Goal: Task Accomplishment & Management: Complete application form

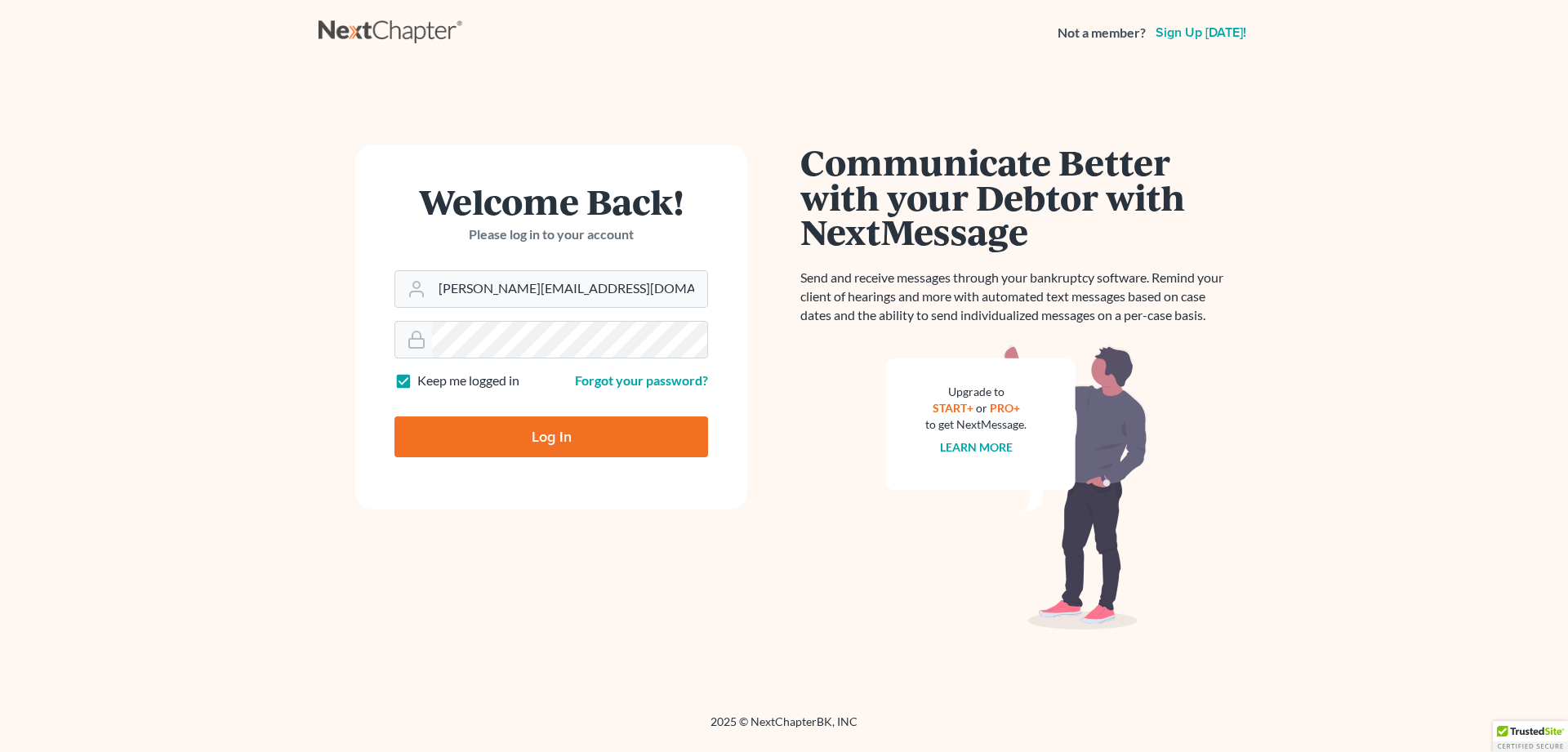
click at [444, 436] on input "Log In" at bounding box center [551, 436] width 313 height 41
type input "Thinking..."
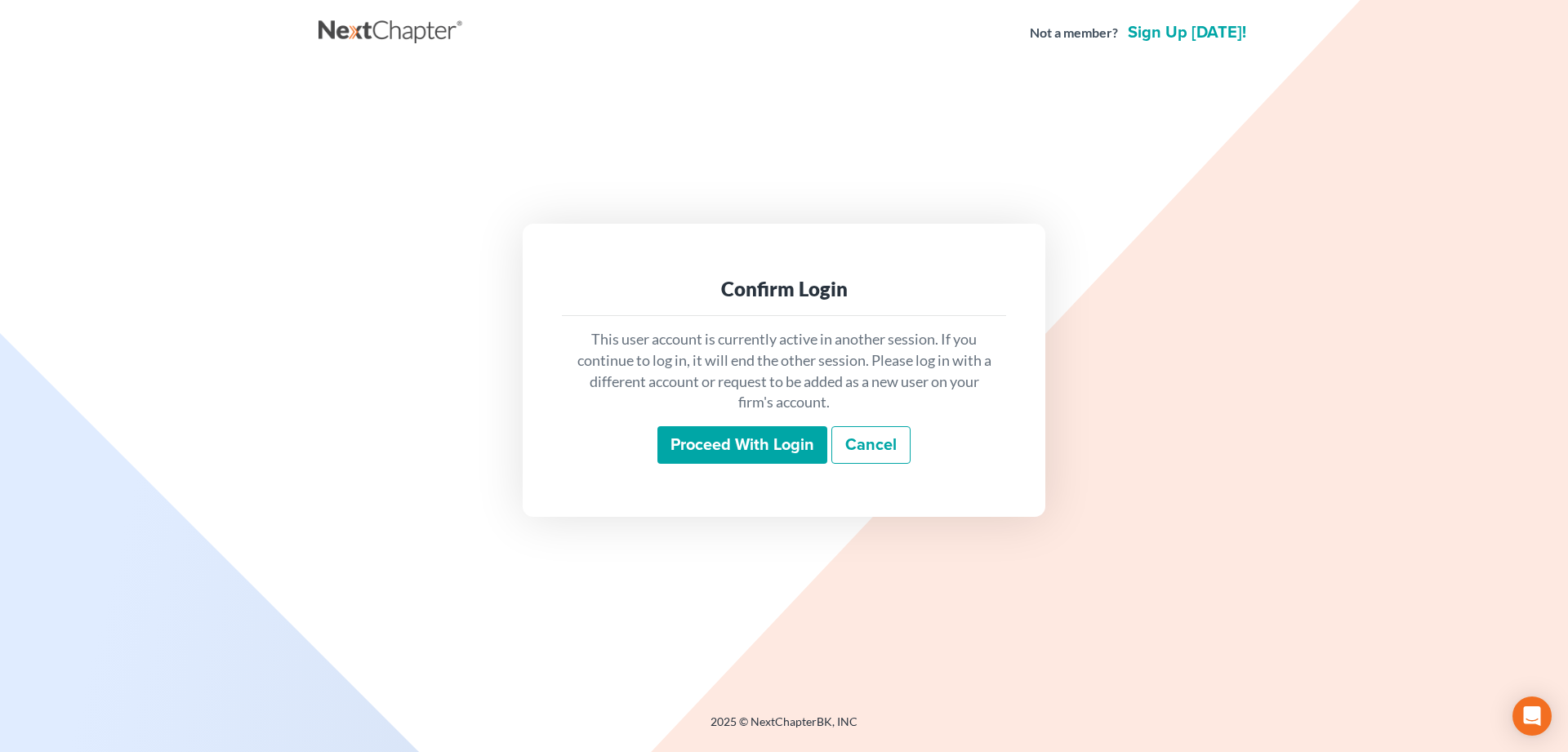
click at [736, 439] on input "Proceed with login" at bounding box center [742, 444] width 170 height 37
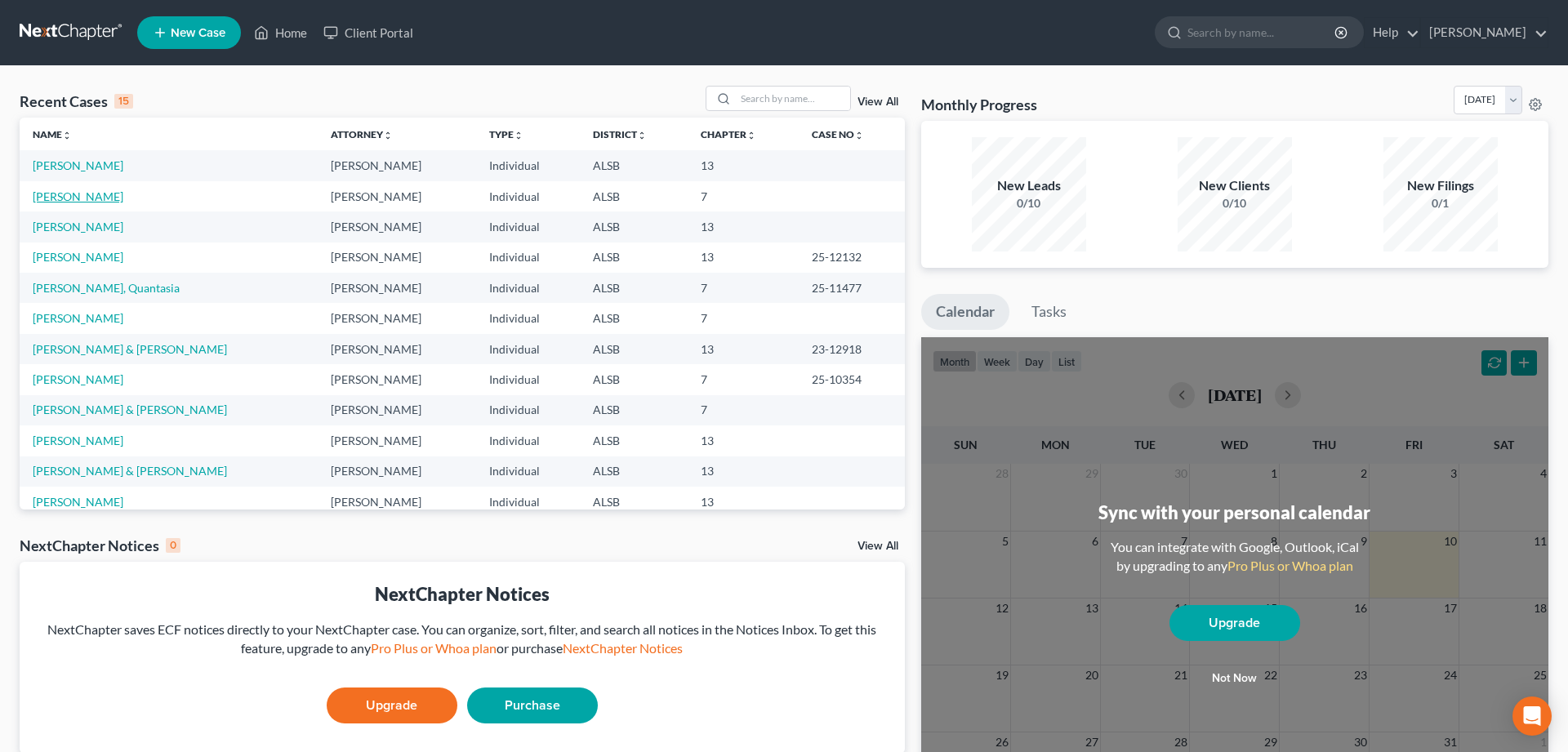
click at [73, 196] on link "Colbart, Michelle" at bounding box center [77, 196] width 90 height 14
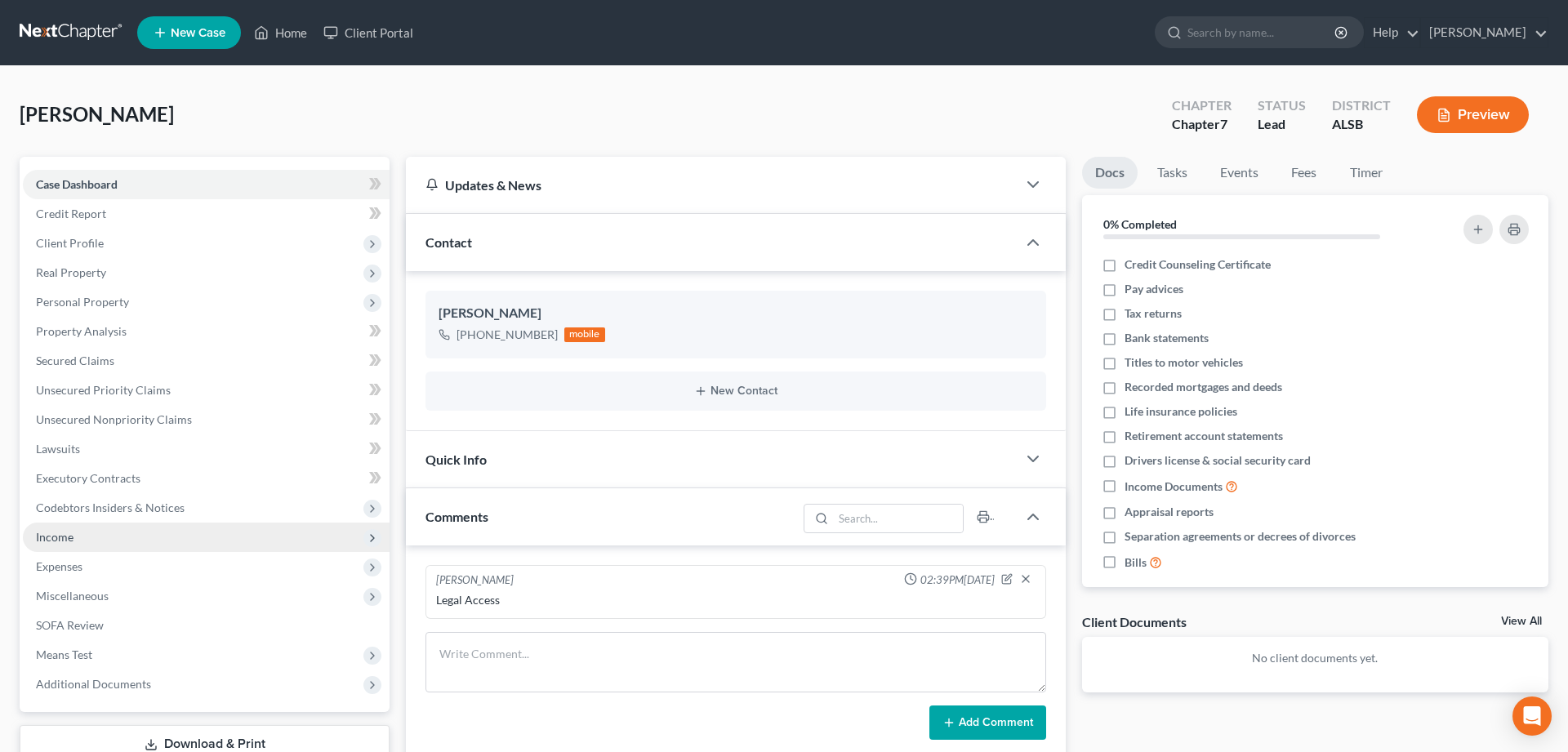
click at [57, 536] on span "Income" at bounding box center [54, 536] width 37 height 14
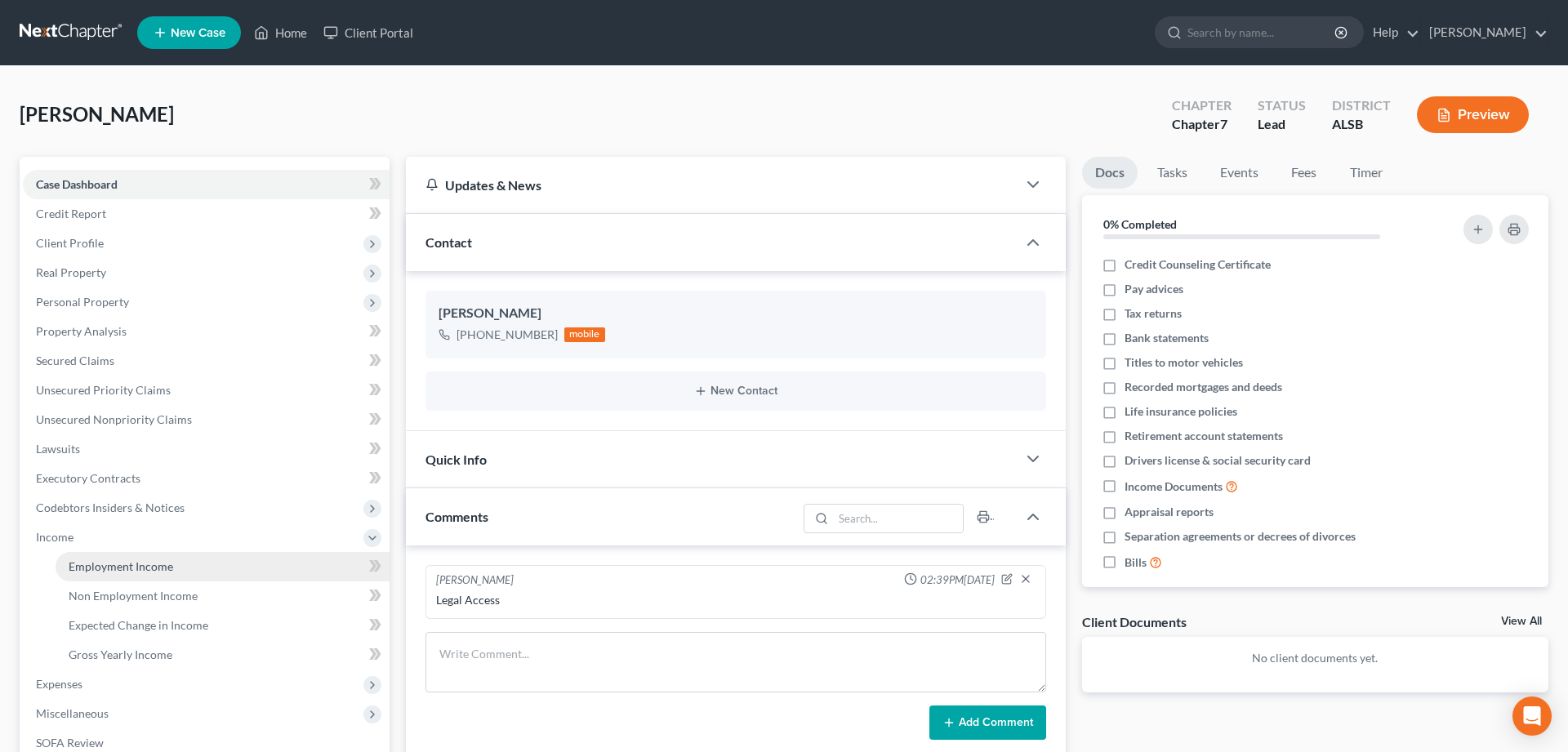
click at [114, 565] on span "Employment Income" at bounding box center [121, 566] width 104 height 14
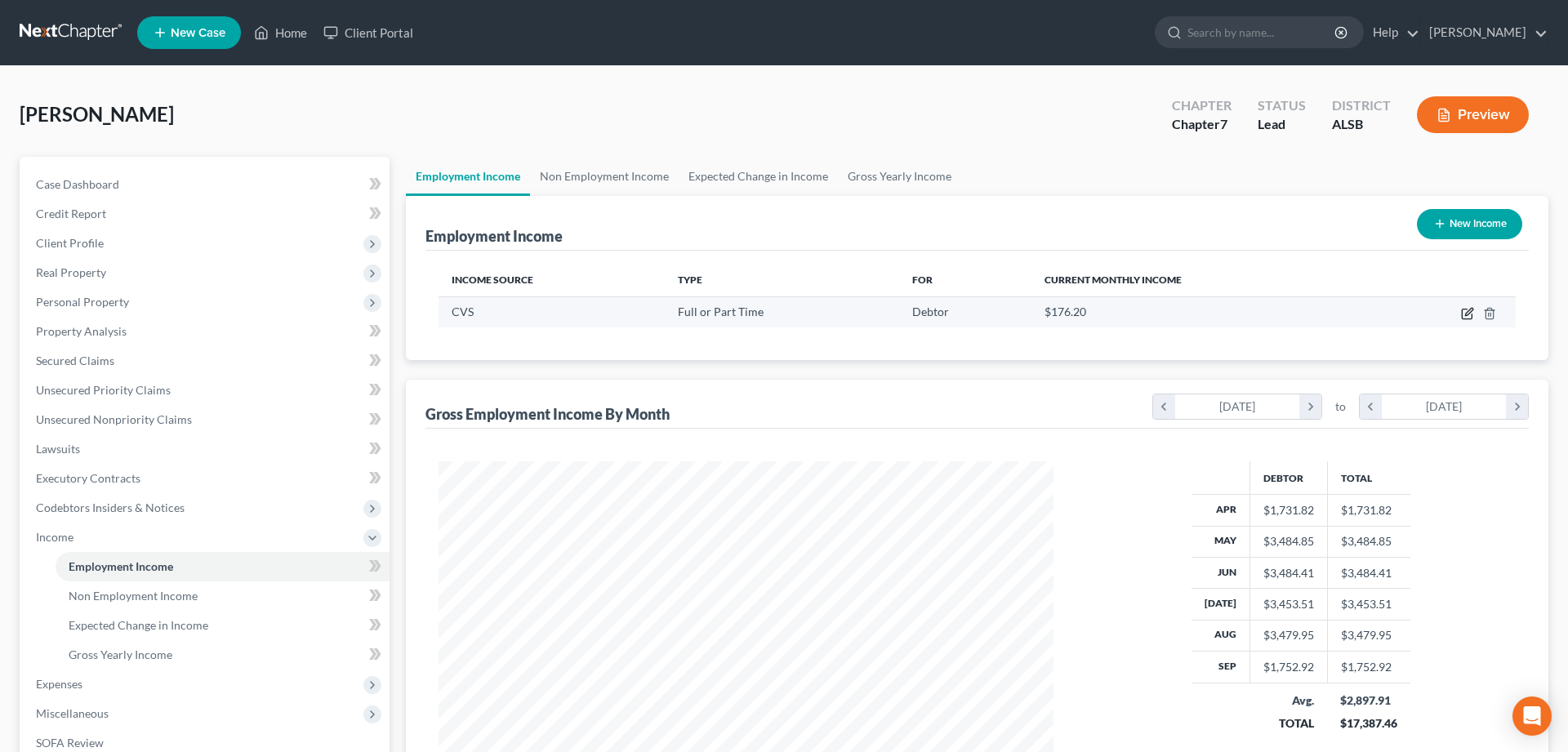
click at [1465, 310] on icon "button" at bounding box center [1468, 313] width 13 height 13
select select "0"
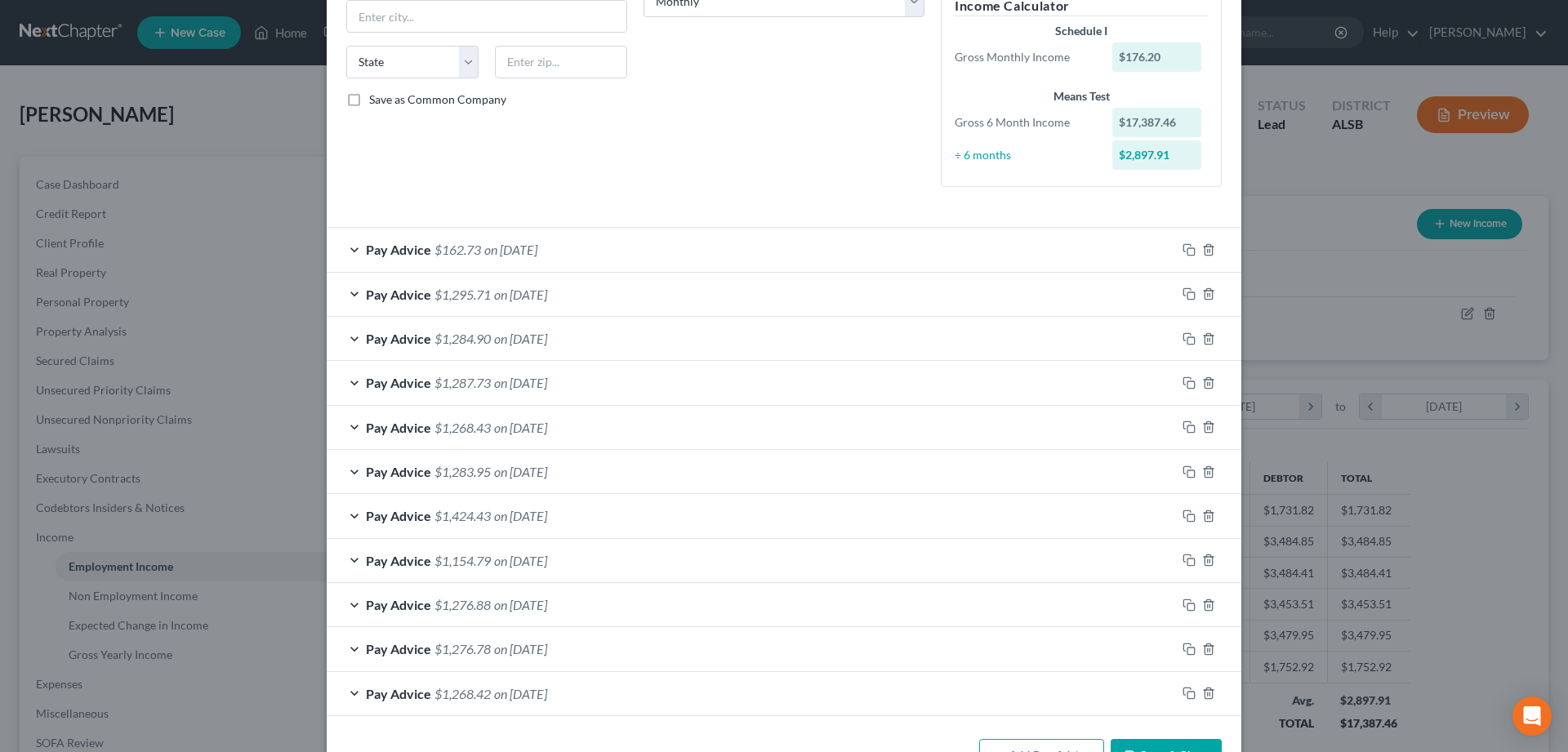
scroll to position [346, 0]
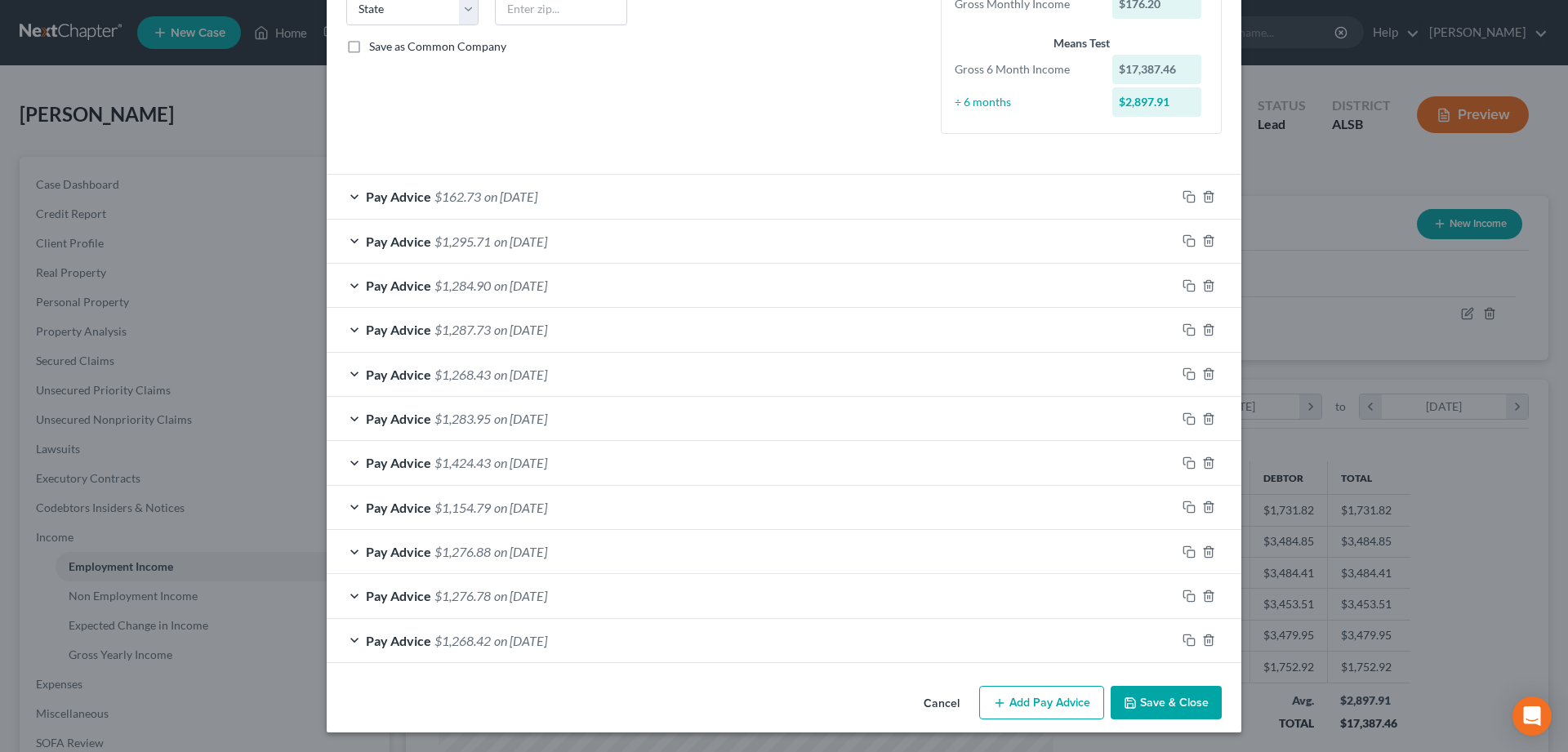
click at [1027, 699] on button "Add Pay Advice" at bounding box center [1041, 702] width 125 height 34
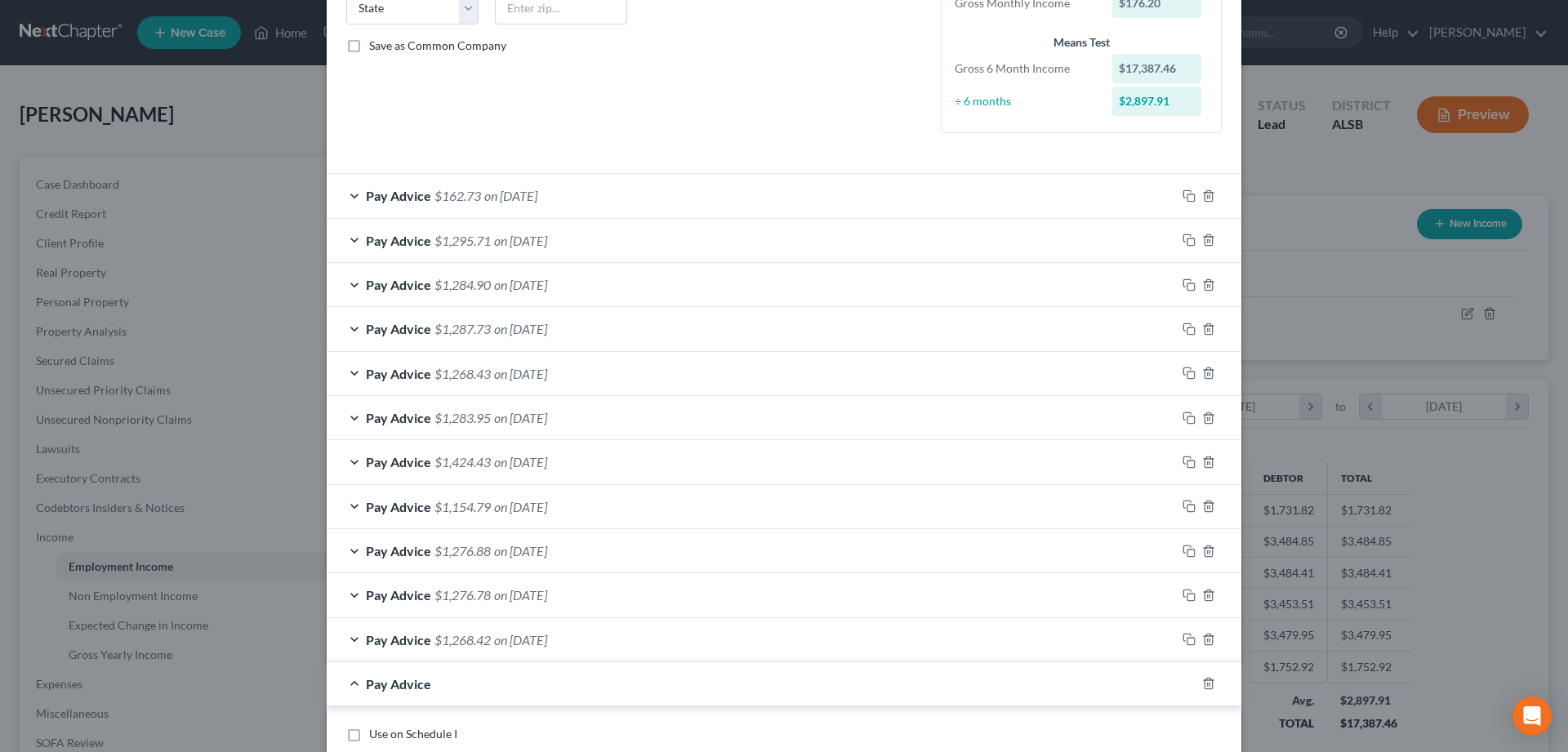
scroll to position [678, 0]
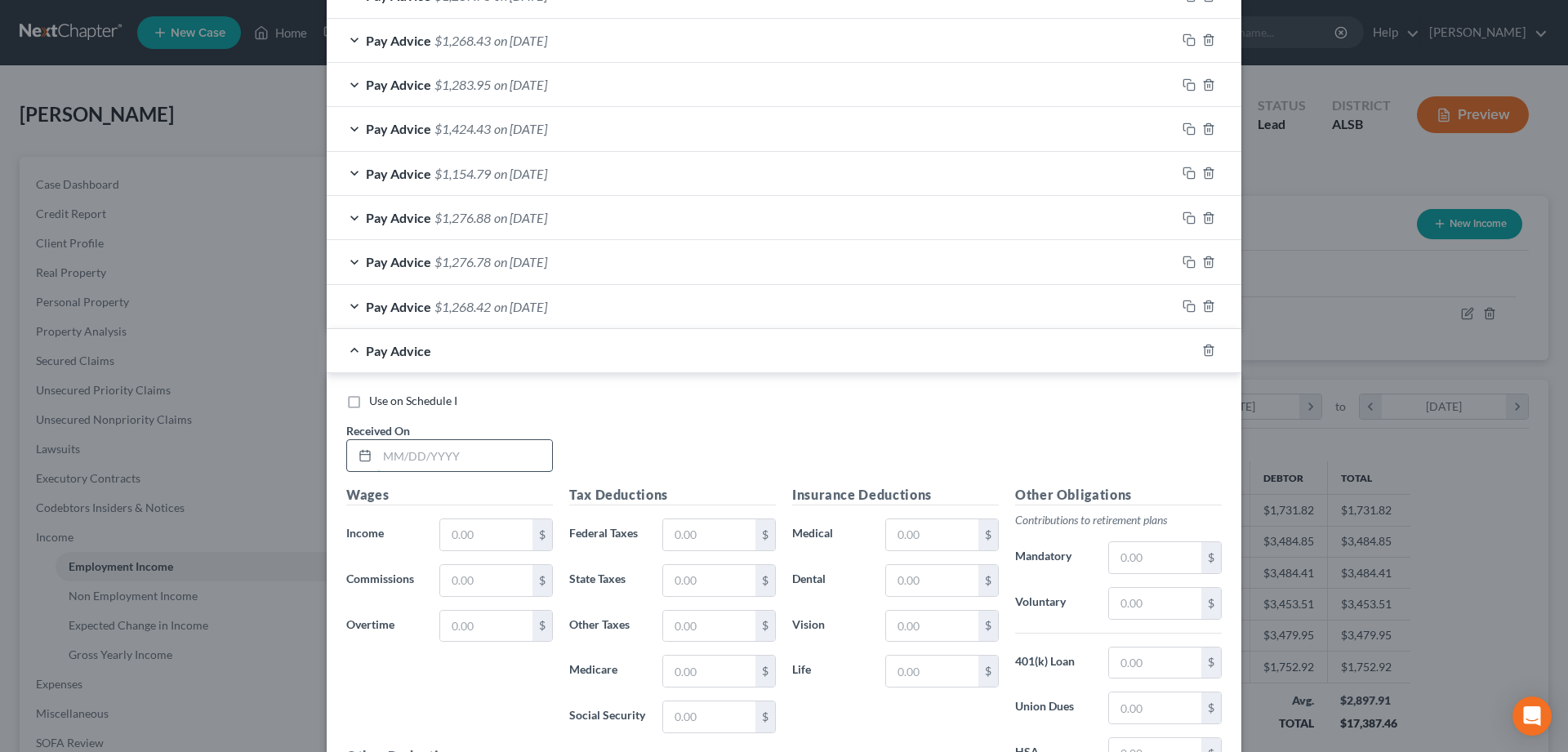
click at [420, 458] on input "text" at bounding box center [464, 455] width 175 height 31
type input "09/19/2025"
type input "1,732.45"
click at [722, 541] on input "text" at bounding box center [709, 534] width 92 height 31
type input "87.80"
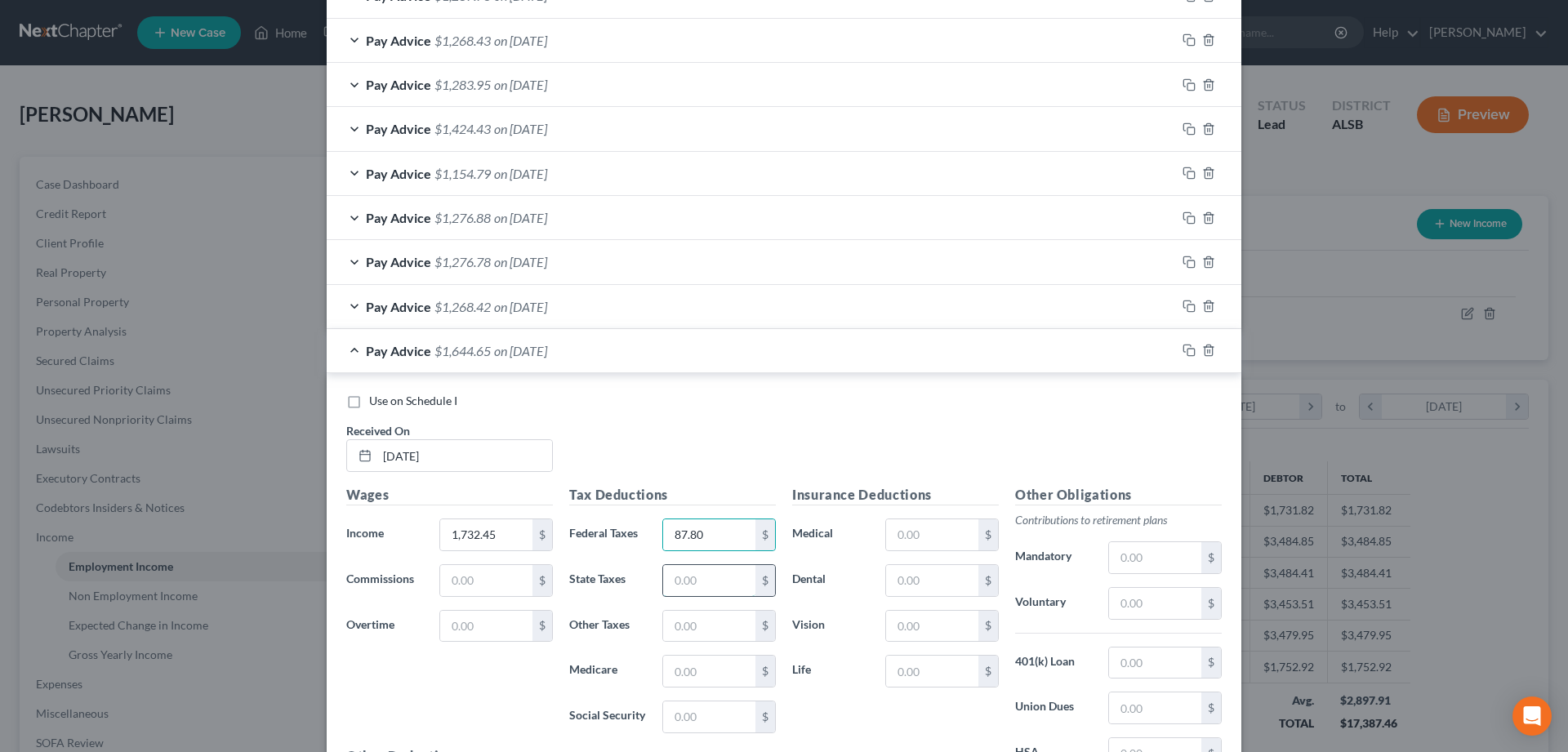
click at [736, 581] on input "text" at bounding box center [709, 580] width 92 height 31
type input "59"
type input "22.40"
type input "8"
type input "95.81"
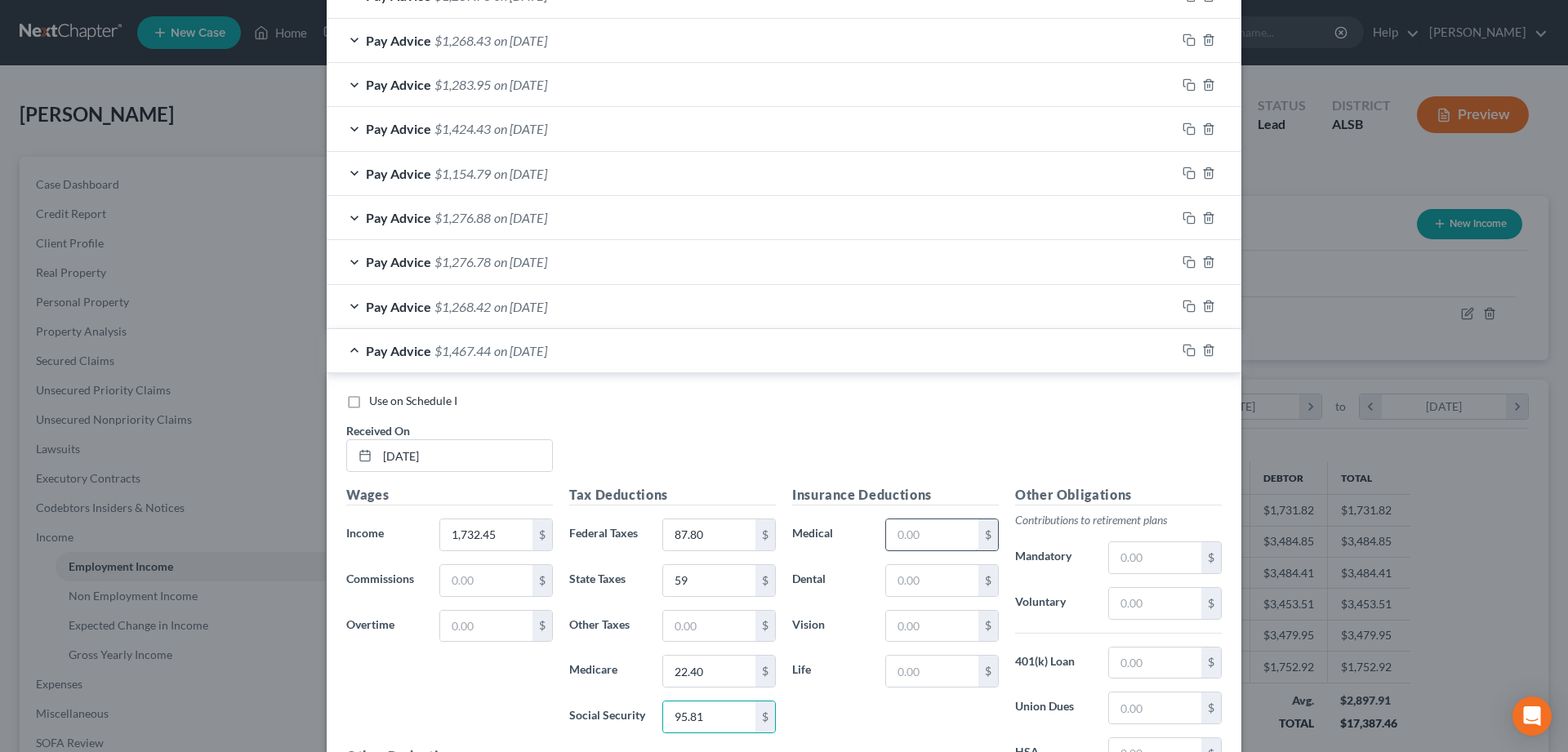
click at [913, 533] on input "text" at bounding box center [932, 534] width 92 height 31
click at [914, 580] on input "text" at bounding box center [932, 580] width 92 height 31
type input "20.27"
click at [935, 620] on input "text" at bounding box center [932, 626] width 92 height 31
type input "7.74"
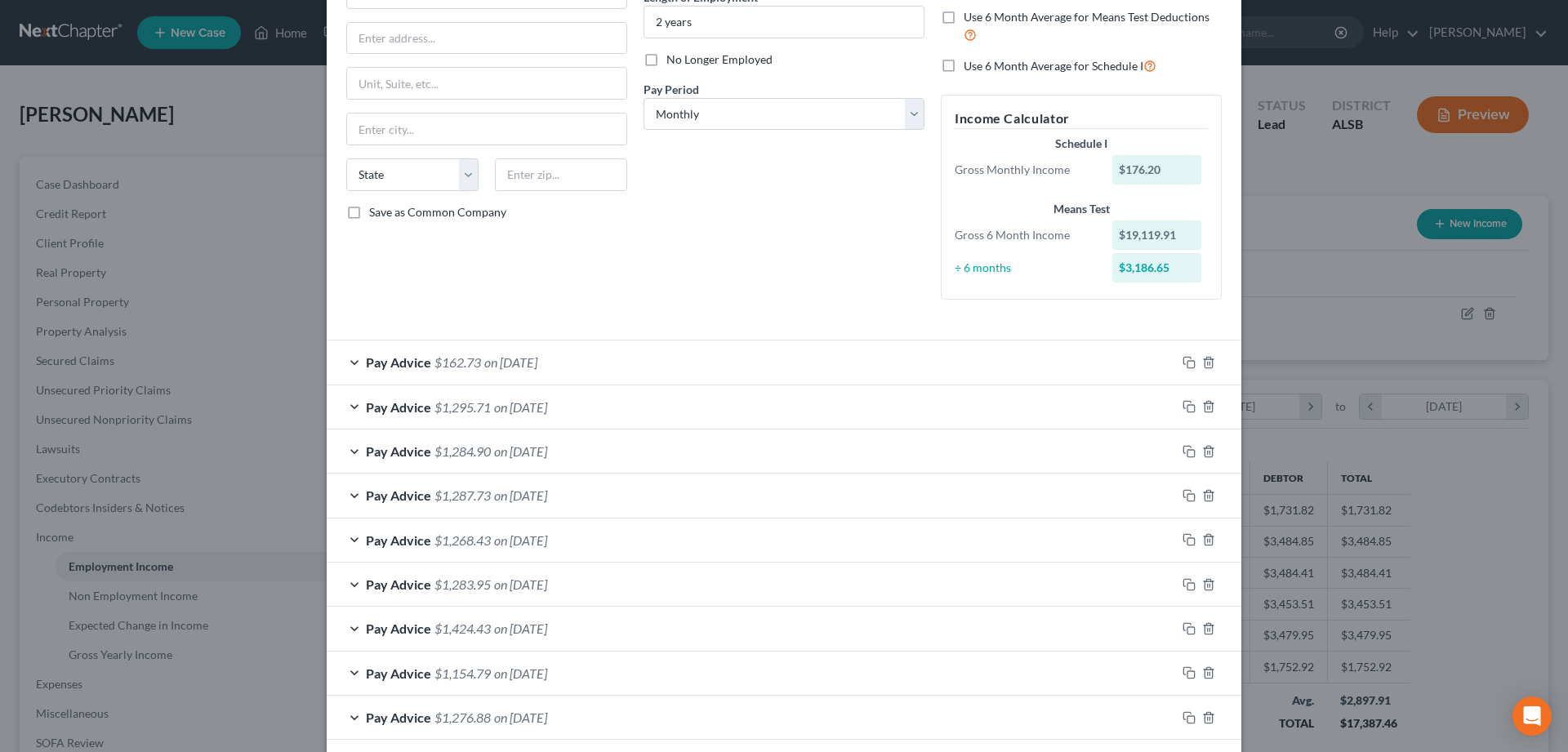
scroll to position [429, 0]
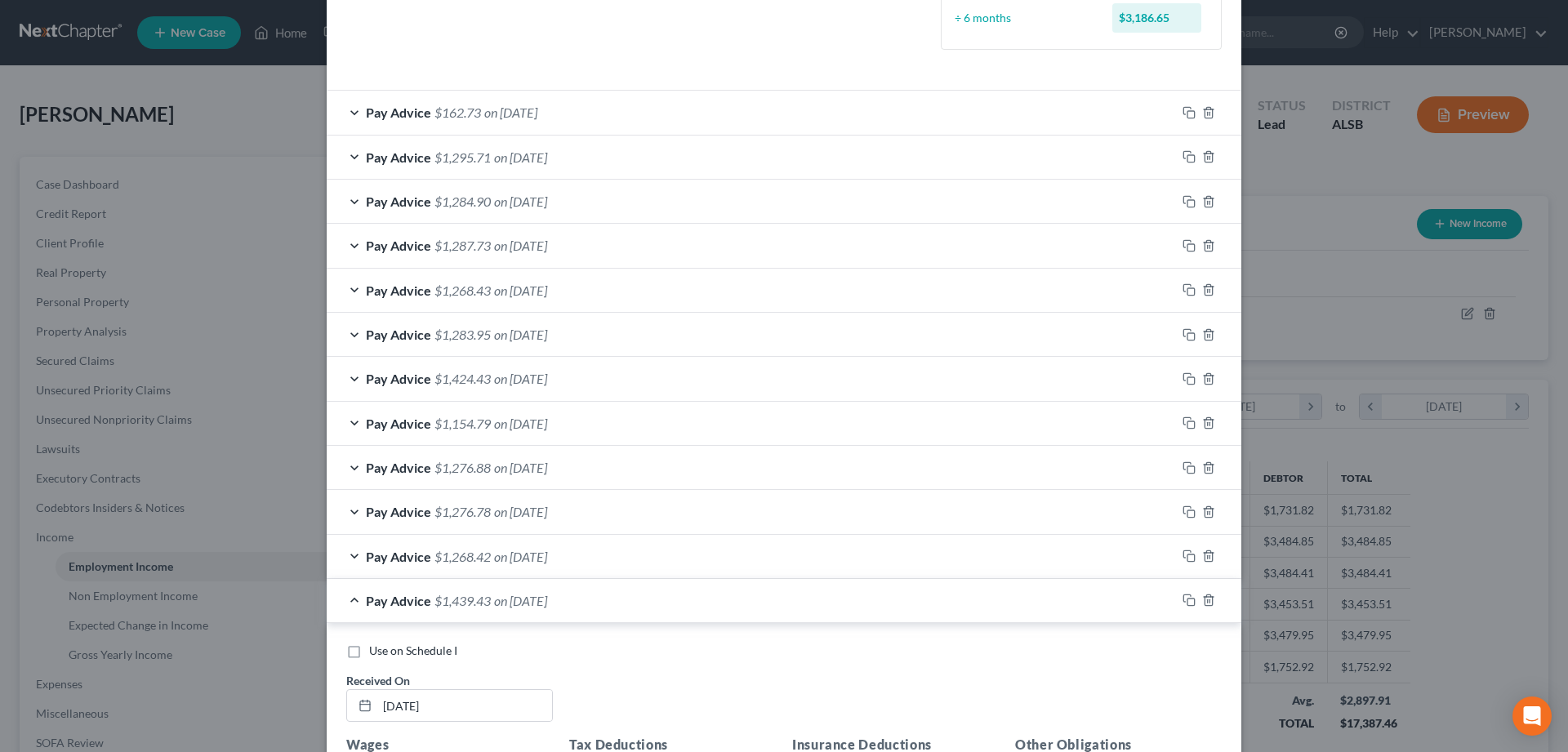
click at [355, 598] on div "Pay Advice $1,439.43 on 09/19/2025" at bounding box center [751, 600] width 849 height 43
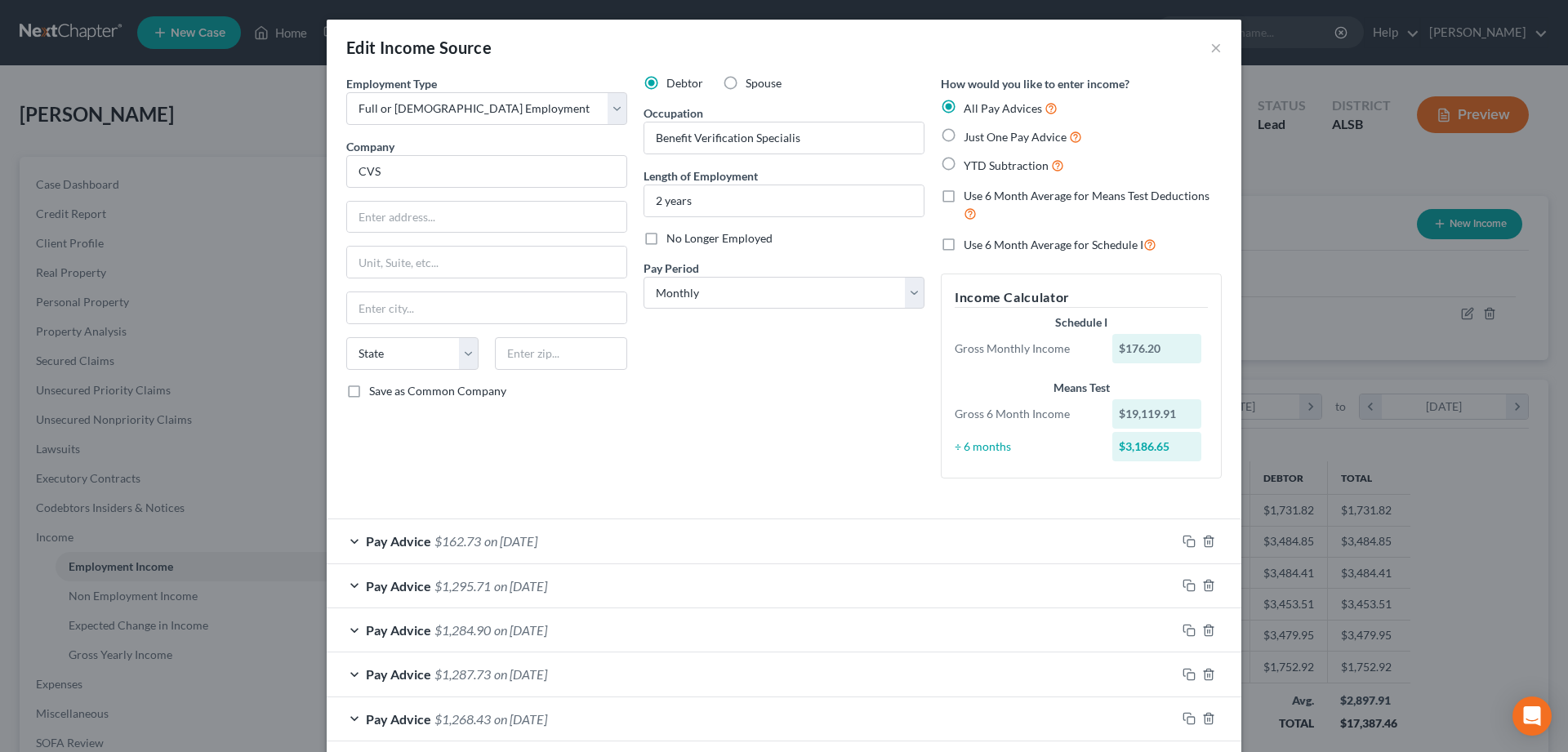
scroll to position [390, 0]
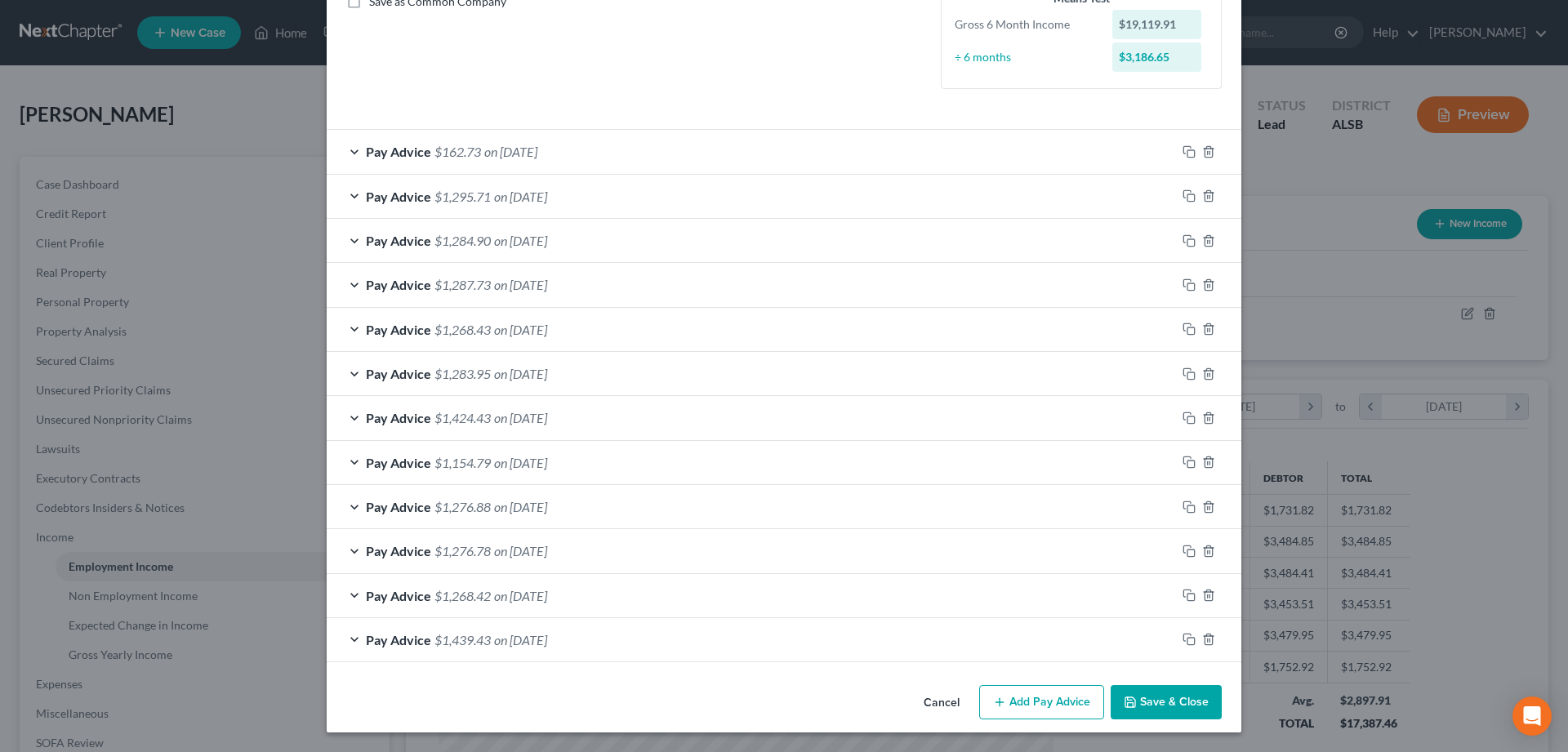
click at [356, 194] on div "Pay Advice $1,295.71 on 09/05/2025" at bounding box center [751, 196] width 849 height 43
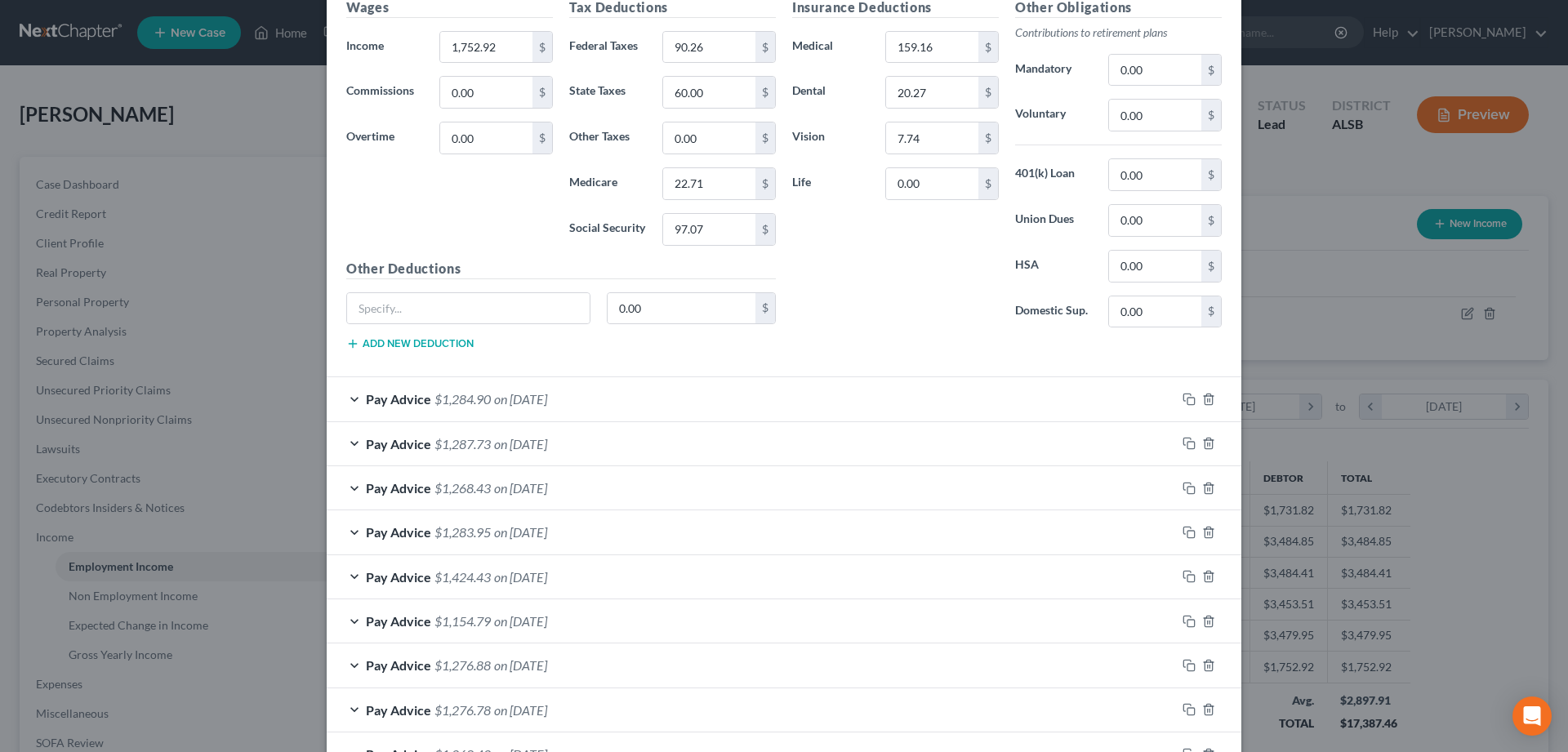
scroll to position [881, 0]
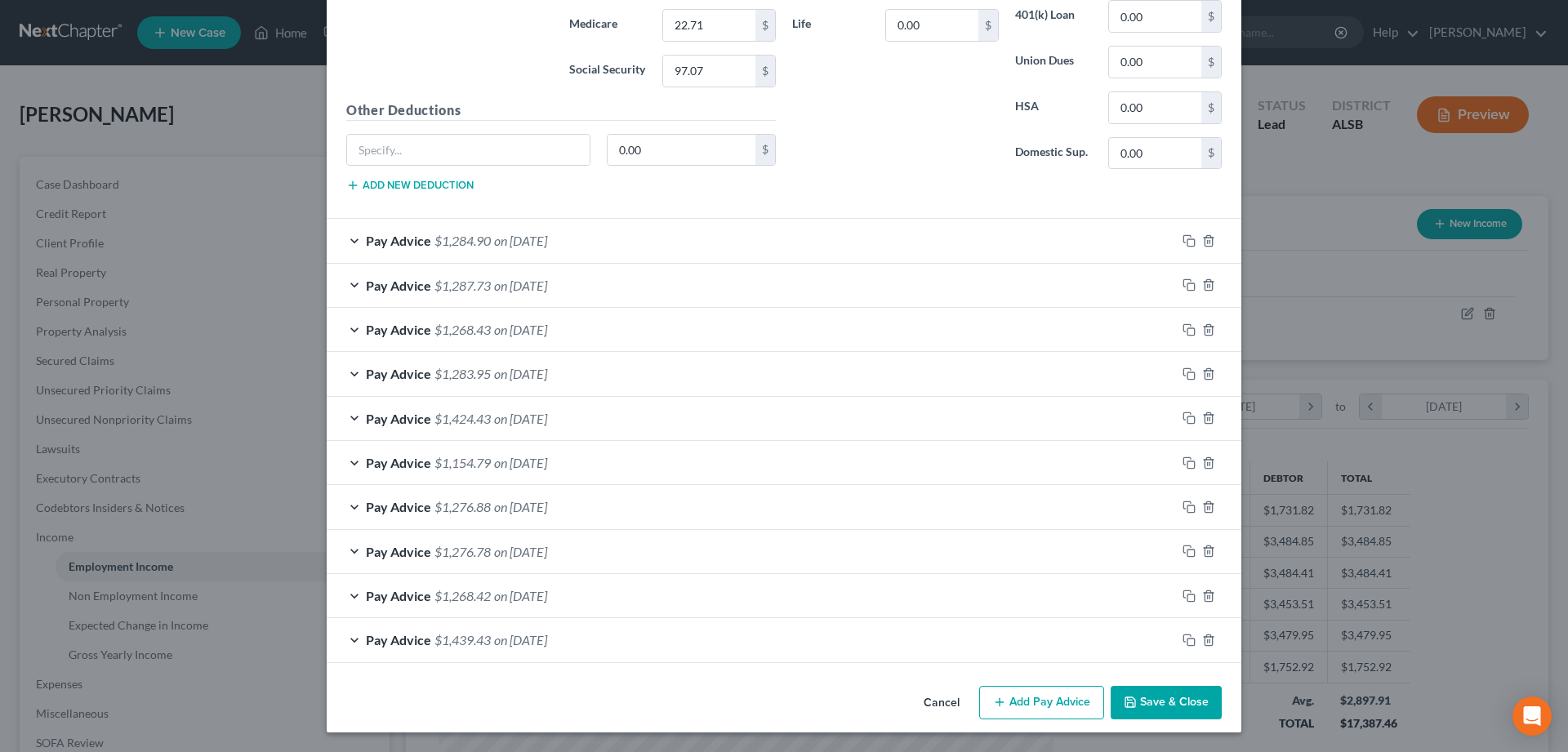
click at [357, 641] on div "Pay Advice $1,439.43 on 09/19/2025" at bounding box center [751, 640] width 849 height 43
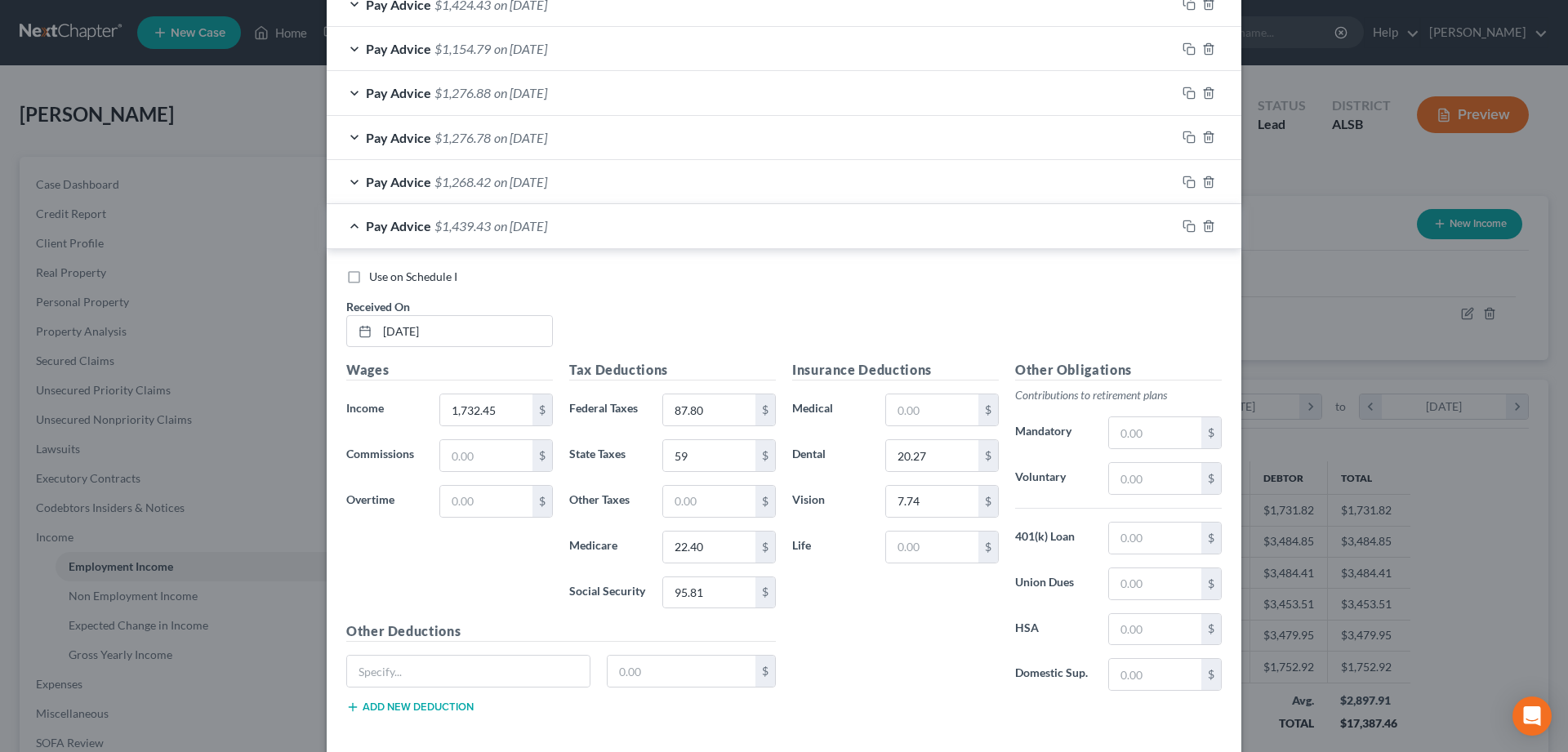
scroll to position [1298, 0]
click at [905, 405] on input "text" at bounding box center [932, 407] width 92 height 31
type input "183.04"
click at [471, 497] on input "text" at bounding box center [486, 498] width 92 height 31
type input "1"
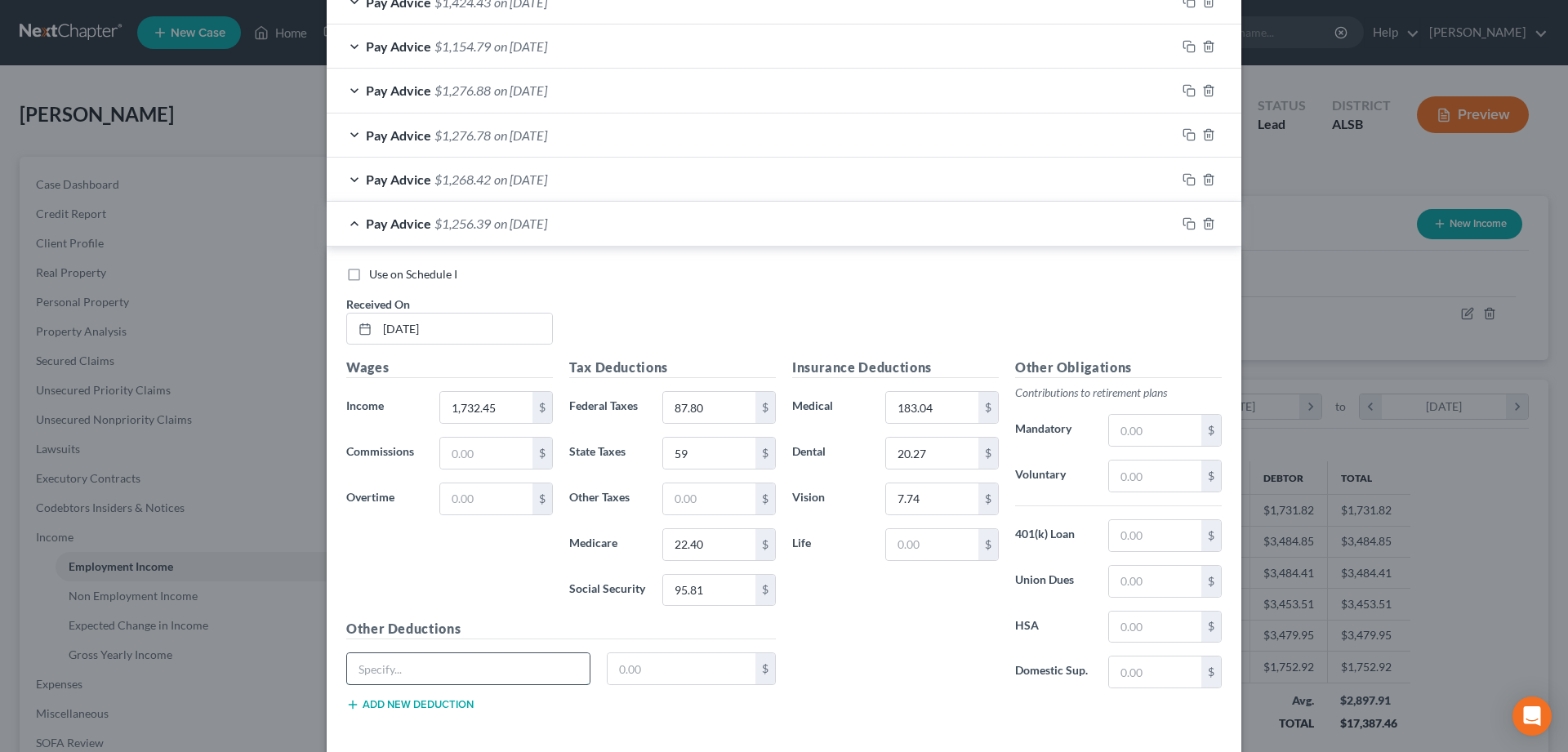
click at [374, 667] on input "text" at bounding box center [468, 668] width 242 height 31
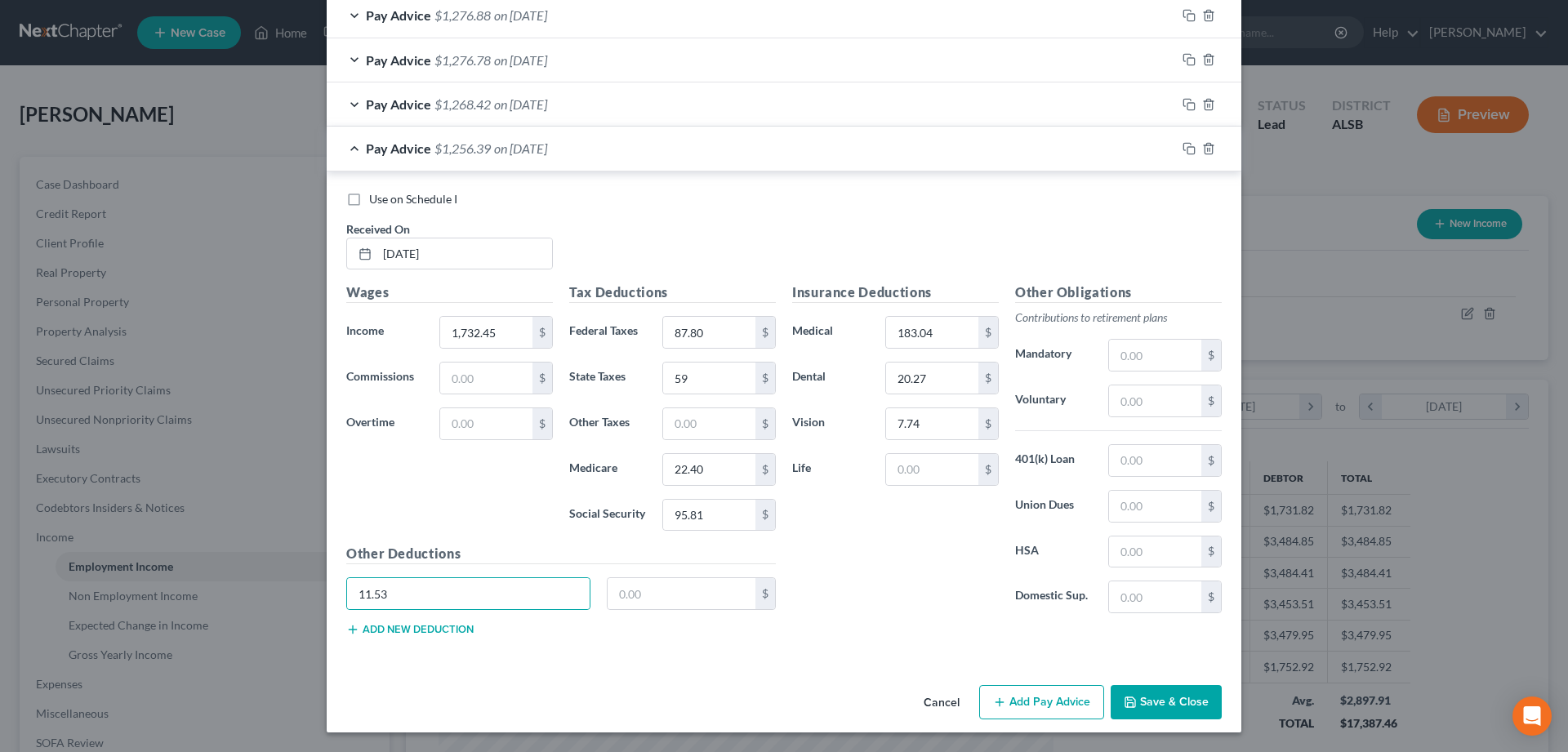
click at [442, 628] on button "Add new deduction" at bounding box center [410, 629] width 128 height 13
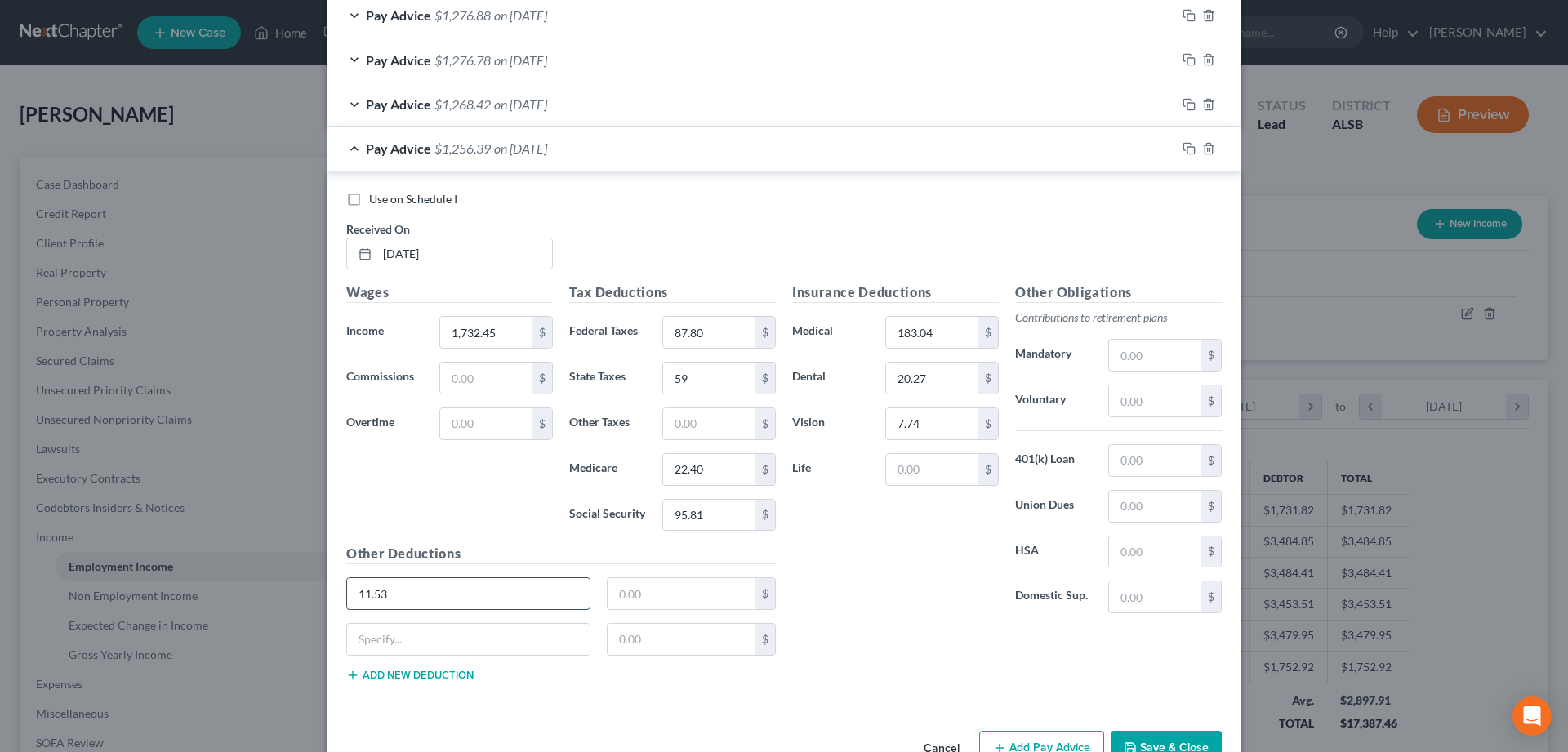
click at [509, 590] on input "11.53" at bounding box center [468, 593] width 242 height 31
type input "1"
type input "Legal Plan and Identity Protection"
type input "11.53"
click at [1125, 463] on input "text" at bounding box center [1154, 460] width 92 height 31
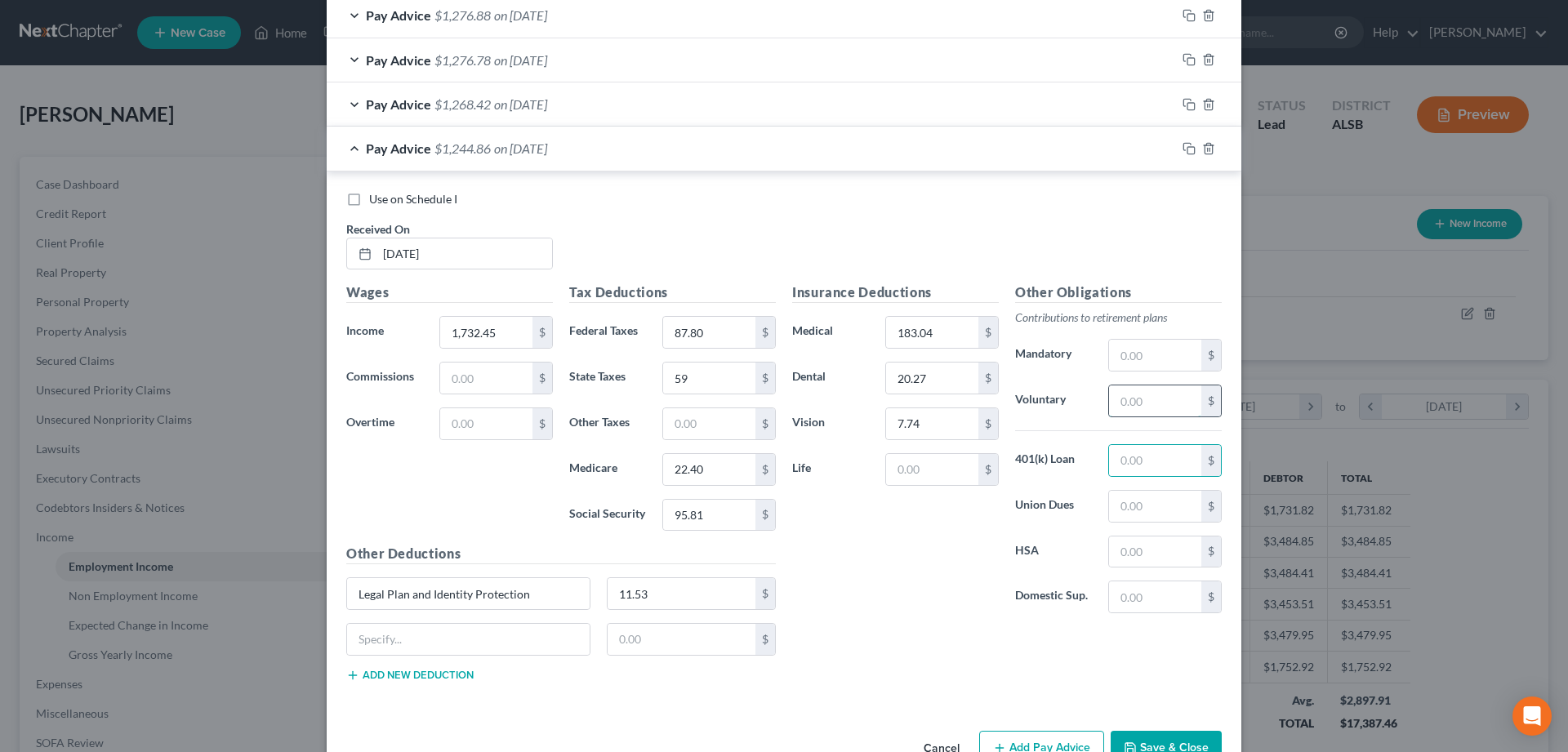
click at [1144, 400] on input "text" at bounding box center [1154, 400] width 92 height 31
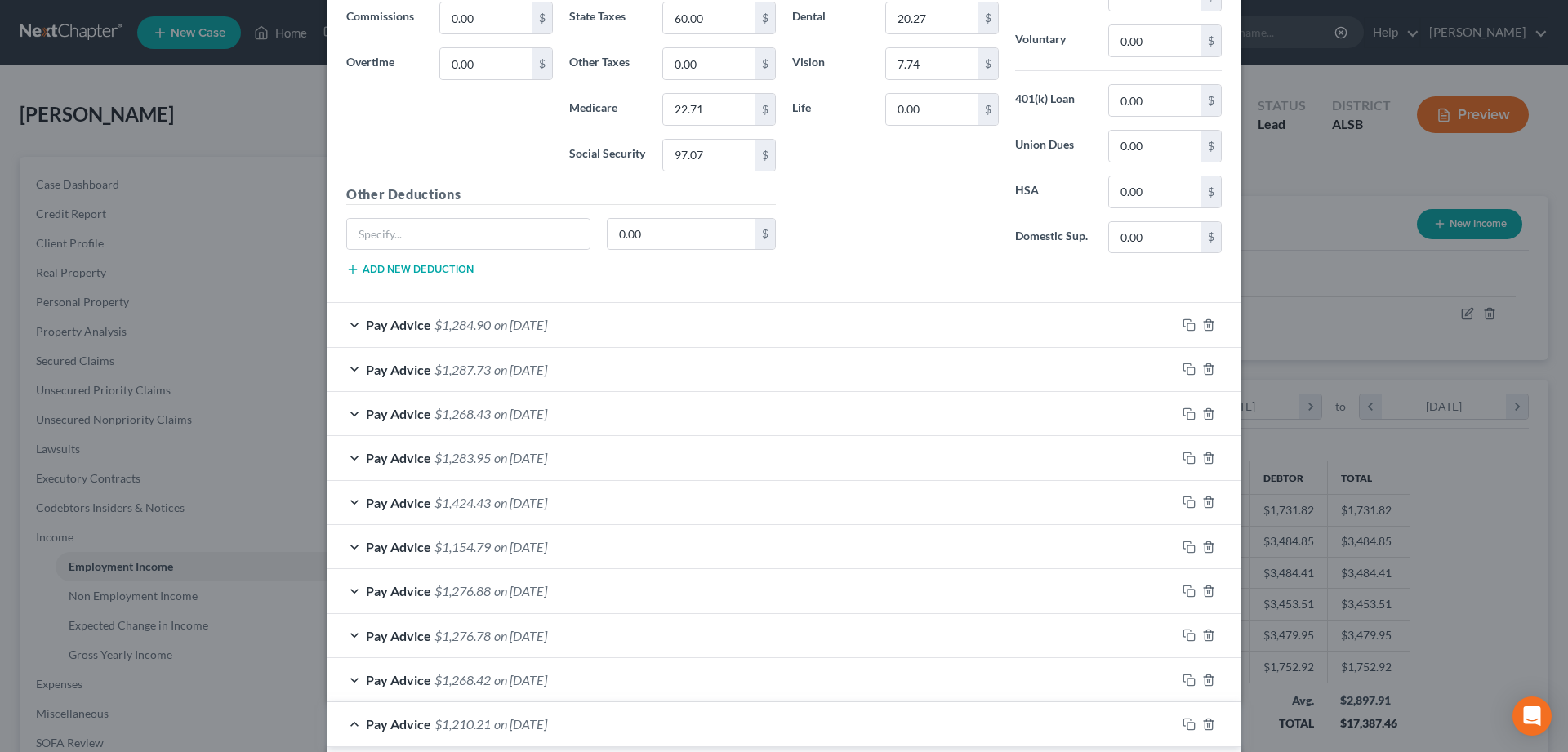
scroll to position [789, 0]
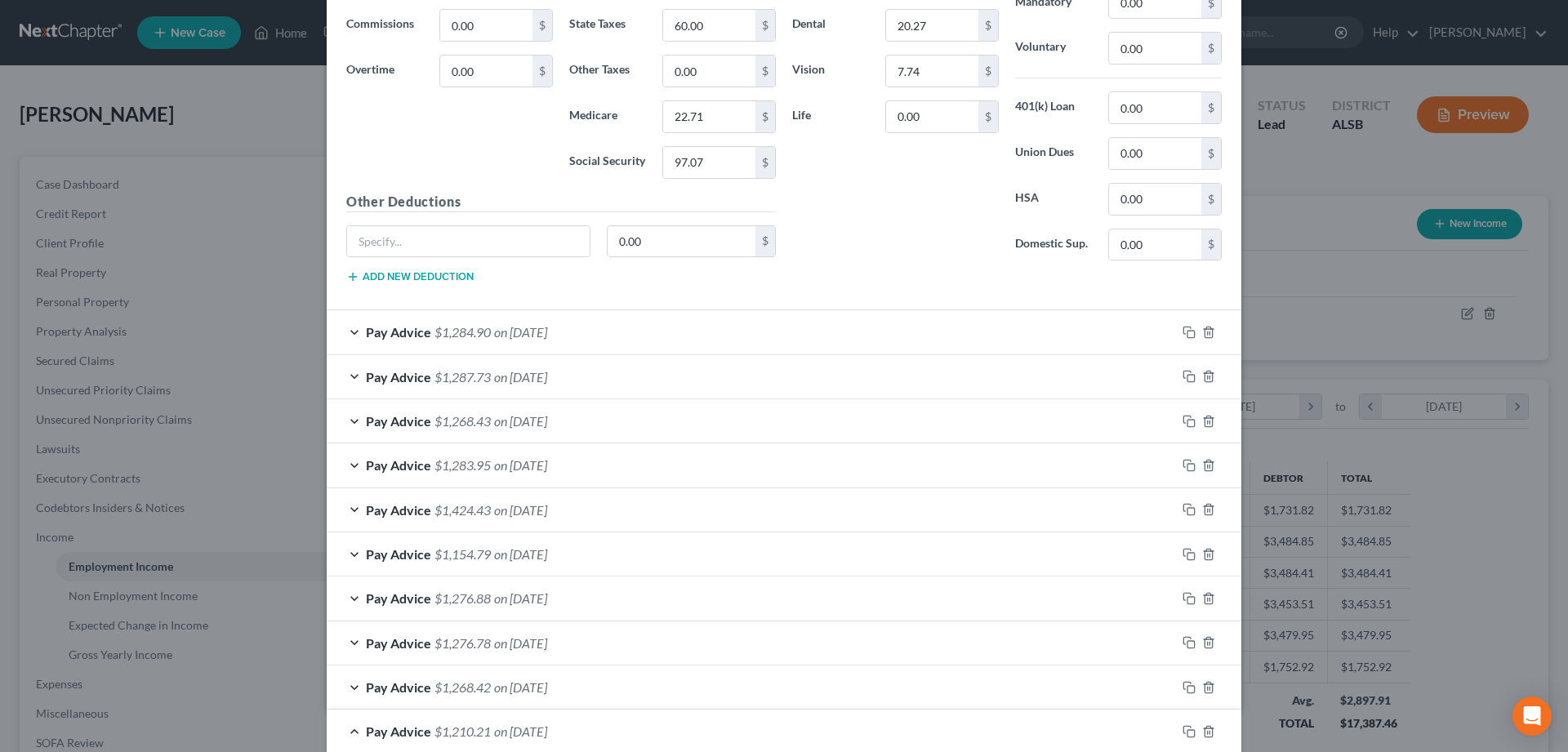
type input "34.65"
click at [351, 332] on div "Pay Advice $1,284.90 on 08/22/2025" at bounding box center [751, 332] width 849 height 43
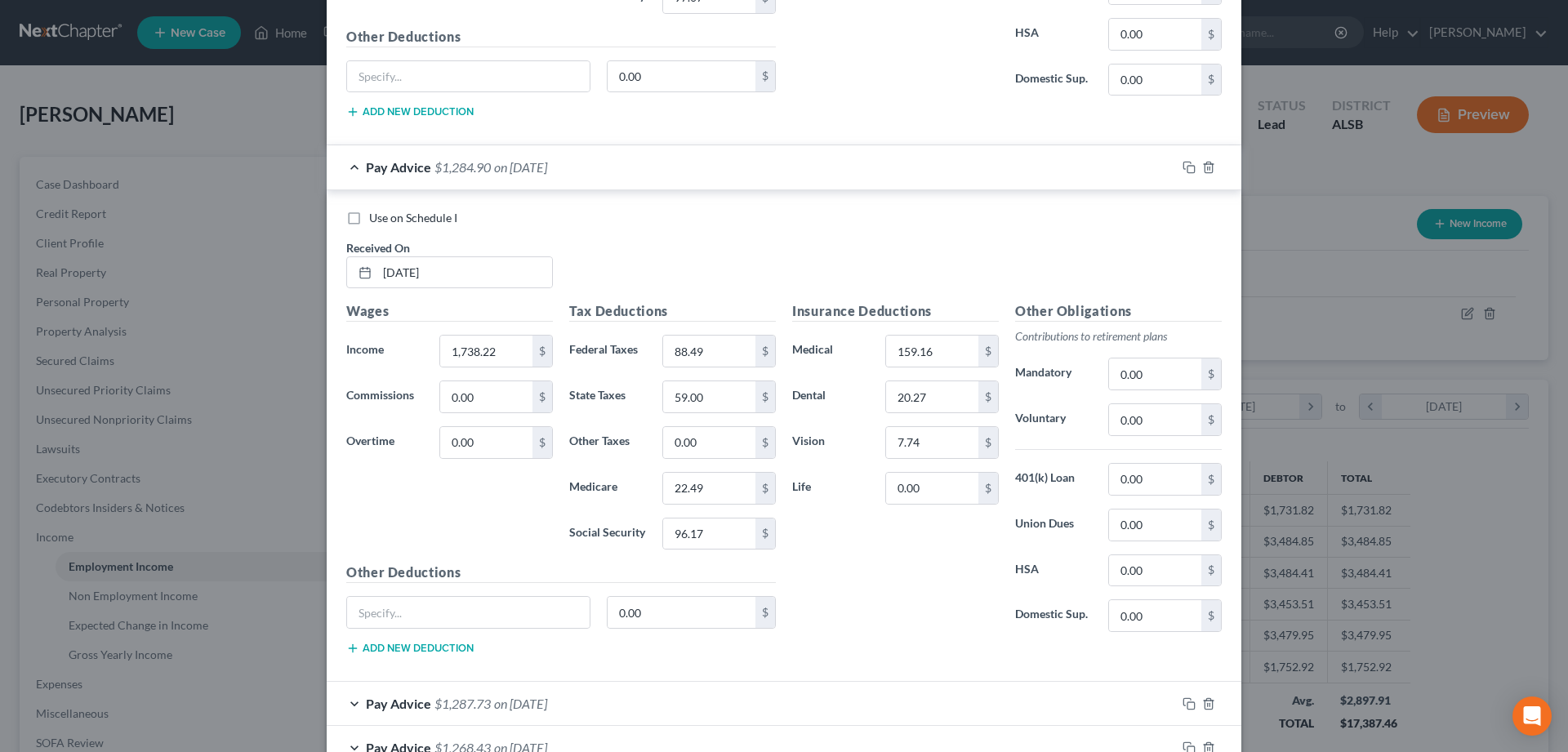
scroll to position [956, 0]
click at [1170, 409] on input "0.00" at bounding box center [1154, 418] width 92 height 31
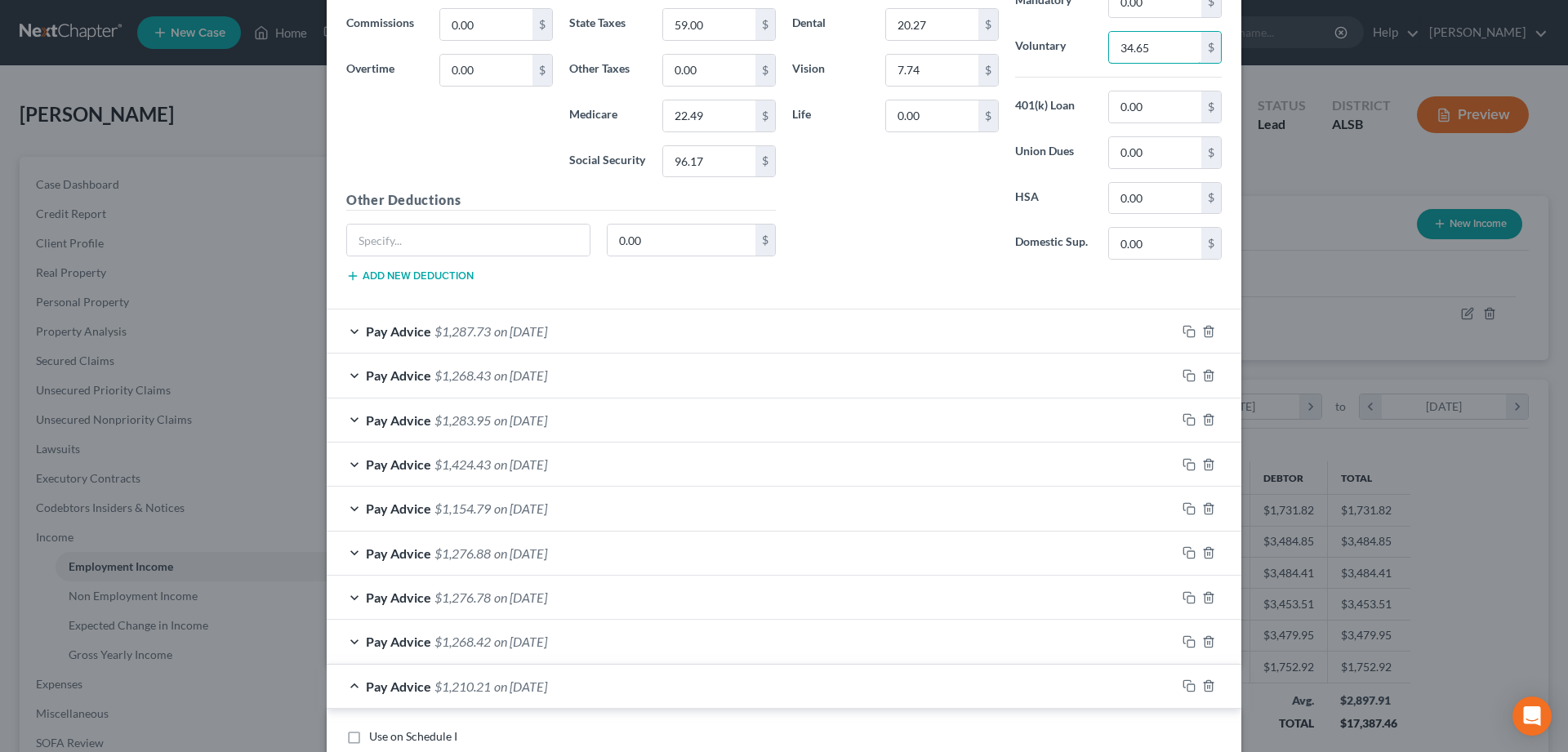
scroll to position [994, 0]
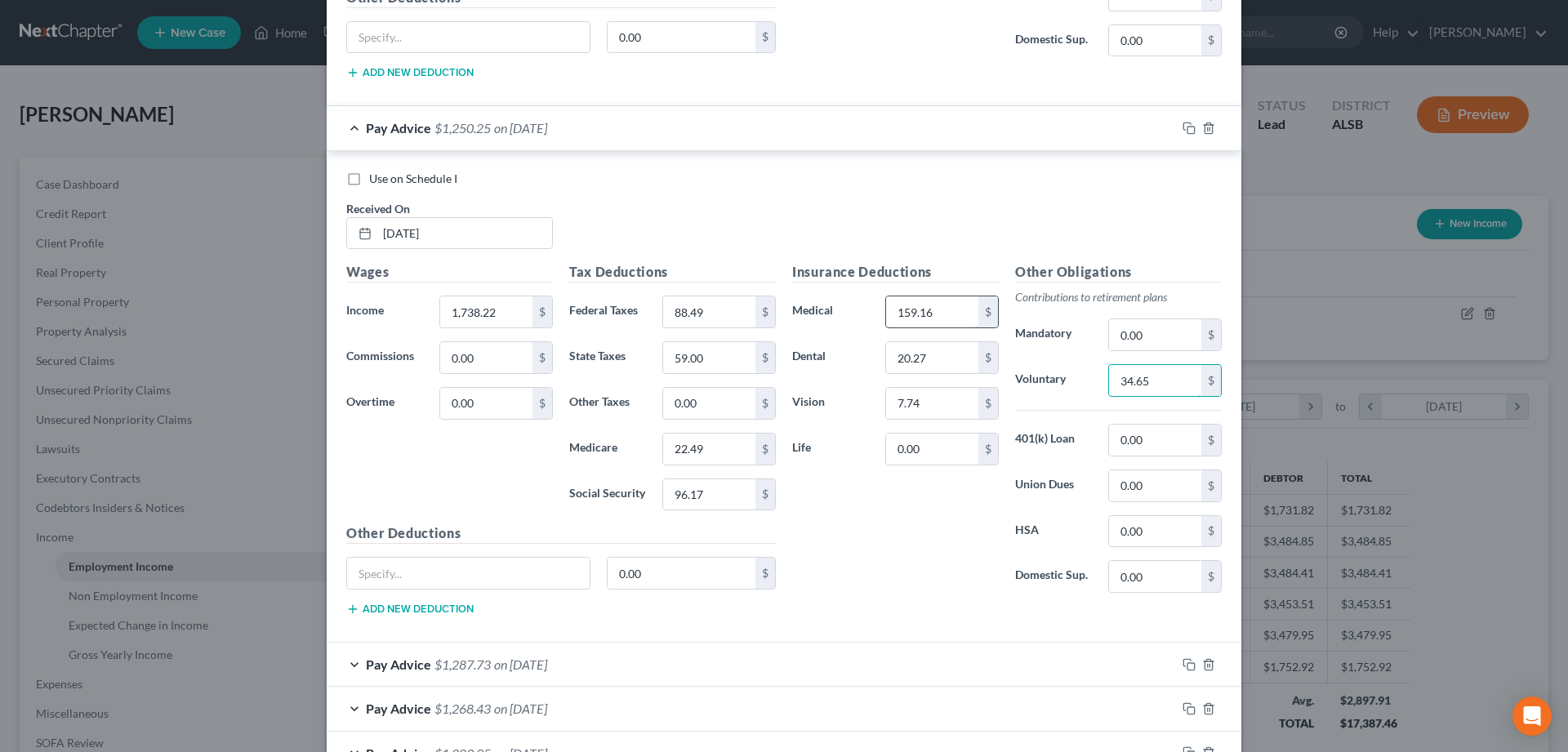
type input "34.65"
click at [957, 305] on input "159.16" at bounding box center [932, 311] width 92 height 31
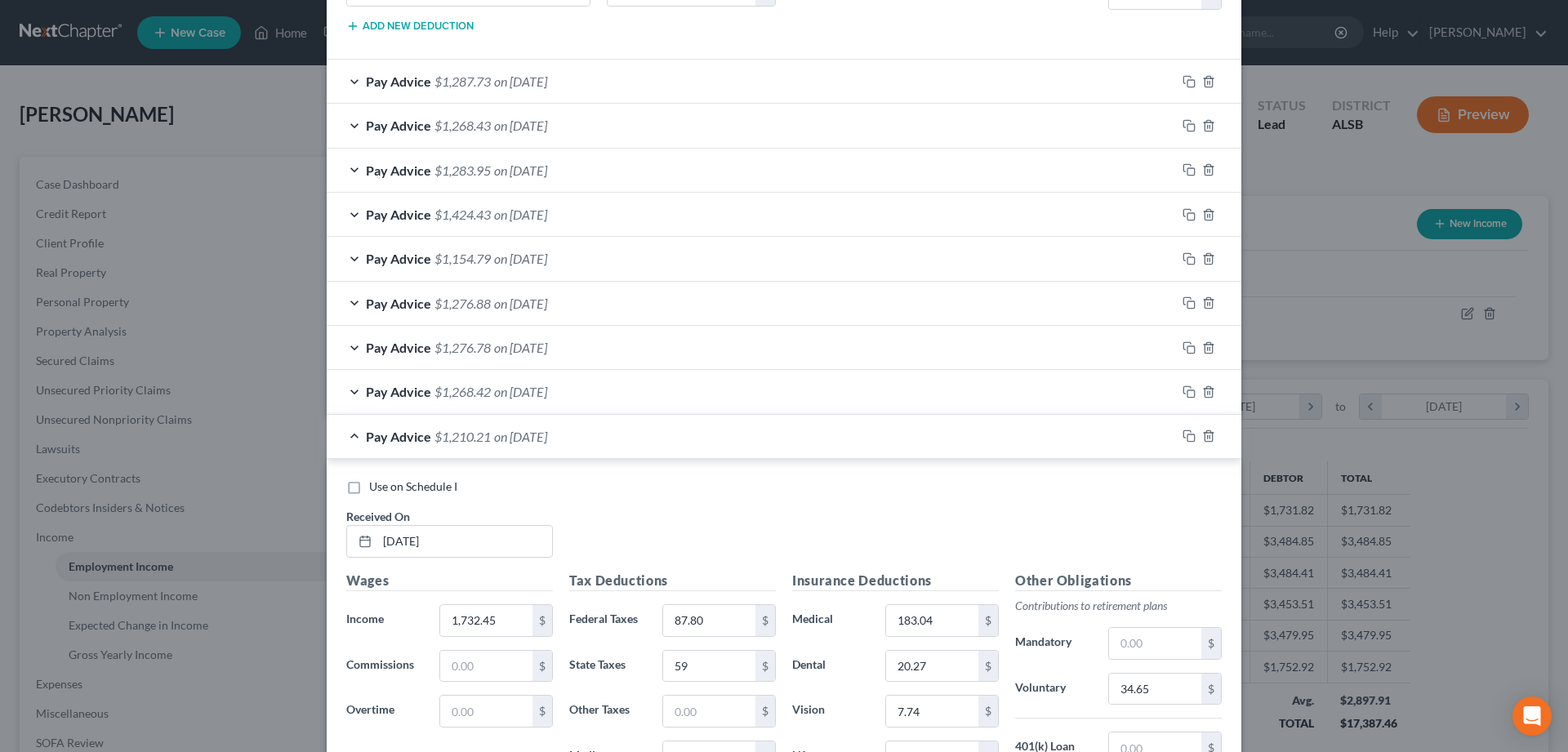
scroll to position [1244, 0]
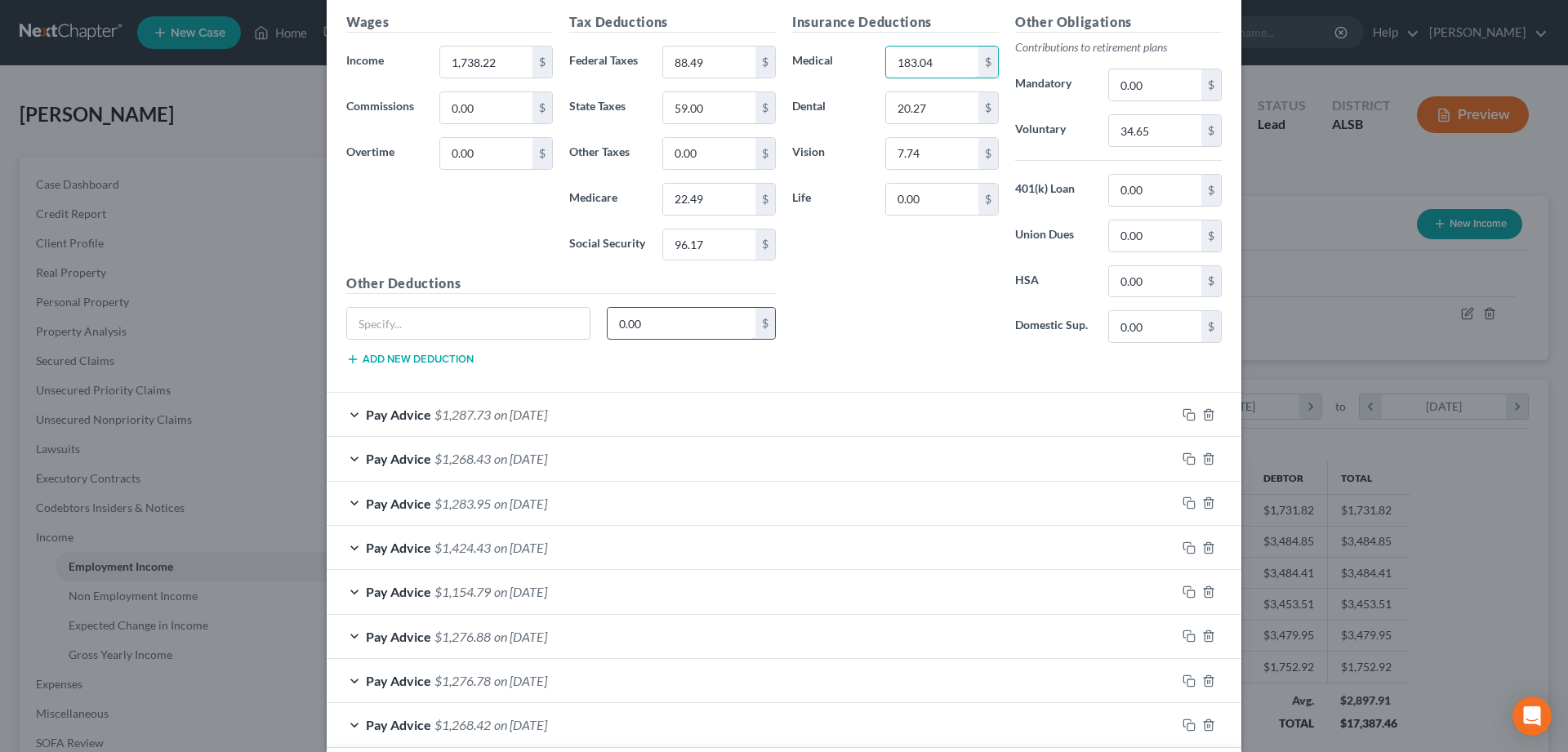
type input "183.04"
click at [694, 313] on input "0.00" at bounding box center [682, 323] width 148 height 31
type input "11.53"
click at [367, 323] on input "text" at bounding box center [468, 323] width 242 height 31
type input "Legal Plan & Identity Protection"
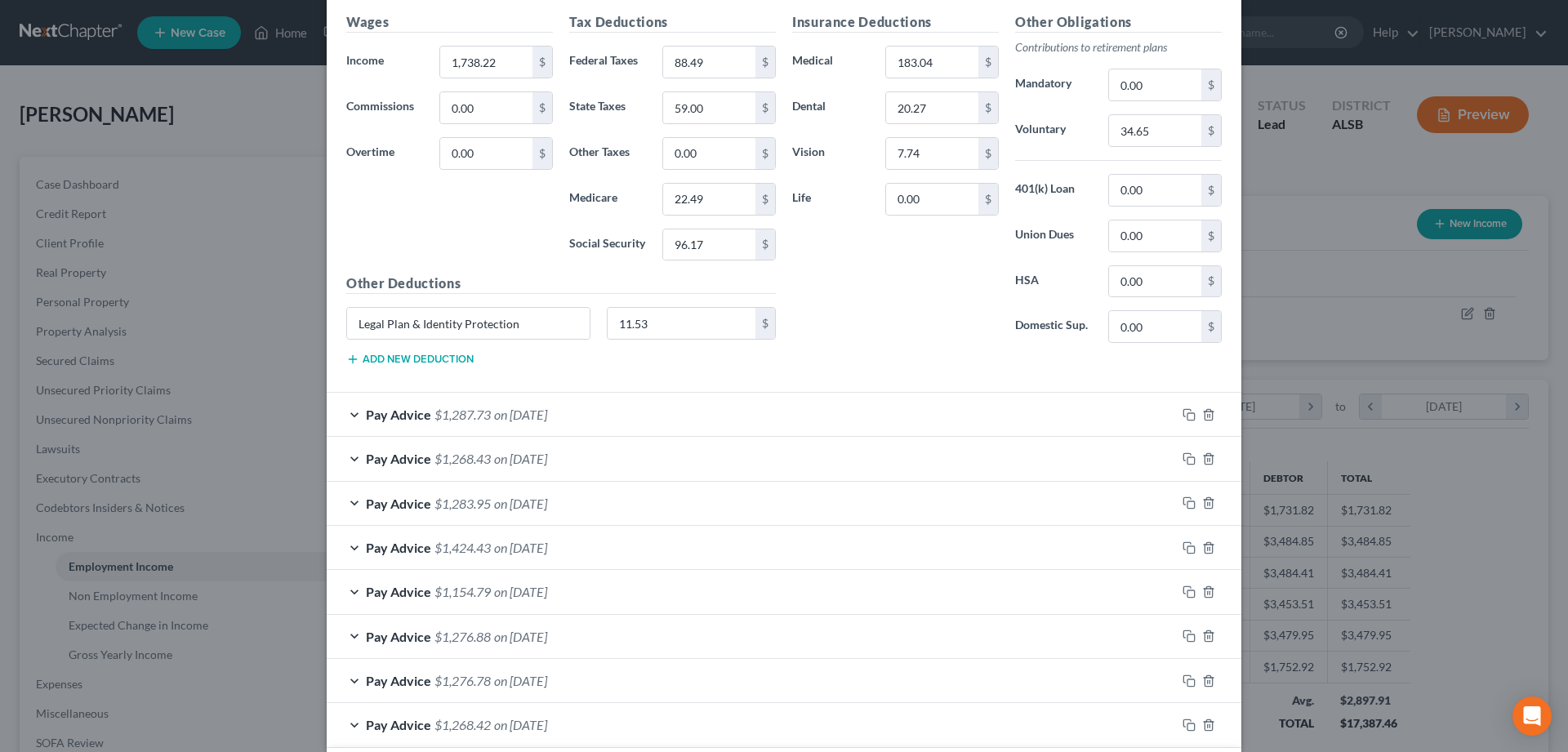
click at [352, 414] on div "Pay Advice $1,287.73 on 08/08/2025" at bounding box center [751, 415] width 849 height 43
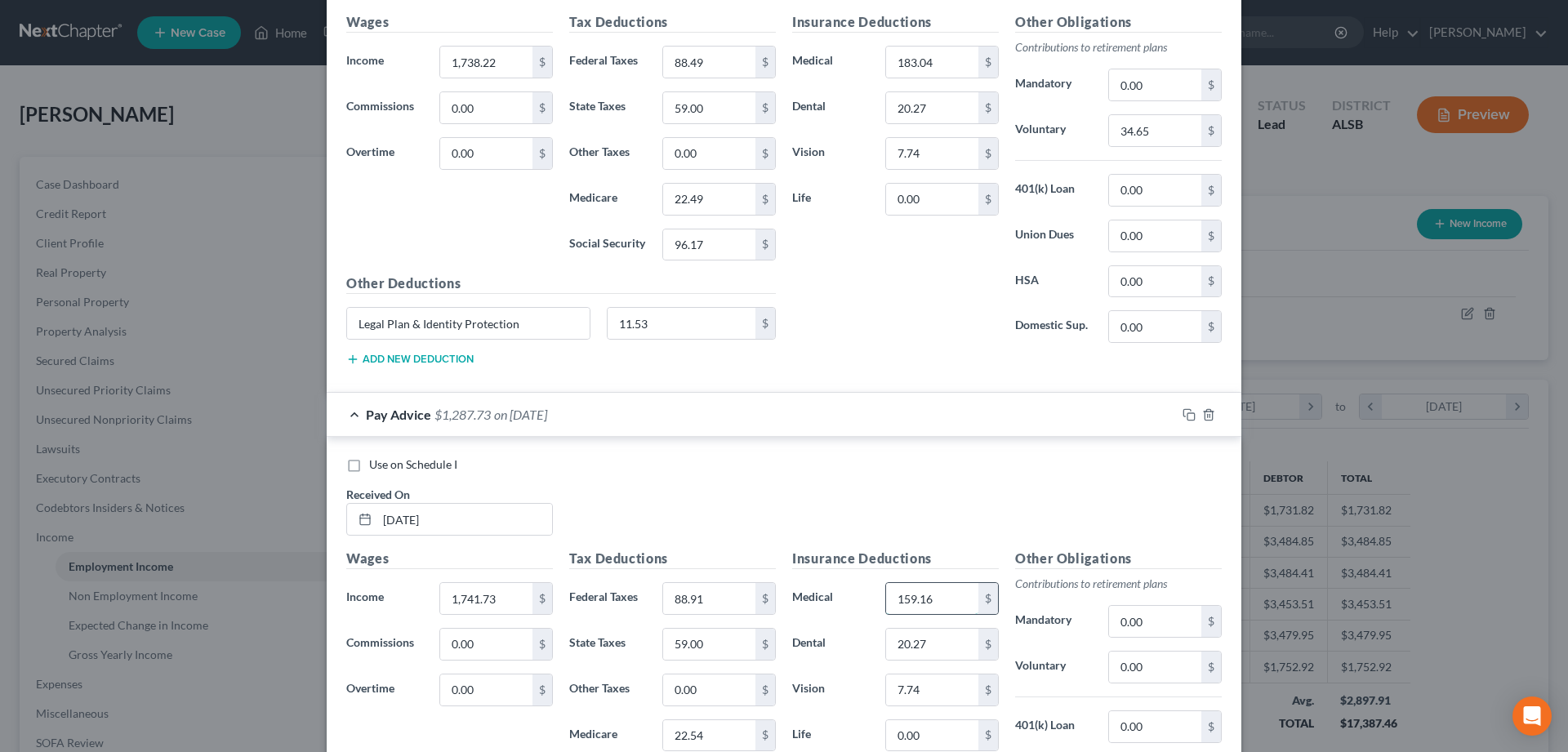
click at [948, 606] on input "159.16" at bounding box center [932, 598] width 92 height 31
type input "183.04"
click at [1166, 667] on input "0.00" at bounding box center [1154, 667] width 92 height 31
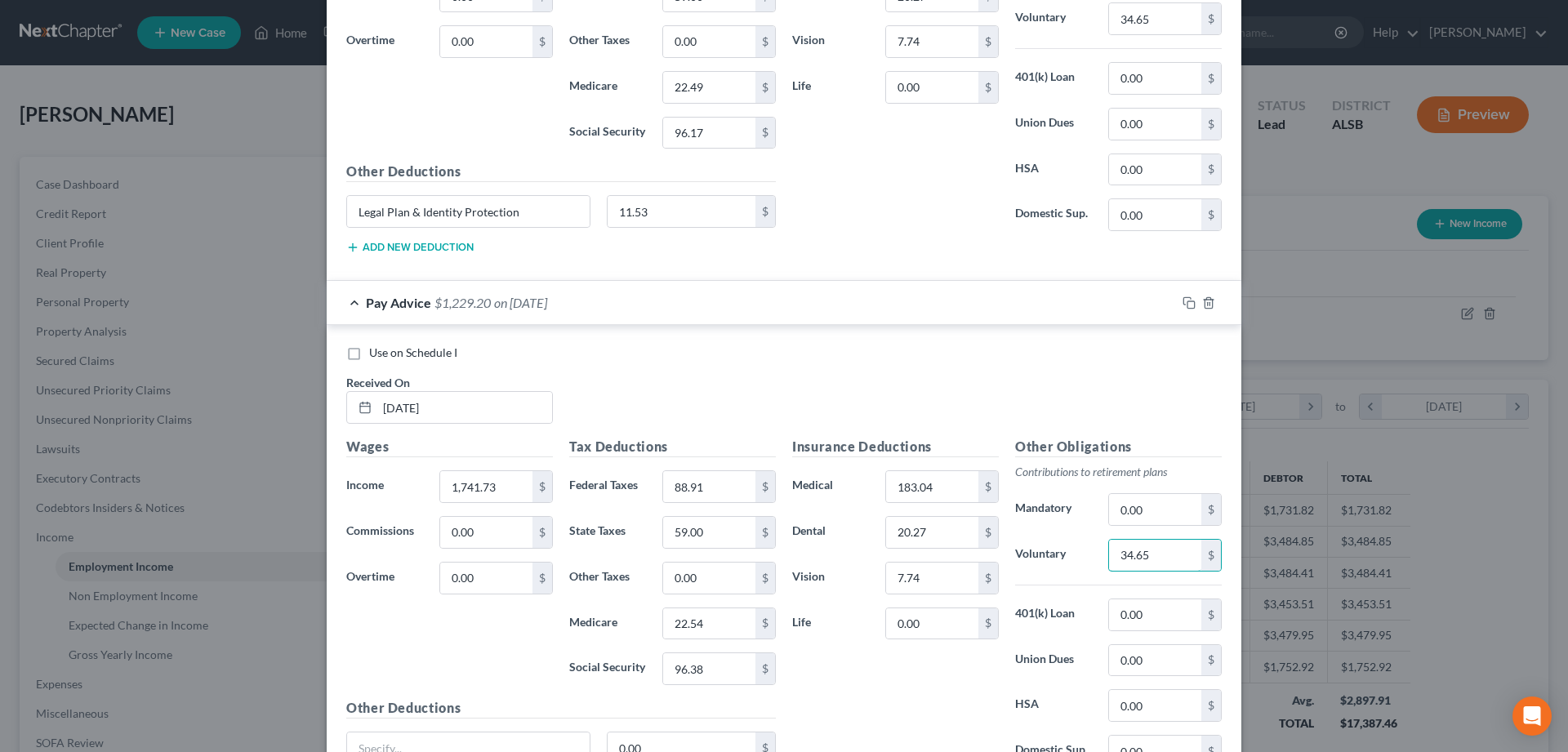
scroll to position [1493, 0]
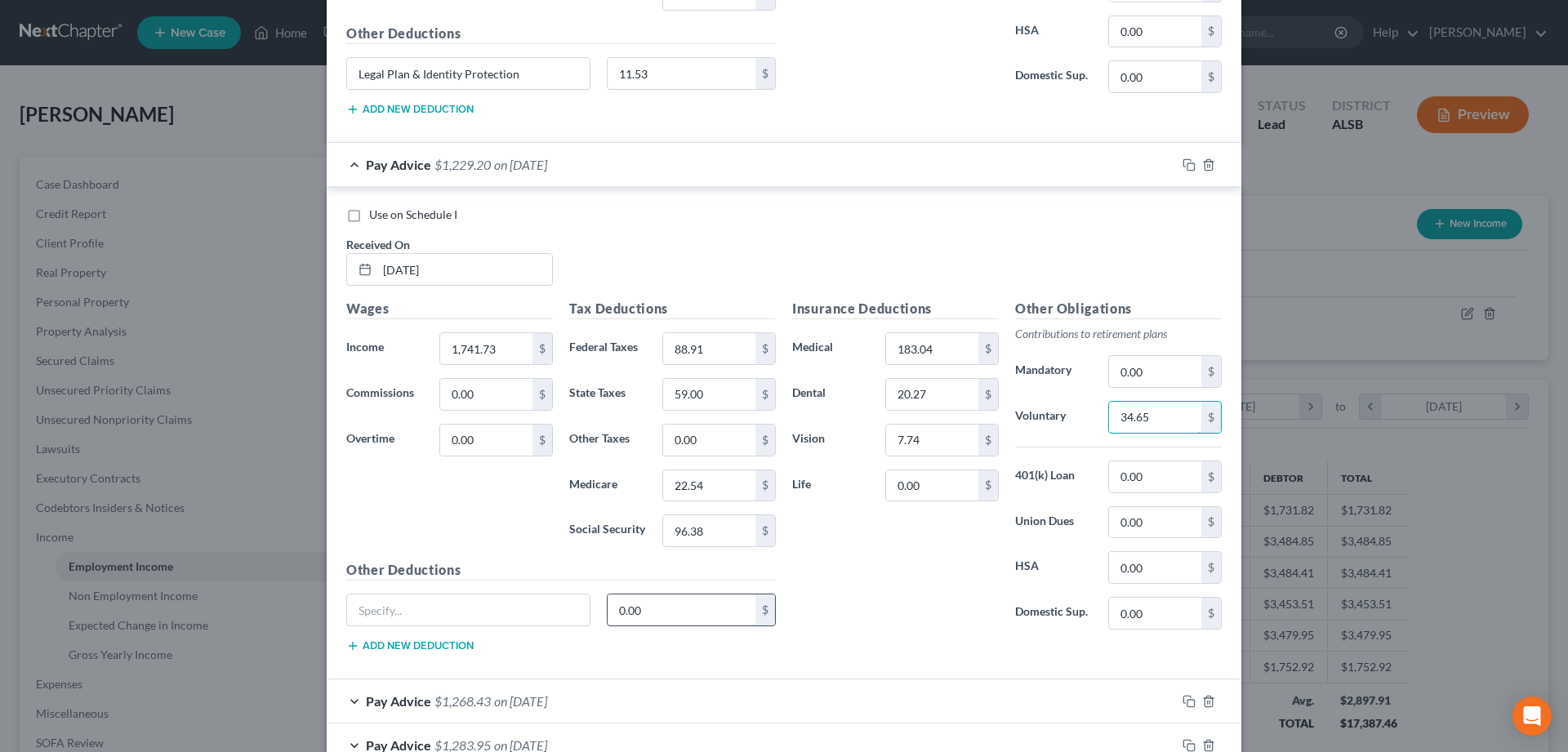
type input "34.65"
click at [682, 616] on input "0.00" at bounding box center [682, 609] width 148 height 31
type input "11.63"
click at [407, 608] on input "text" at bounding box center [468, 609] width 242 height 31
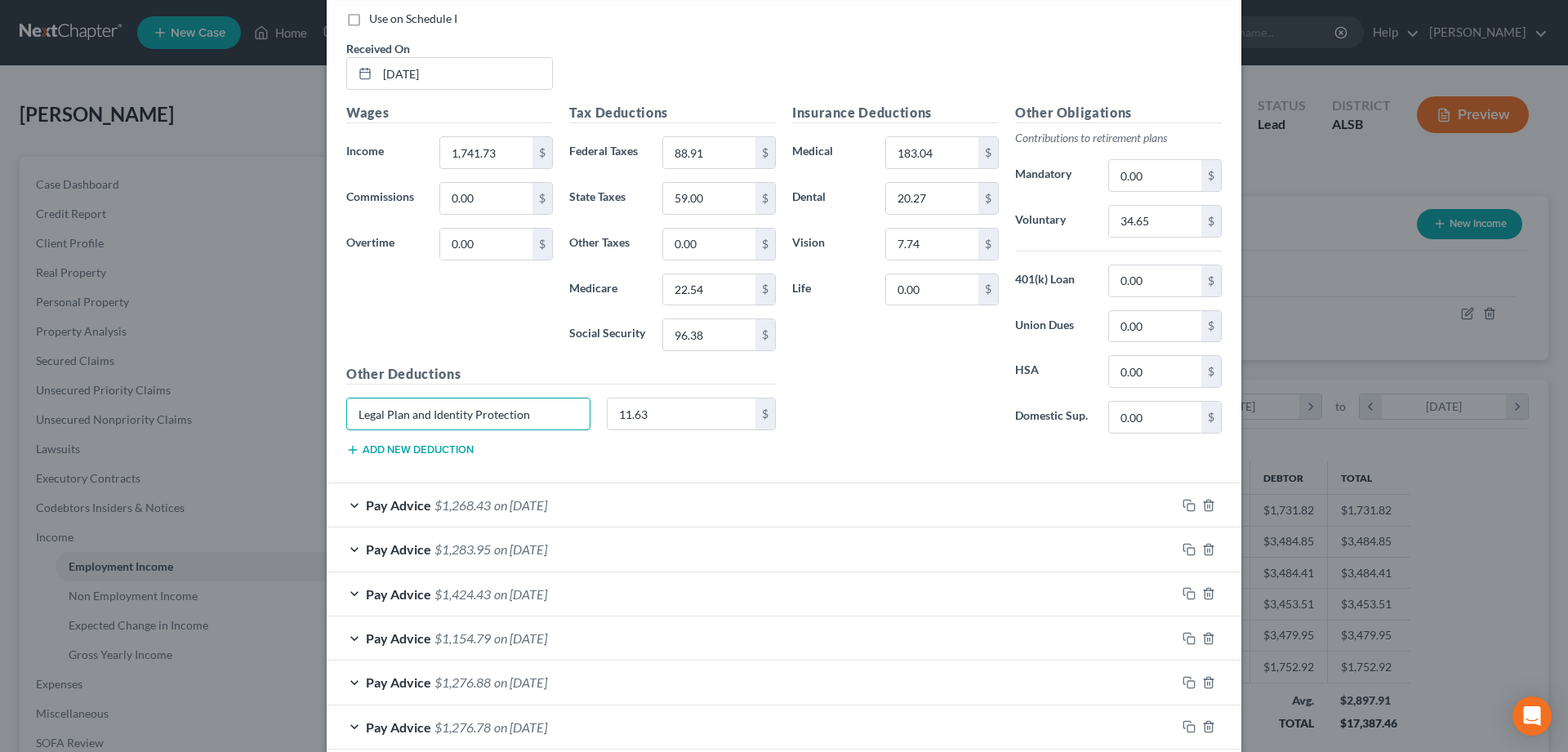
scroll to position [1744, 0]
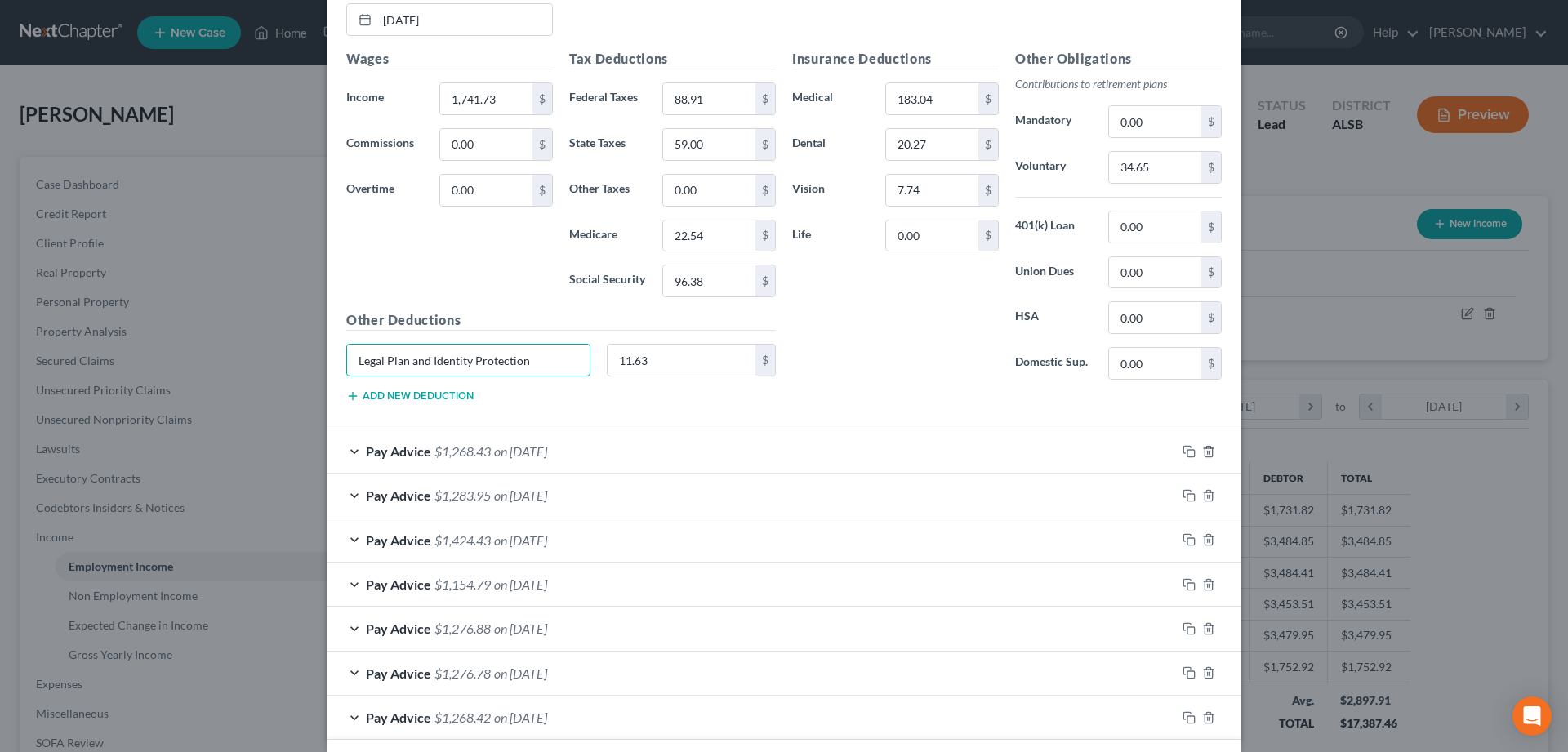
type input "Legal Plan and Identity Protection"
click at [353, 451] on div "Pay Advice $1,268.43 on 07/25/2025" at bounding box center [751, 451] width 849 height 43
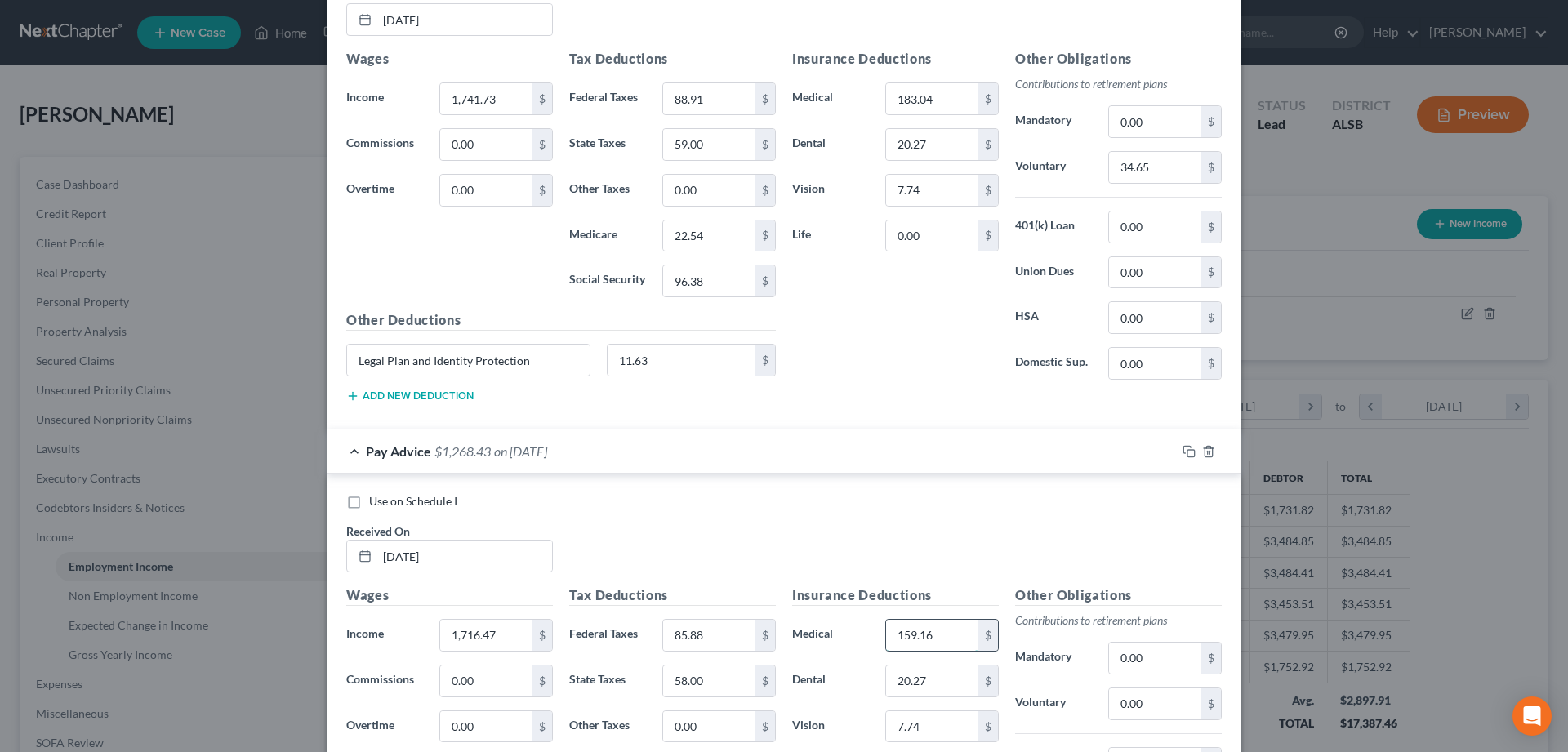
click at [949, 633] on input "159.16" at bounding box center [932, 634] width 92 height 31
type input "183.04"
click at [1184, 711] on input "0.00" at bounding box center [1154, 703] width 92 height 31
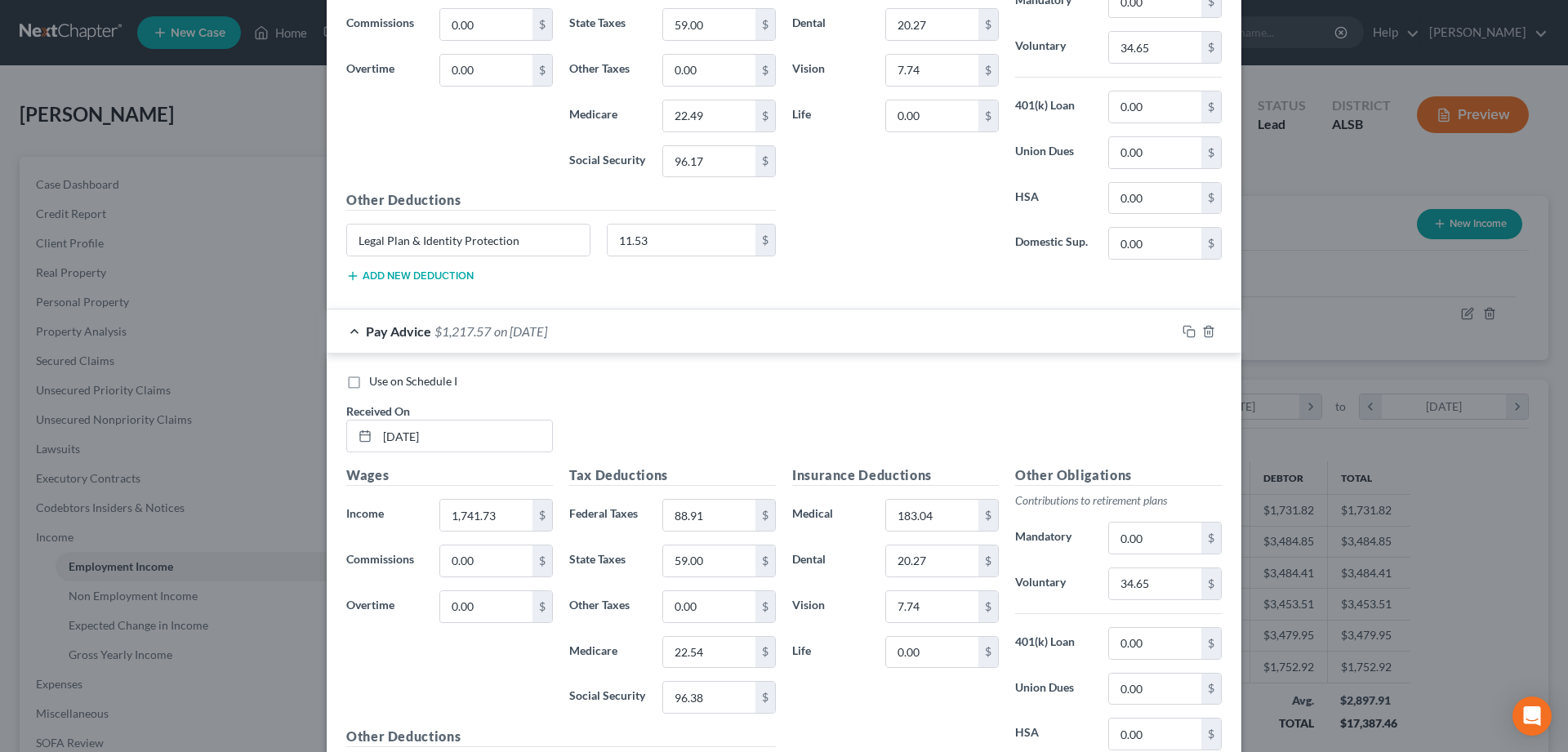
scroll to position [1660, 0]
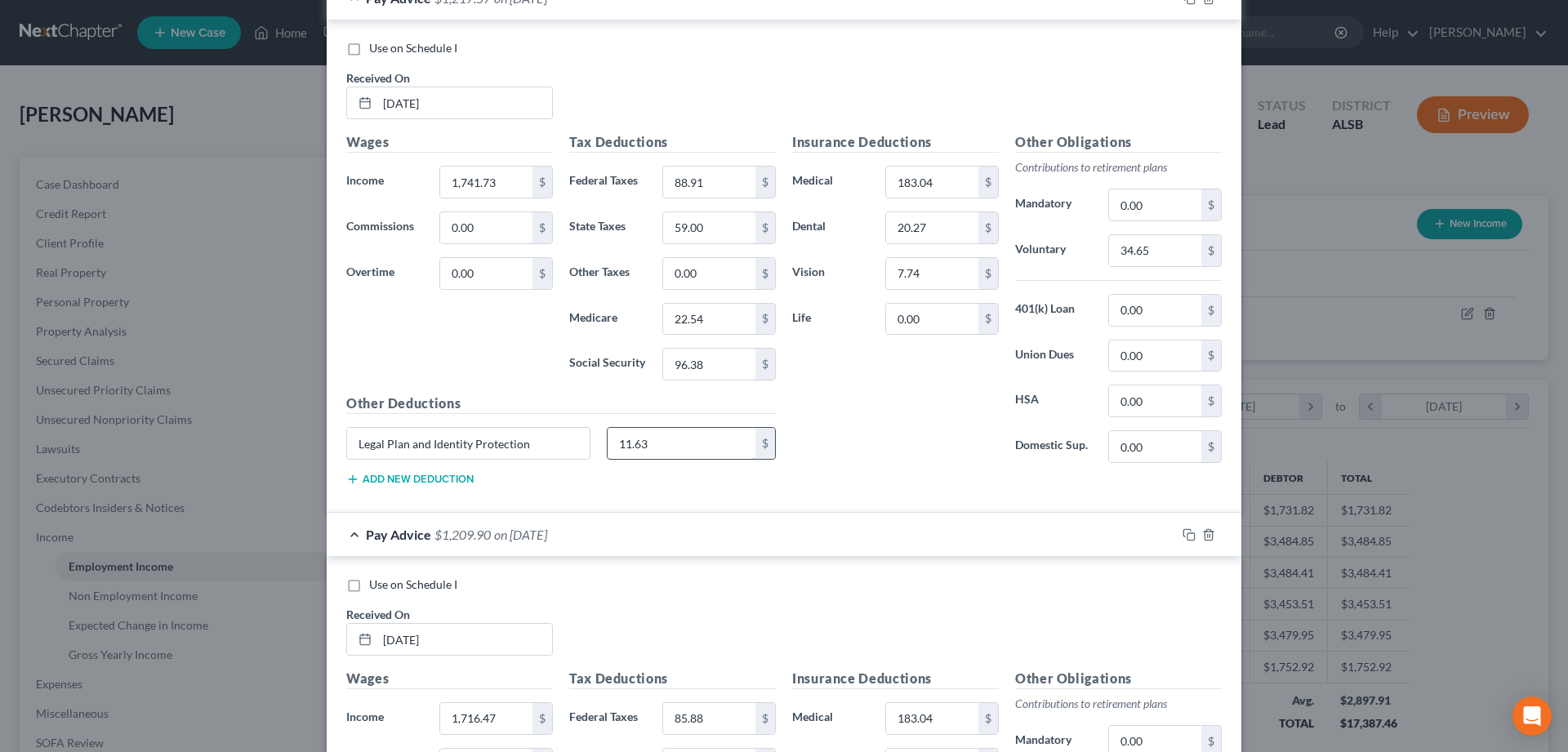
type input "34.65"
click at [638, 439] on input "11.63" at bounding box center [682, 443] width 148 height 31
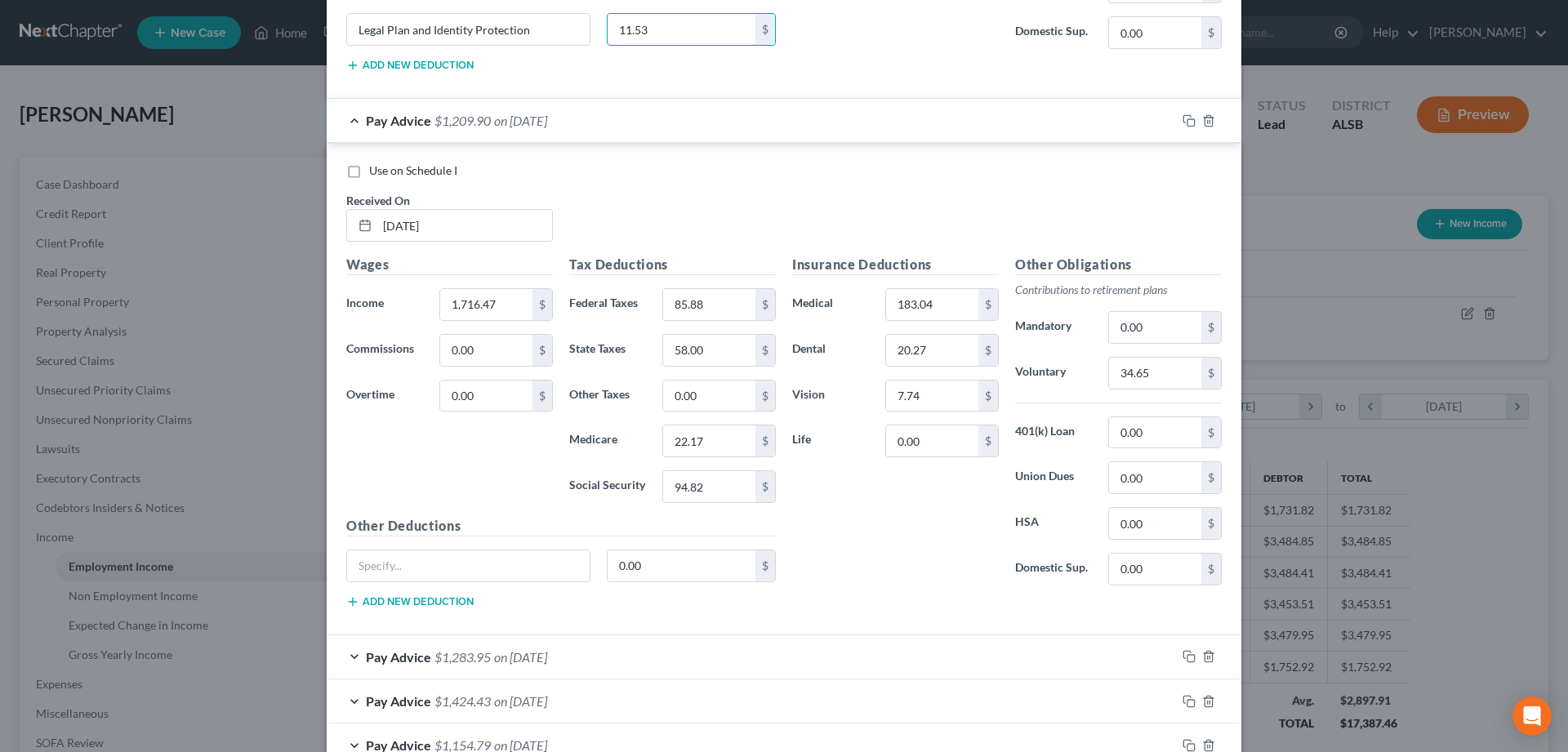
scroll to position [2076, 0]
type input "11.53"
click at [658, 563] on input "0.00" at bounding box center [682, 563] width 148 height 31
type input "11.53"
click at [465, 561] on input "text" at bounding box center [468, 563] width 242 height 31
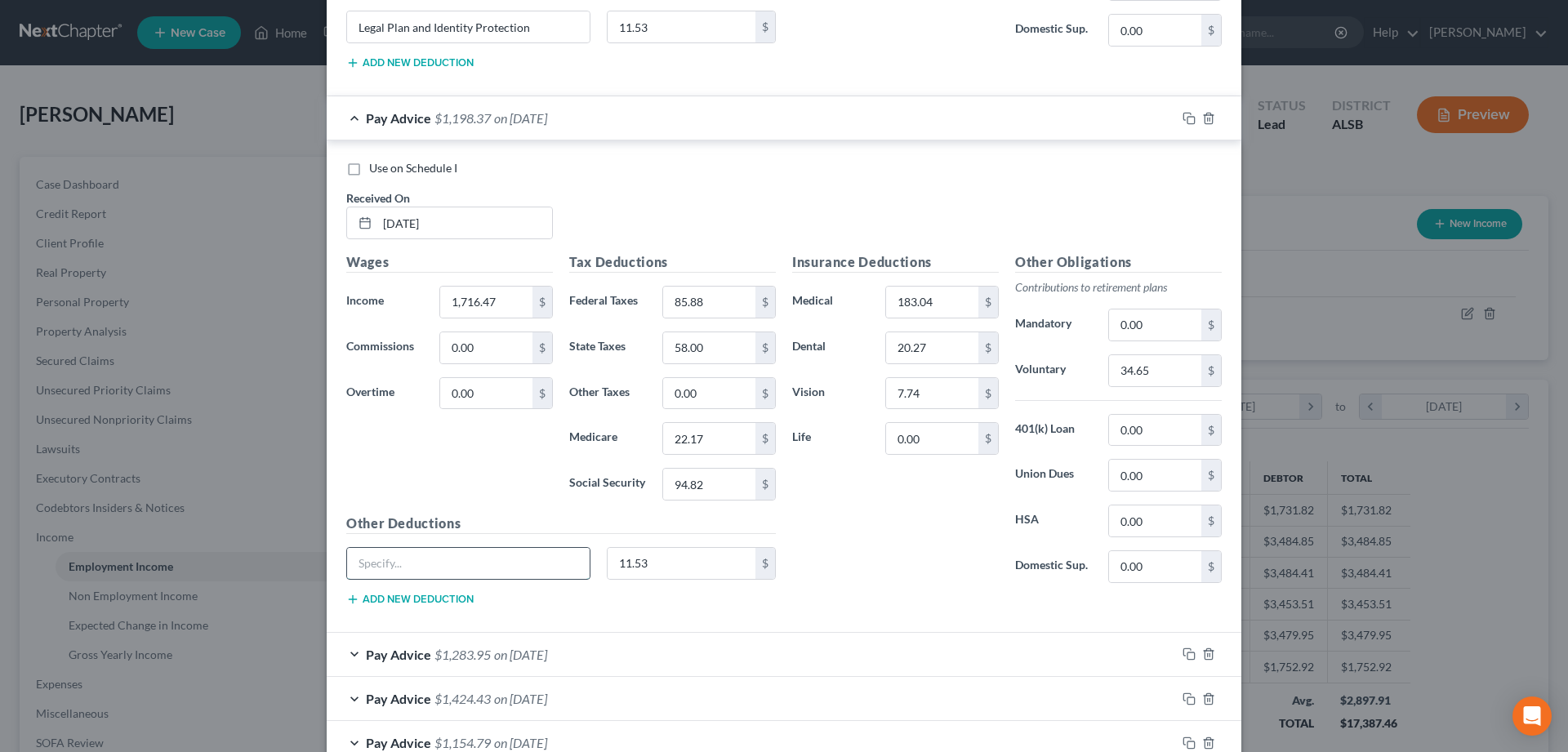
paste input "Legal Plan and Identity Protection"
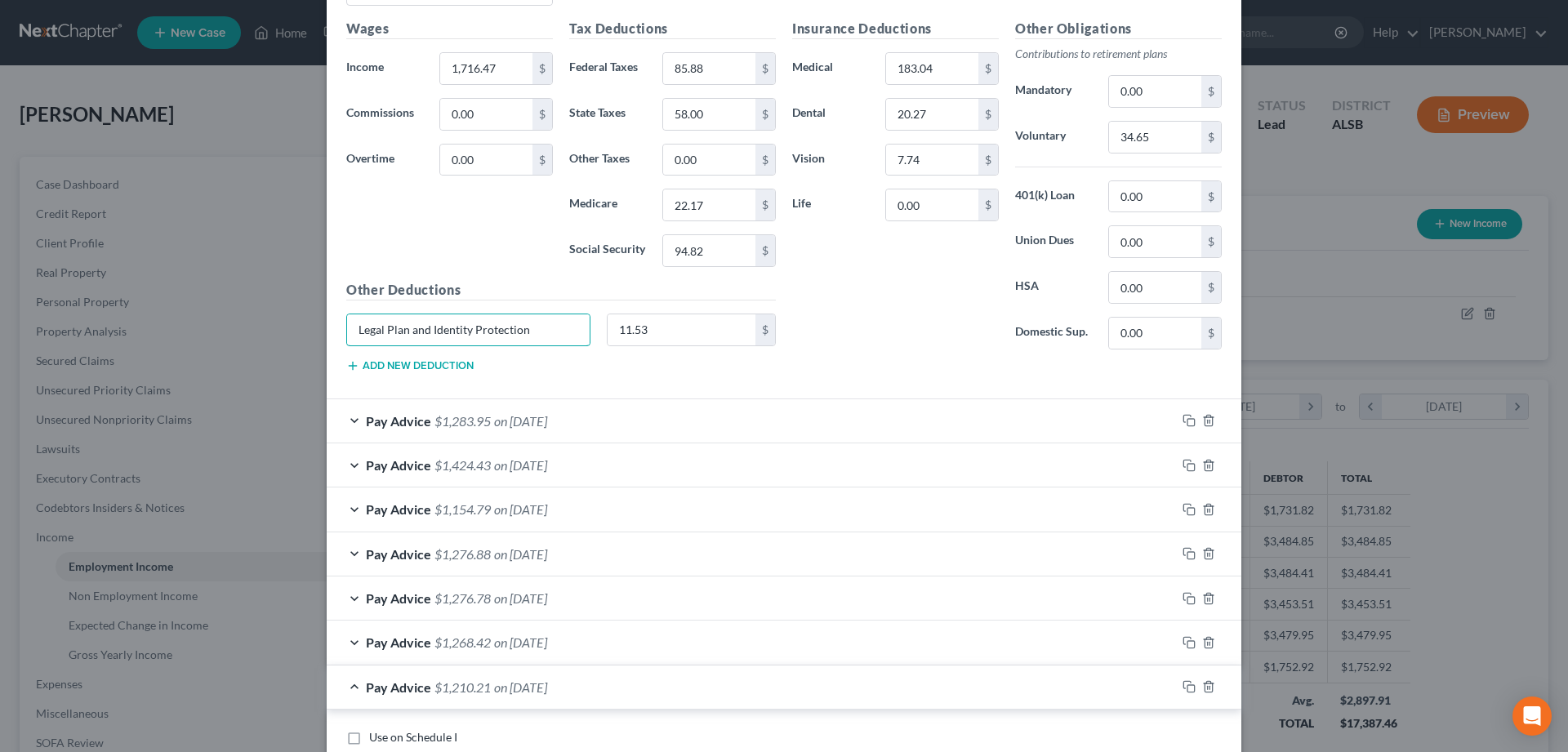
scroll to position [2326, 0]
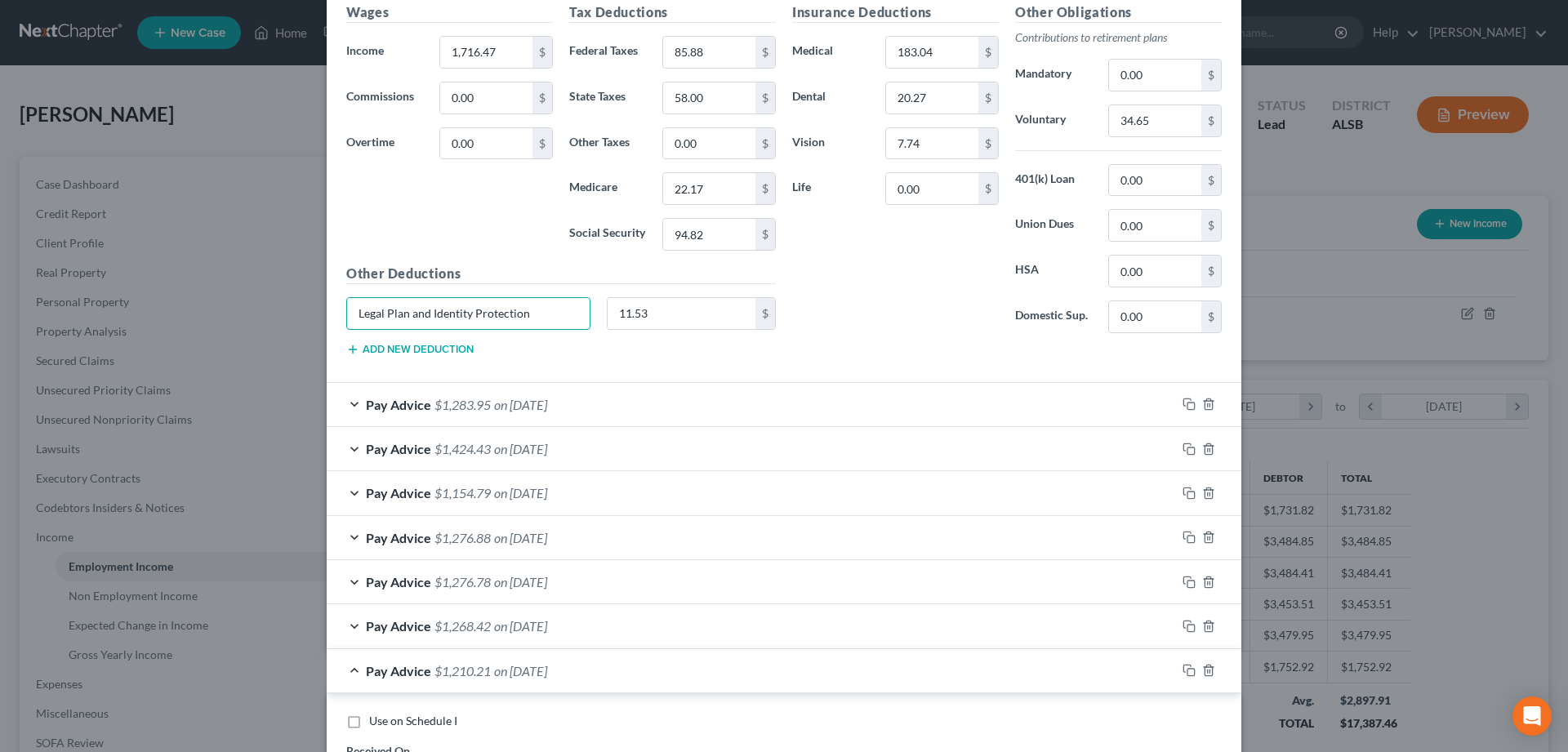
type input "Legal Plan and Identity Protection"
click at [354, 407] on div "Pay Advice $1,283.95 on 07/11/2025" at bounding box center [751, 405] width 849 height 43
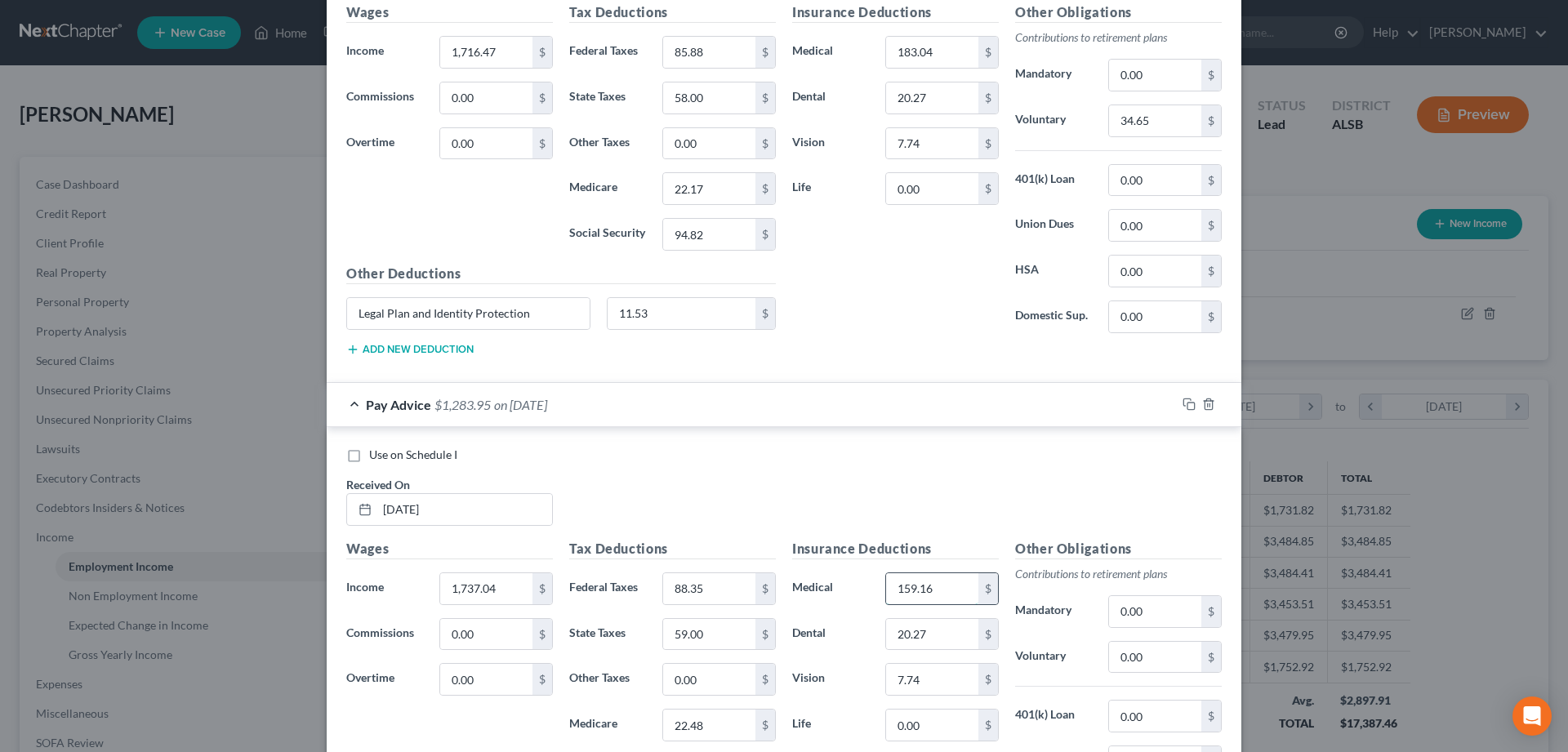
click at [940, 592] on input "159.16" at bounding box center [932, 588] width 92 height 31
type input "183.04"
click at [1140, 656] on input "0.00" at bounding box center [1154, 657] width 92 height 31
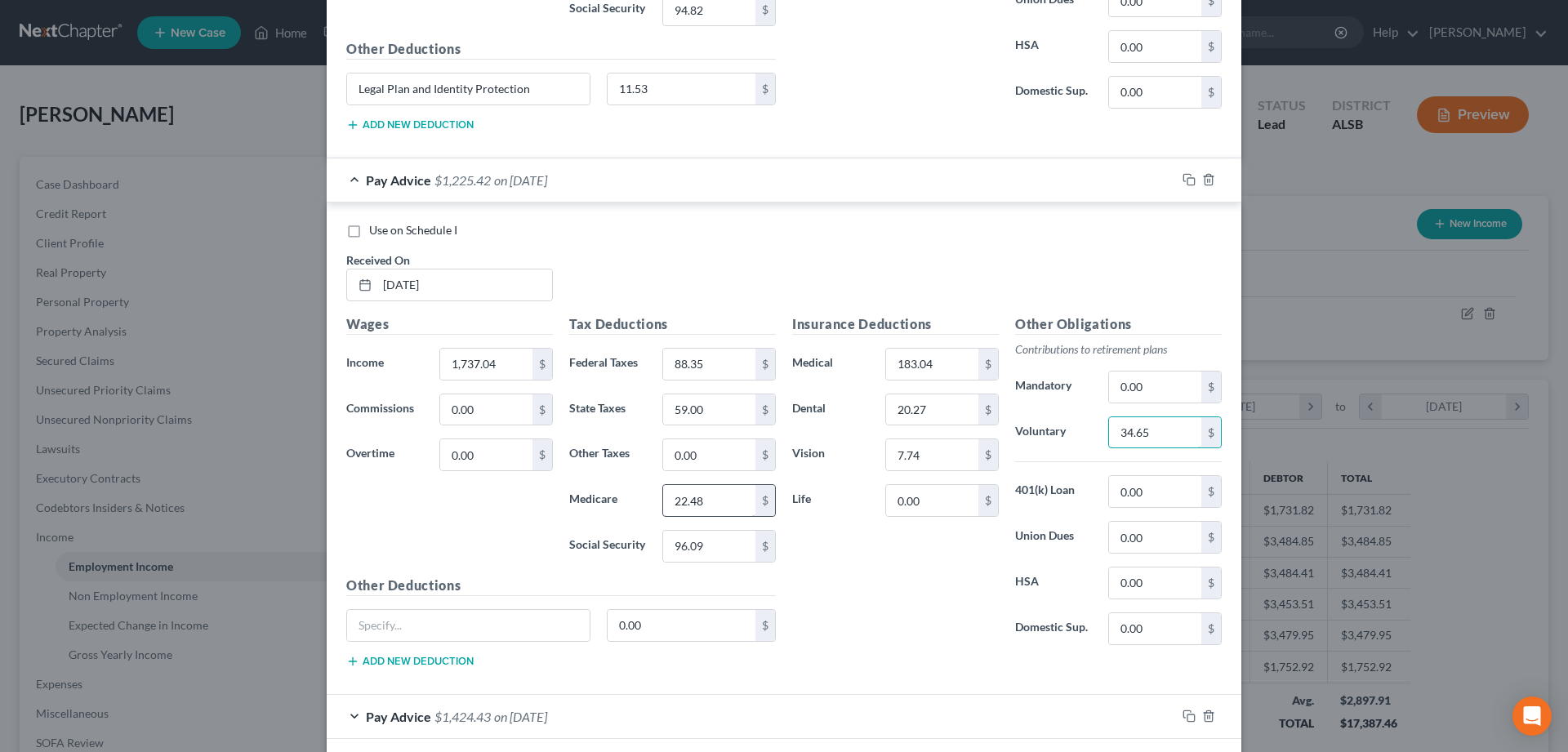
scroll to position [2576, 0]
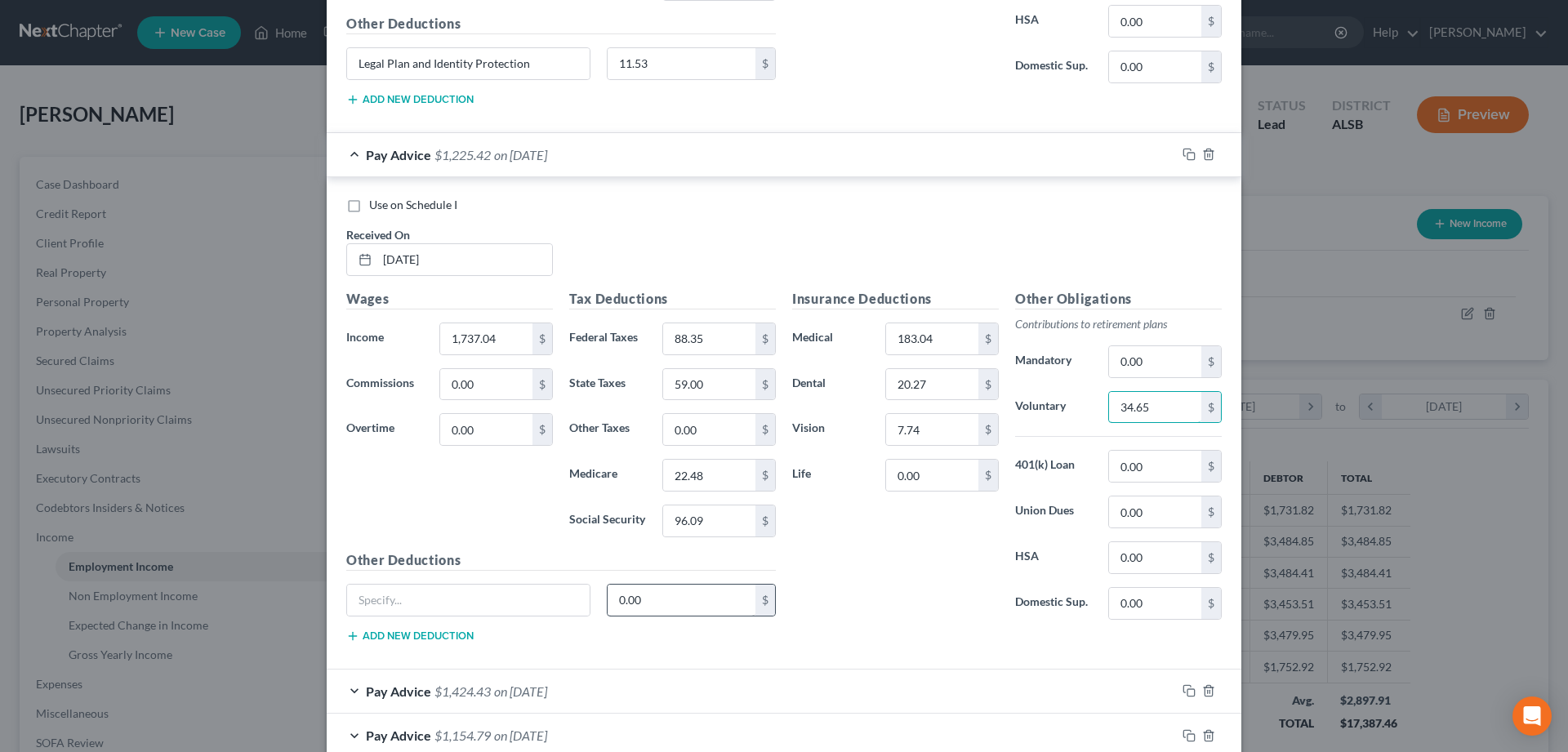
type input "34.65"
click at [662, 600] on input "0.00" at bounding box center [682, 599] width 148 height 31
type input "11.53"
click at [457, 591] on input "text" at bounding box center [468, 599] width 242 height 31
paste input "Legal Plan and Identity Protection"
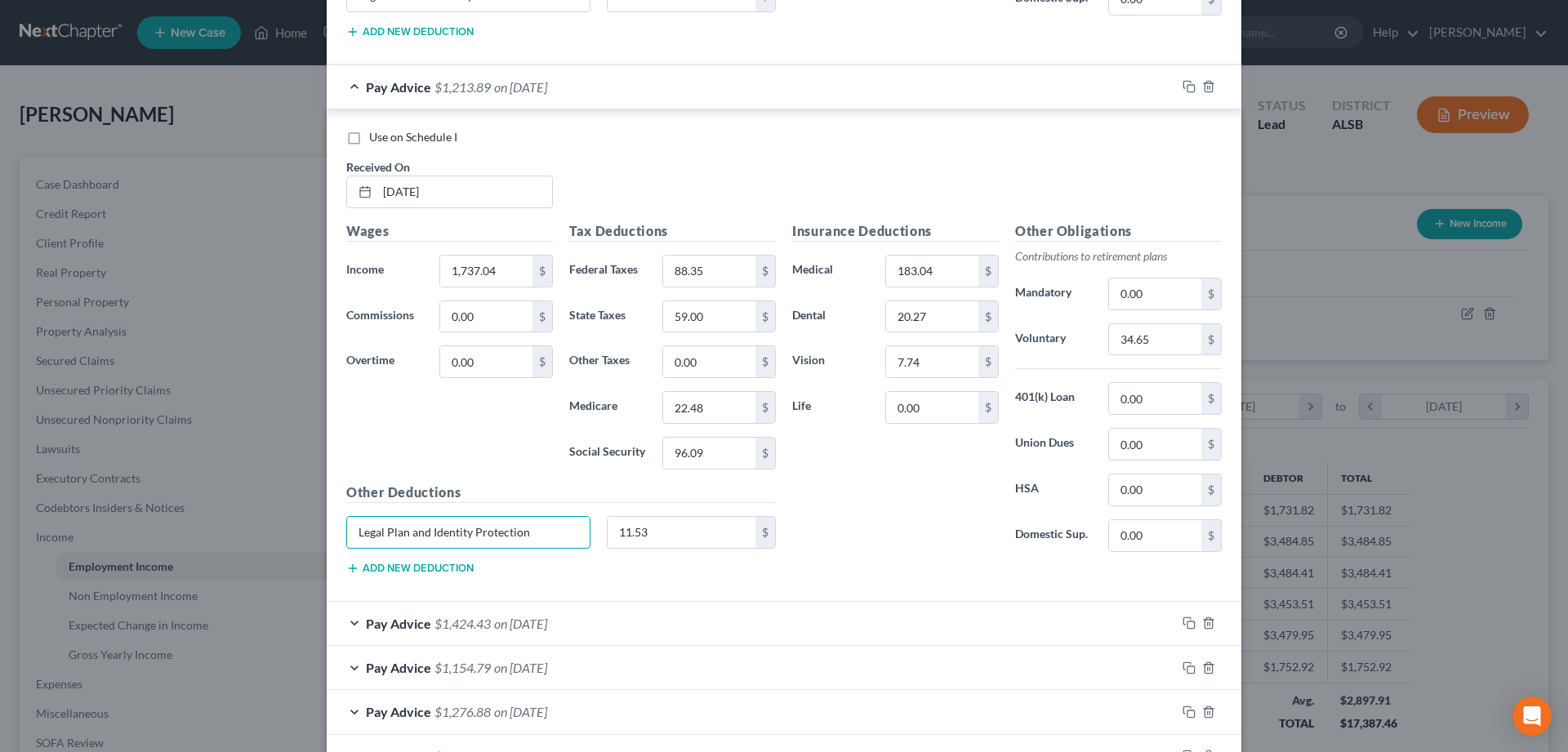
scroll to position [2826, 0]
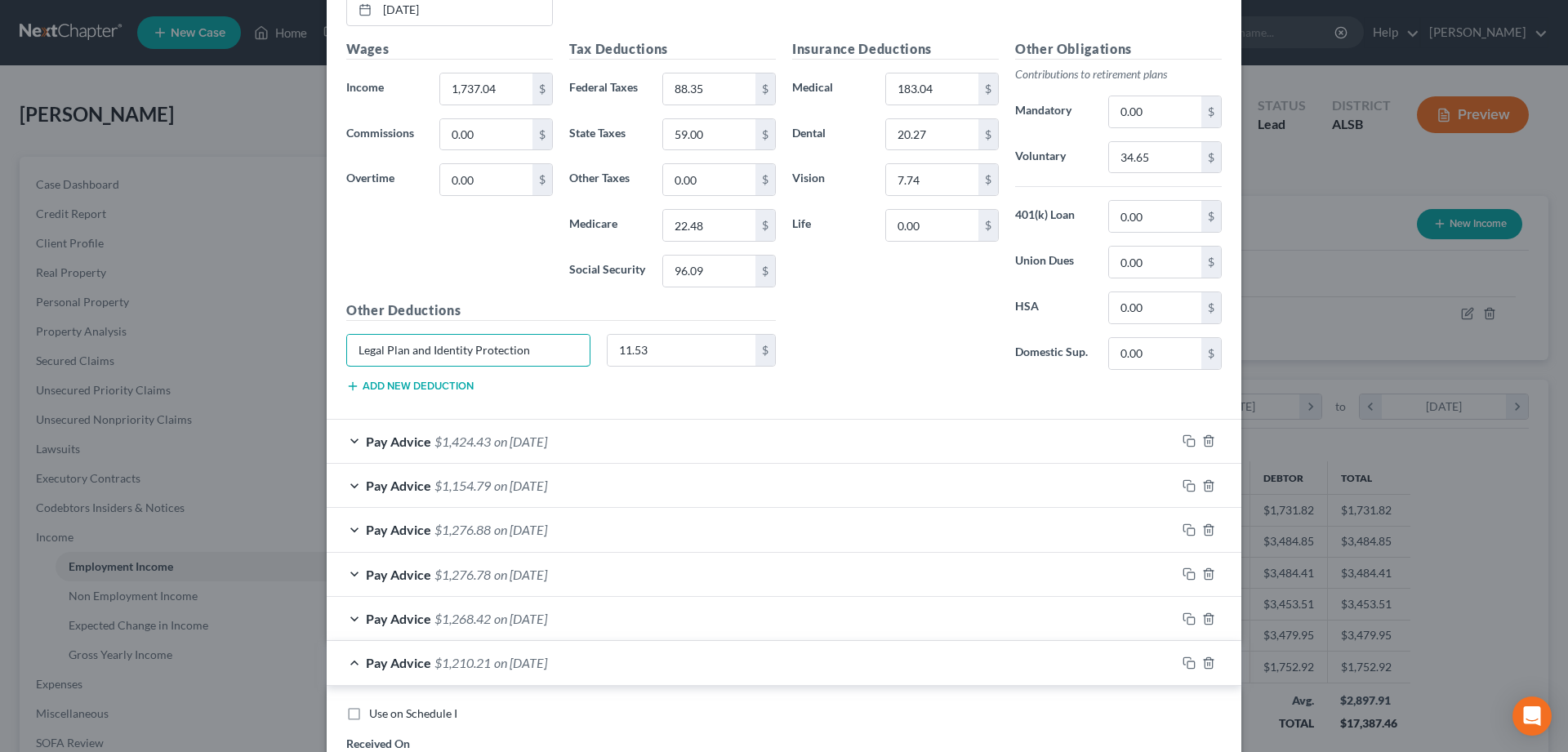
type input "Legal Plan and Identity Protection"
click at [349, 441] on div "Pay Advice $1,424.43 on 06/27/2025" at bounding box center [751, 441] width 849 height 43
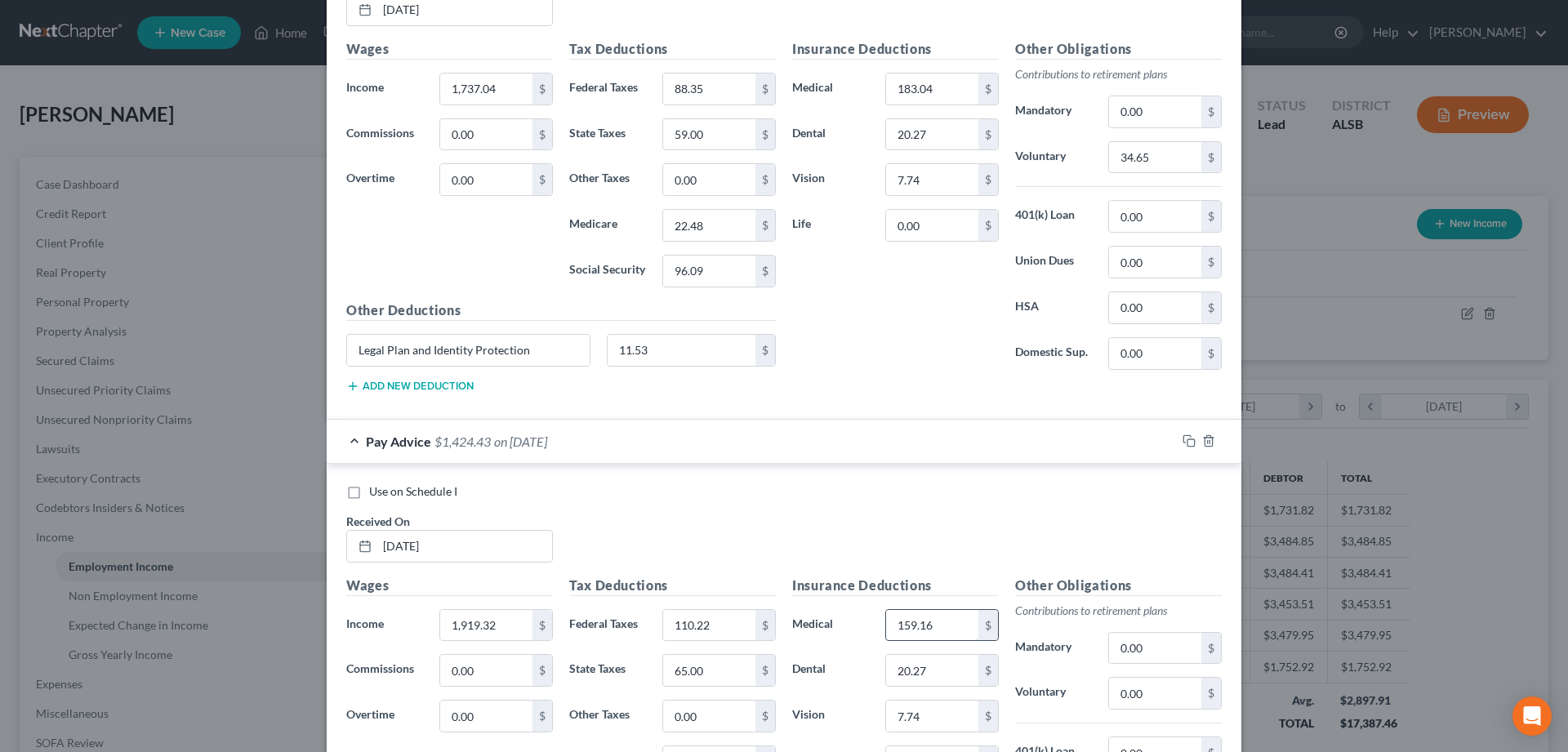
click at [944, 622] on input "159.16" at bounding box center [932, 625] width 92 height 31
type input "183.04"
click at [1135, 691] on input "0.00" at bounding box center [1154, 692] width 92 height 31
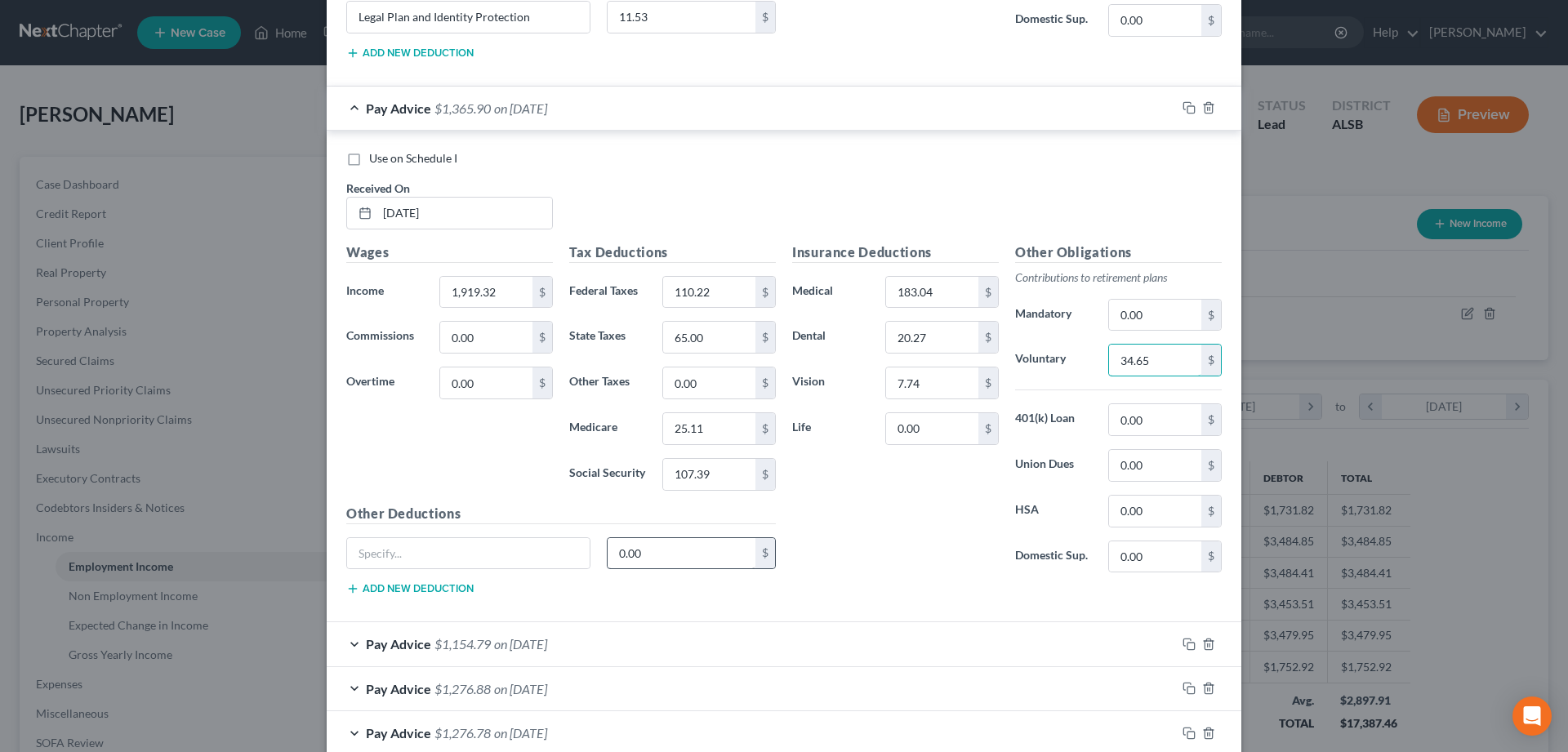
type input "34.65"
click at [697, 554] on input "0.00" at bounding box center [682, 553] width 148 height 31
type input "11.53"
click at [440, 546] on input "text" at bounding box center [468, 553] width 242 height 31
paste input "Legal Plan and Identity Protection"
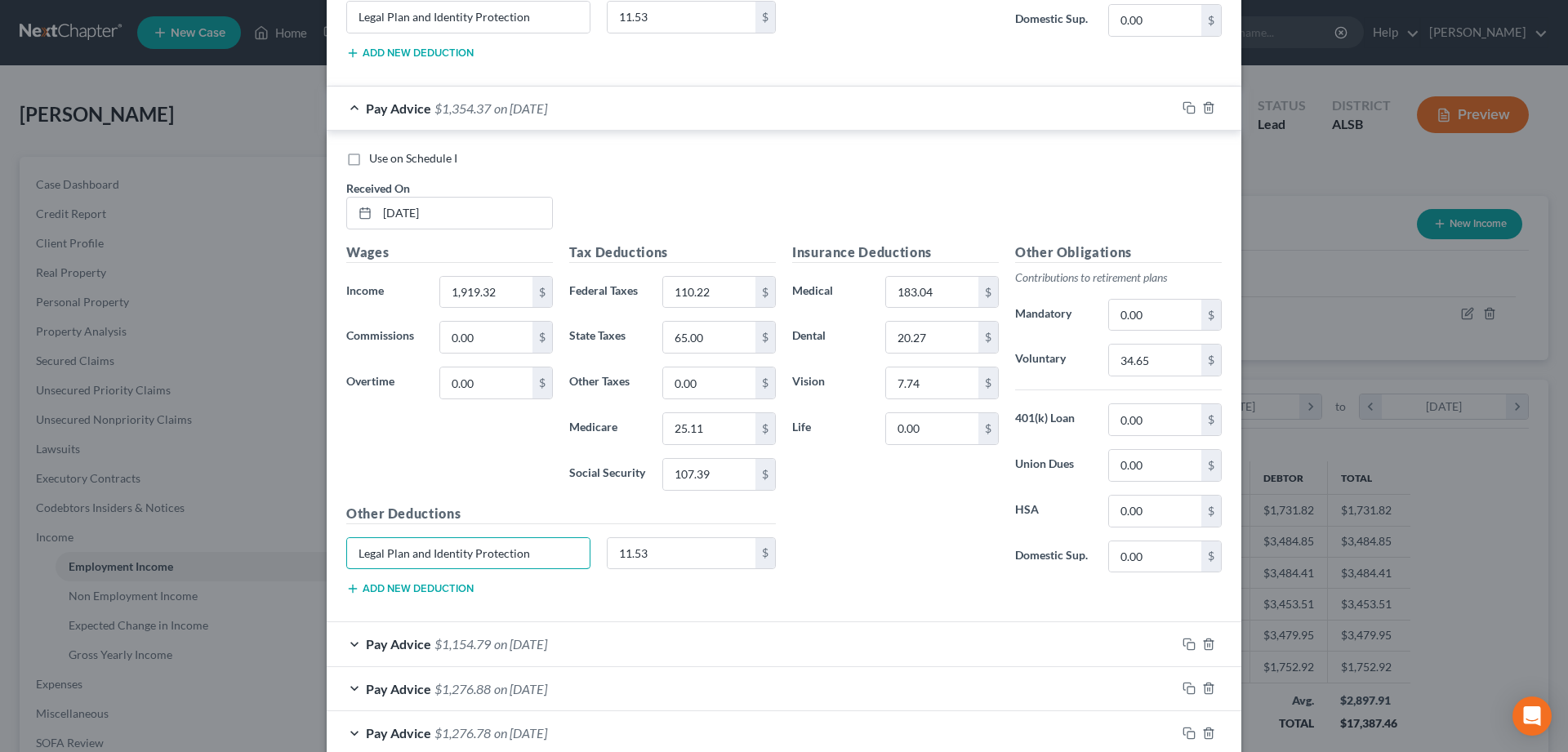
scroll to position [3409, 0]
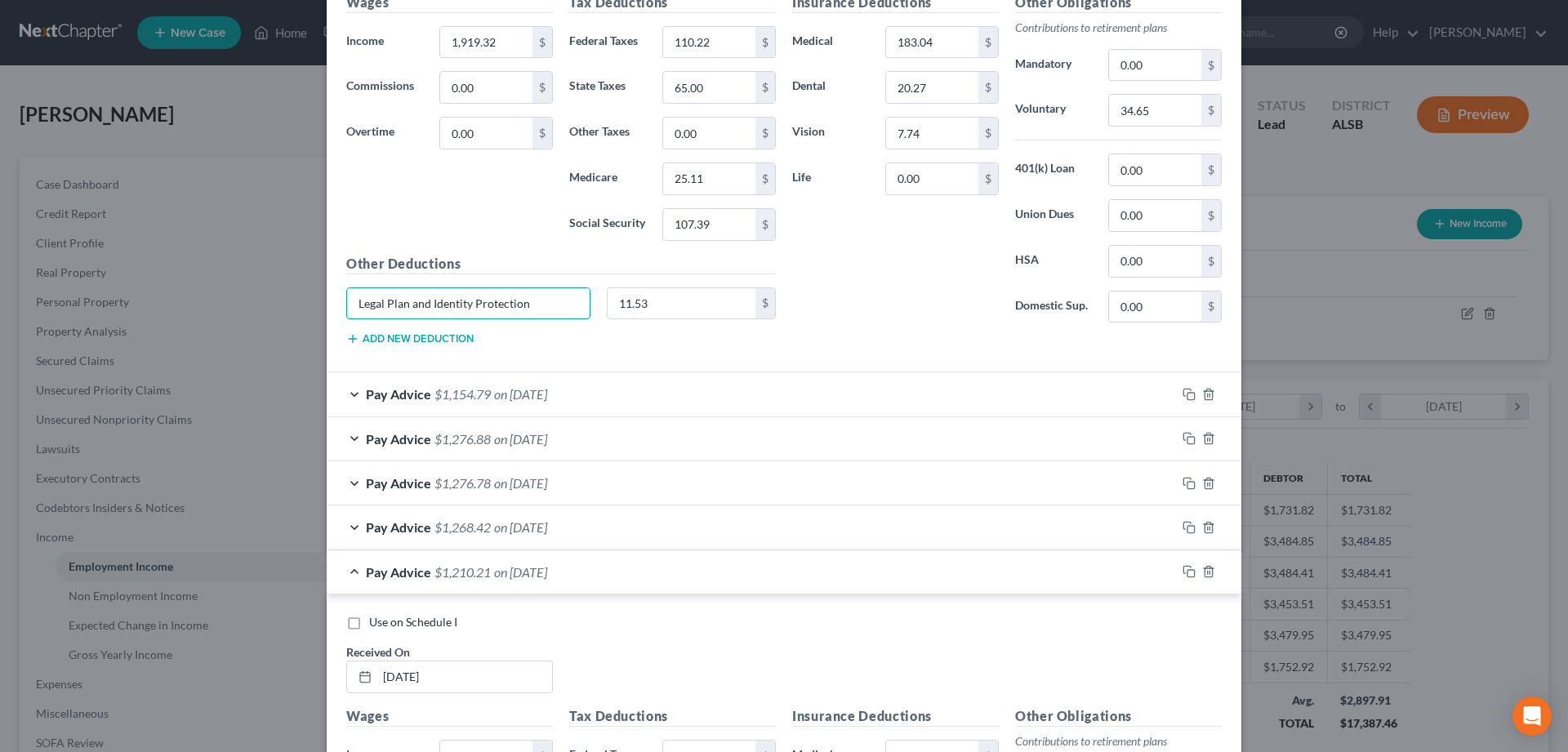
type input "Legal Plan and Identity Protection"
click at [354, 396] on div "Pay Advice $1,154.79 on 06/13/2025" at bounding box center [751, 394] width 849 height 43
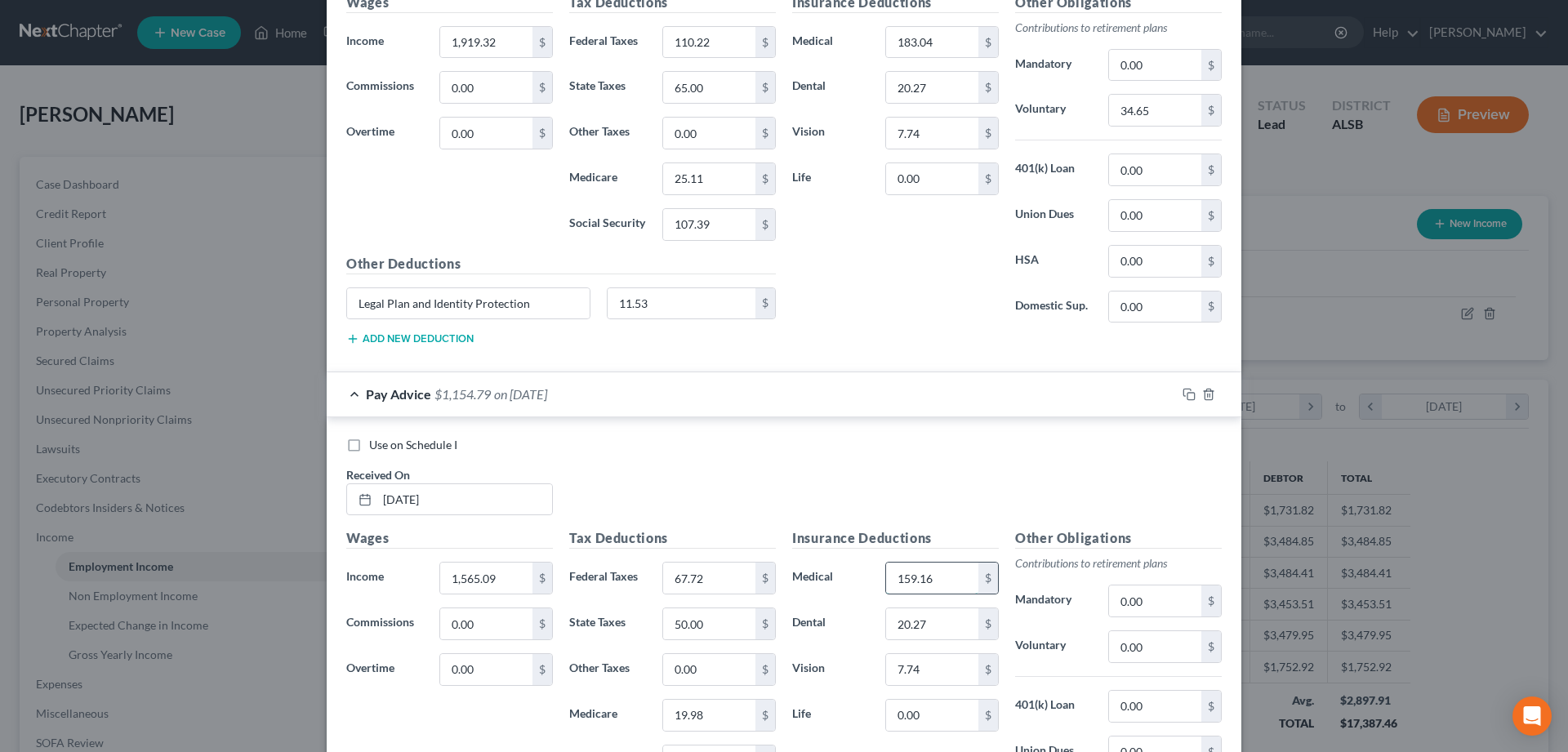
click at [949, 580] on input "159.16" at bounding box center [932, 578] width 92 height 31
type input "183.04"
click at [1164, 653] on input "0.00" at bounding box center [1154, 646] width 92 height 31
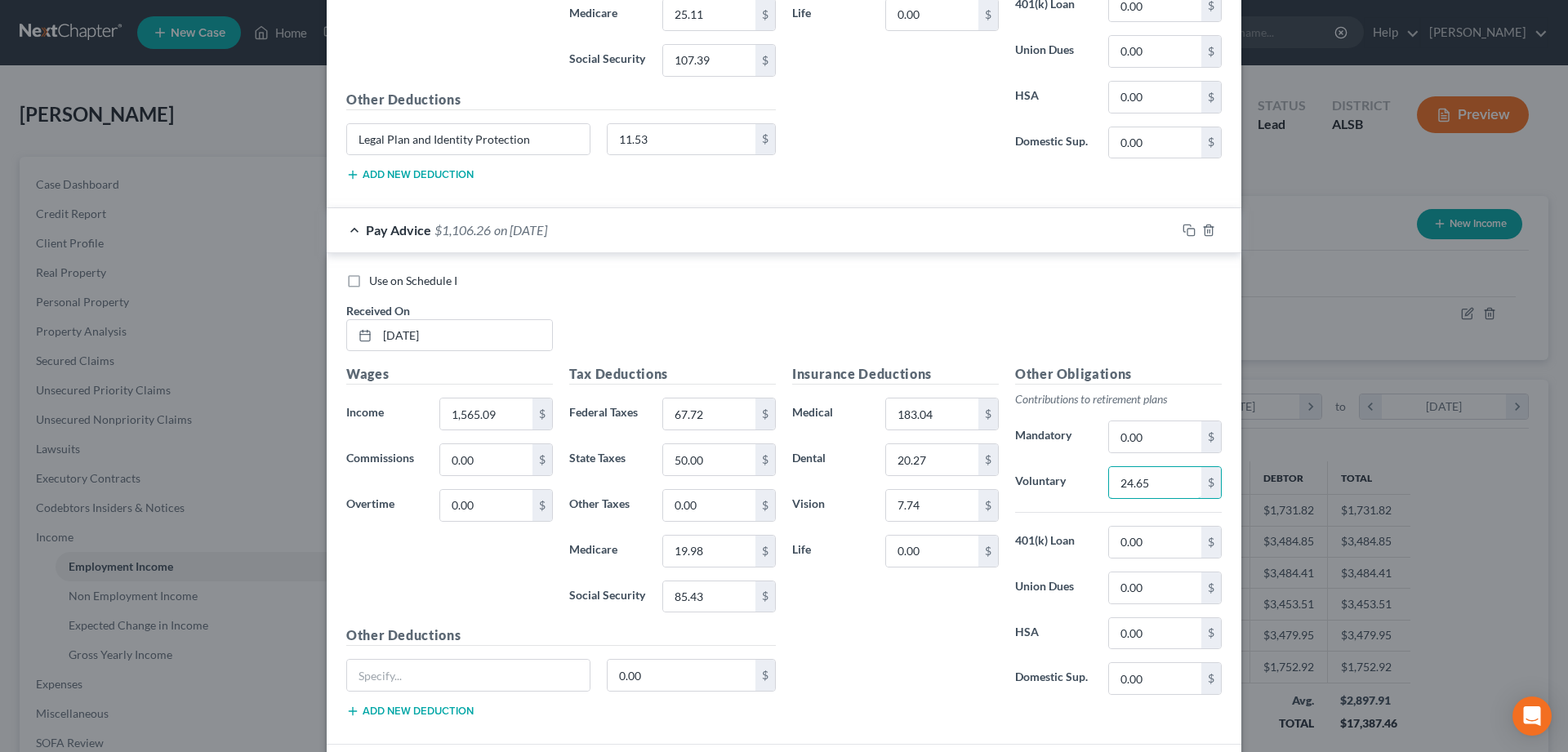
scroll to position [3576, 0]
type input "24.65"
click at [658, 669] on input "0.00" at bounding box center [682, 672] width 148 height 31
type input "11.53"
click at [483, 675] on input "text" at bounding box center [468, 672] width 242 height 31
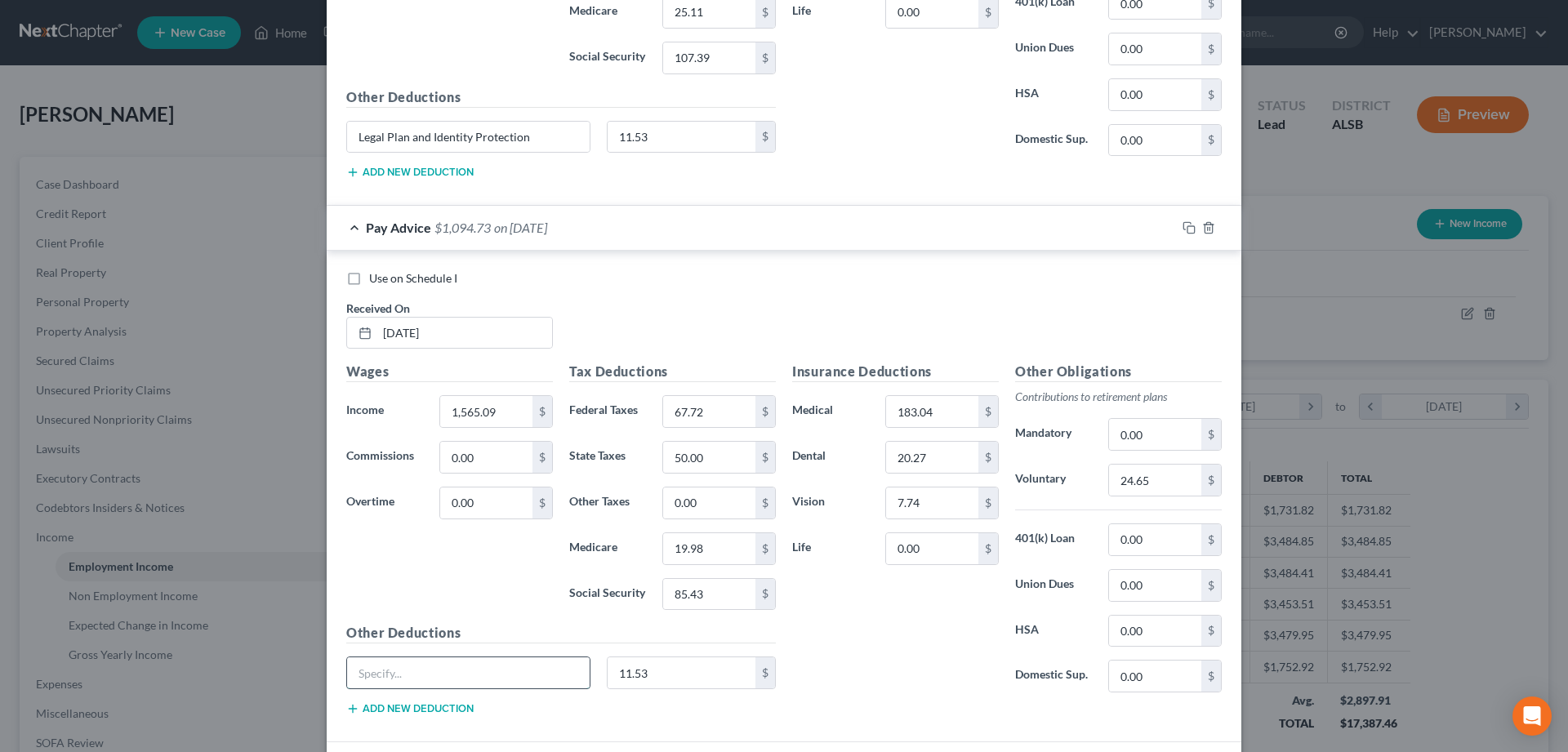
paste input "Legal Plan and Identity Protection"
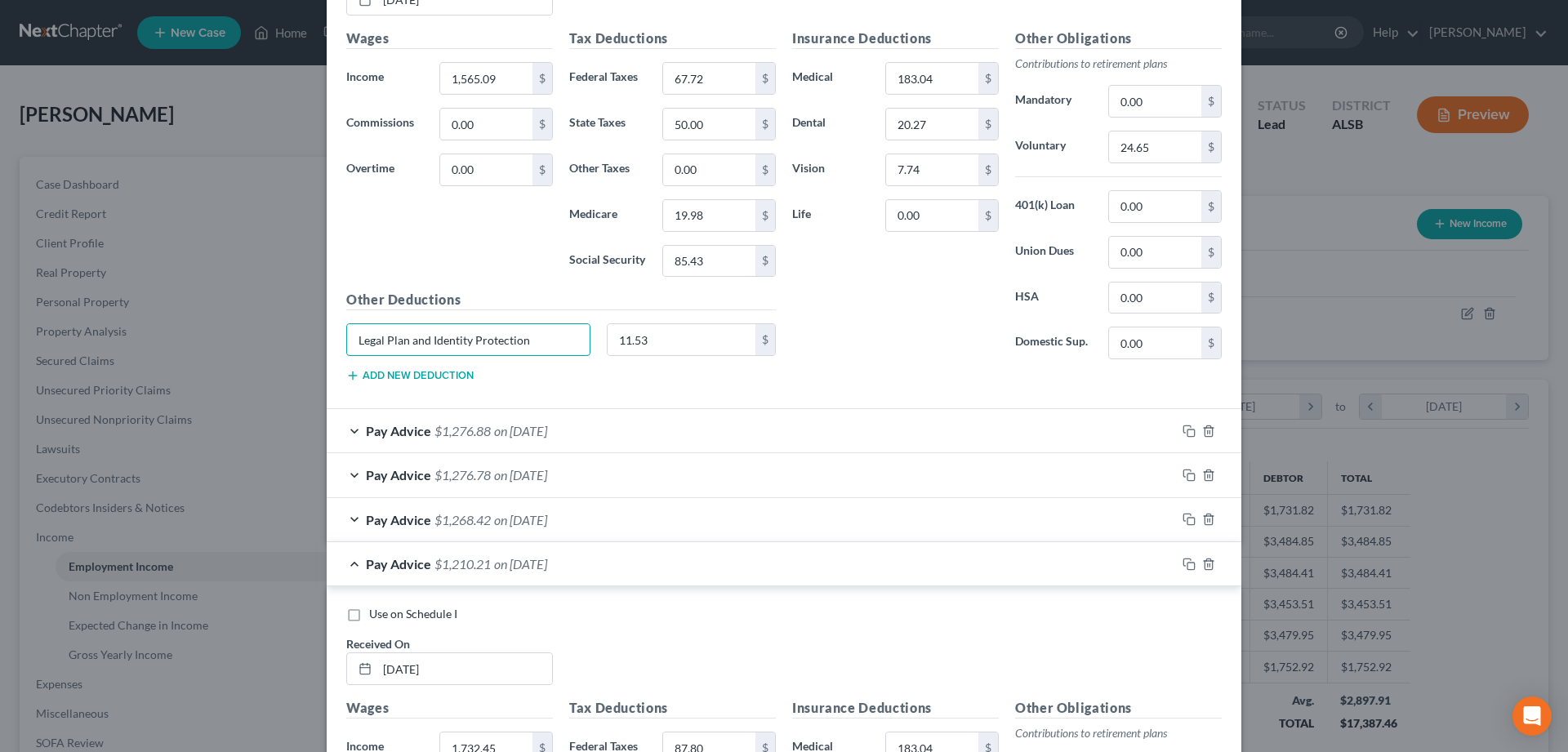
type input "Legal Plan and Identity Protection"
click at [351, 430] on div "Pay Advice $1,276.88 on 05/30/2025" at bounding box center [751, 430] width 849 height 43
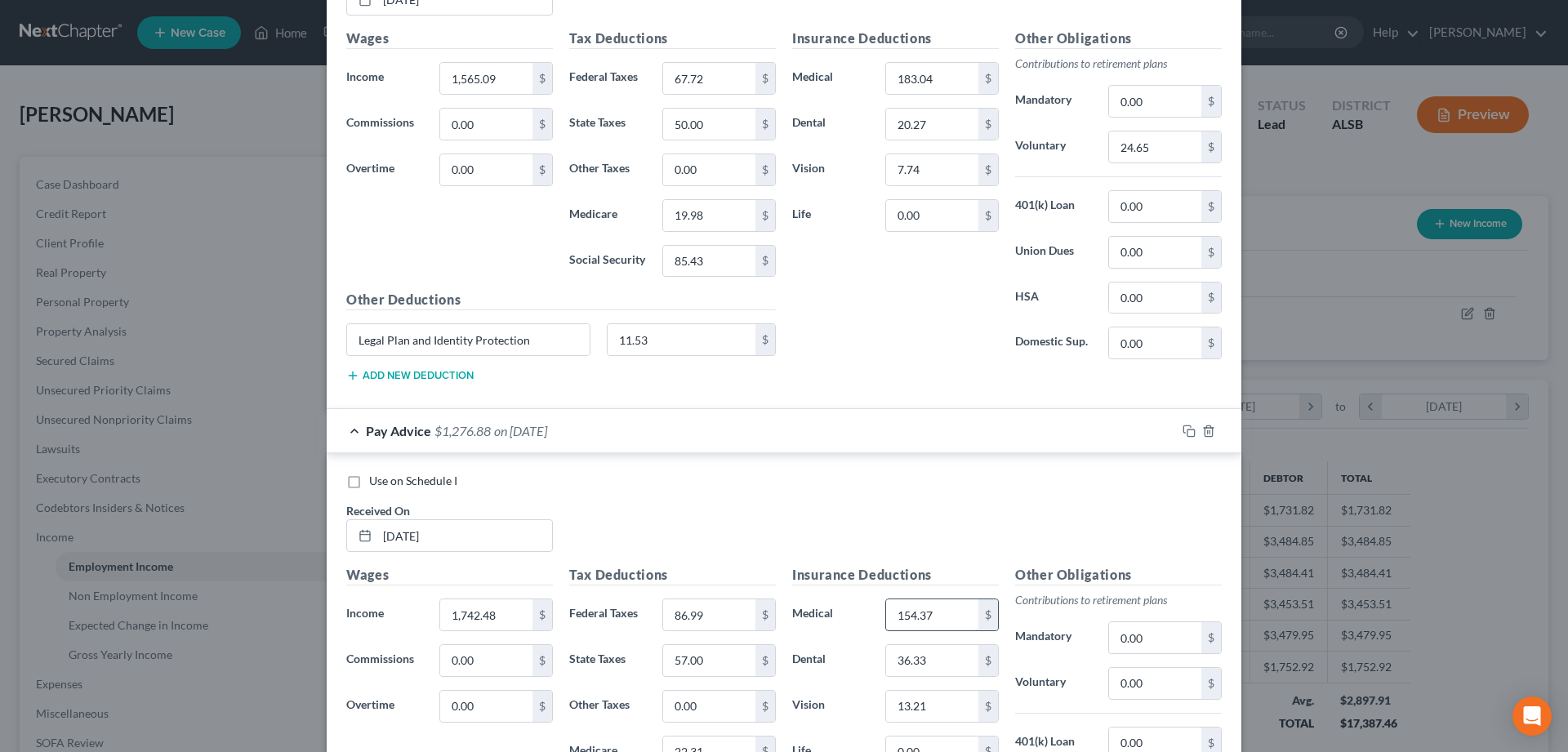
click at [938, 615] on input "154.37" at bounding box center [932, 614] width 92 height 31
type input "183.04"
click at [1127, 145] on input "24.65" at bounding box center [1154, 147] width 92 height 31
type input "34.65"
click at [1161, 685] on input "0.00" at bounding box center [1154, 683] width 92 height 31
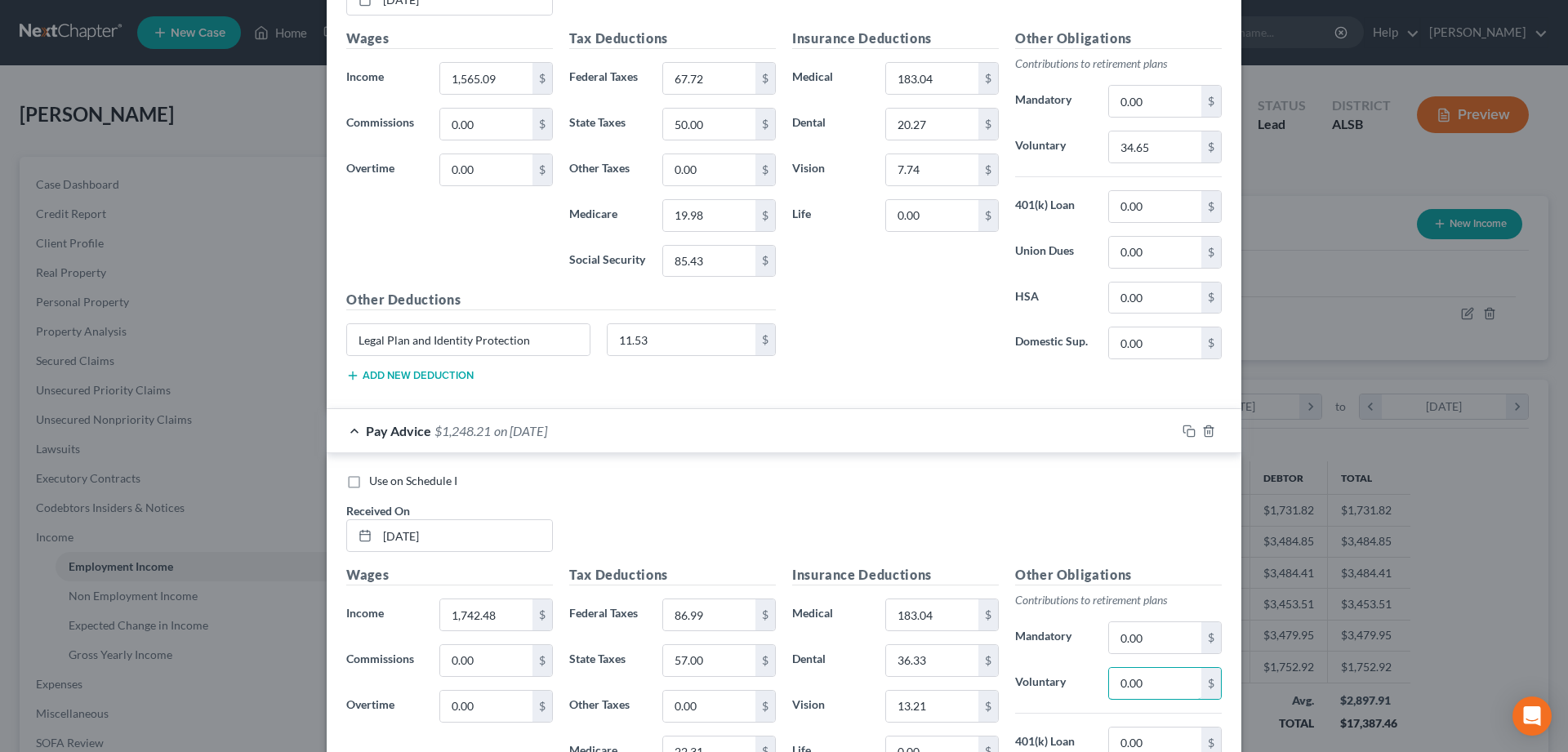
type input "2"
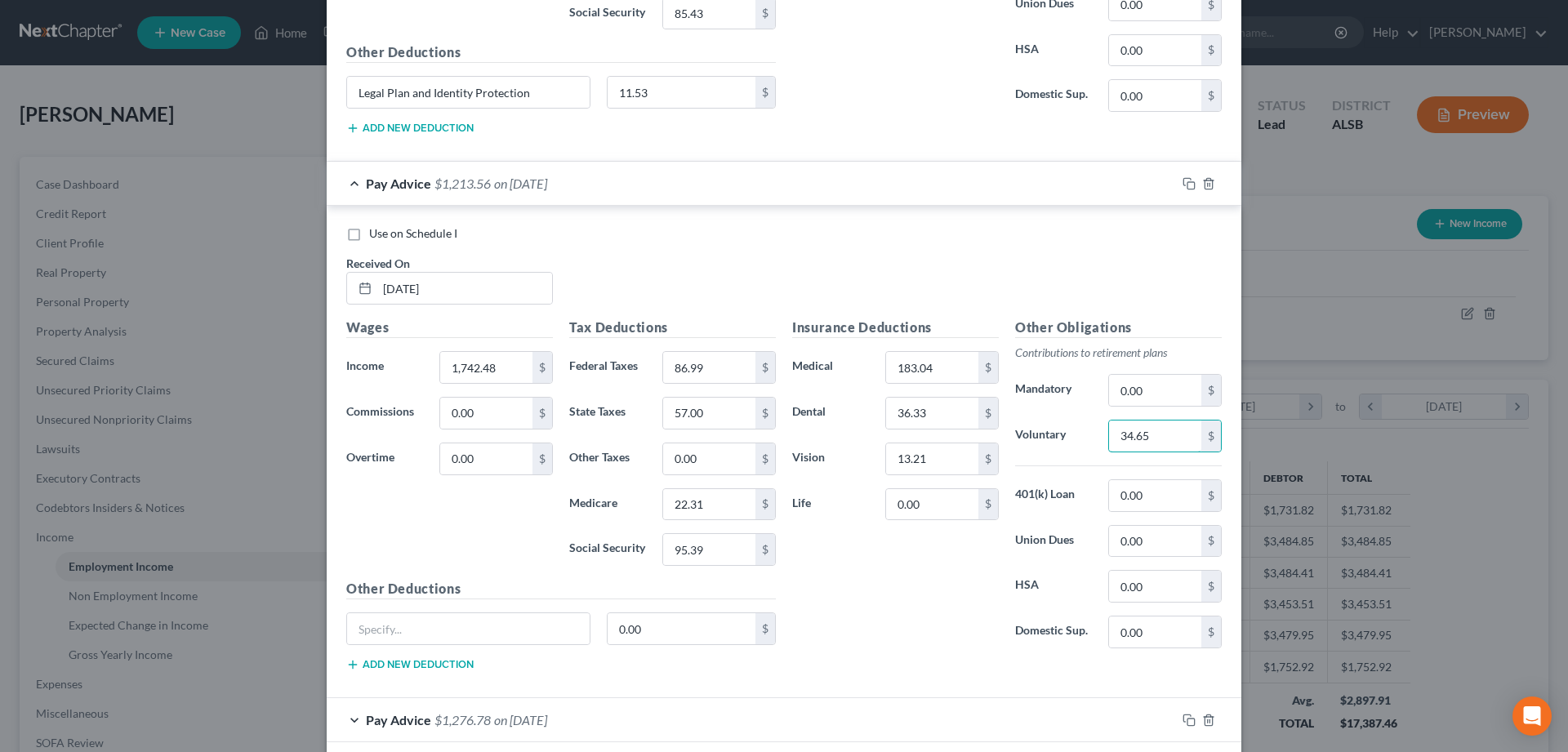
scroll to position [4159, 0]
type input "34.65"
click at [667, 633] on input "0.00" at bounding box center [682, 626] width 148 height 31
type input "11.53"
click at [373, 628] on input "text" at bounding box center [468, 626] width 242 height 31
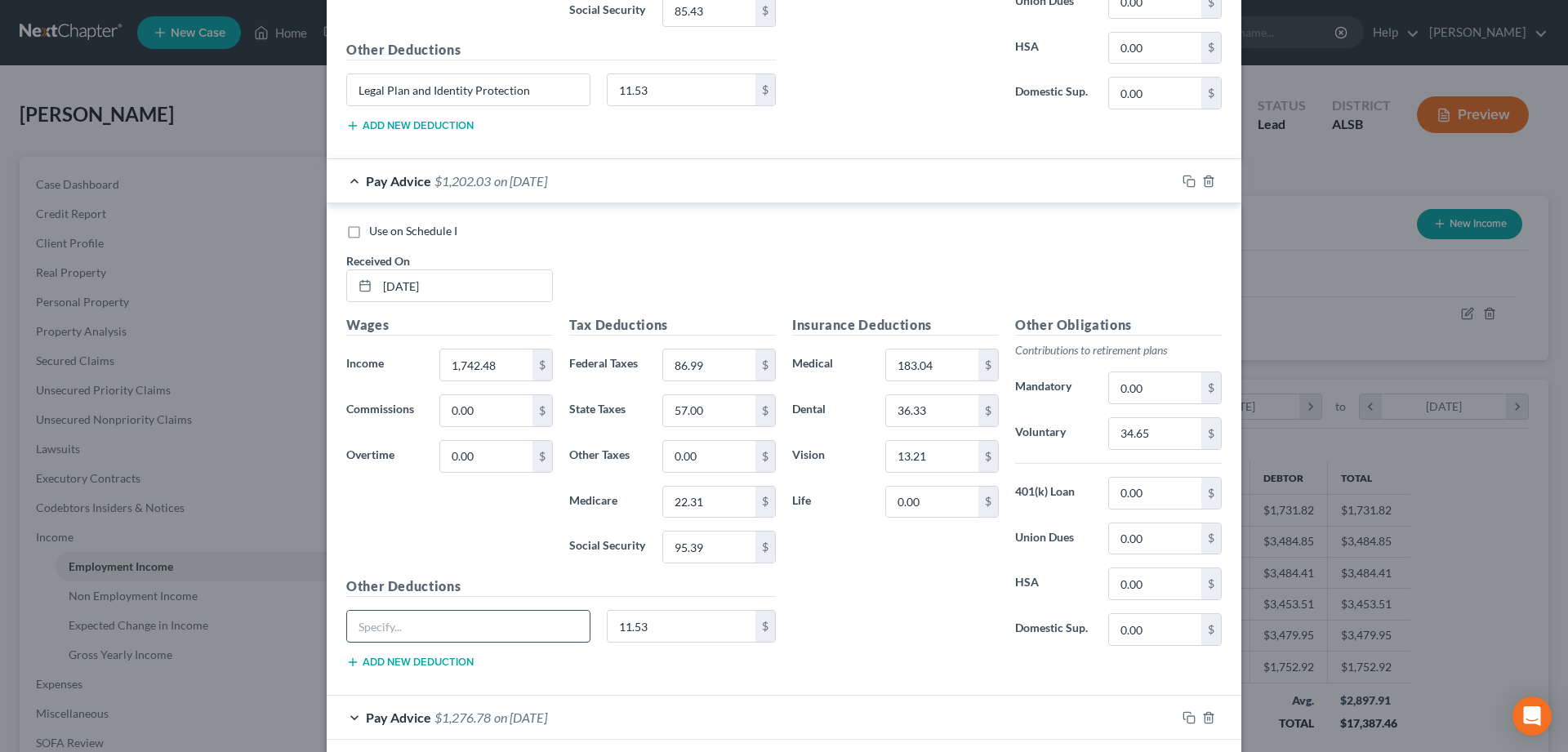
paste input "Legal Plan and Identity Protection"
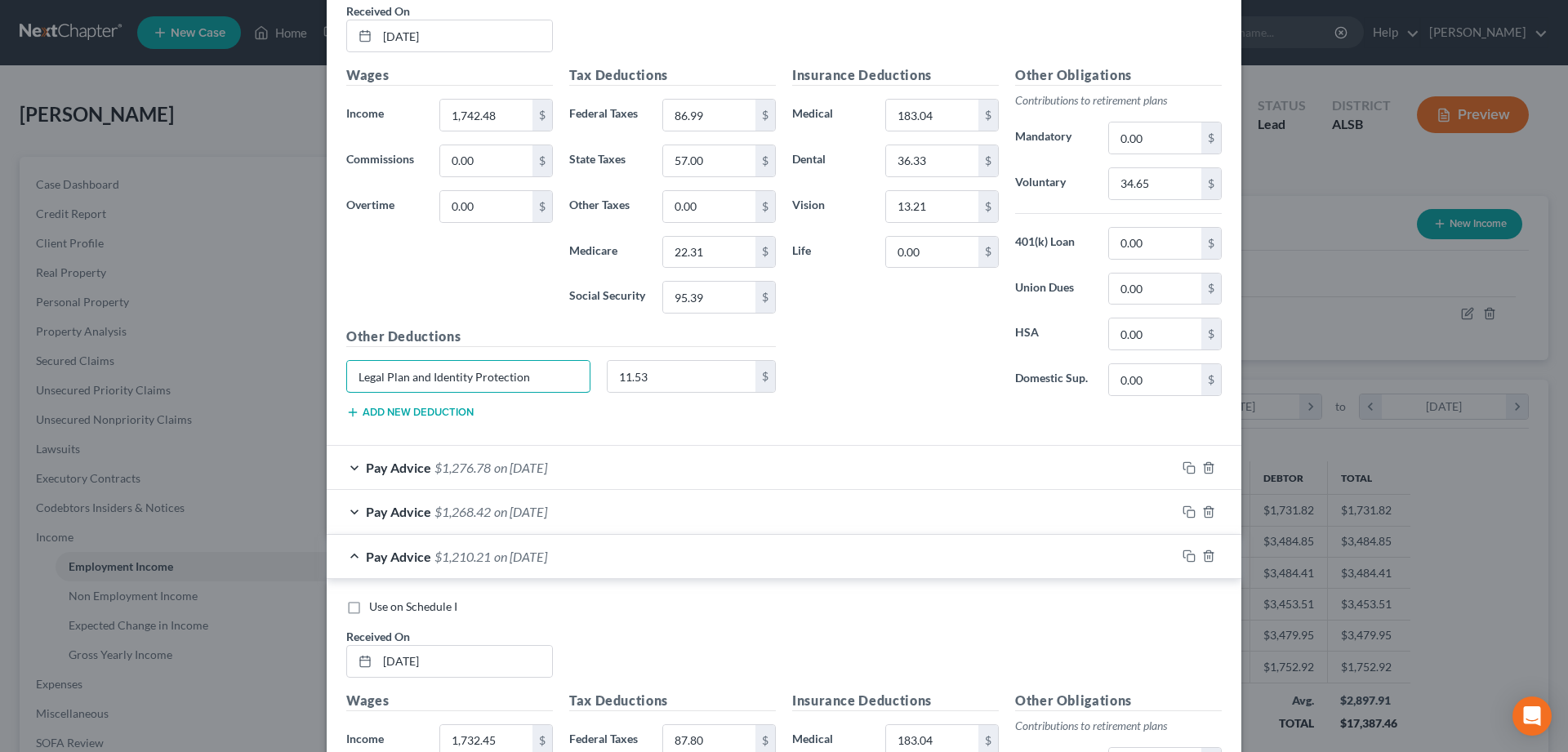
scroll to position [4492, 0]
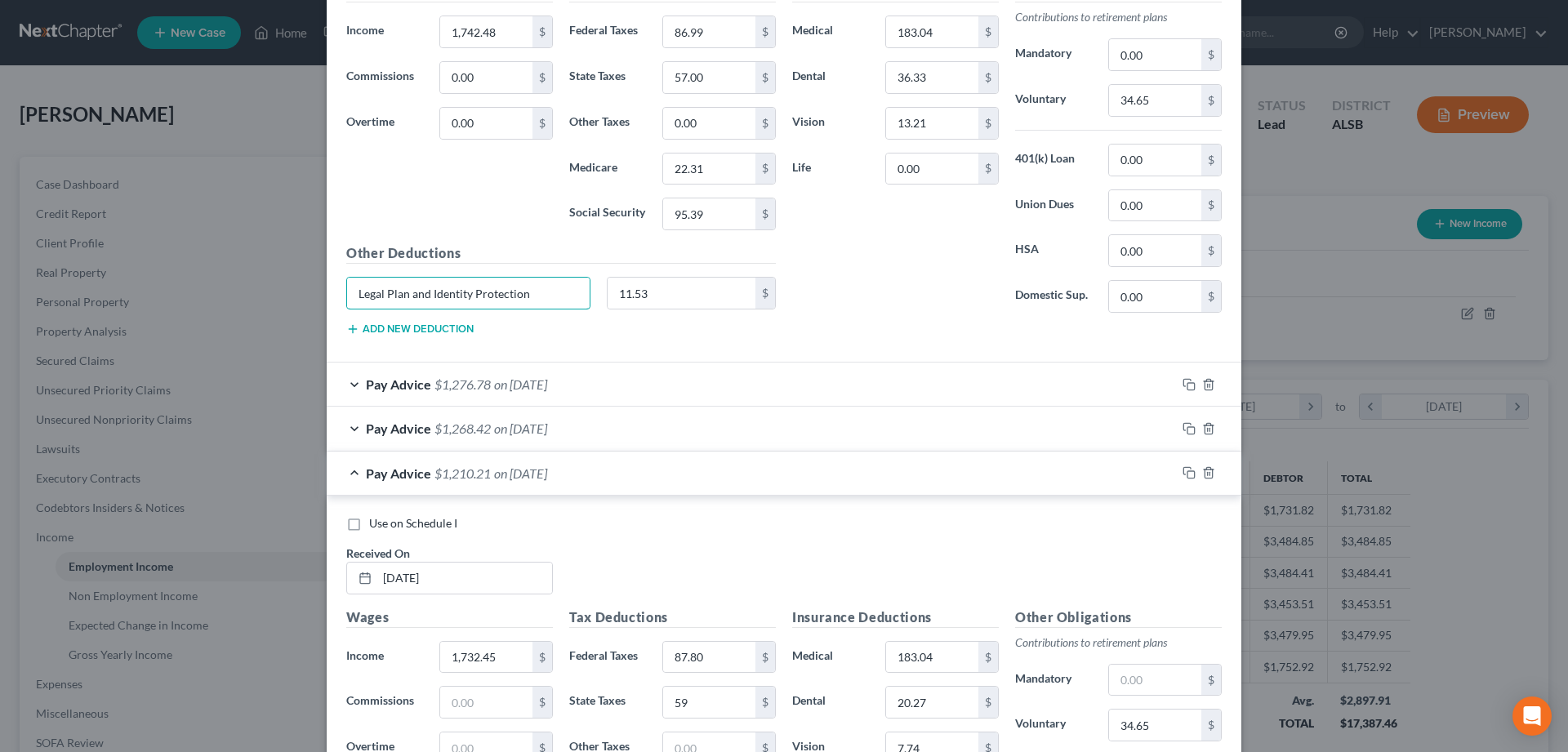
type input "Legal Plan and Identity Protection"
click at [351, 386] on div "Pay Advice $1,276.78 on 05/10/2025" at bounding box center [751, 384] width 849 height 43
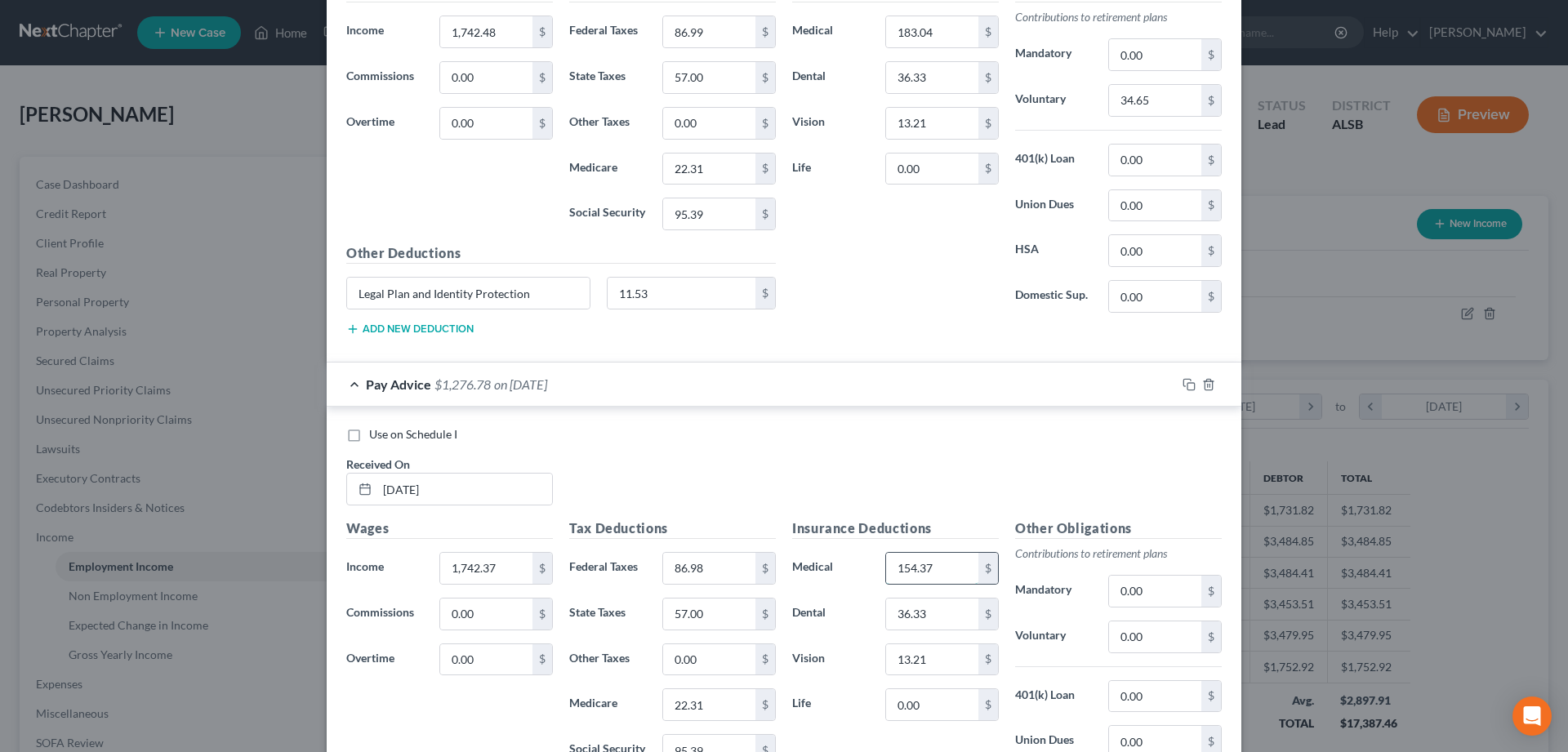
click at [943, 571] on input "154.37" at bounding box center [932, 568] width 92 height 31
type input "183.04"
click at [1168, 634] on input "0.00" at bounding box center [1154, 636] width 92 height 31
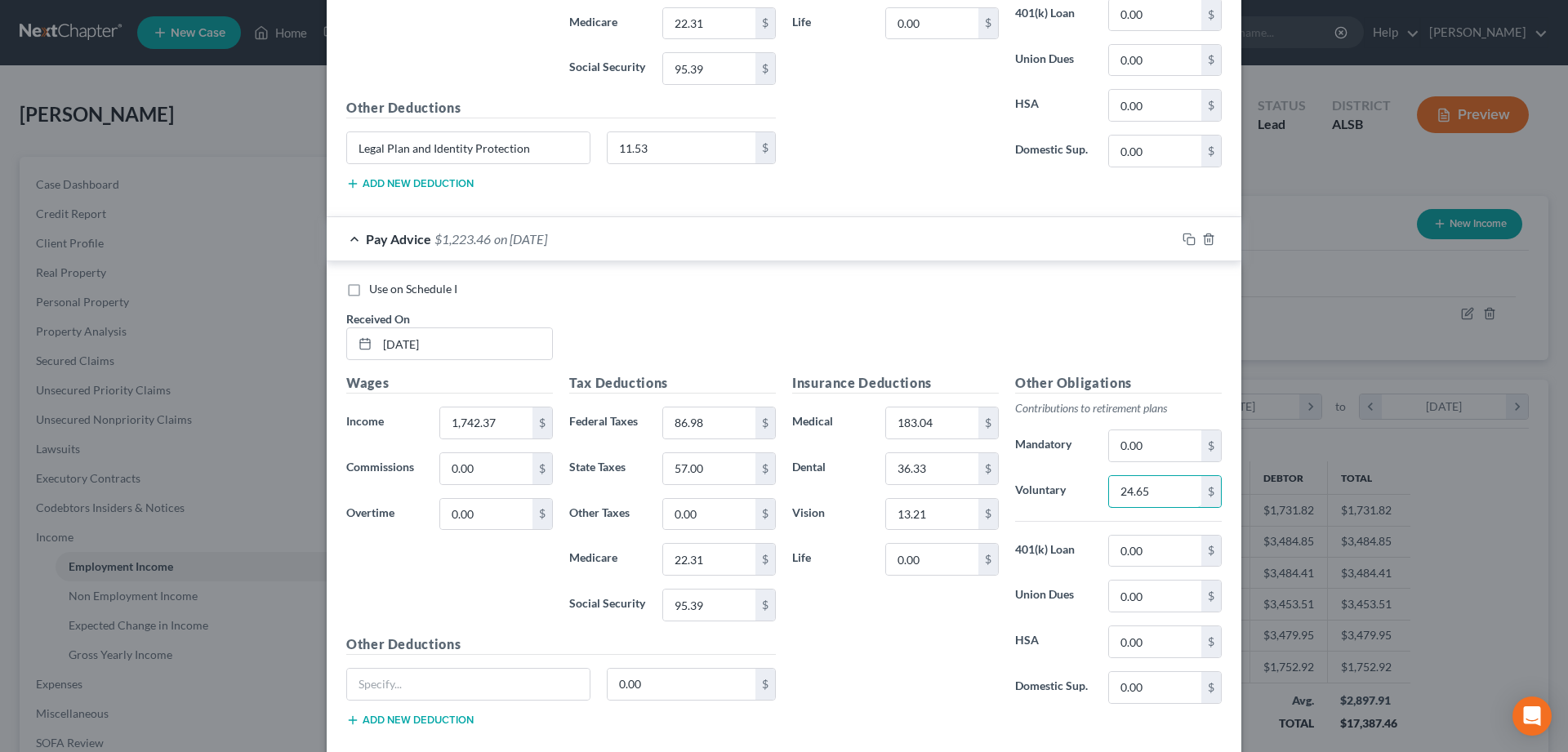
scroll to position [4742, 0]
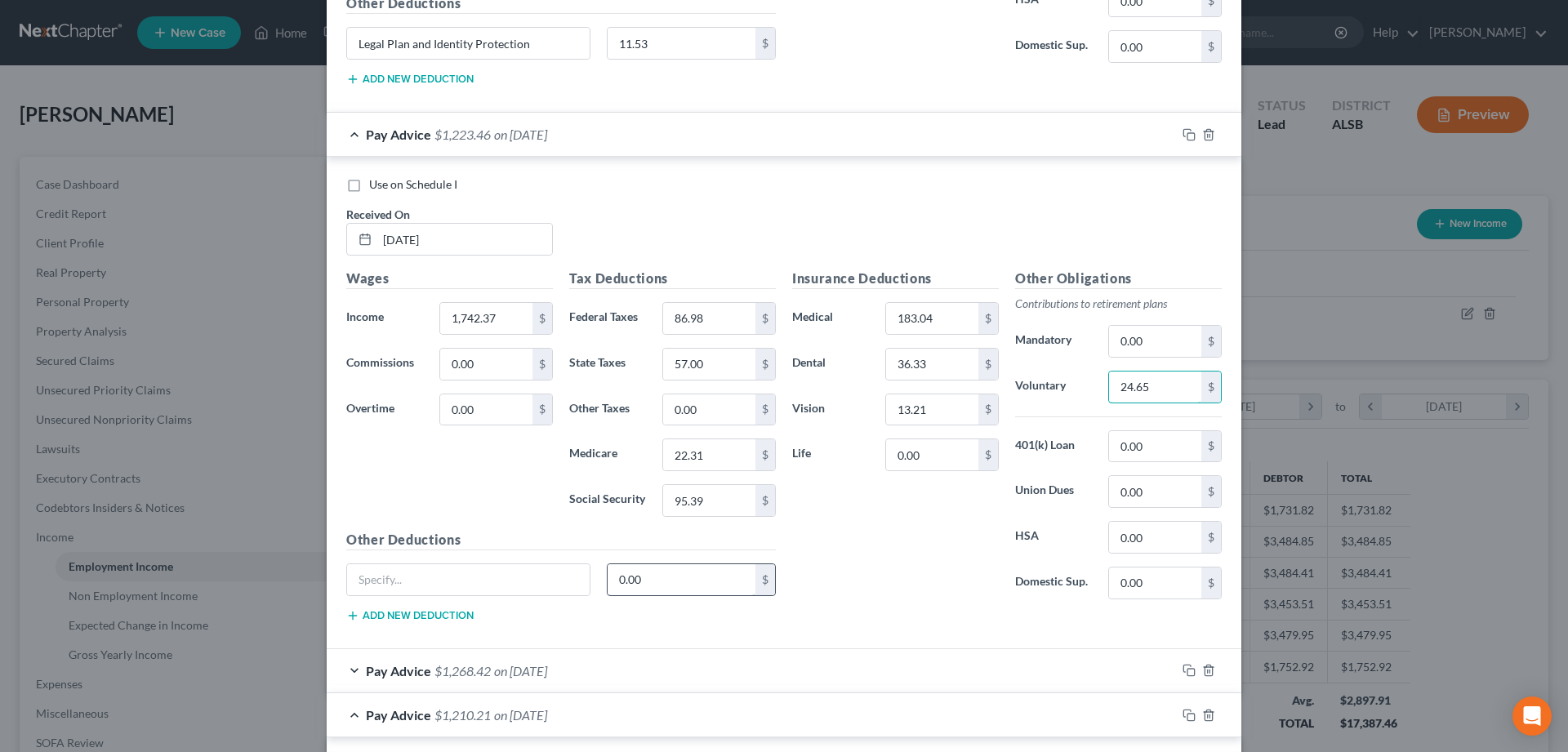
type input "24.65"
click at [668, 577] on input "0.00" at bounding box center [682, 580] width 148 height 31
type input "11.53"
click at [480, 587] on input "text" at bounding box center [468, 580] width 242 height 31
paste input "Legal Plan and Identity Protection"
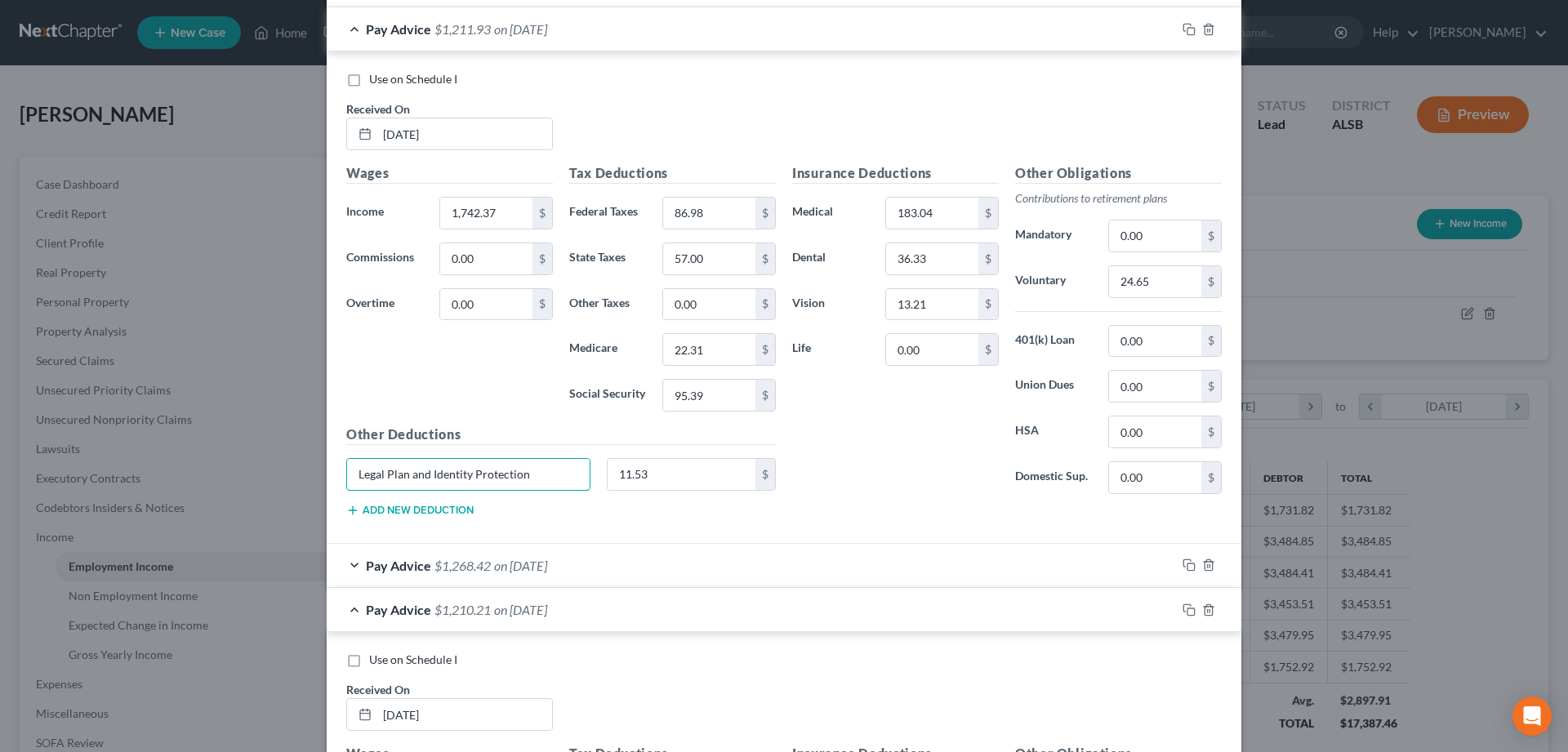
scroll to position [4908, 0]
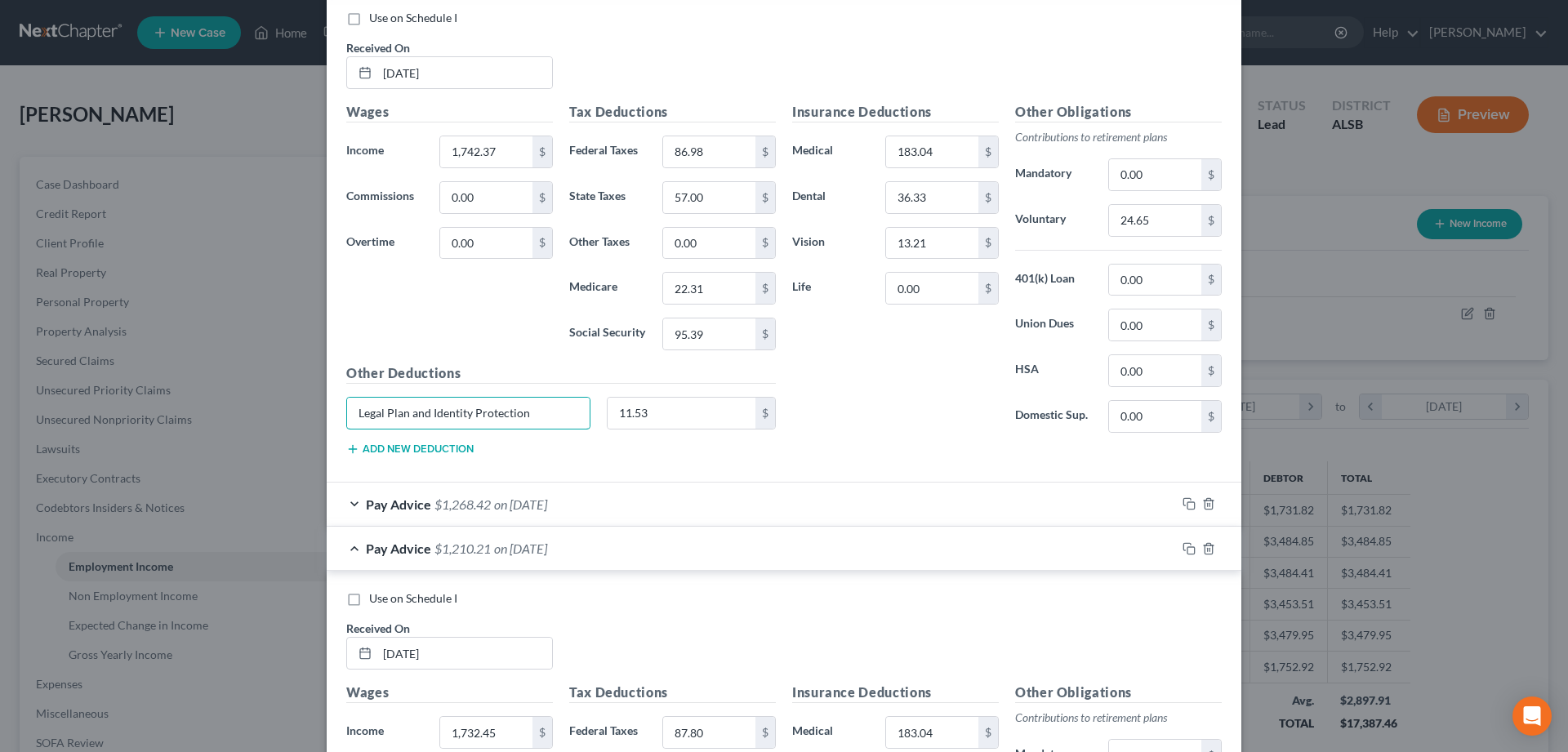
type input "Legal Plan and Identity Protection"
click at [351, 508] on div "Pay Advice $1,268.42 on 04/18/2025" at bounding box center [751, 504] width 849 height 43
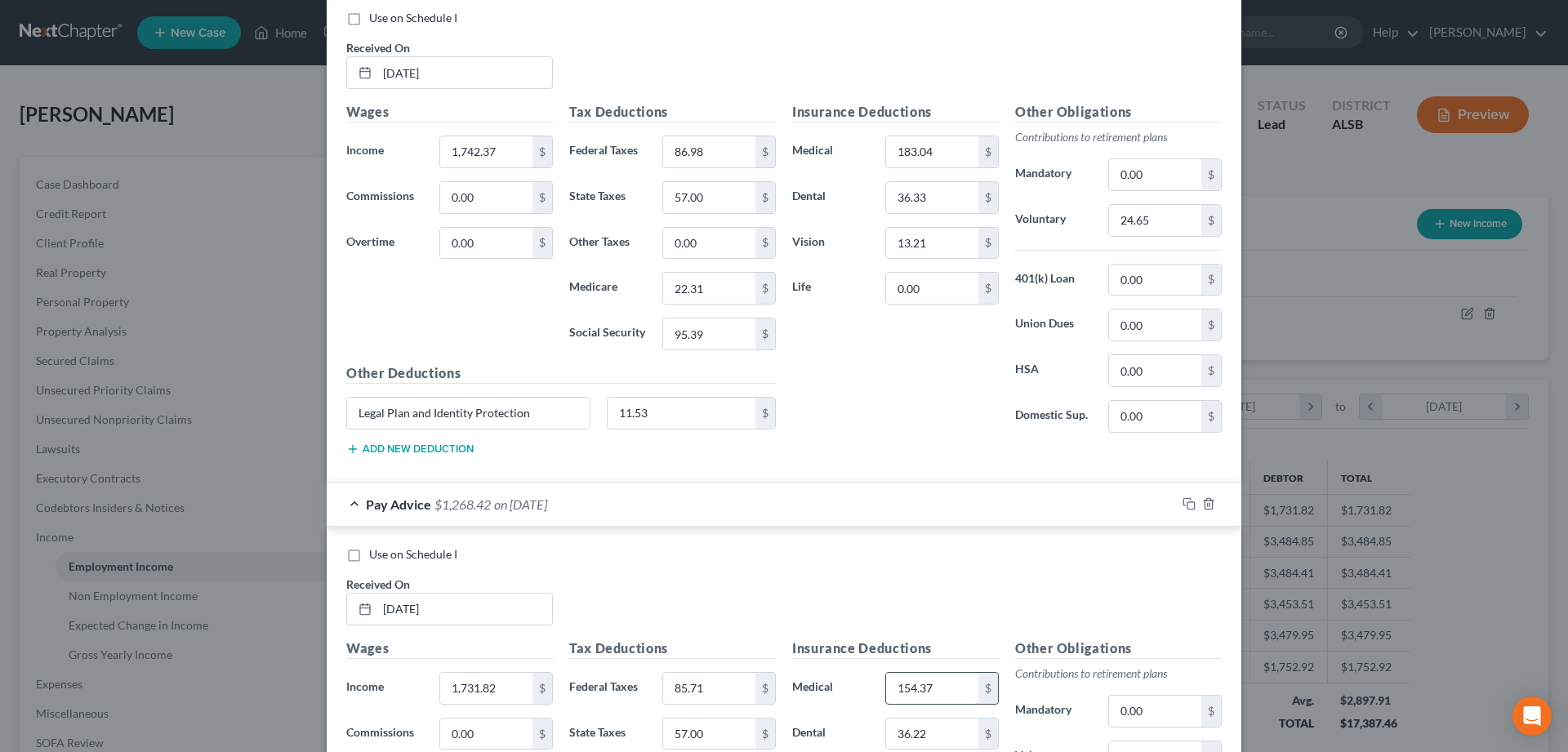
click at [942, 690] on input "154.37" at bounding box center [932, 688] width 92 height 31
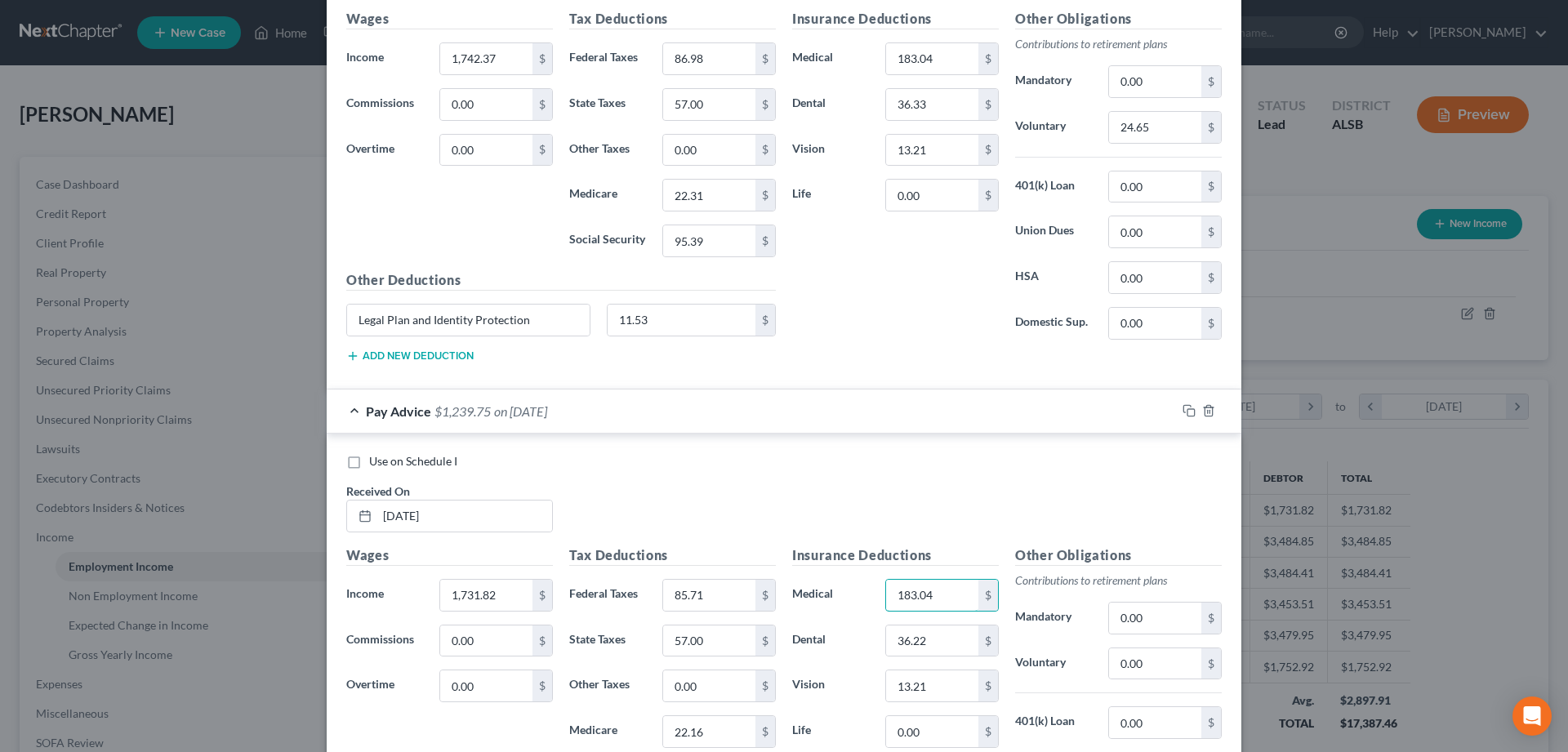
scroll to position [5075, 0]
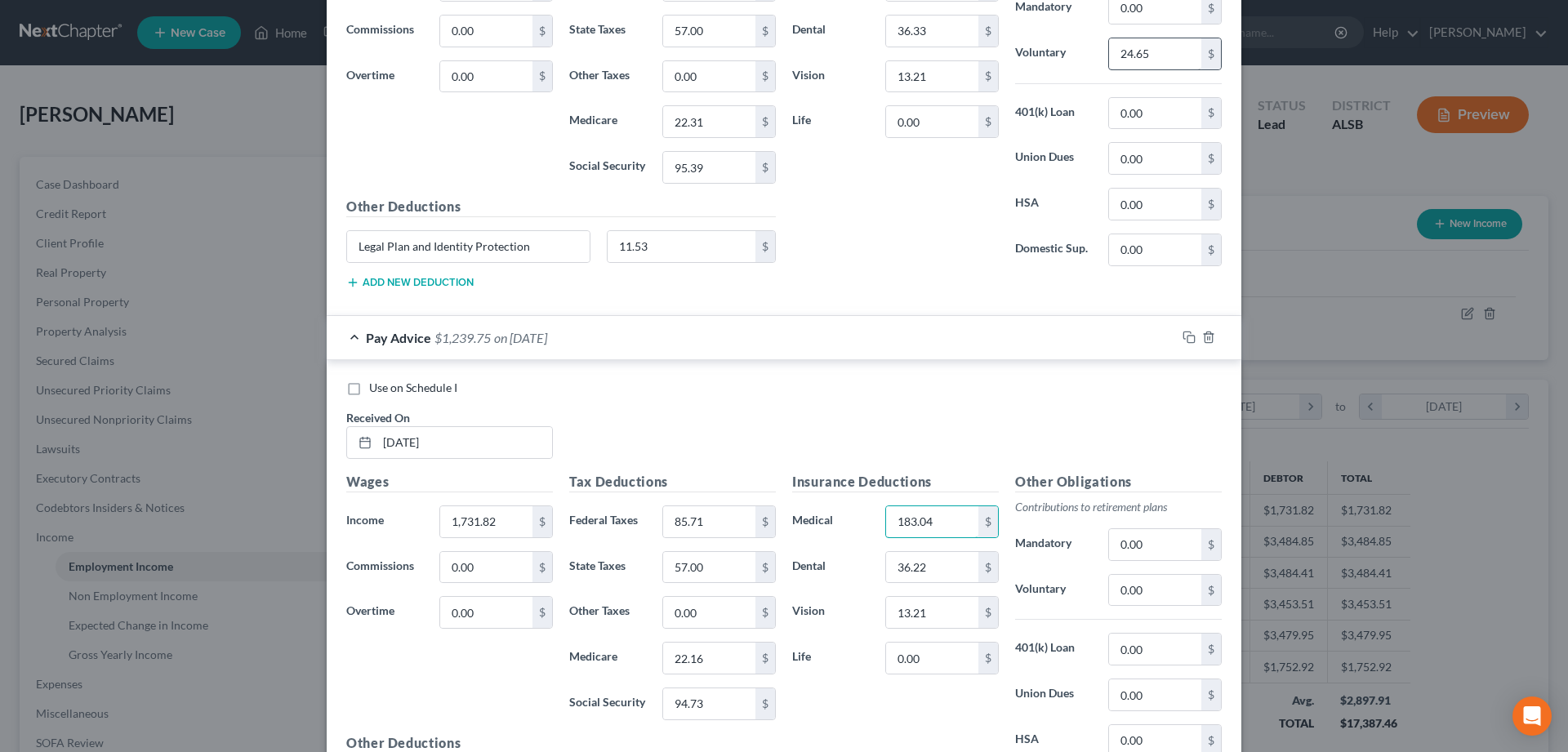
type input "183.04"
click at [1128, 52] on input "24.65" at bounding box center [1154, 53] width 92 height 31
type input "34.65"
click at [1172, 591] on input "0.00" at bounding box center [1154, 589] width 92 height 31
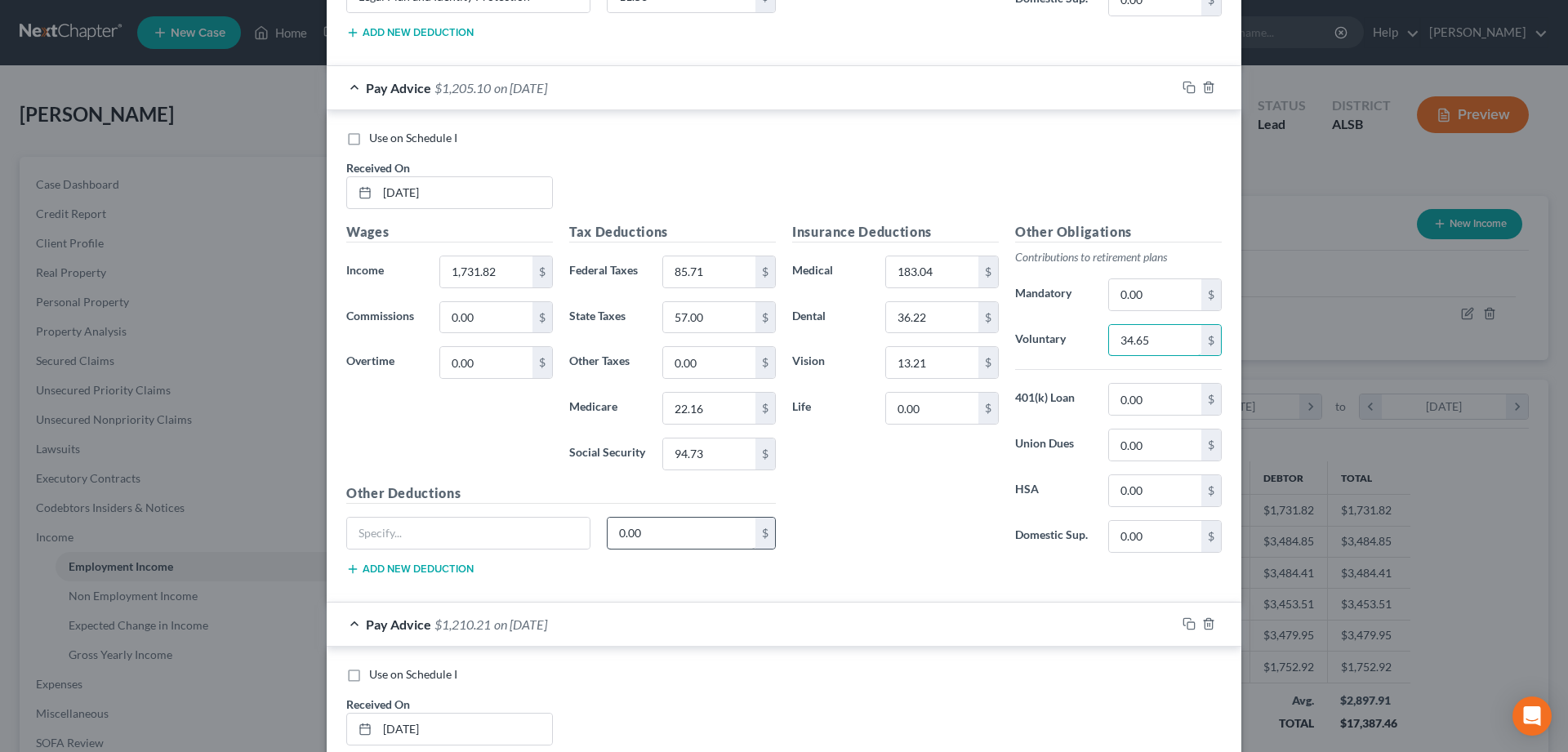
type input "34.65"
click at [650, 539] on input "0.00" at bounding box center [682, 532] width 148 height 31
type input "11.53"
click at [496, 538] on input "text" at bounding box center [468, 532] width 242 height 31
paste input "Legal Plan and Identity Protection"
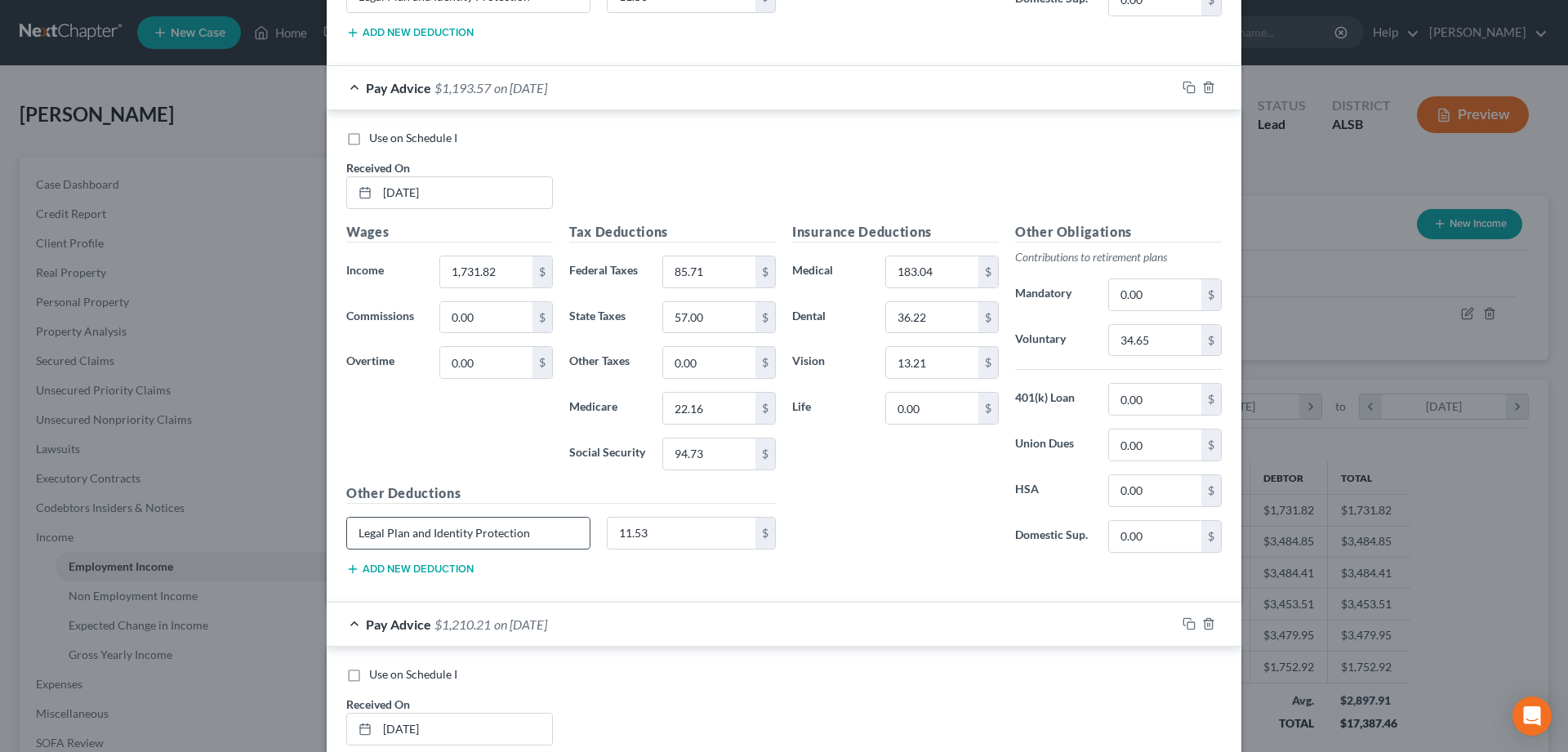
scroll to position [5491, 0]
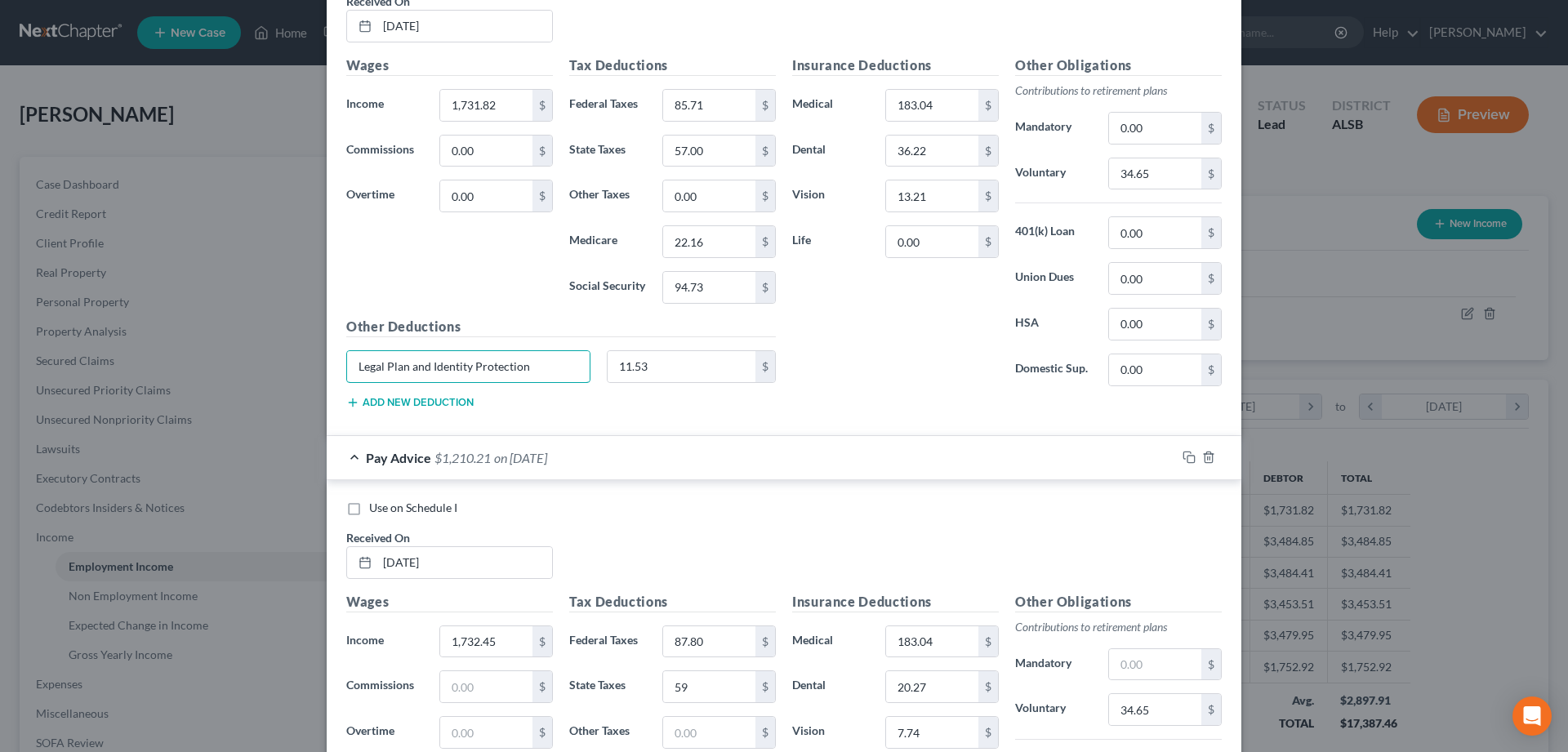
type input "Legal Plan and Identity Protection"
click at [351, 458] on div "Pay Advice $1,210.21 on 09/19/2025" at bounding box center [751, 458] width 849 height 43
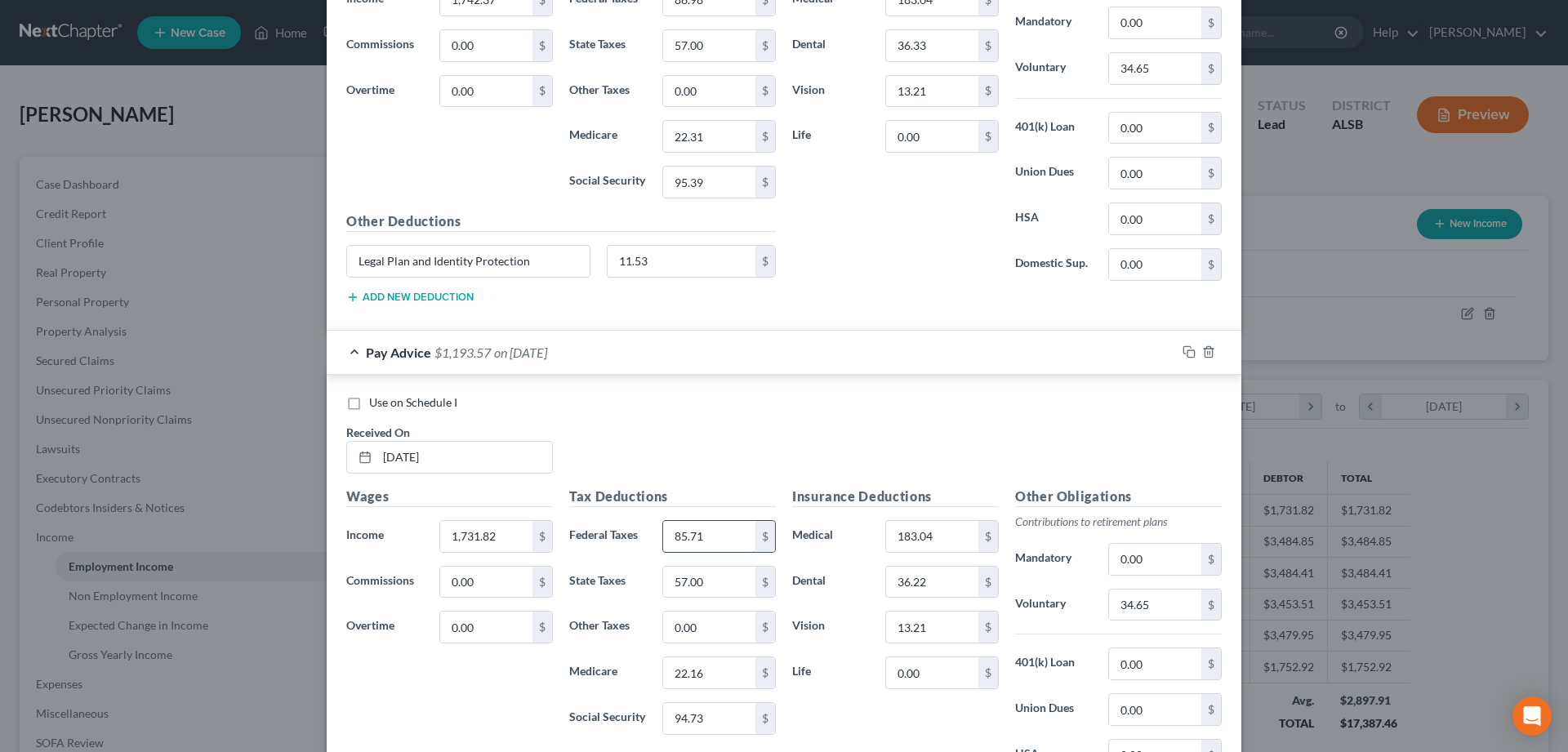
scroll to position [4810, 0]
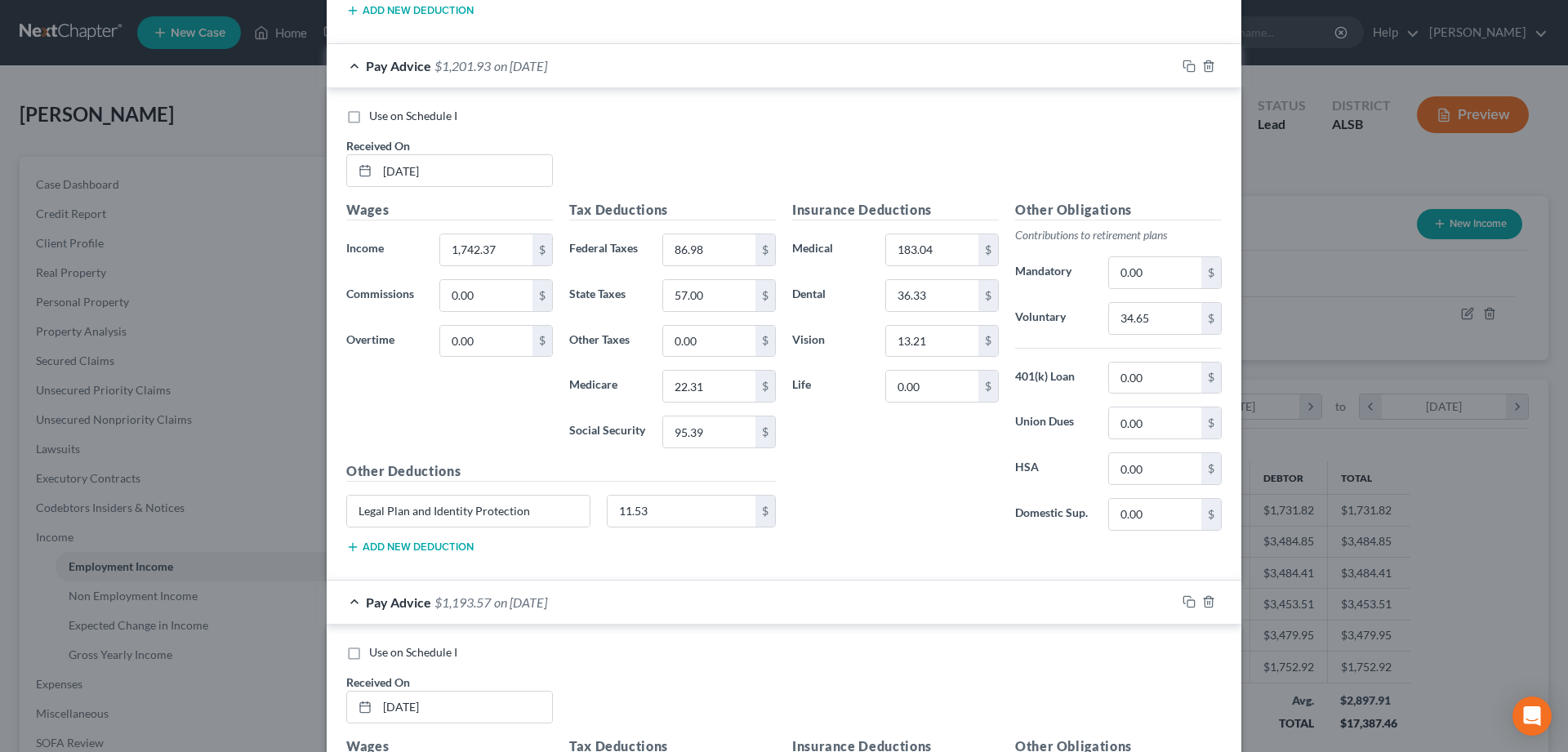
click at [350, 600] on div "Pay Advice $1,193.57 on 04/18/2025" at bounding box center [751, 602] width 849 height 43
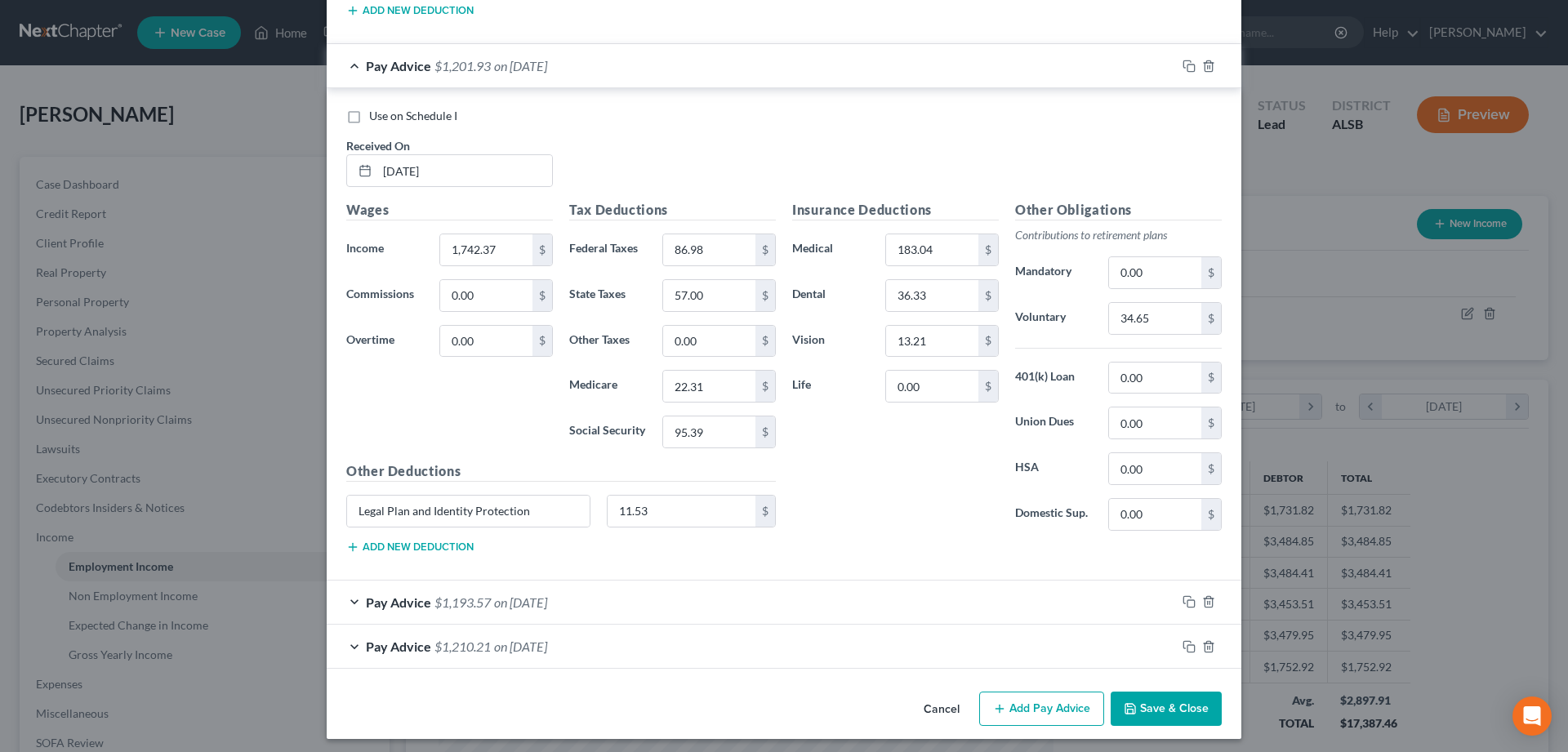
click at [355, 62] on div "Pay Advice $1,201.93 on 05/10/2025" at bounding box center [751, 65] width 849 height 43
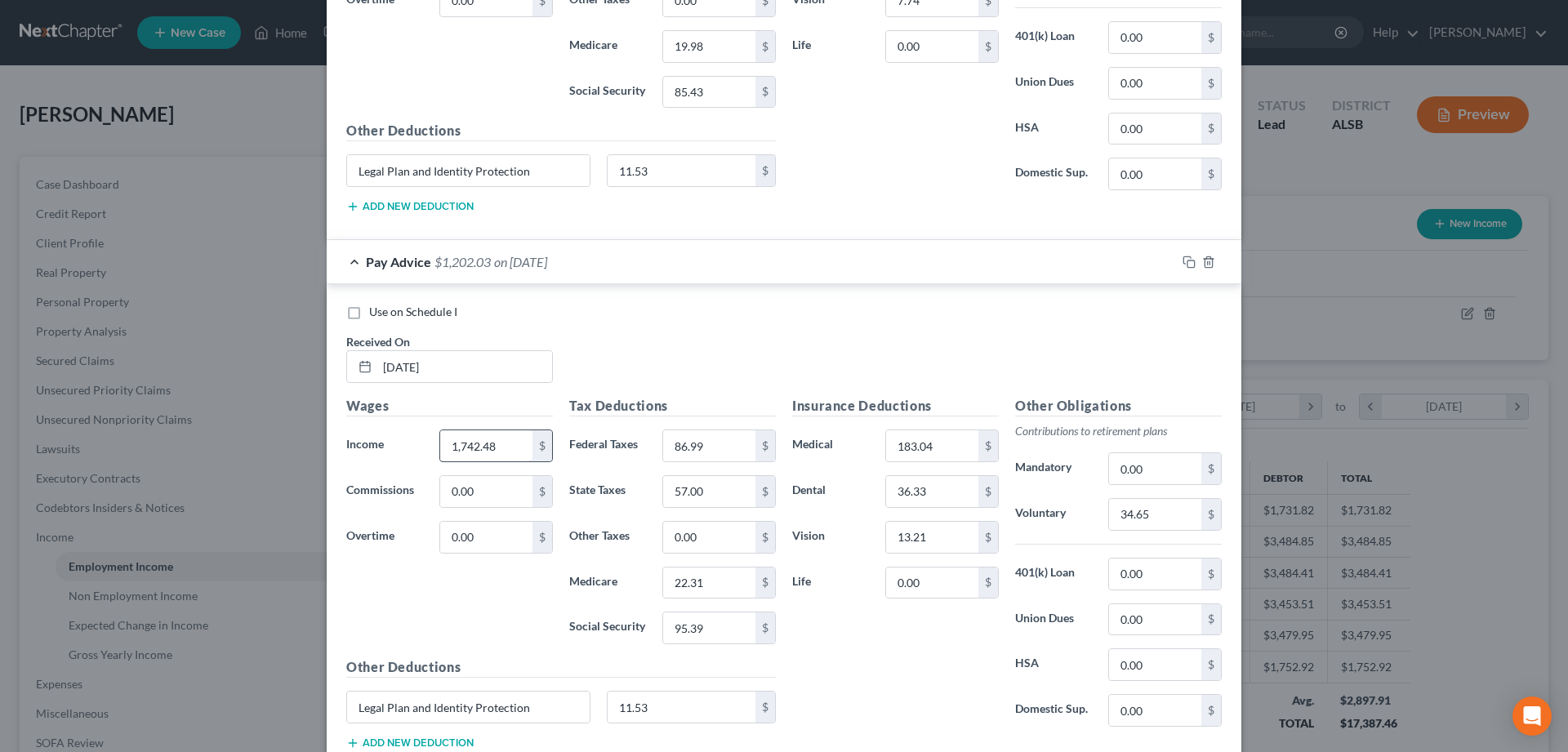
scroll to position [4076, 0]
click at [353, 263] on div "Pay Advice $1,202.03 on 05/30/2025" at bounding box center [751, 264] width 849 height 43
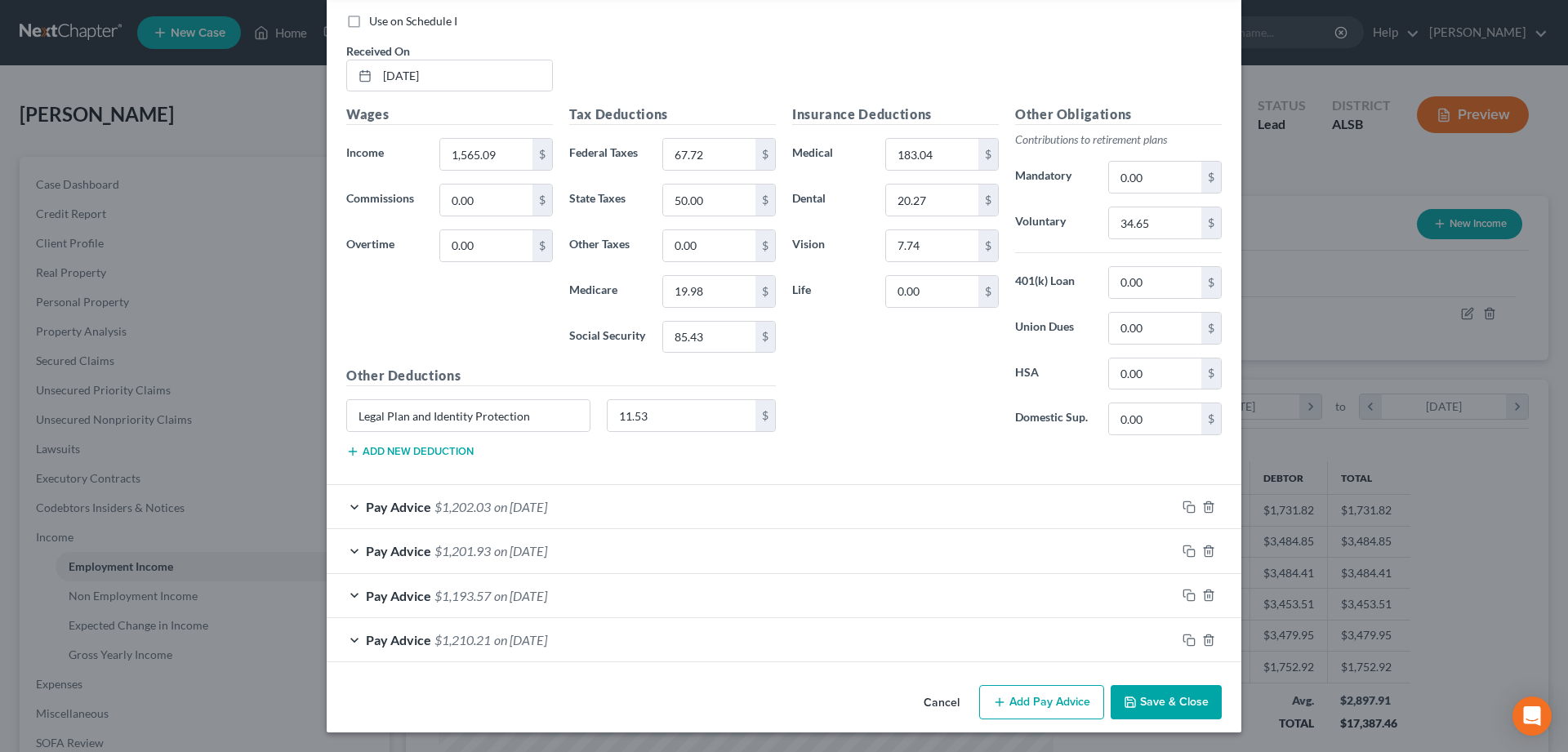
scroll to position [3667, 0]
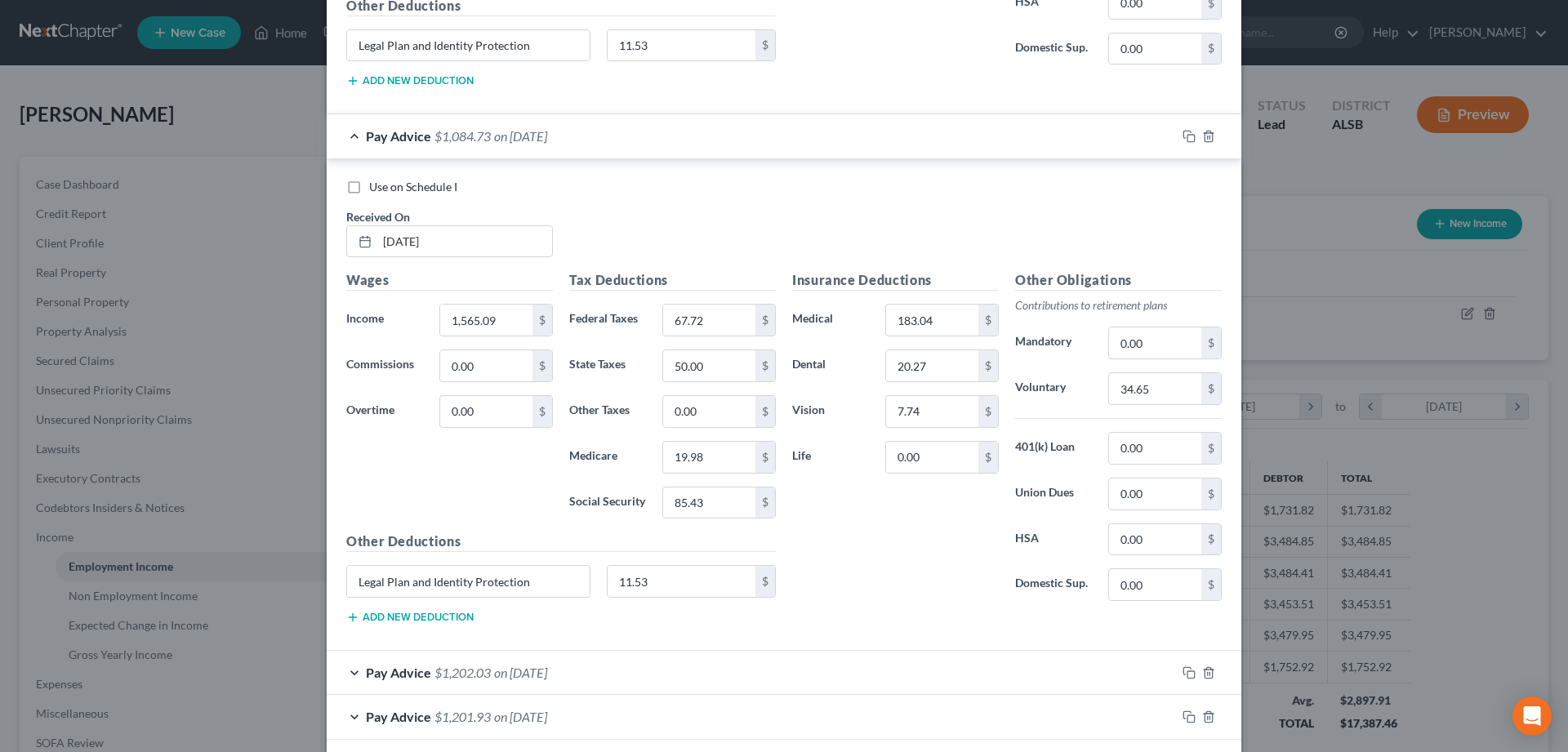
click at [351, 138] on div "Pay Advice $1,084.73 on 06/13/2025" at bounding box center [751, 136] width 849 height 43
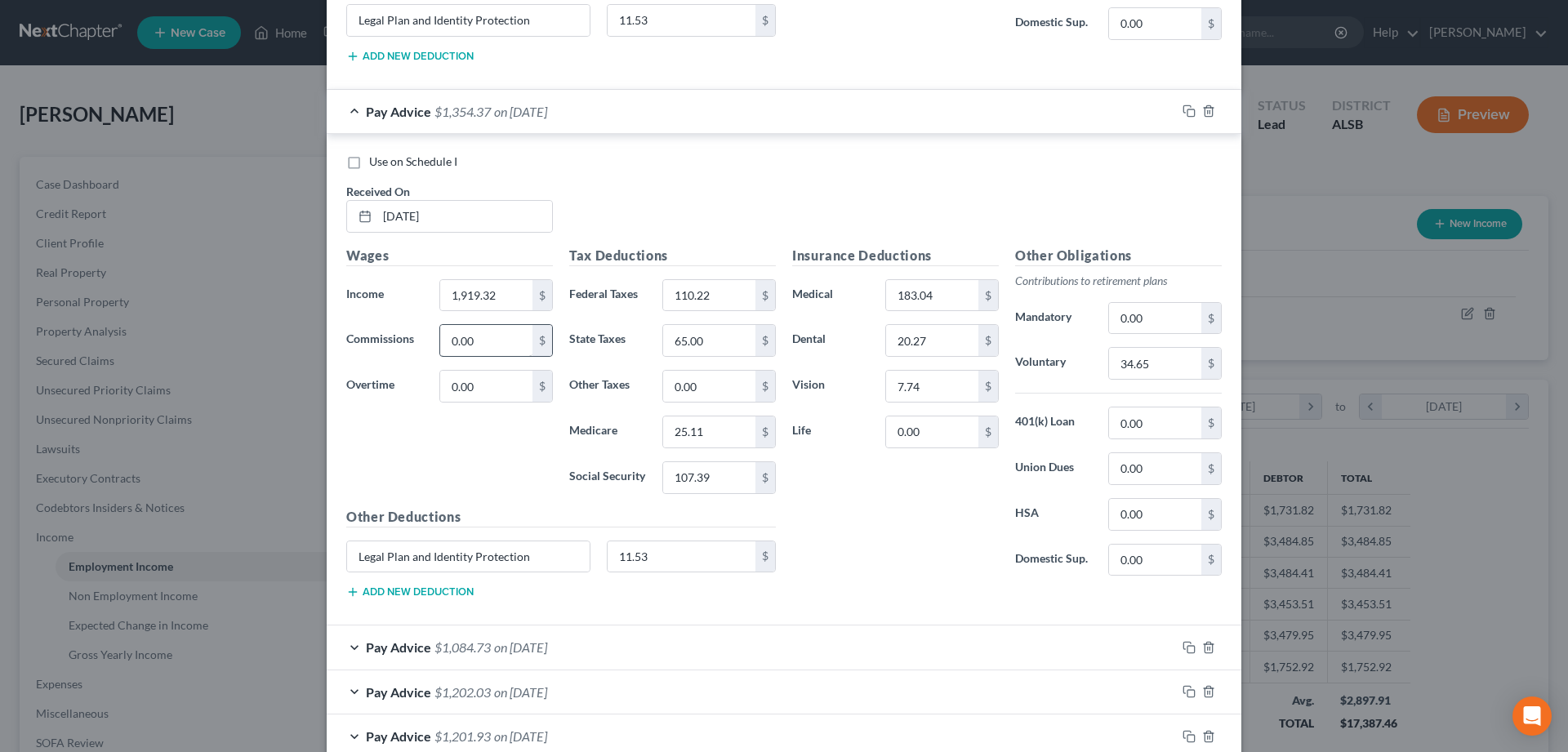
scroll to position [3092, 0]
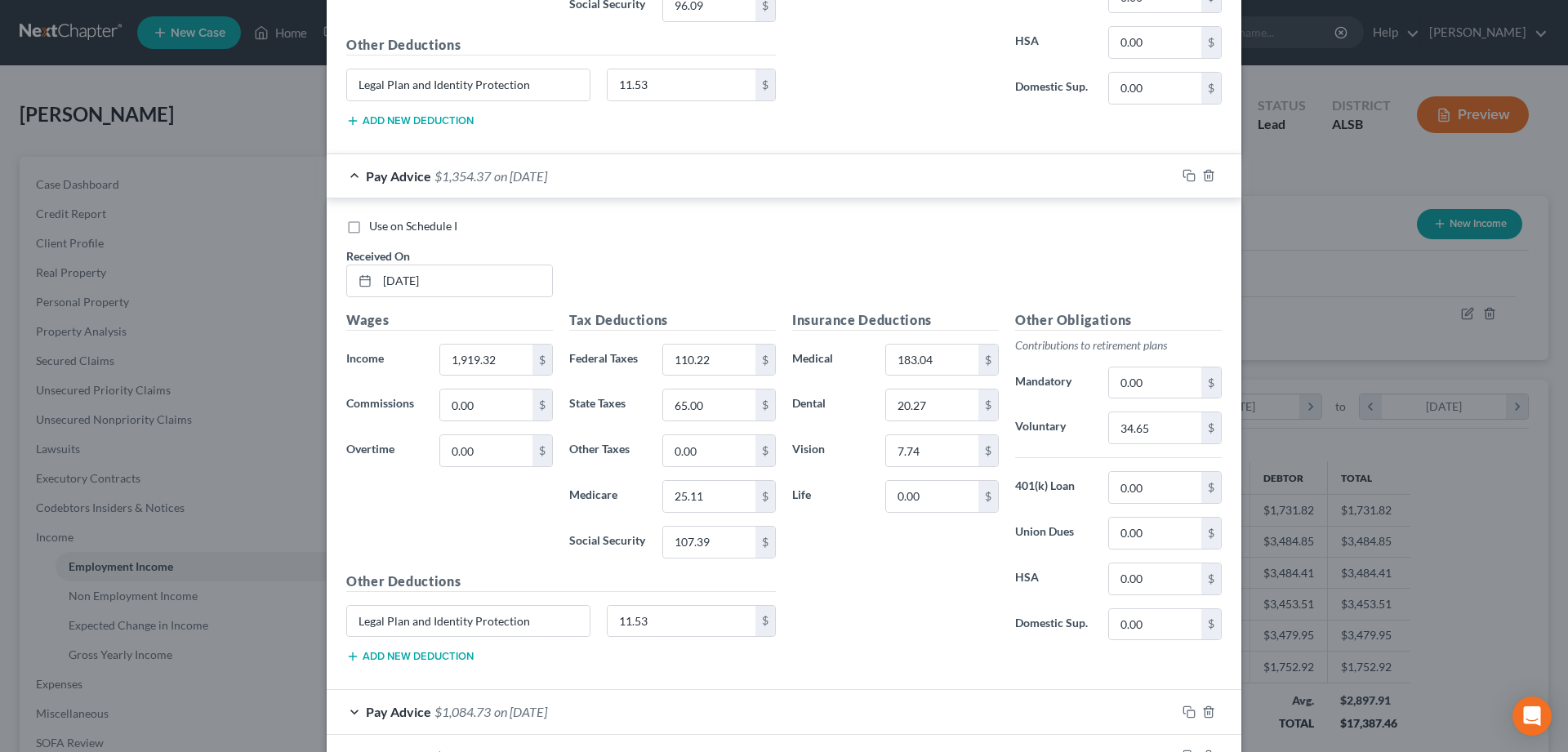
click at [352, 172] on div "Pay Advice $1,354.37 on 06/27/2025" at bounding box center [751, 176] width 849 height 43
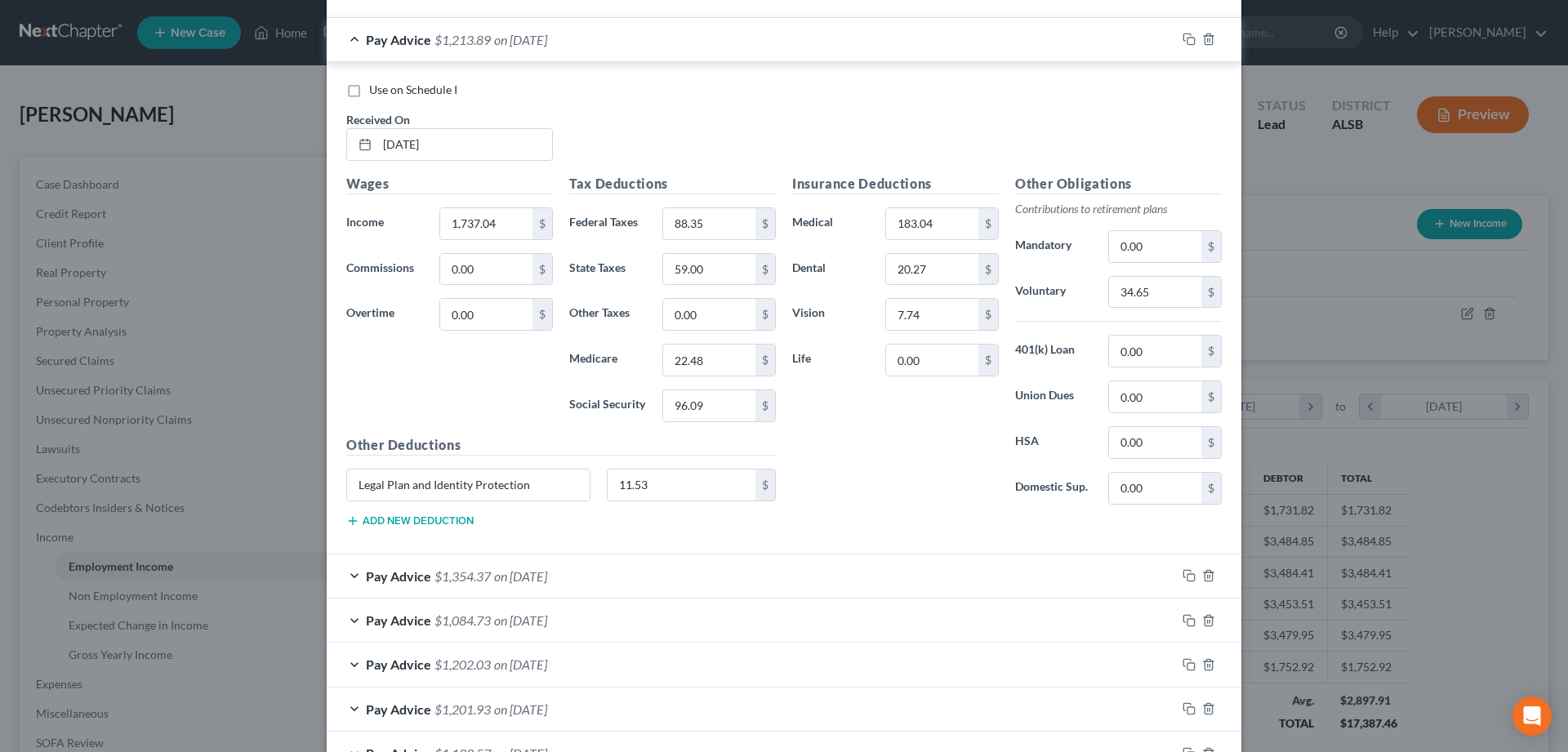
scroll to position [2600, 0]
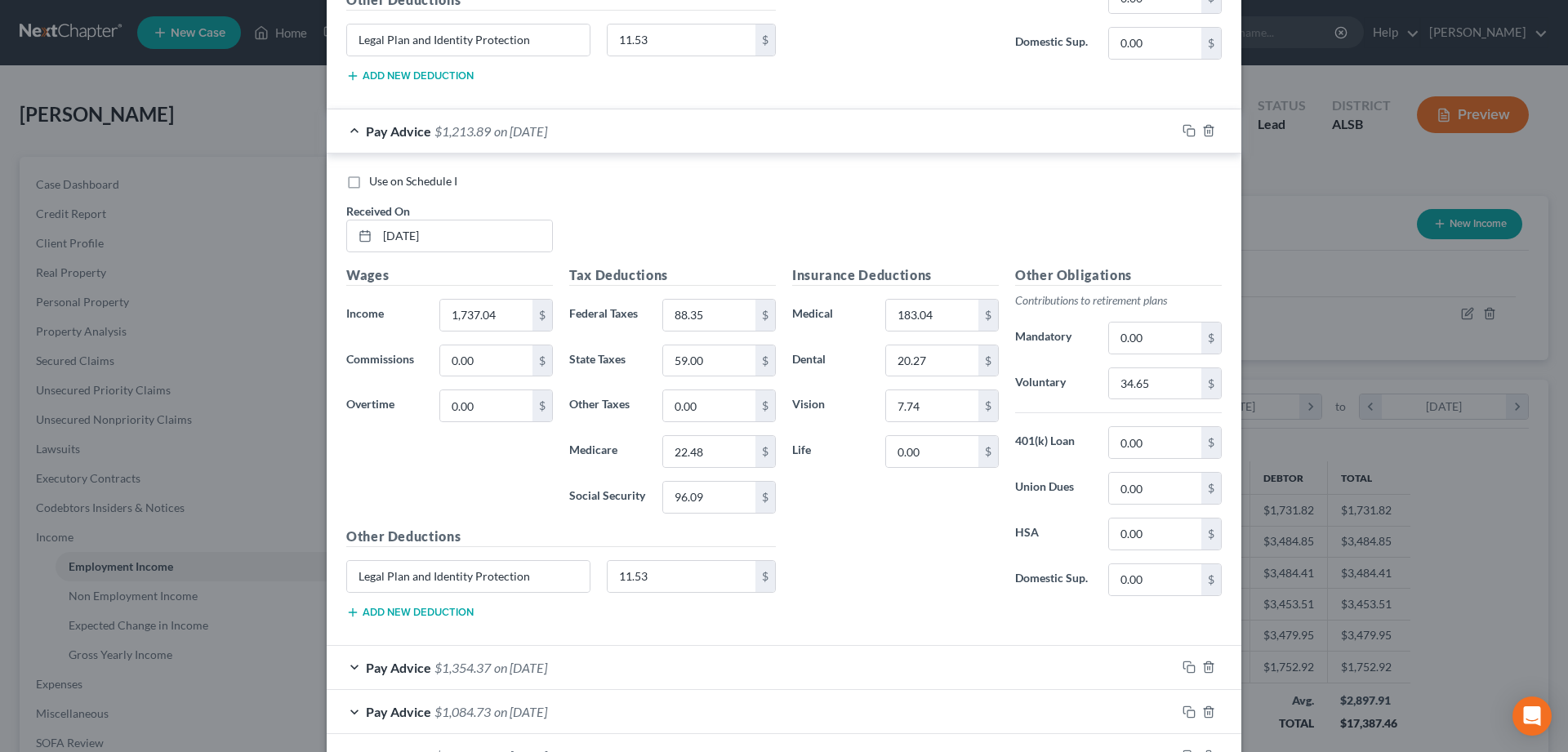
click at [354, 130] on div "Pay Advice $1,213.89 on 07/11/2025" at bounding box center [751, 131] width 849 height 43
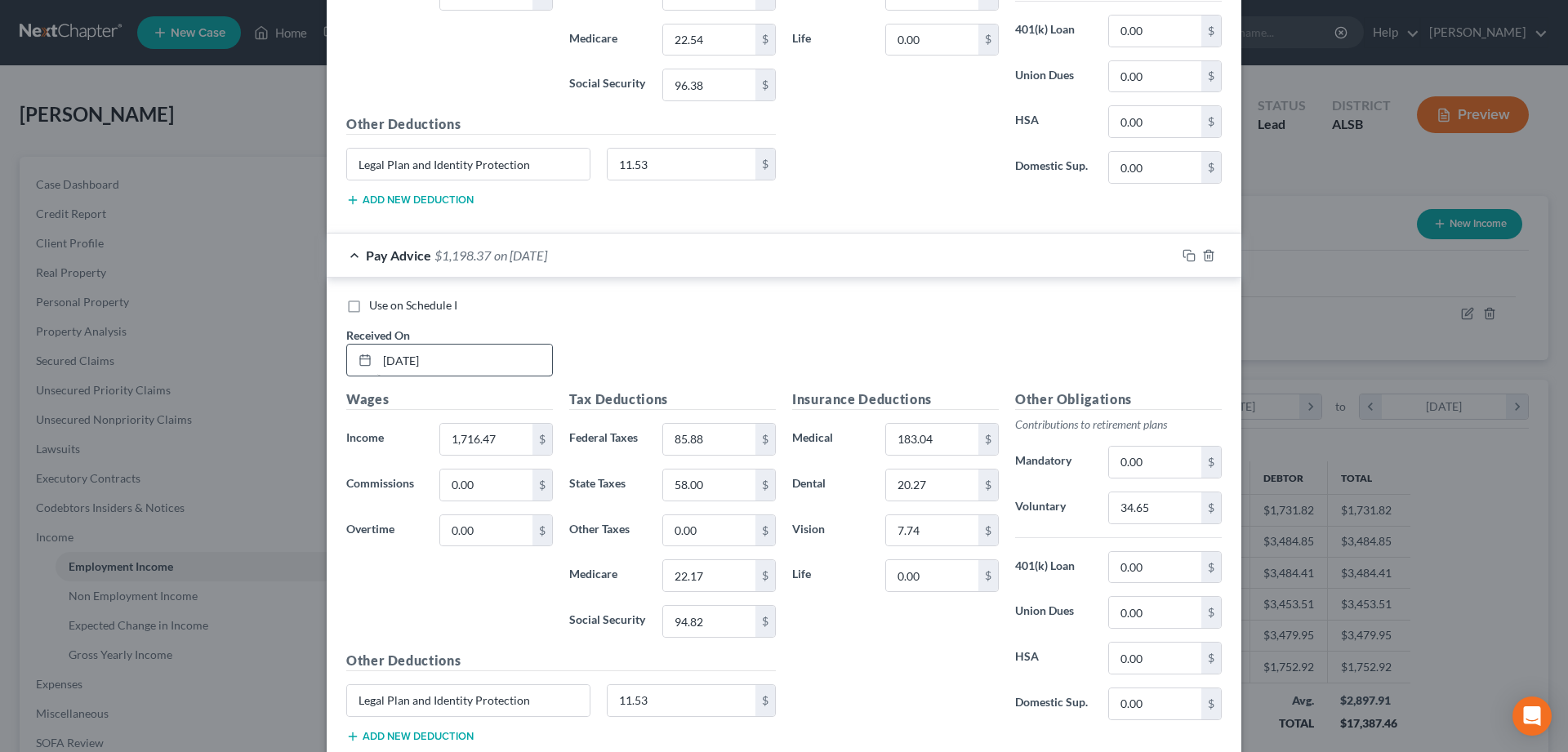
scroll to position [1858, 0]
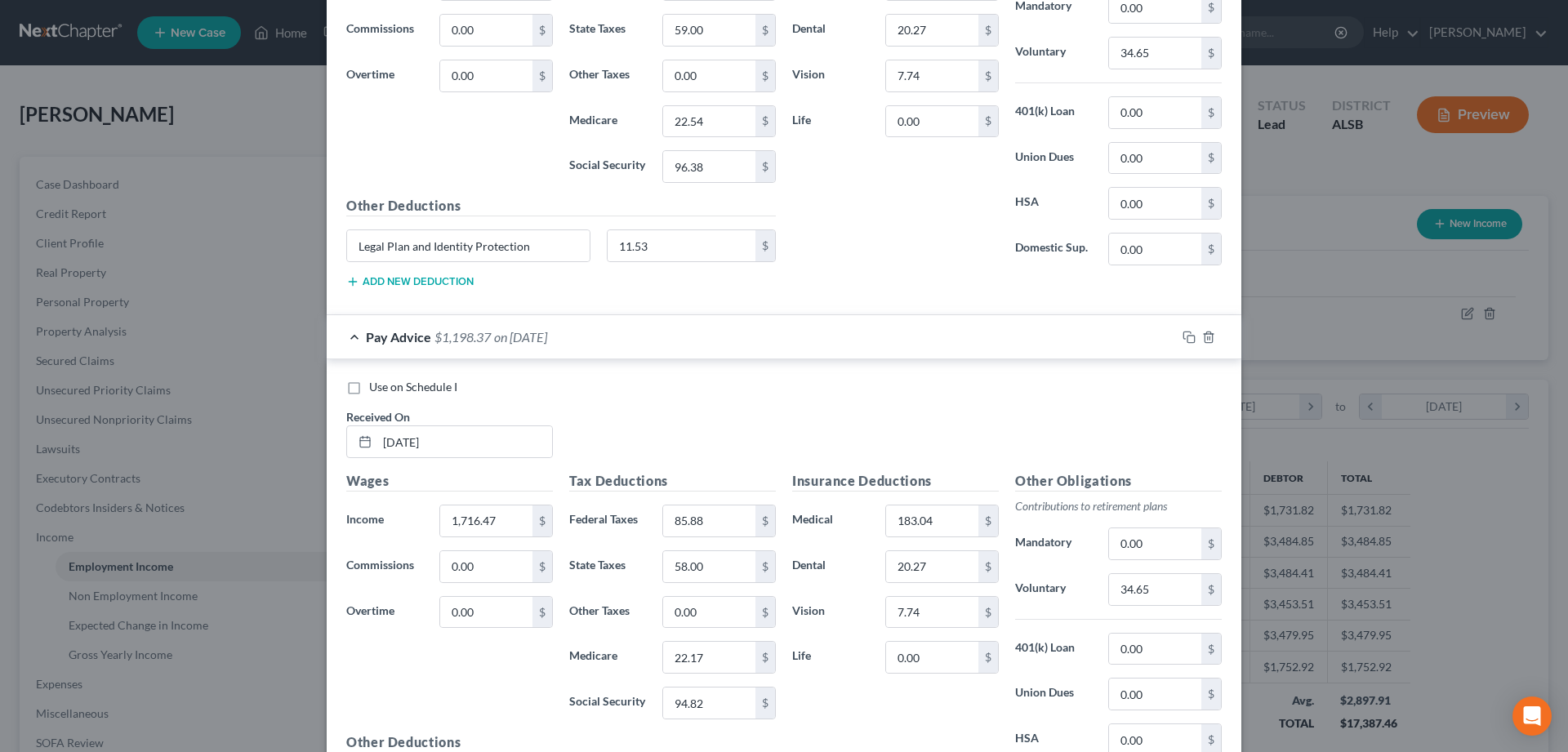
click at [355, 333] on div "Pay Advice $1,198.37 on 07/25/2025" at bounding box center [751, 337] width 849 height 43
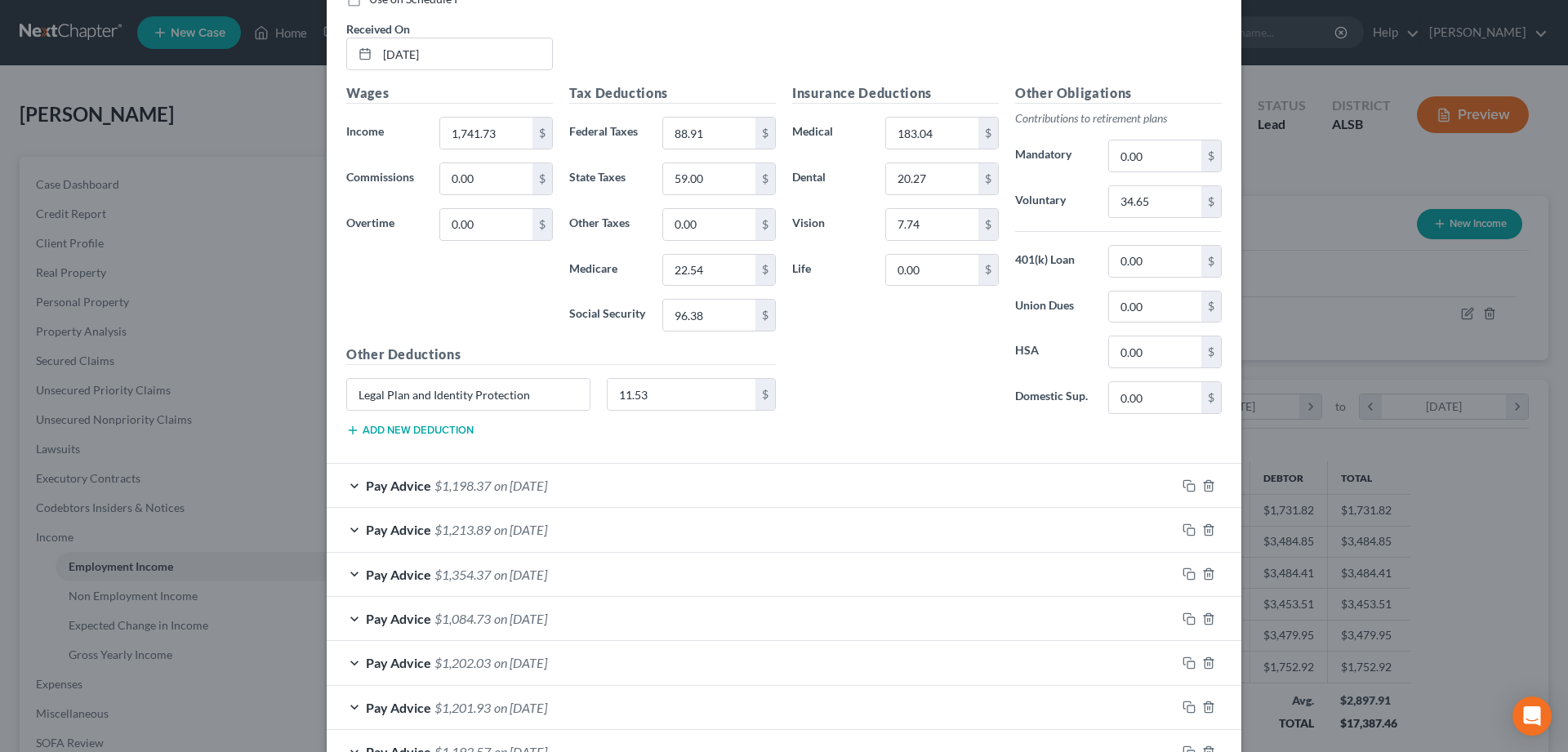
scroll to position [1608, 0]
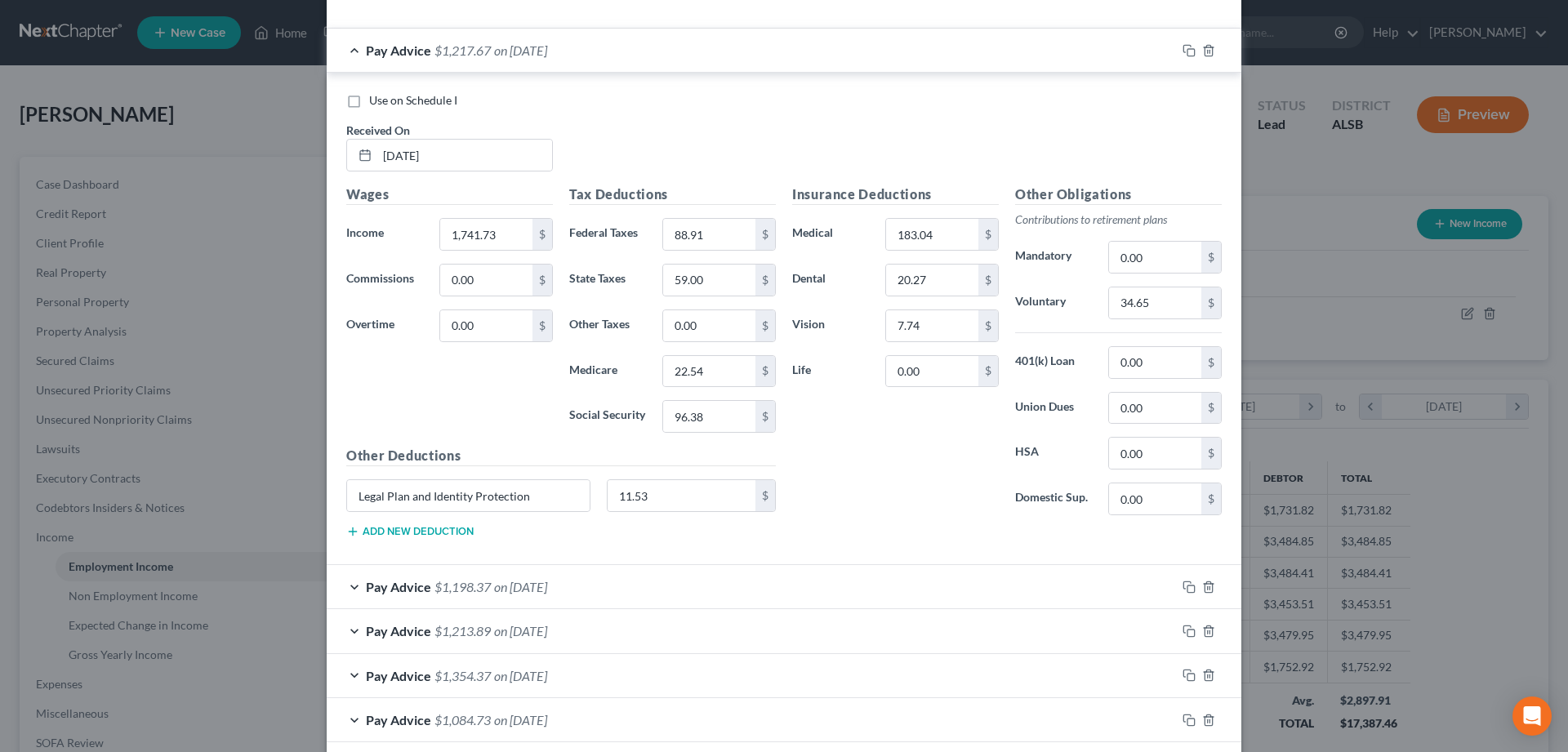
click at [353, 50] on div "Pay Advice $1,217.67 on 08/08/2025" at bounding box center [751, 50] width 849 height 43
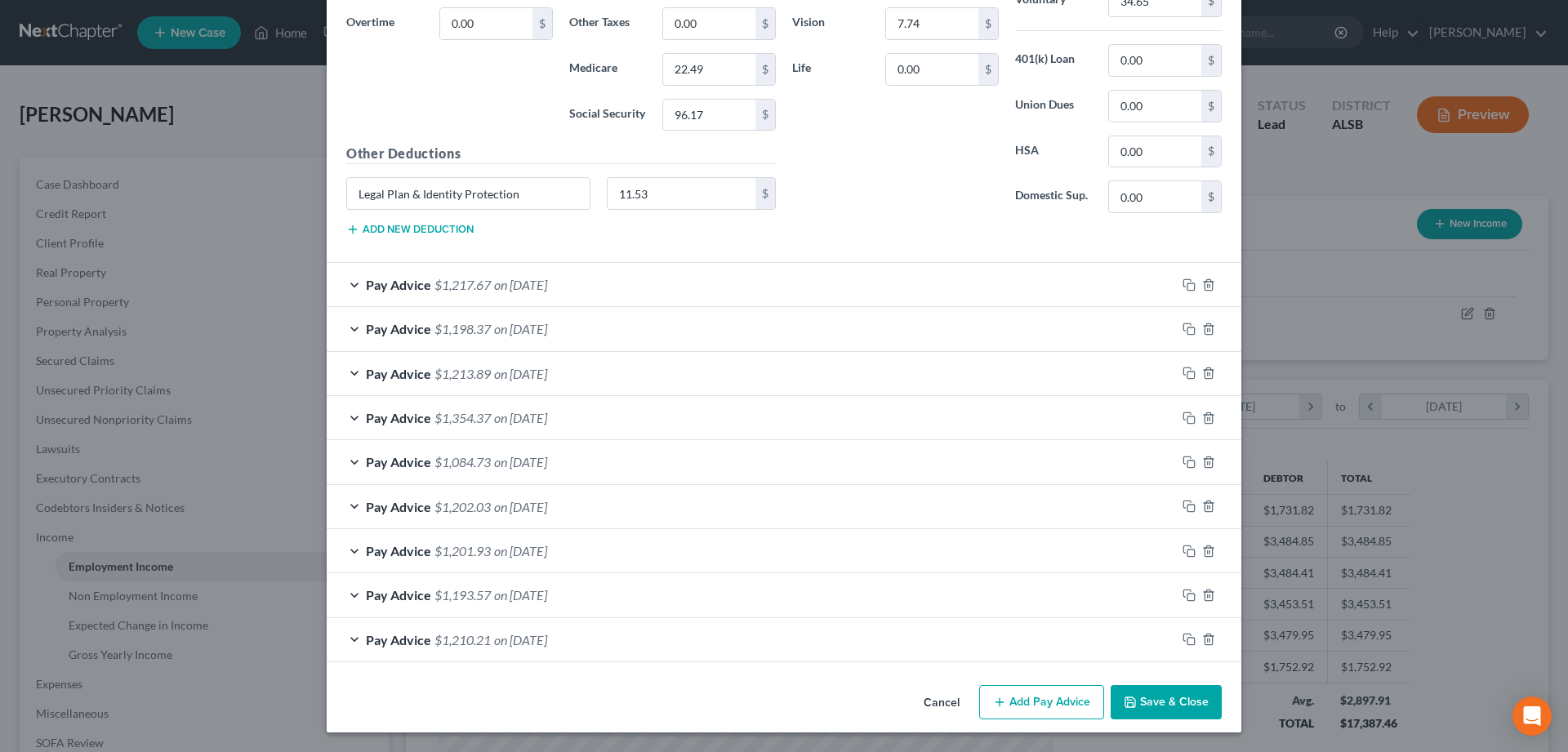
scroll to position [1041, 0]
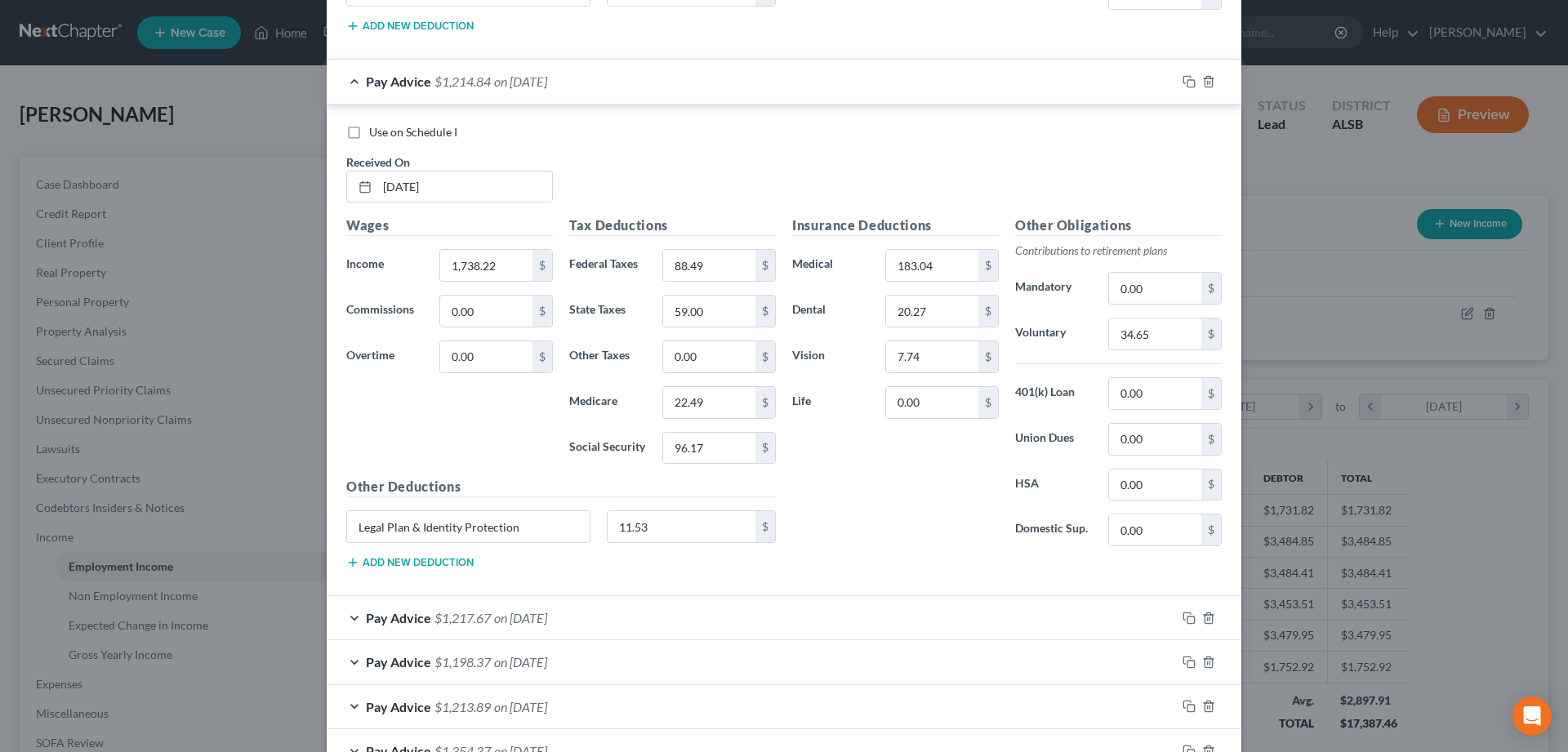
click at [355, 78] on div "Pay Advice $1,214.84 on 08/22/2025" at bounding box center [751, 81] width 849 height 43
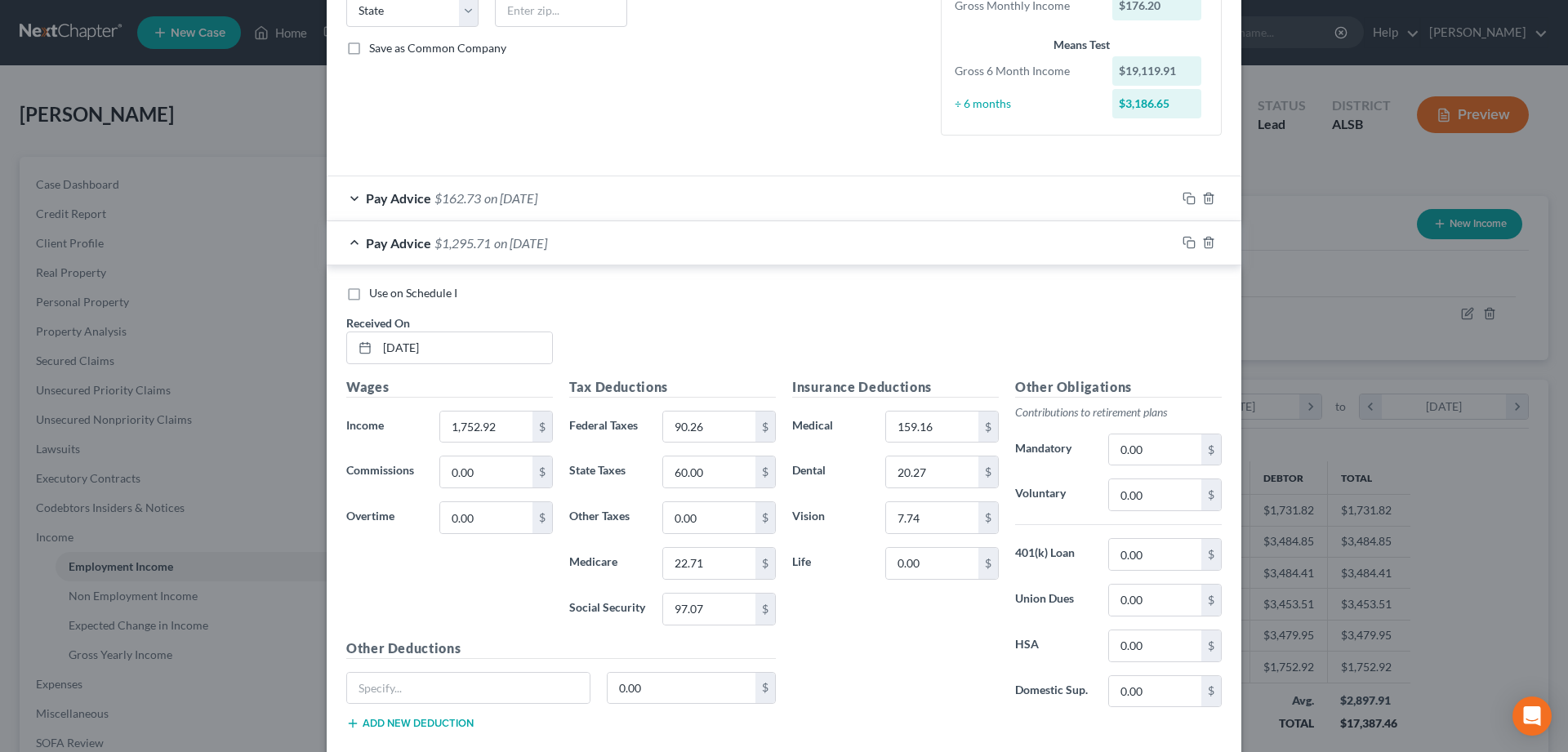
scroll to position [298, 0]
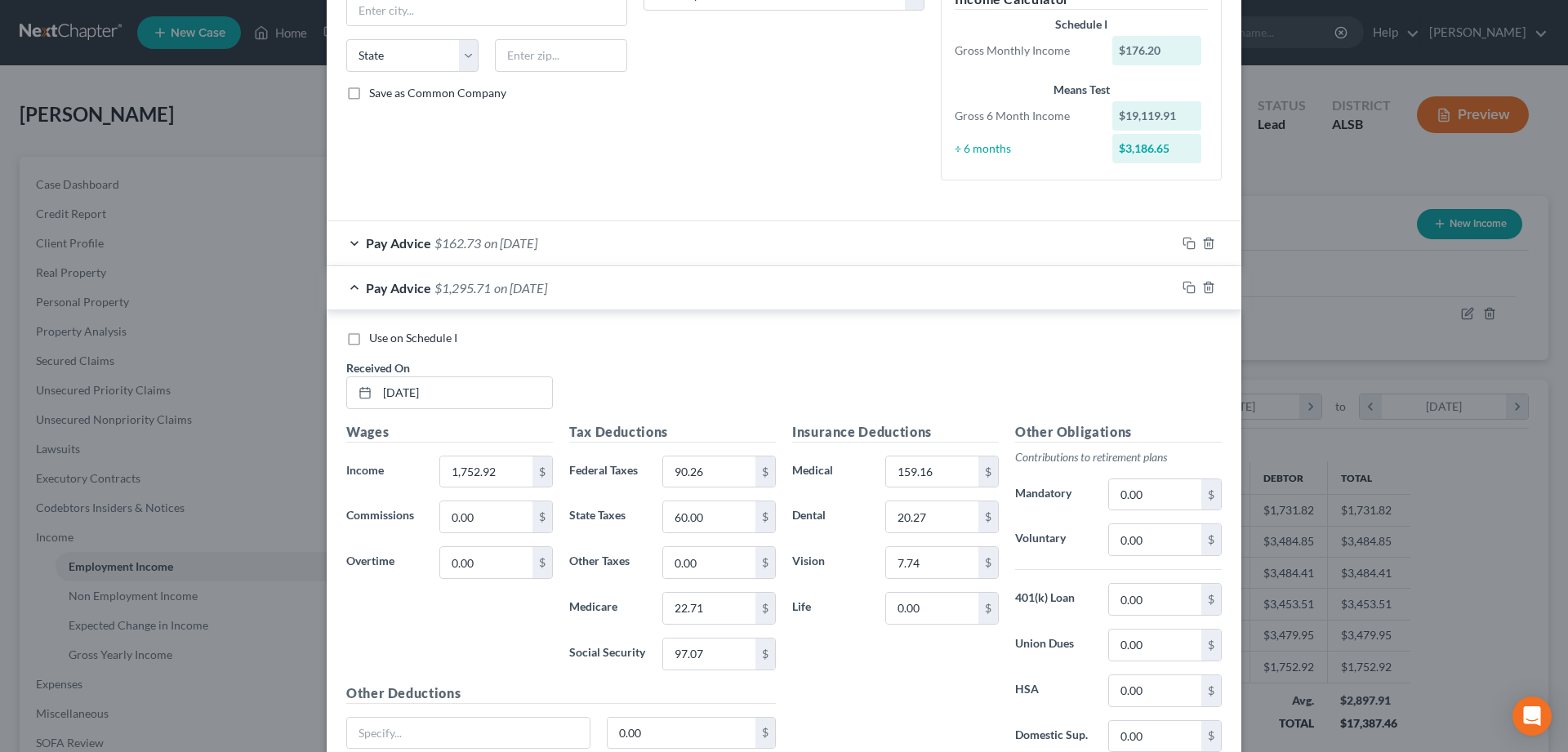
click at [352, 293] on div "Pay Advice $1,295.71 on 09/05/2025" at bounding box center [751, 288] width 849 height 43
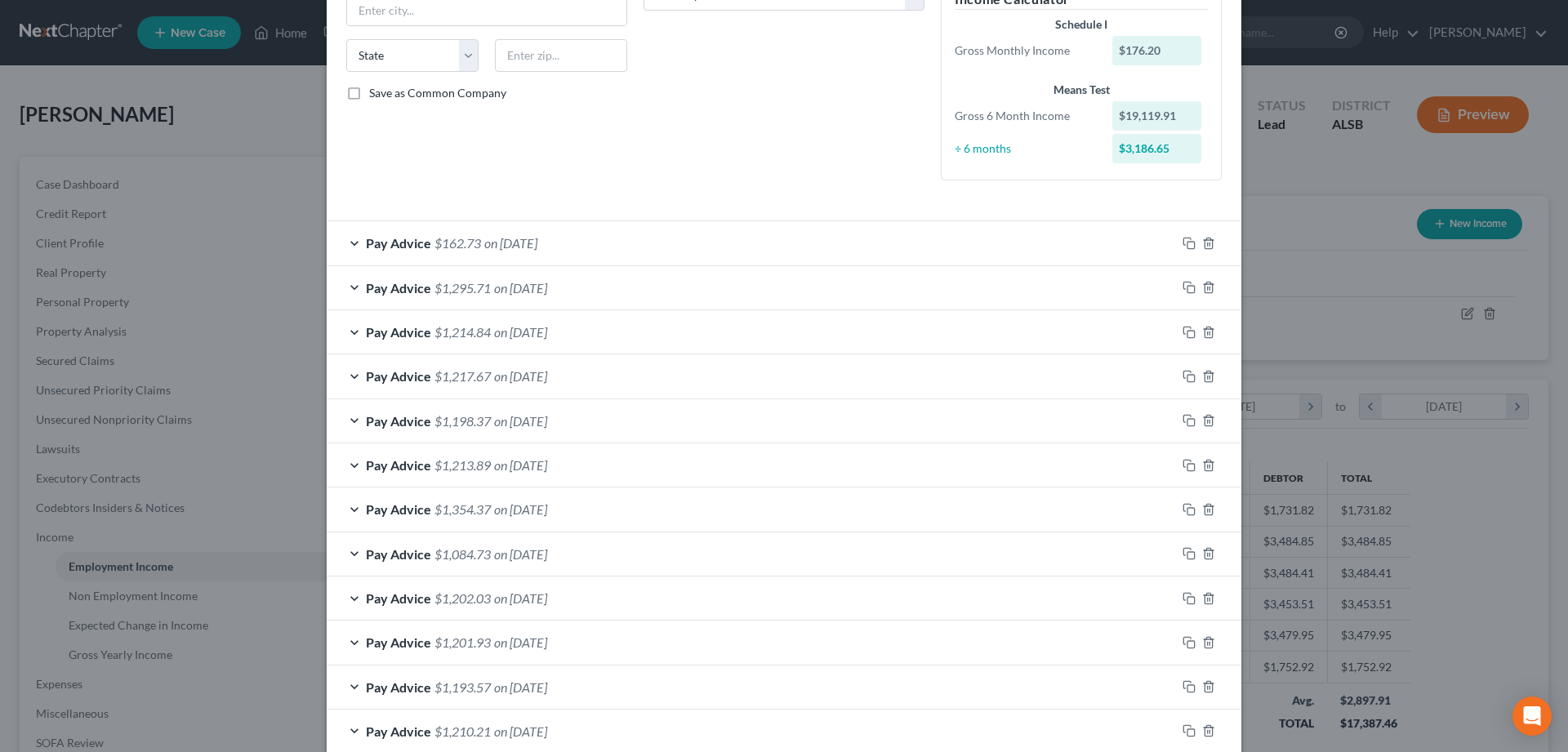
click at [356, 243] on div "Pay Advice $162.73 on 05/02/3035" at bounding box center [751, 243] width 849 height 43
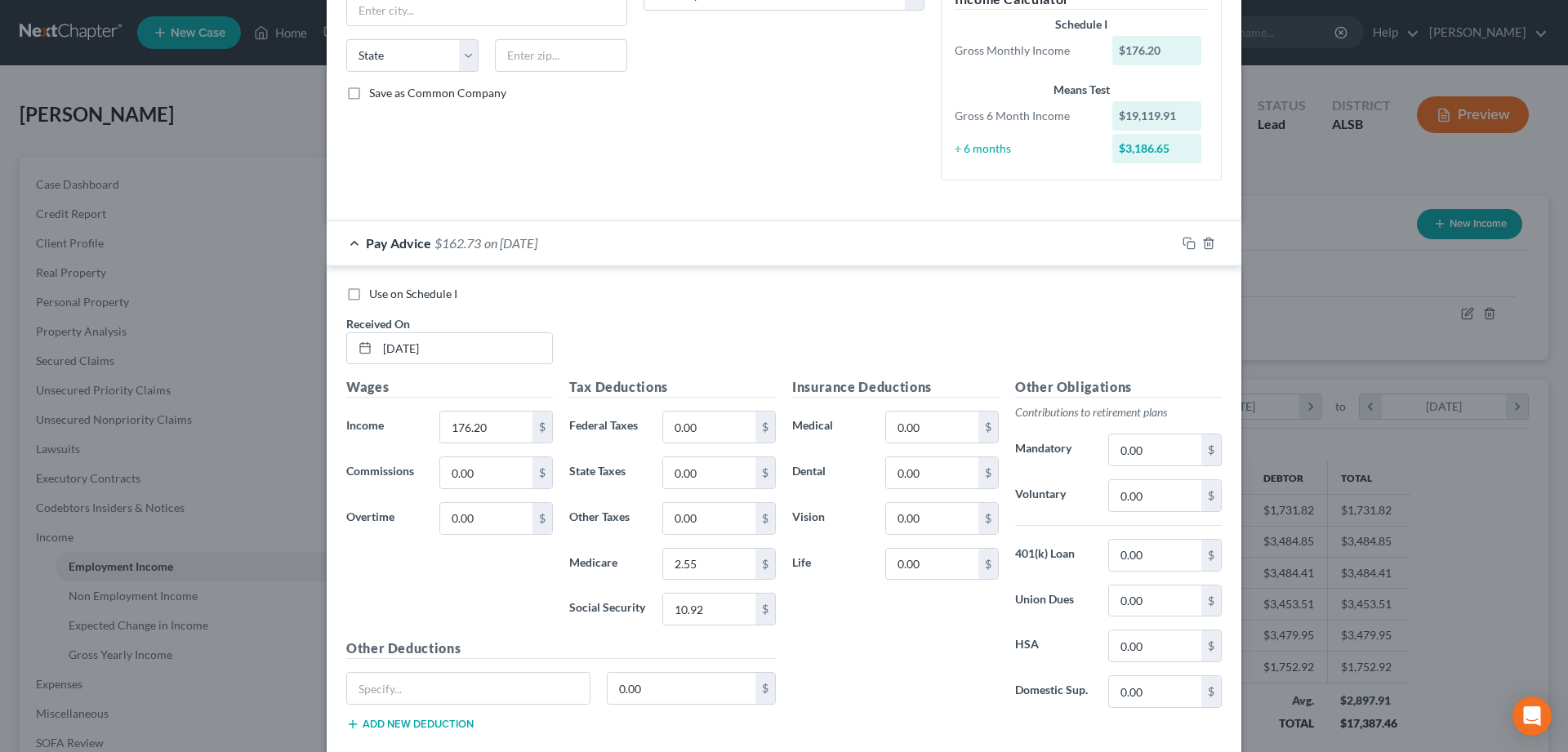
click at [356, 243] on div "Pay Advice $162.73 on 05/02/3035" at bounding box center [751, 243] width 849 height 43
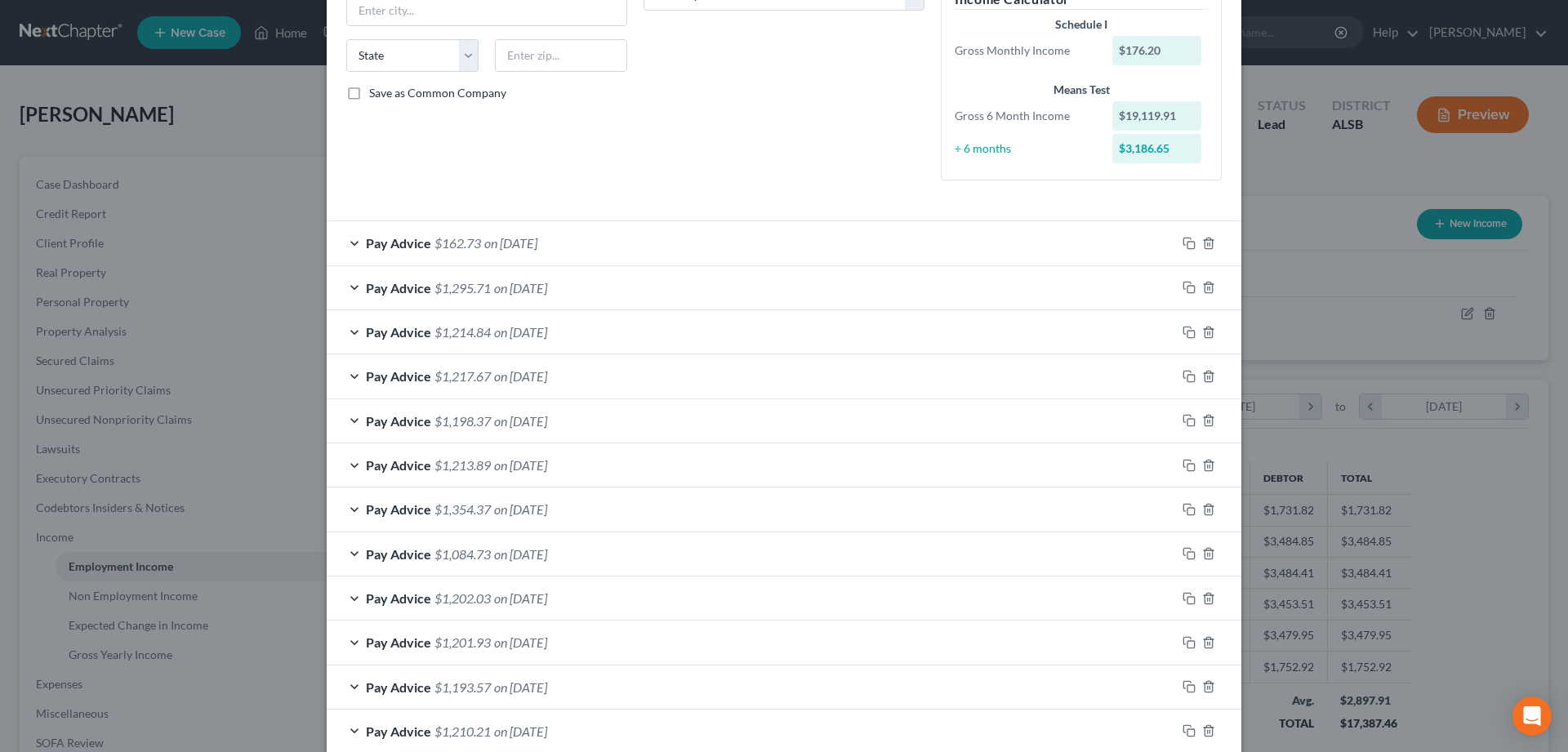
scroll to position [390, 0]
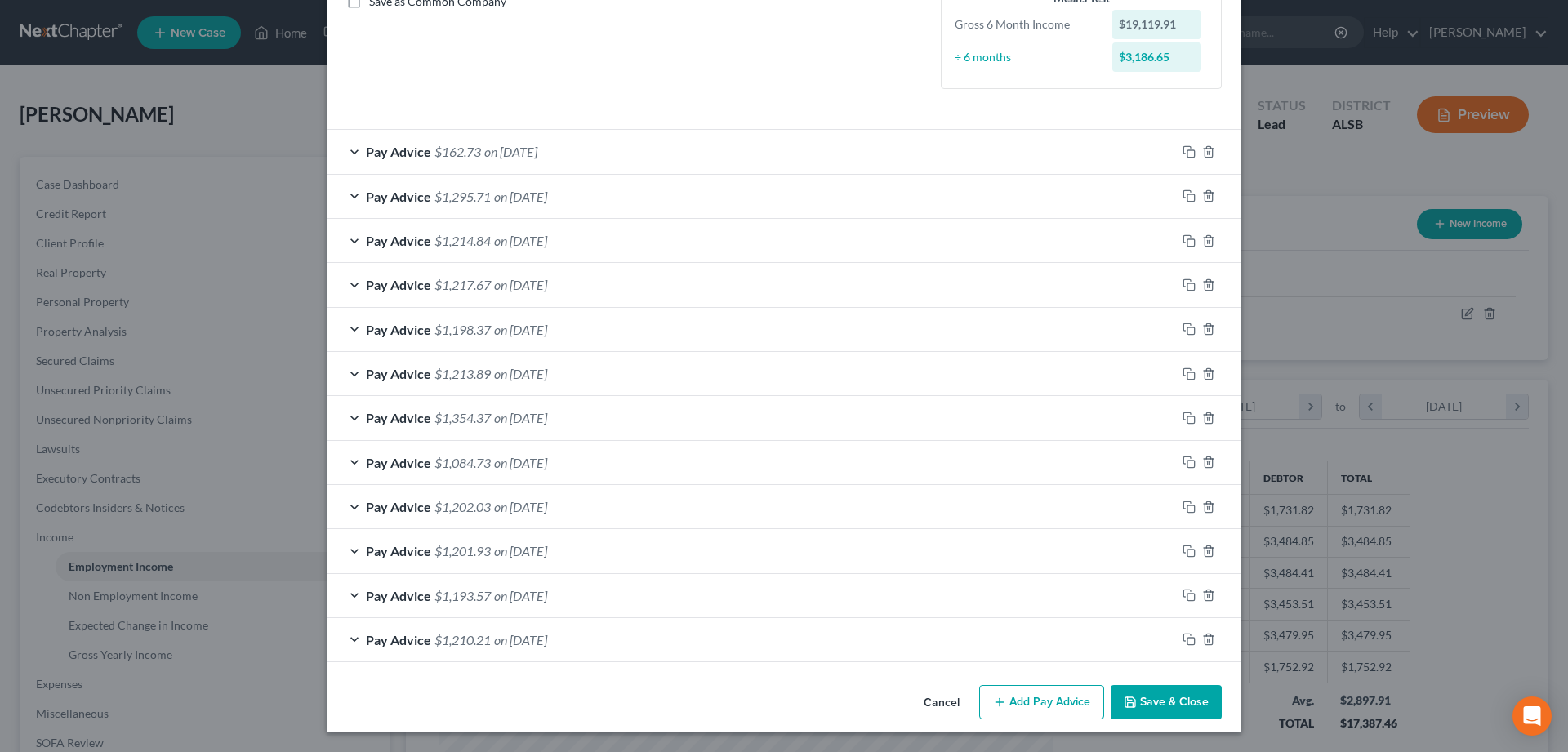
click at [1189, 701] on button "Save & Close" at bounding box center [1166, 701] width 111 height 34
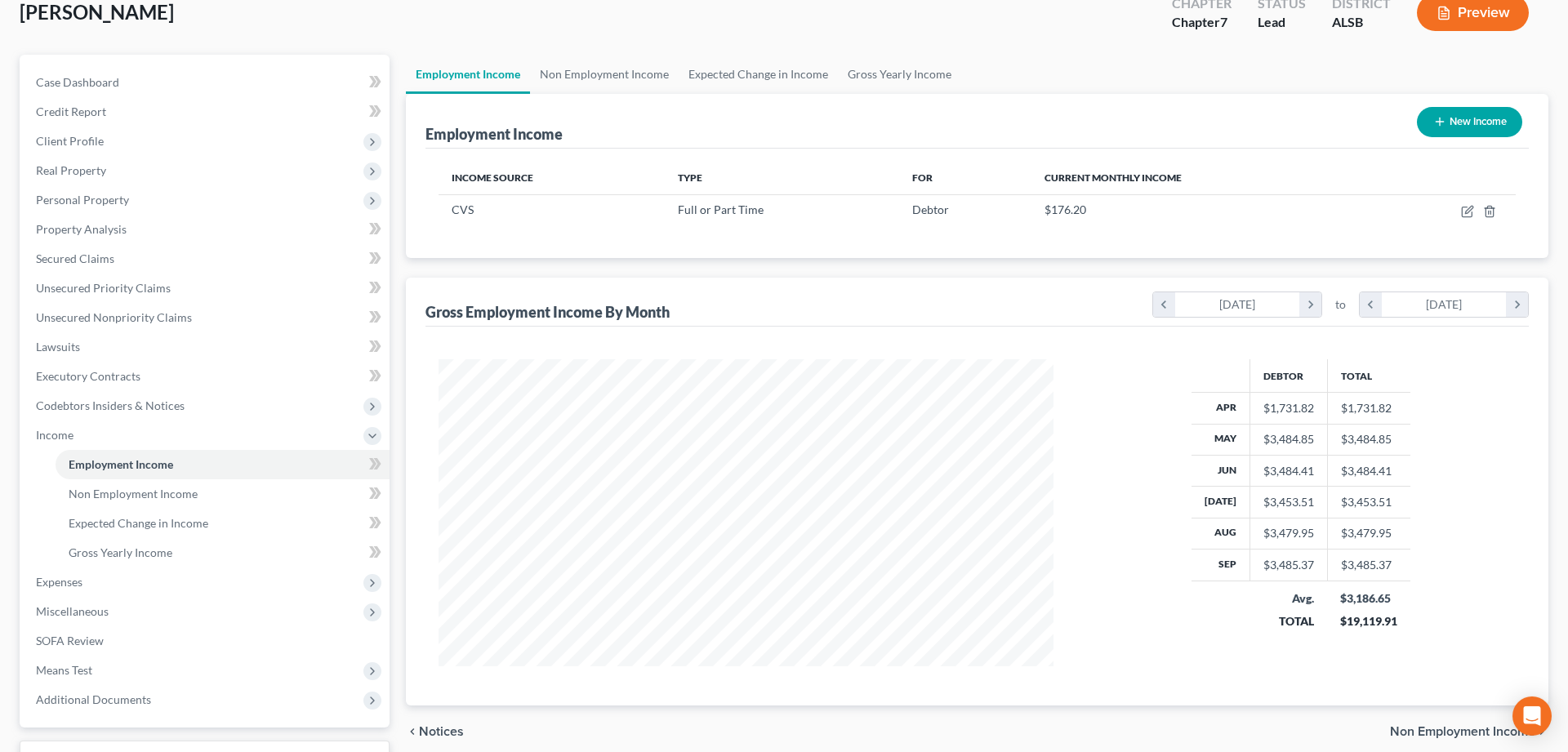
scroll to position [232, 0]
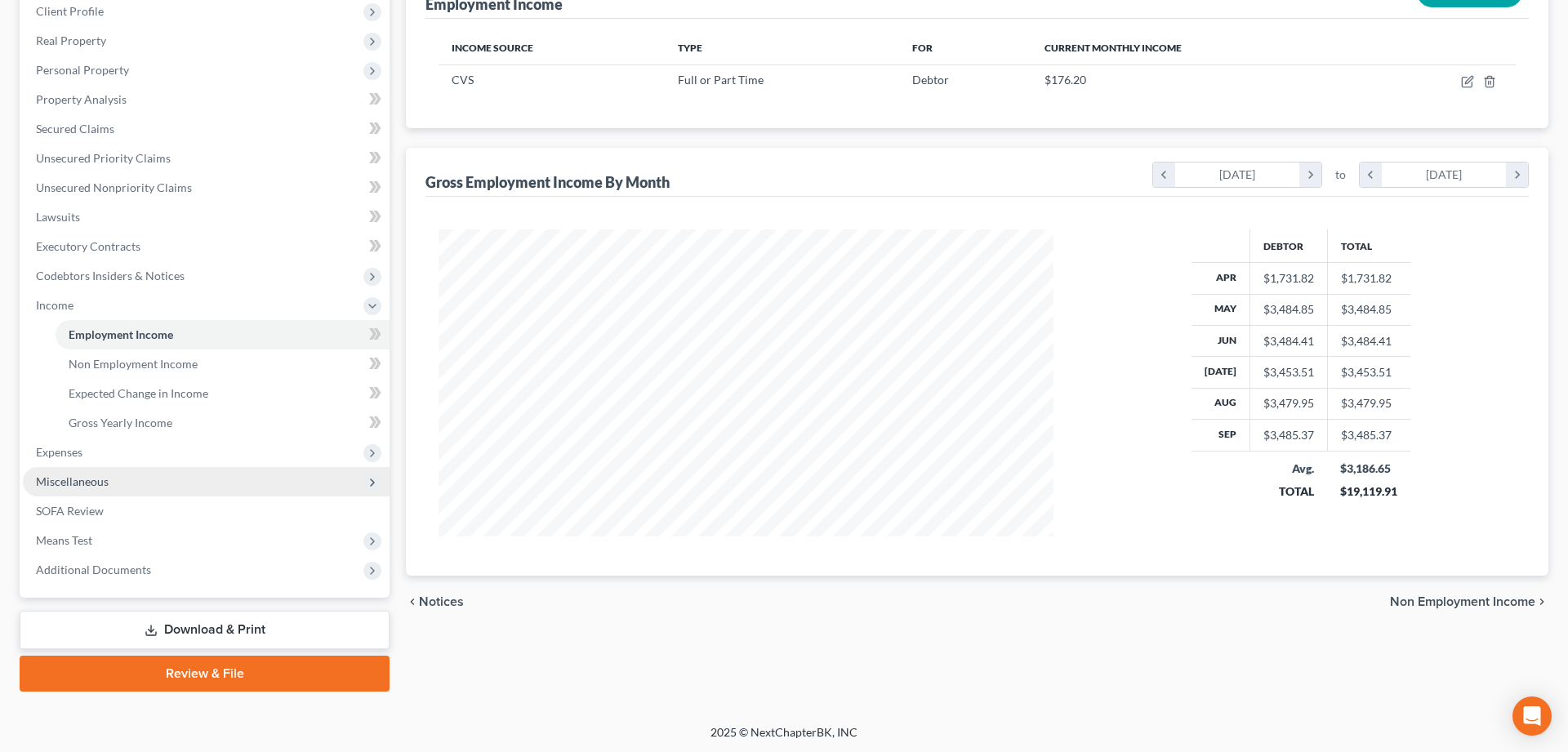
click at [79, 483] on span "Miscellaneous" at bounding box center [72, 481] width 73 height 14
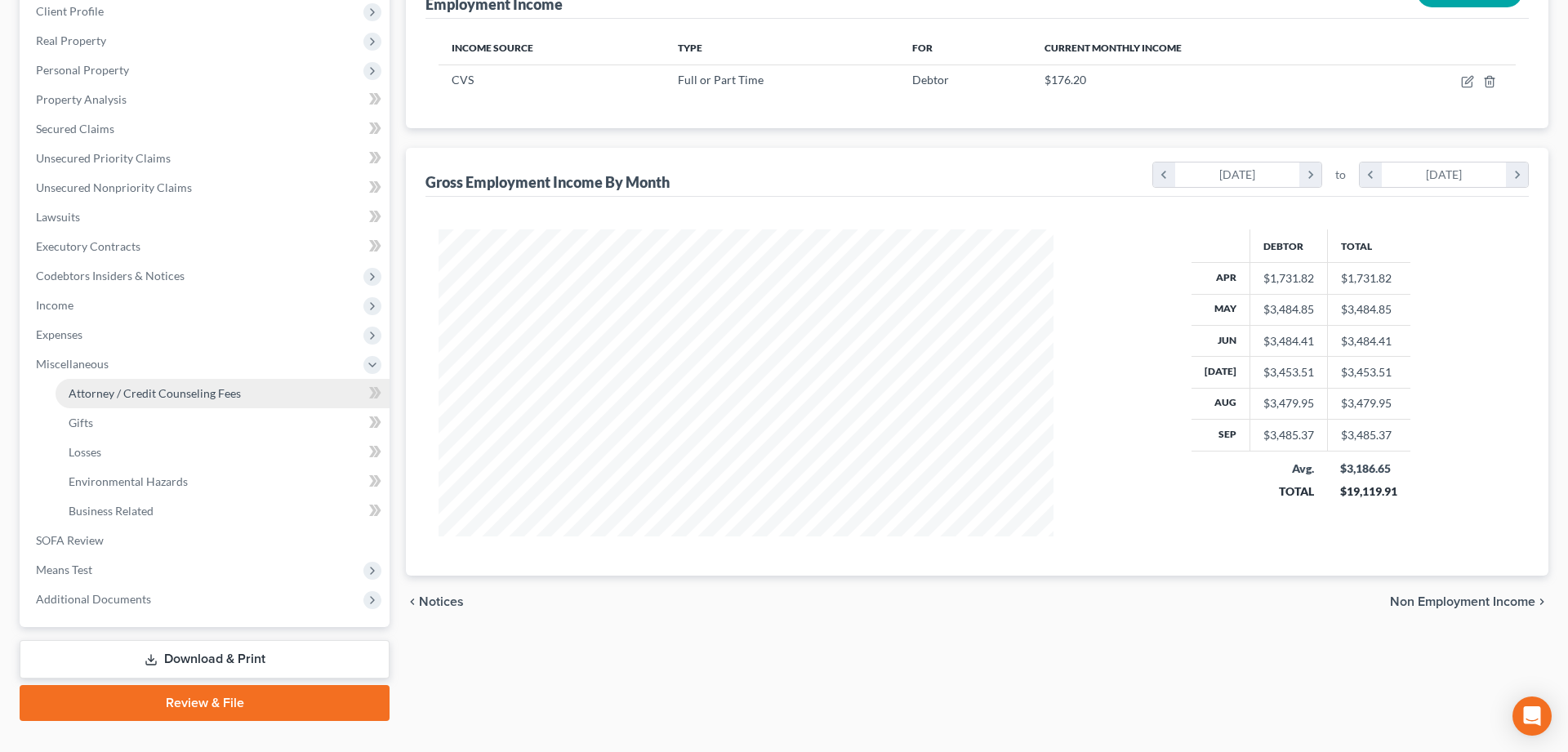
click at [124, 392] on span "Attorney / Credit Counseling Fees" at bounding box center [155, 393] width 172 height 14
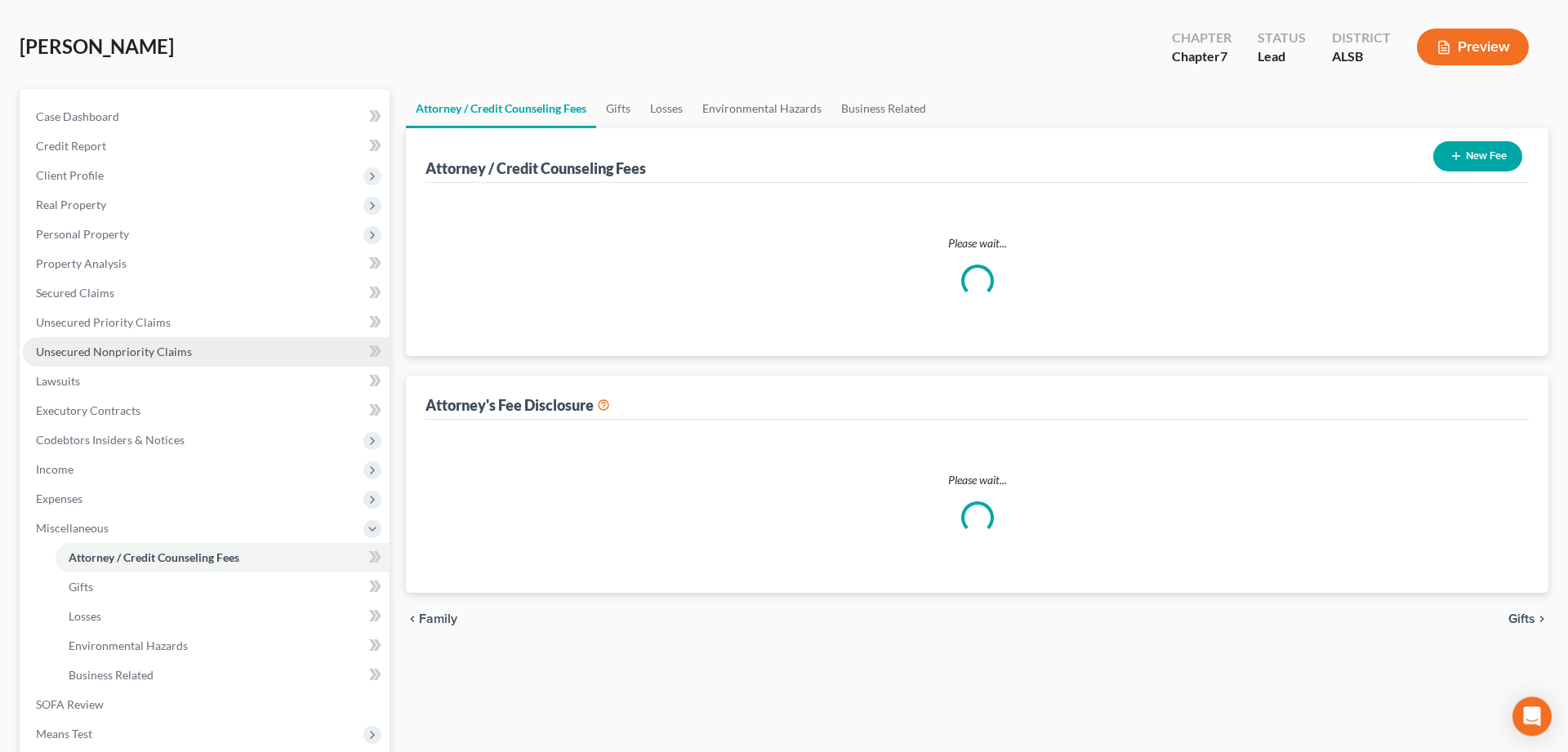
select select "0"
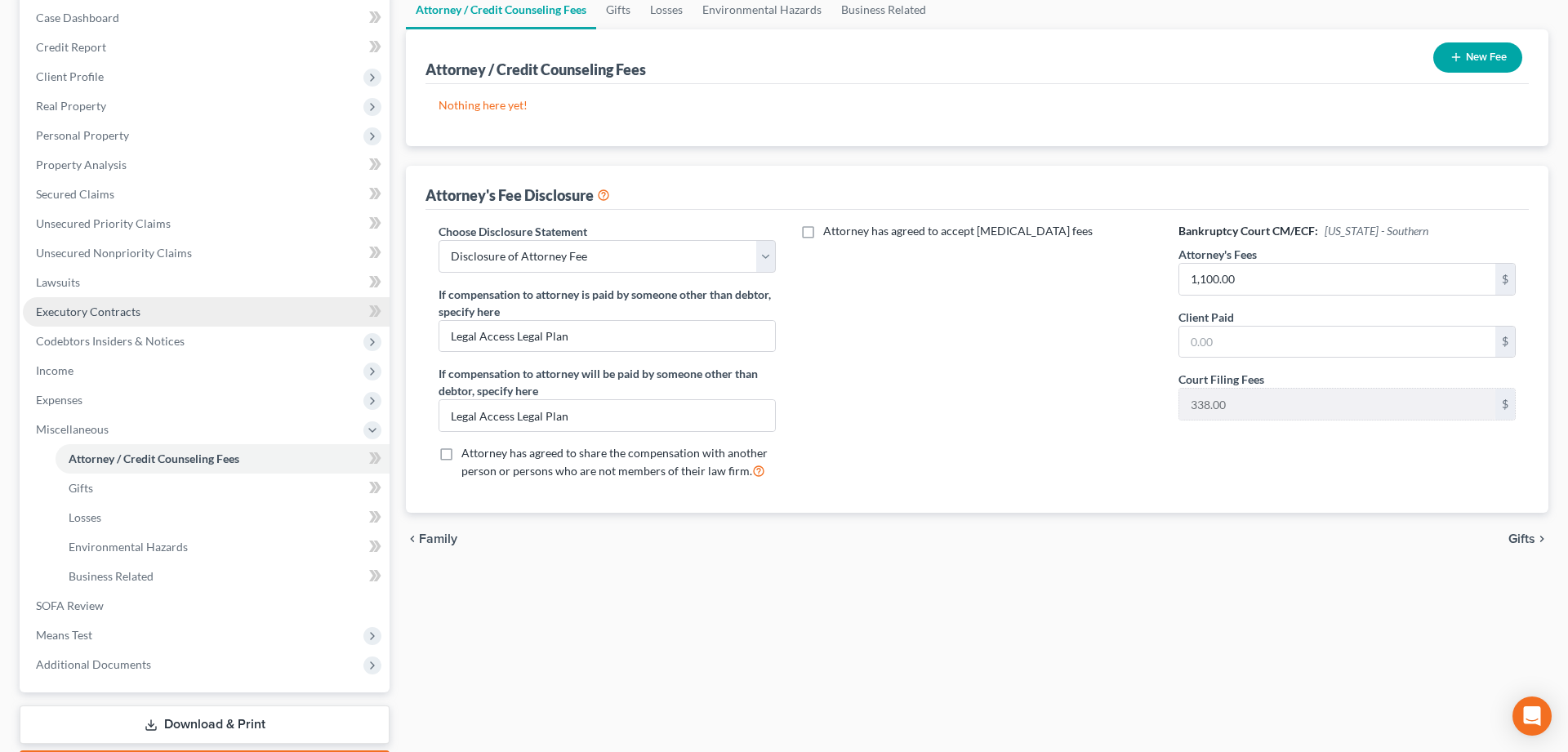
scroll to position [250, 0]
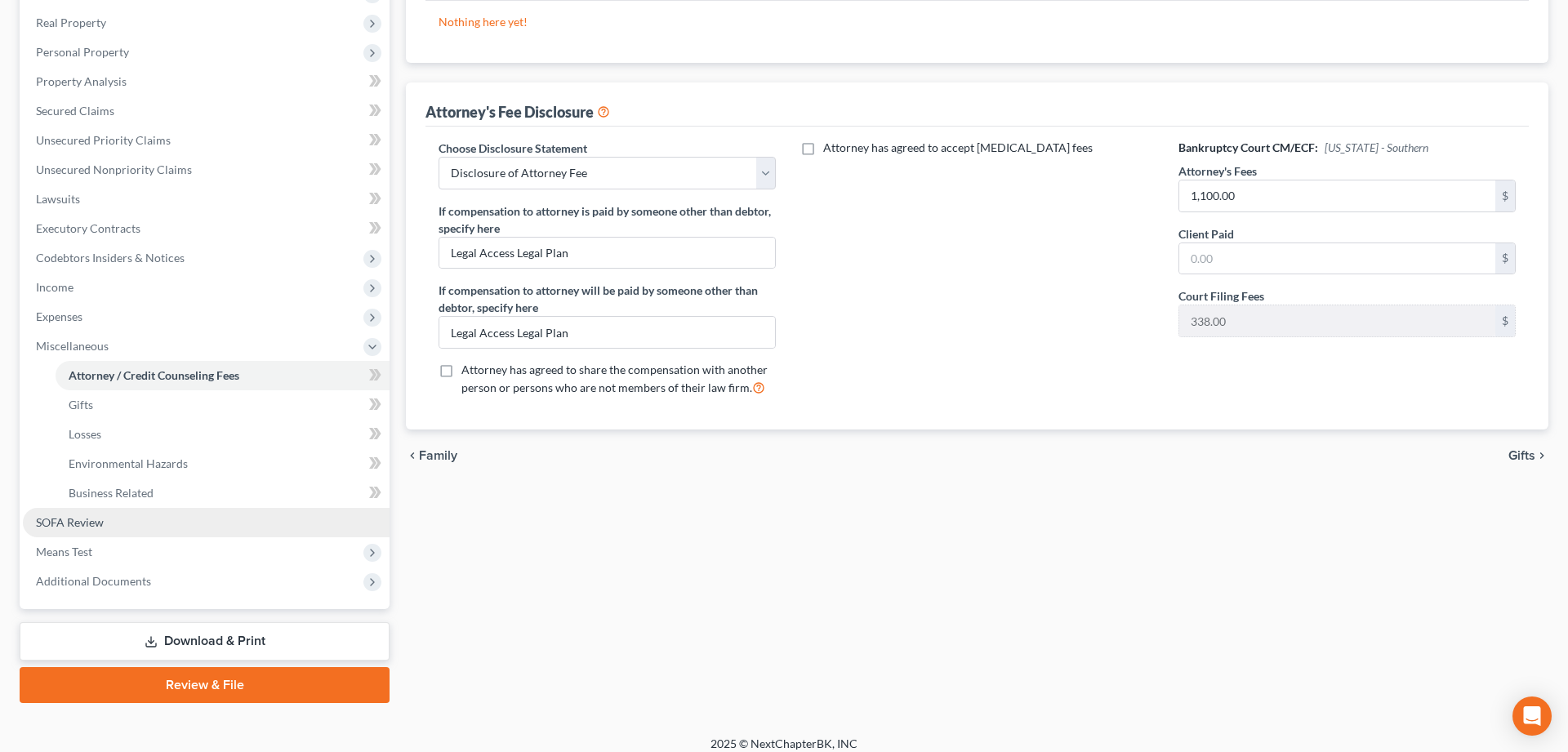
click at [66, 521] on span "SOFA Review" at bounding box center [70, 522] width 68 height 14
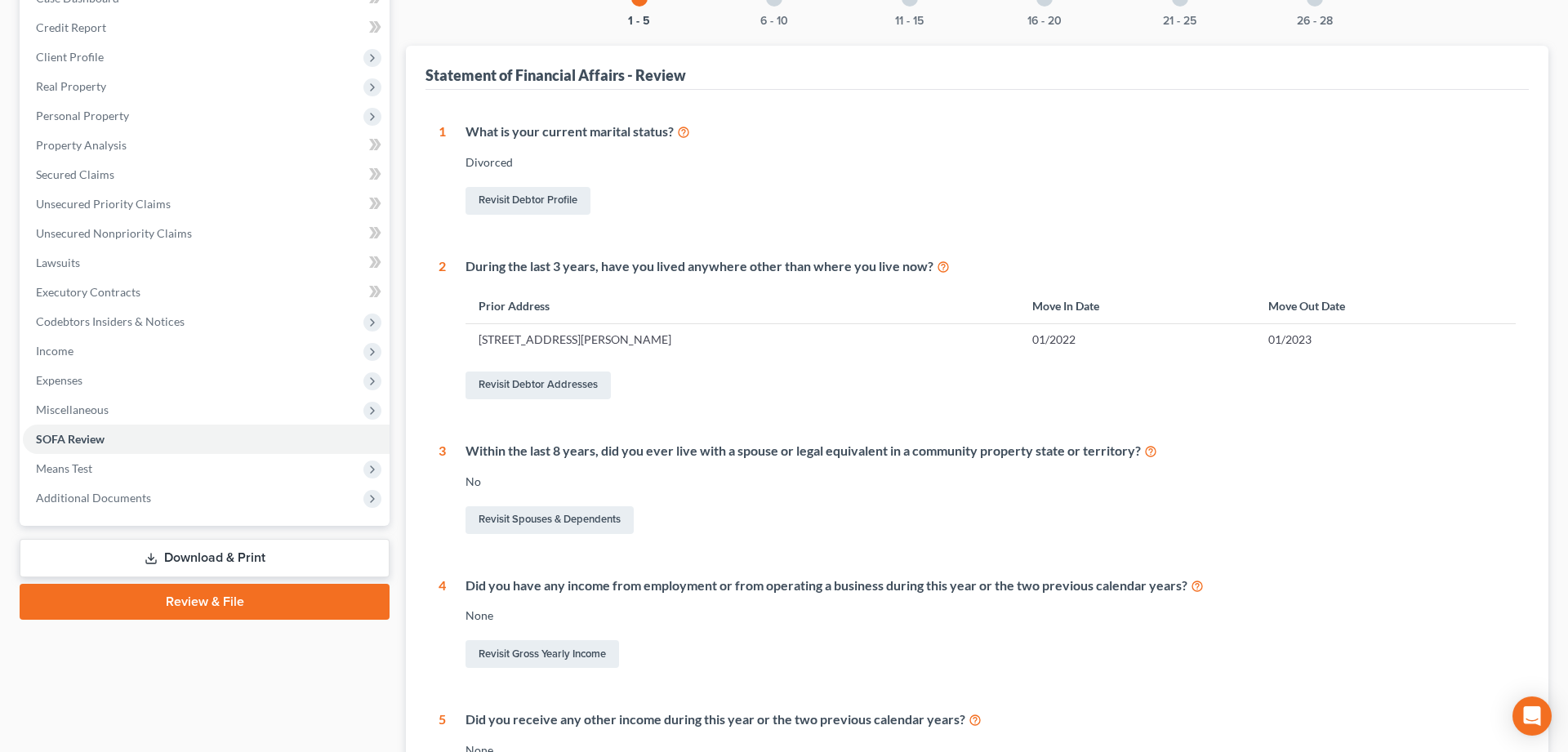
scroll to position [163, 0]
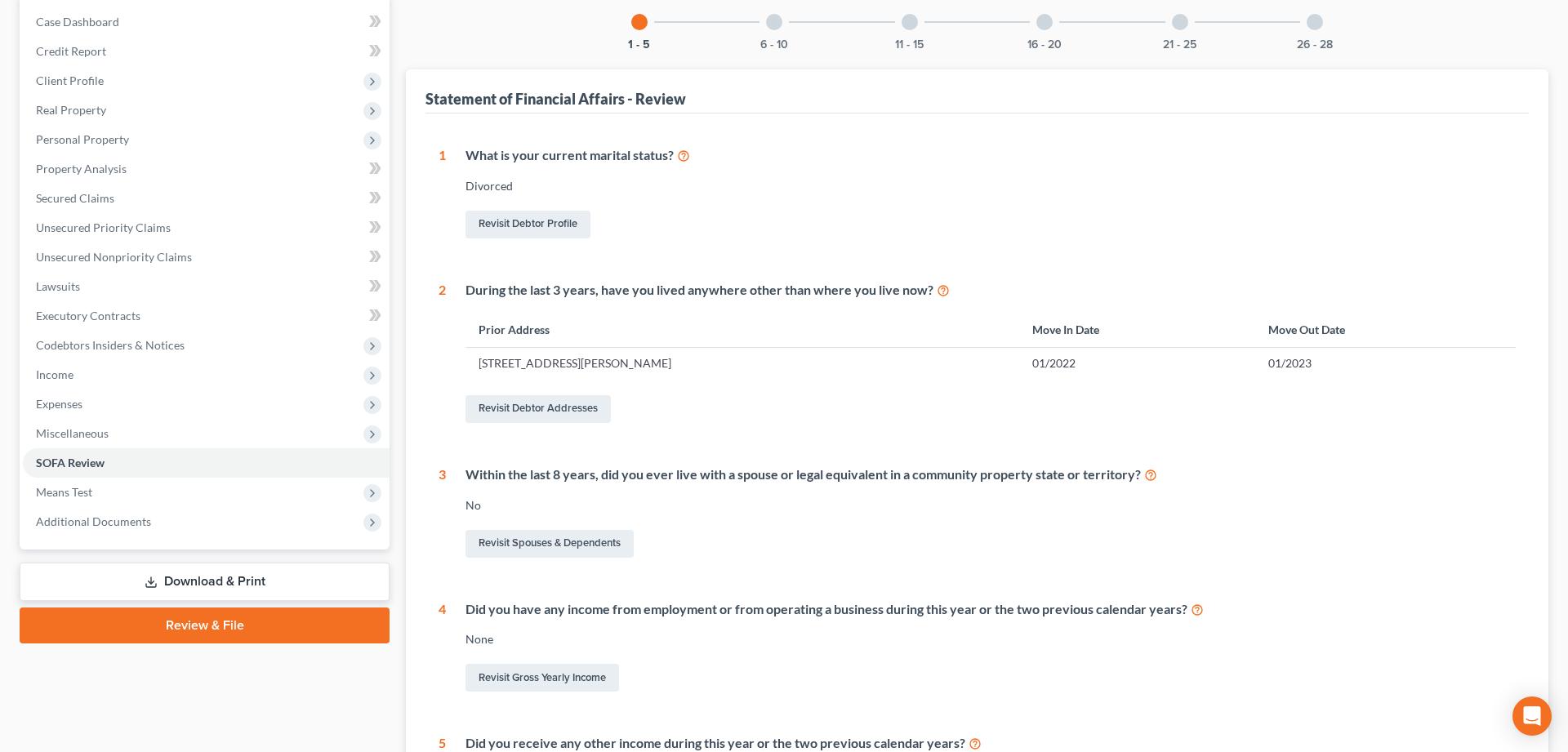
click at [777, 24] on div at bounding box center [774, 22] width 17 height 17
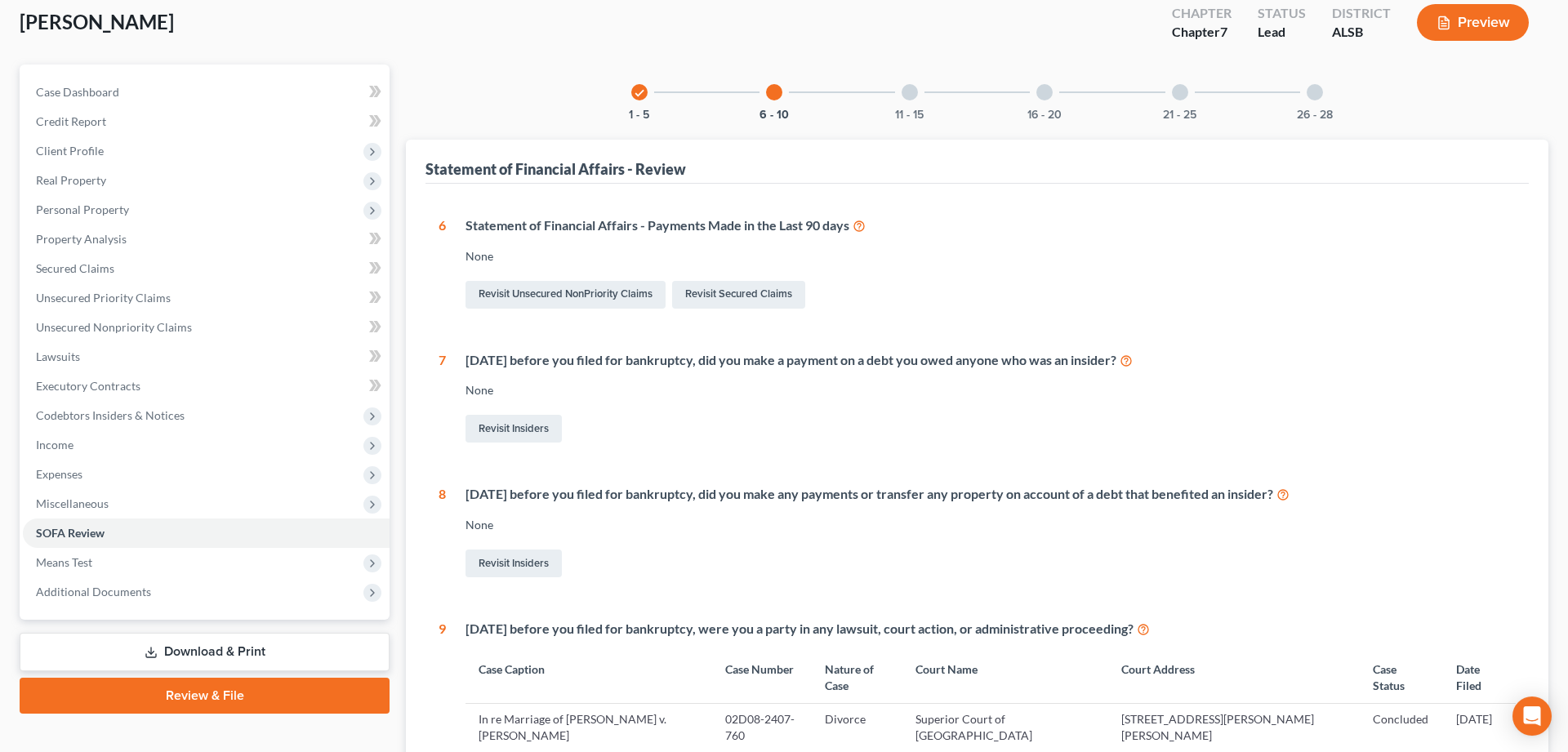
scroll to position [28, 0]
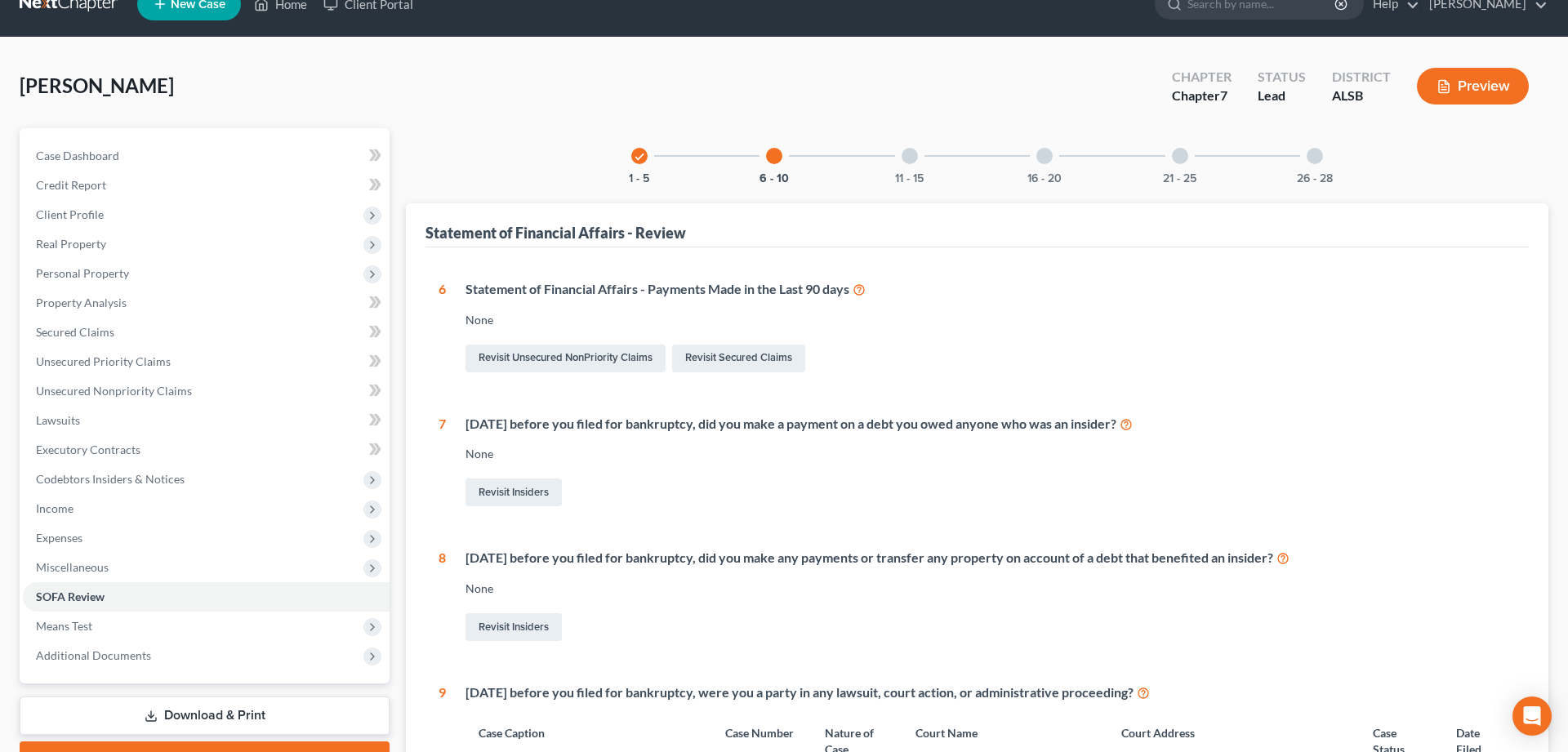
click at [910, 159] on div at bounding box center [910, 156] width 17 height 17
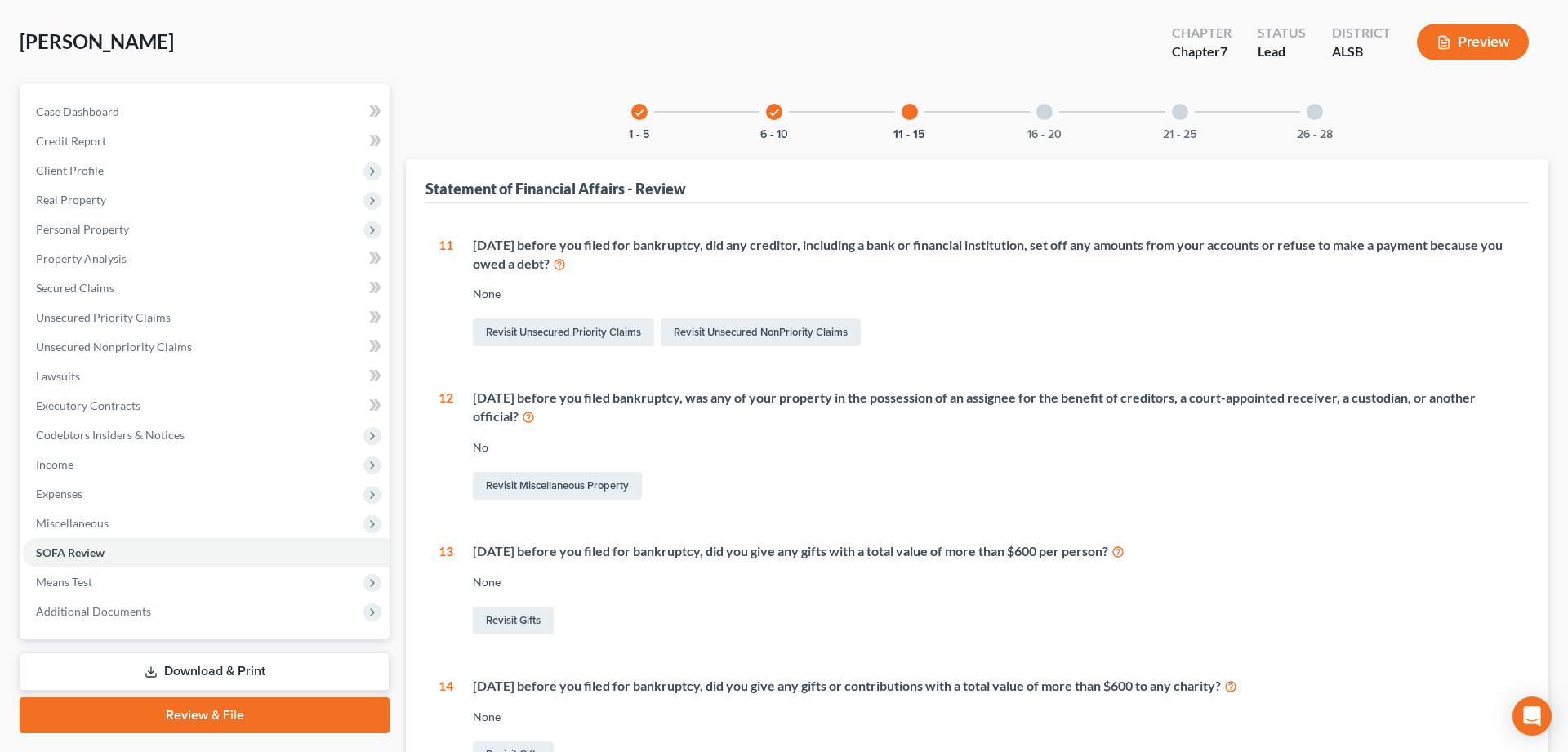
scroll to position [67, 0]
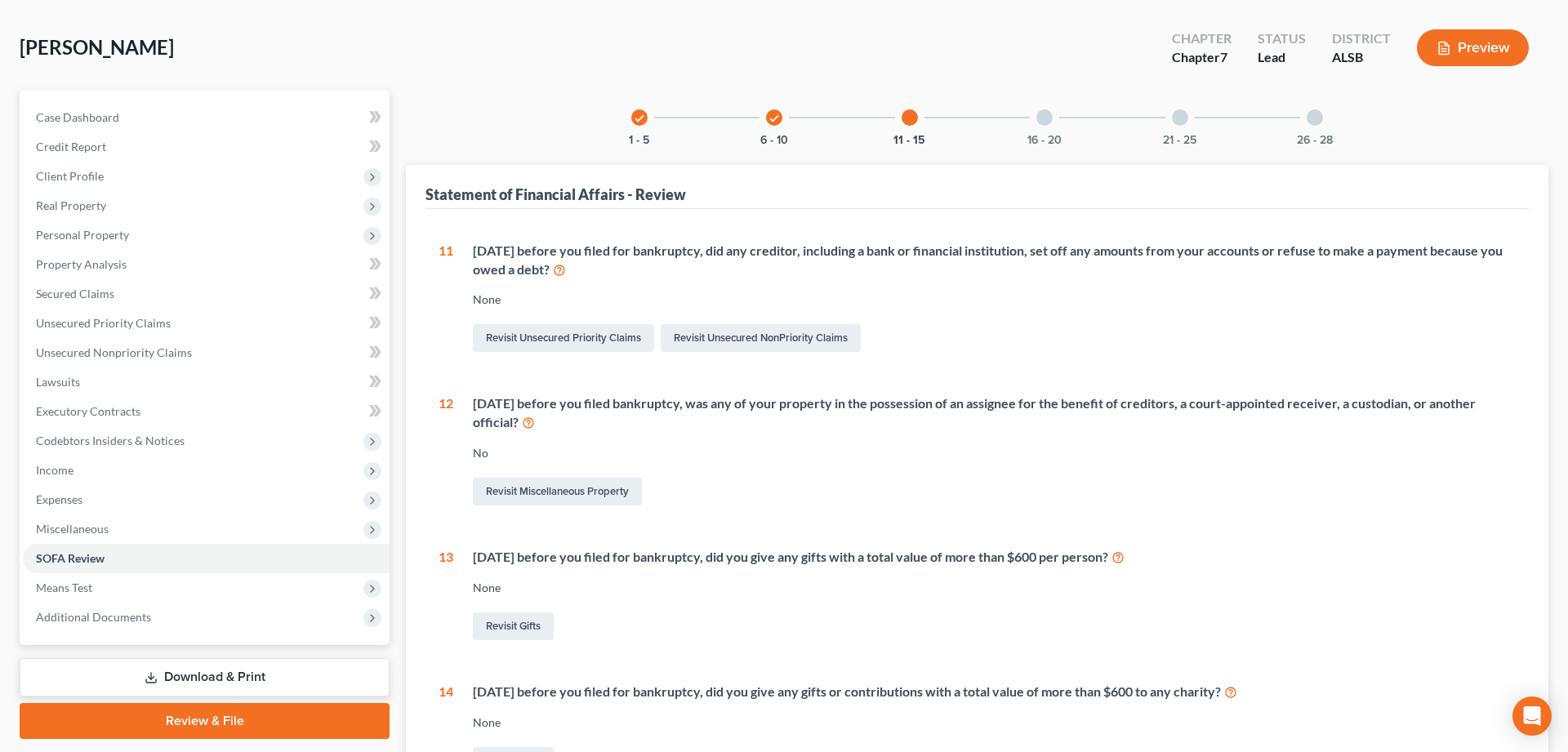
click at [1046, 120] on div at bounding box center [1045, 118] width 17 height 17
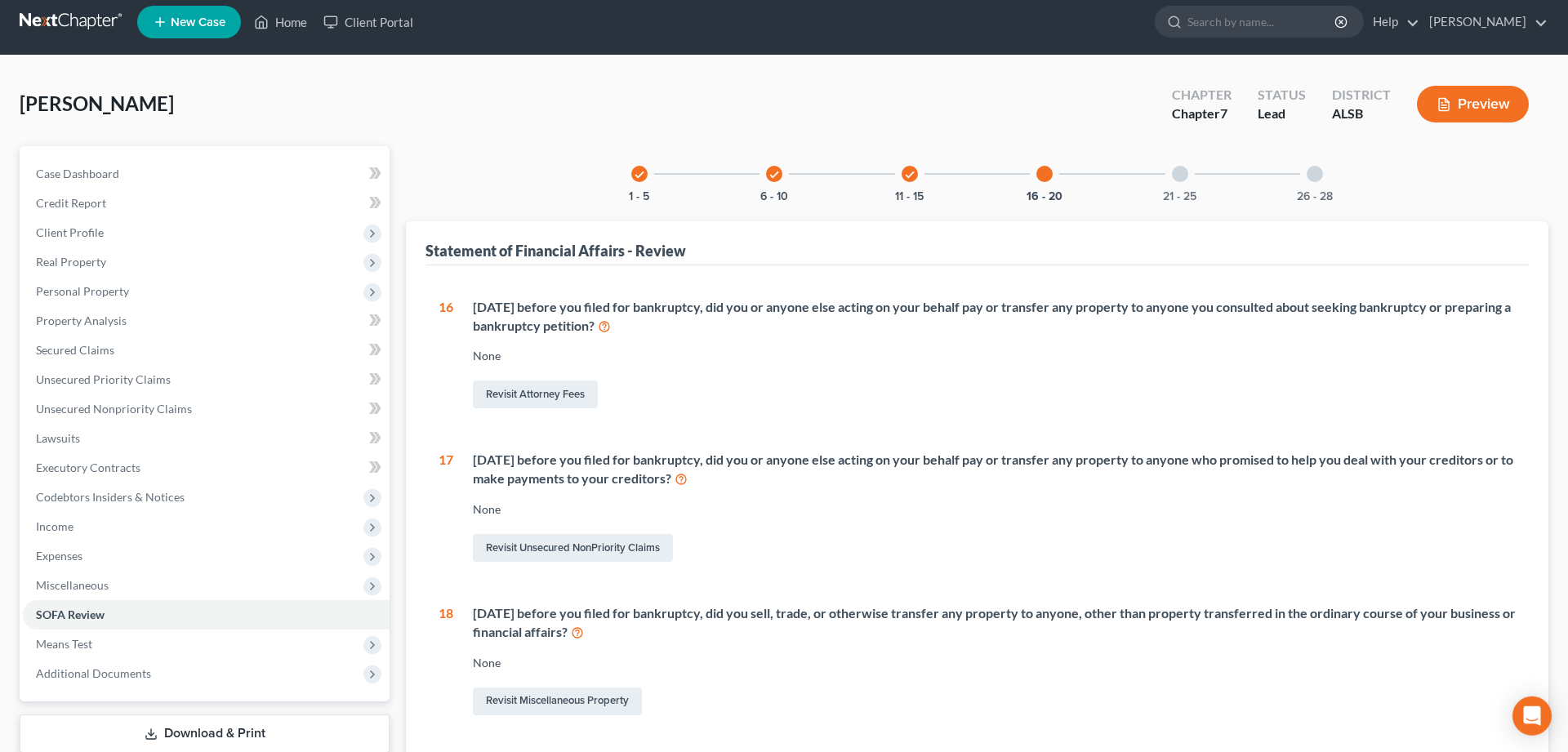
scroll to position [0, 0]
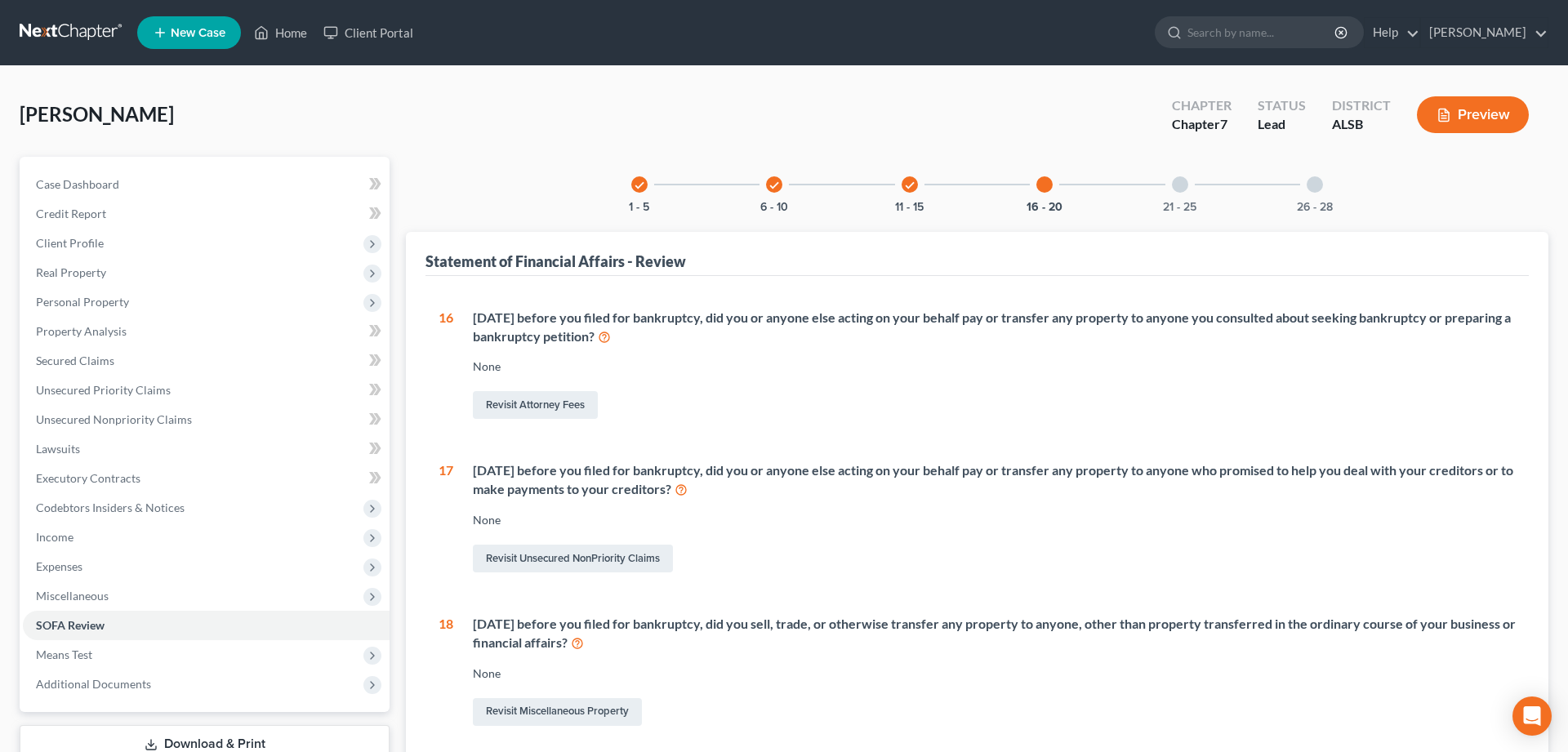
click at [1181, 188] on div at bounding box center [1180, 185] width 17 height 17
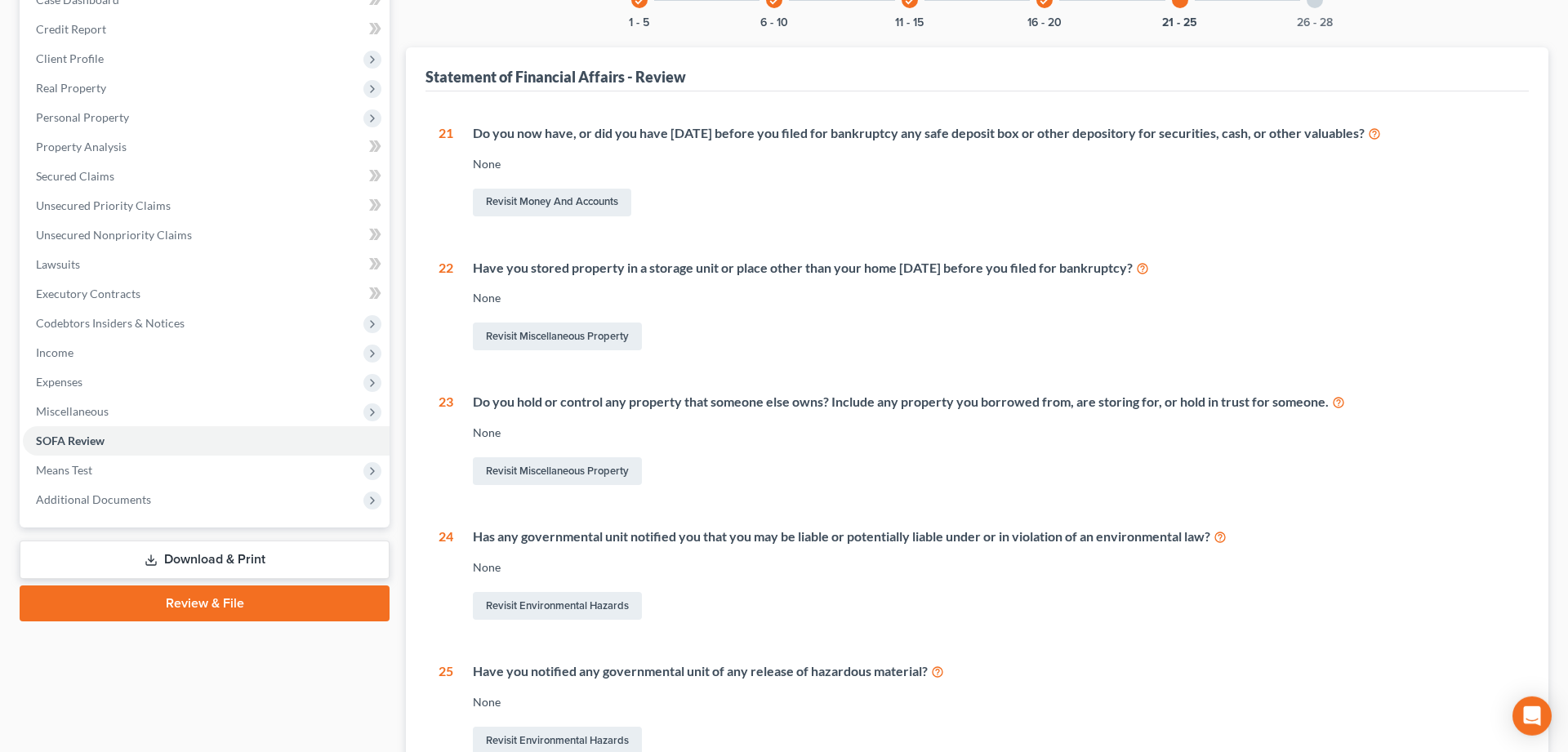
scroll to position [83, 0]
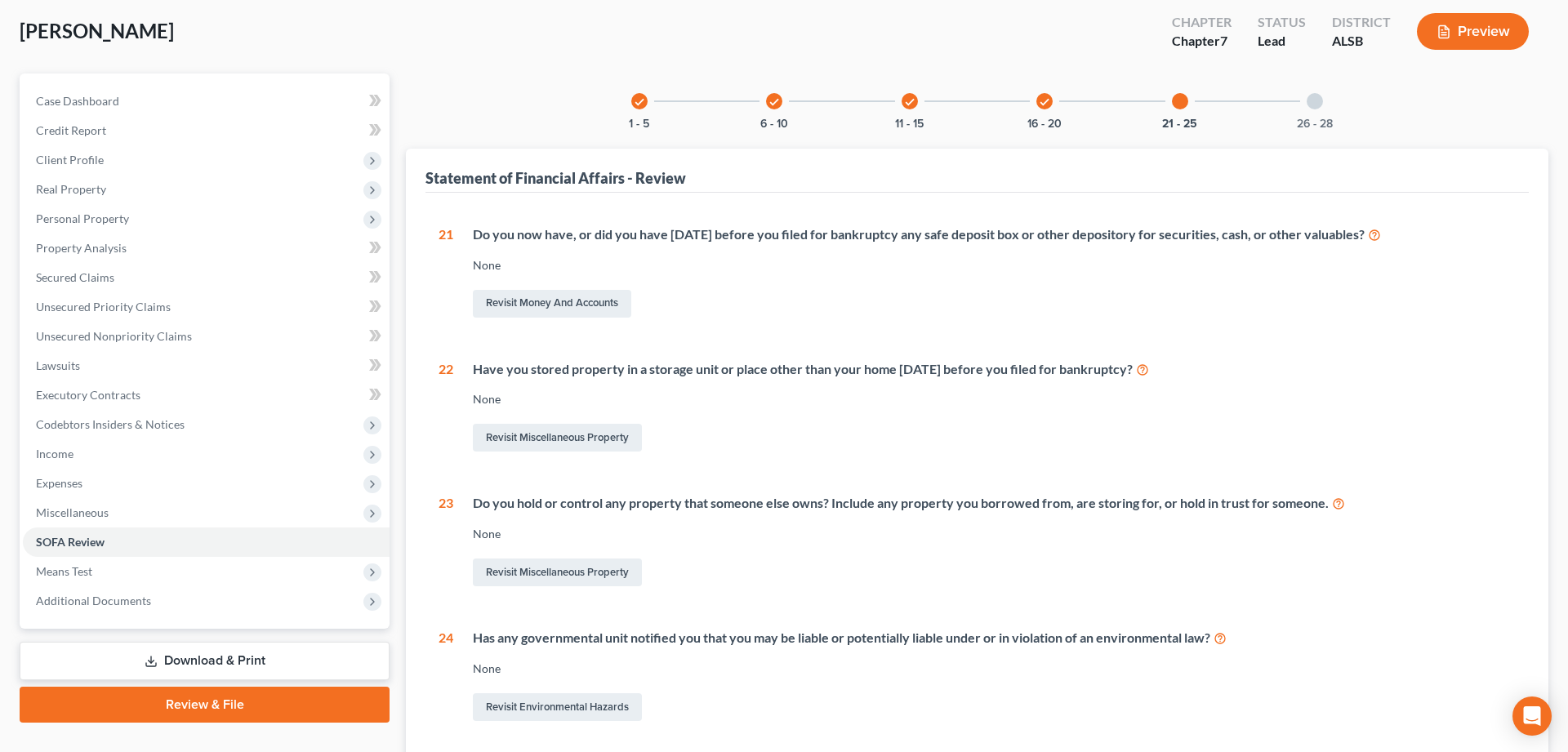
click at [1311, 99] on div at bounding box center [1315, 101] width 17 height 17
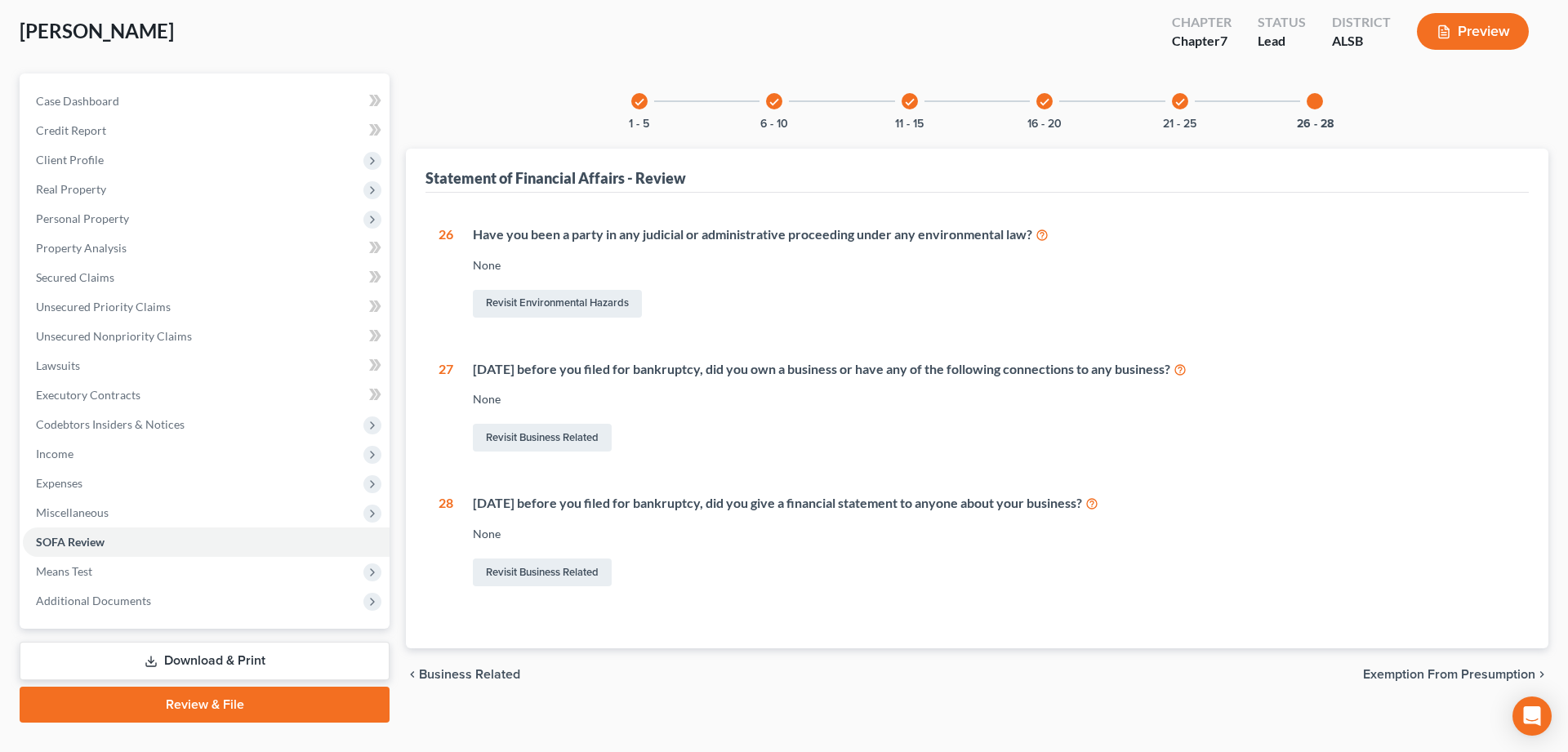
click at [638, 99] on icon "check" at bounding box center [639, 102] width 12 height 12
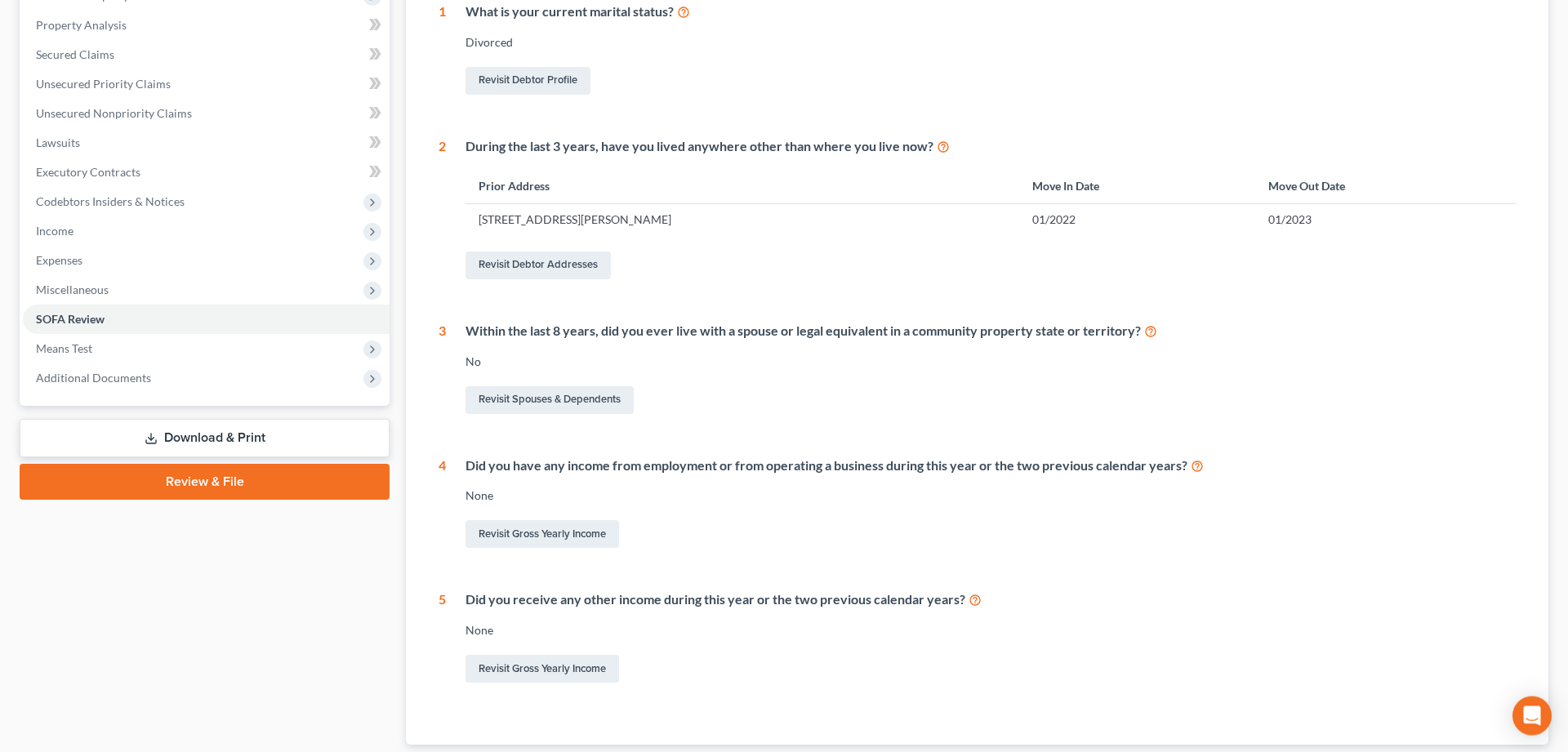
scroll to position [333, 0]
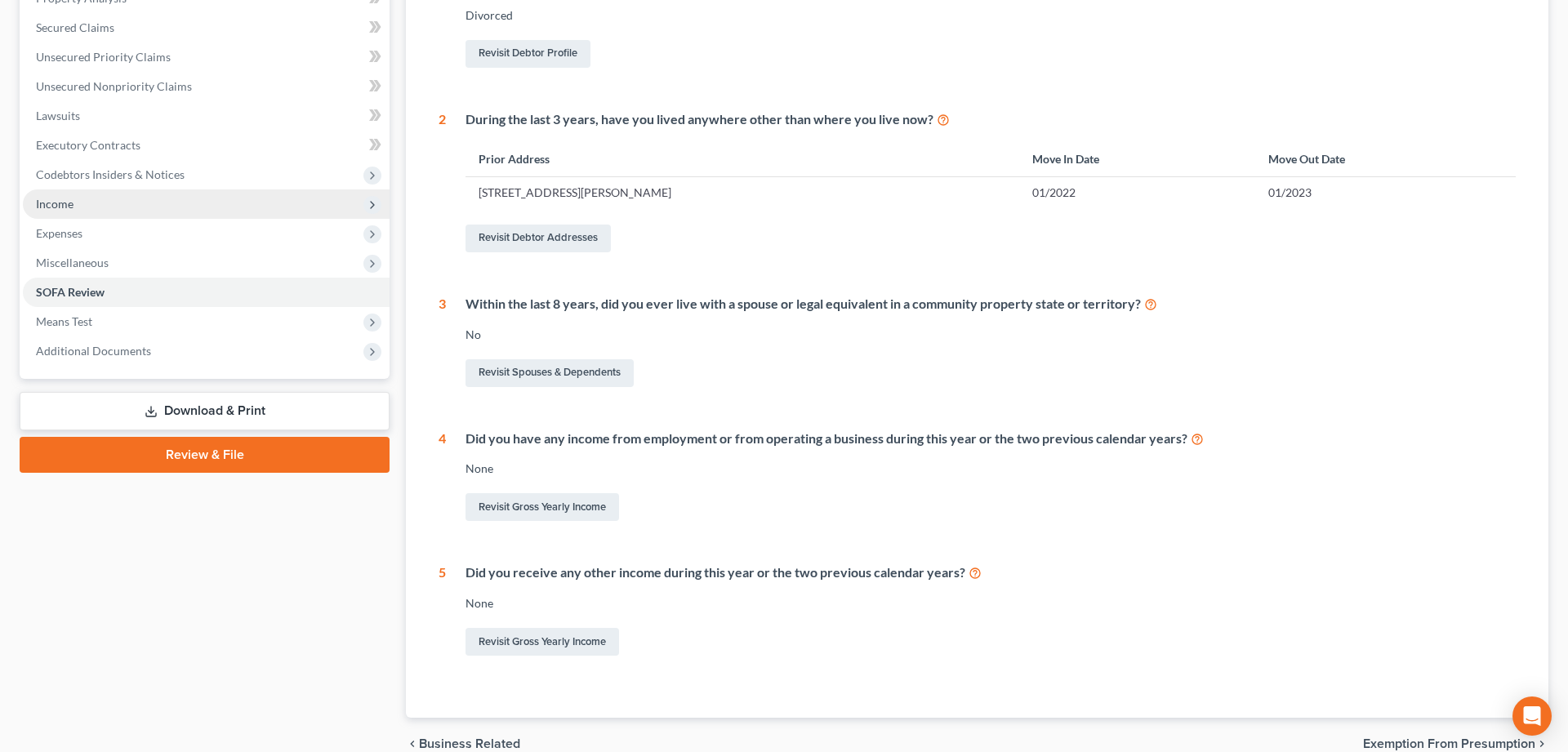
click at [56, 206] on span "Income" at bounding box center [54, 203] width 37 height 14
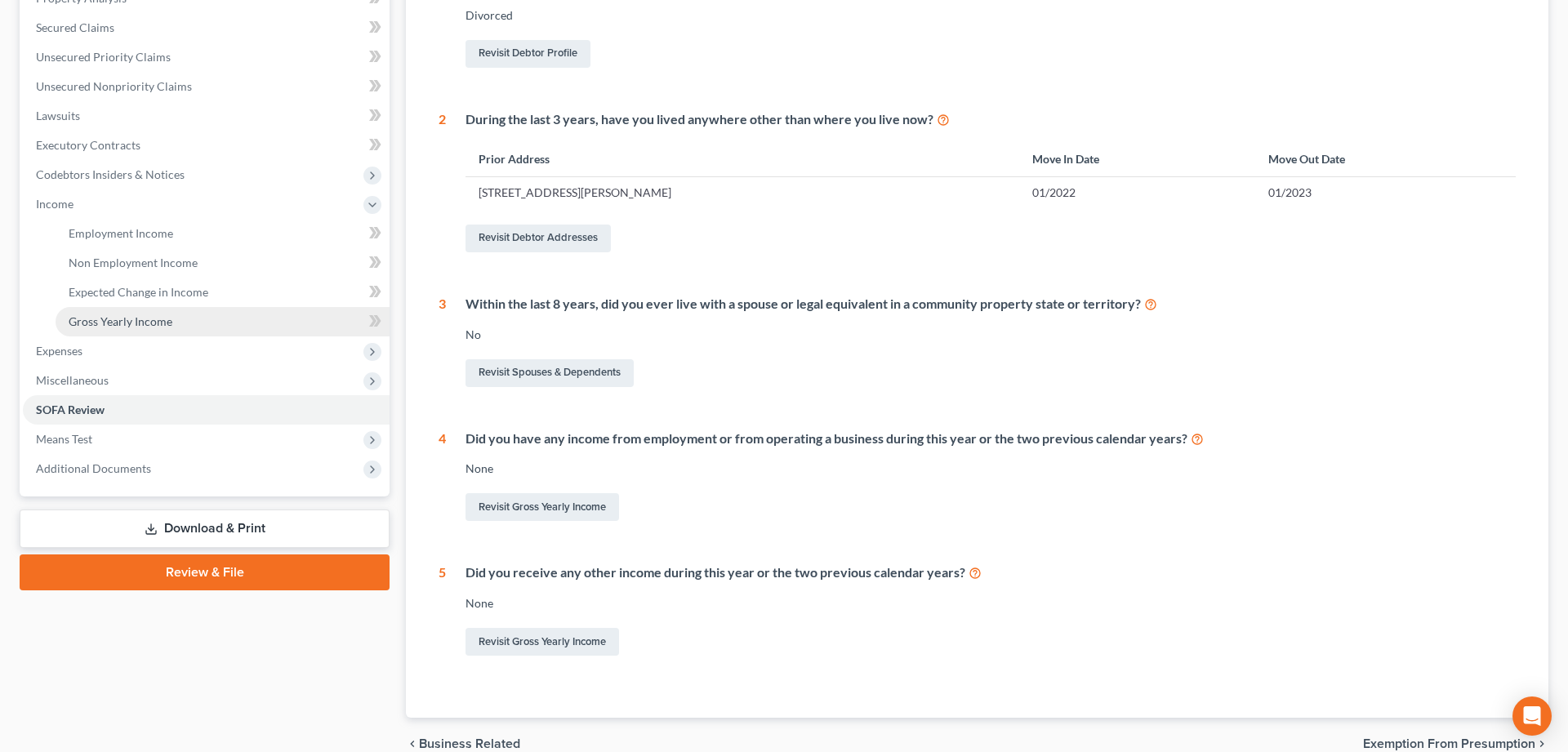
click at [120, 318] on span "Gross Yearly Income" at bounding box center [120, 321] width 104 height 14
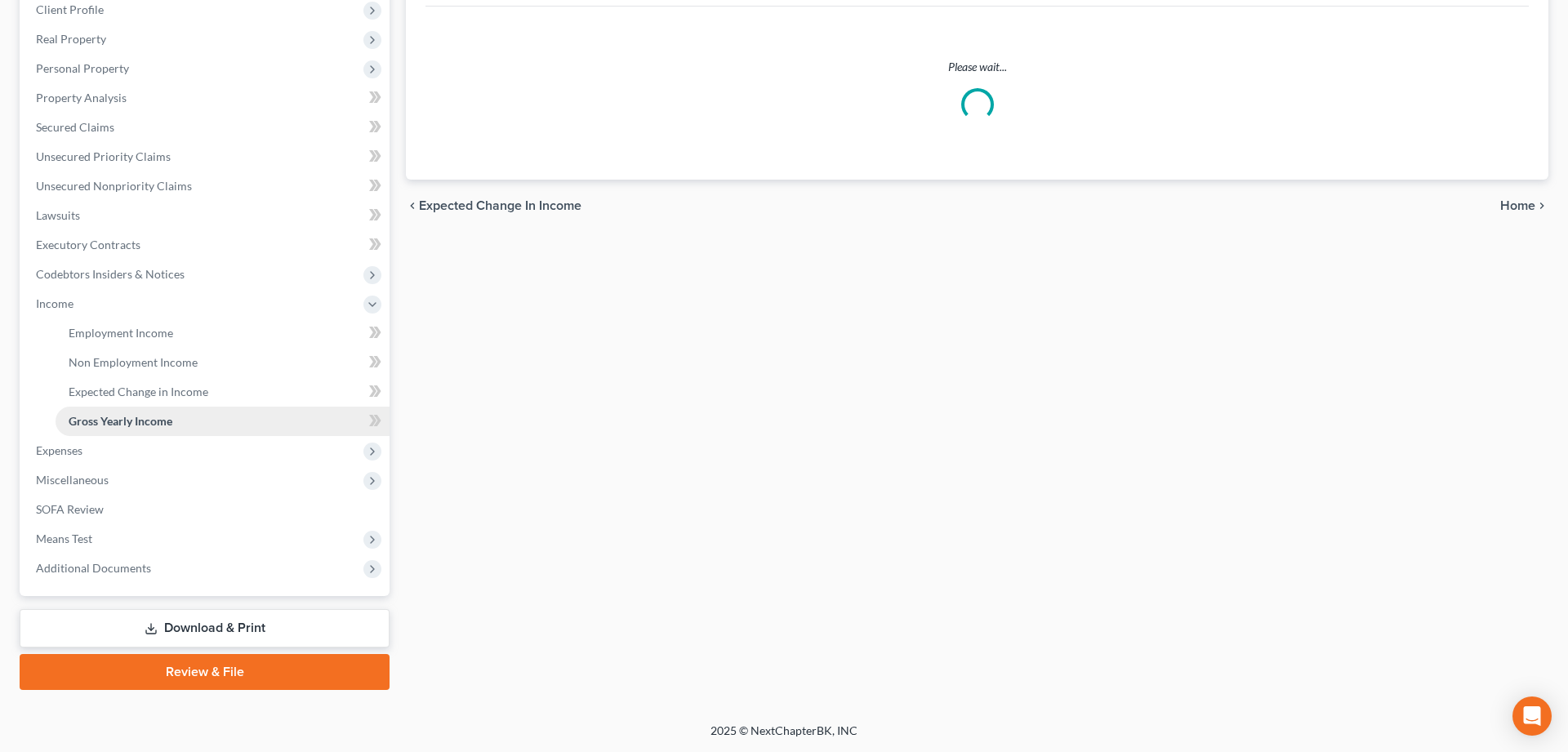
scroll to position [232, 0]
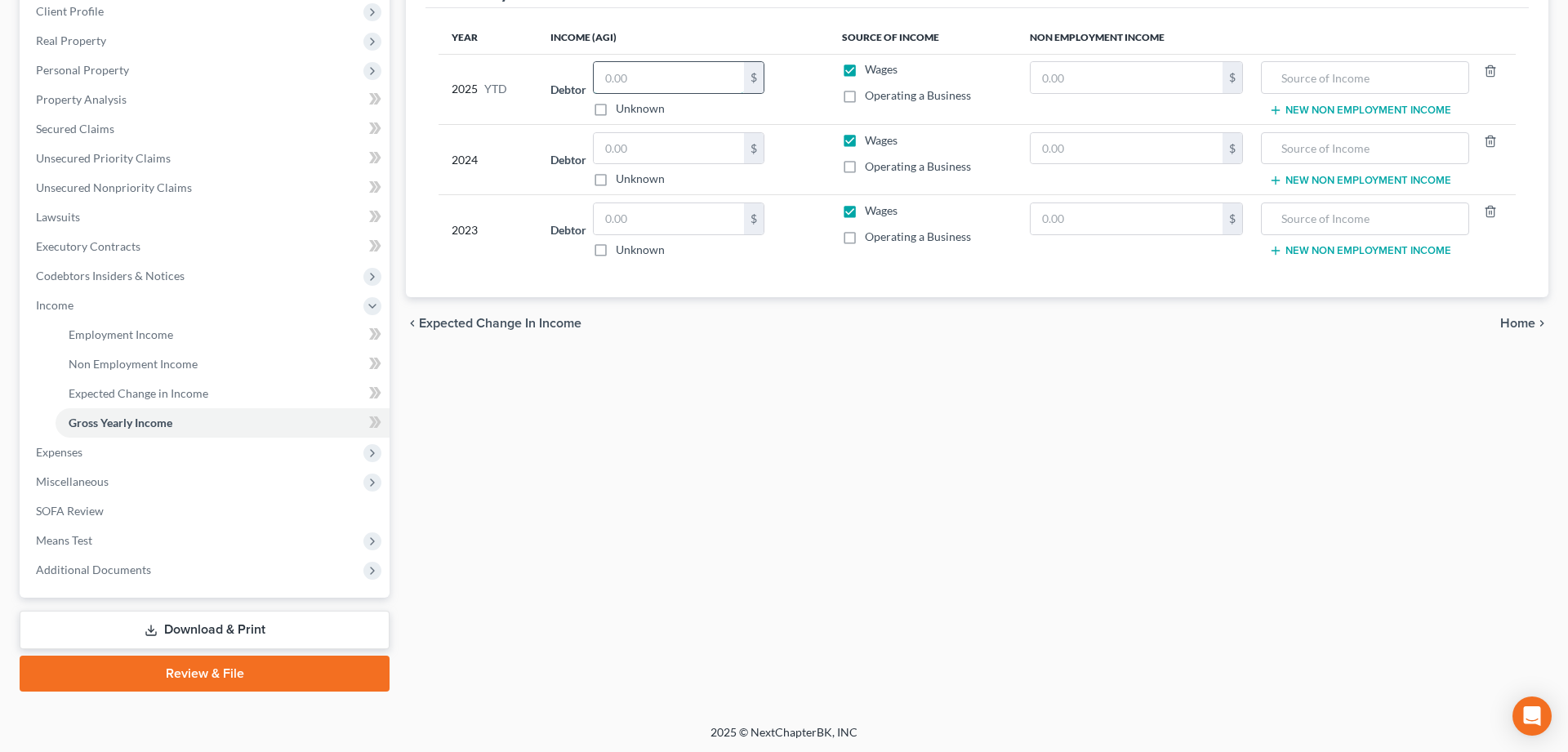
click at [623, 75] on input "text" at bounding box center [668, 77] width 150 height 31
type input "34,569.82"
click at [61, 449] on span "Expenses" at bounding box center [59, 452] width 46 height 14
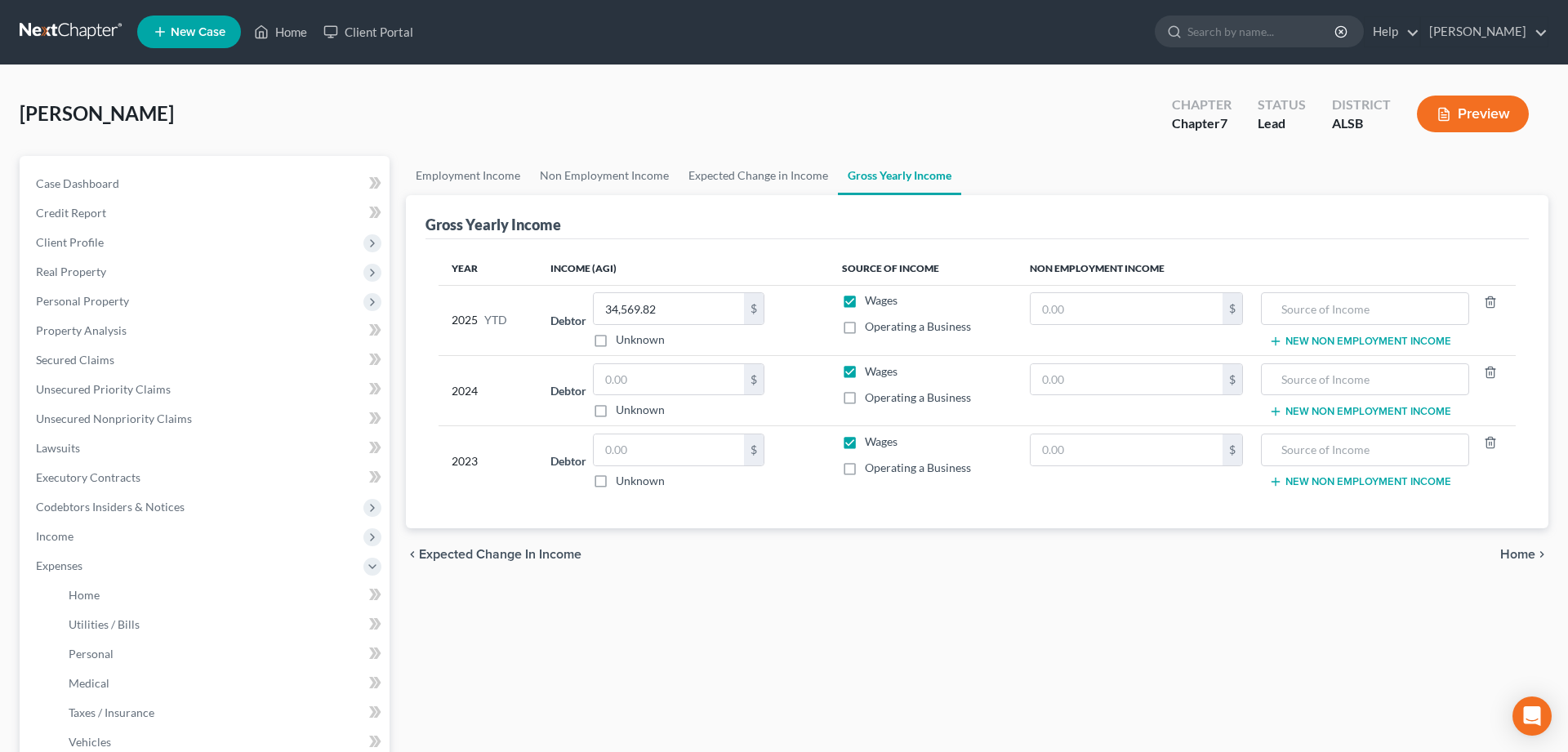
scroll to position [0, 0]
click at [93, 294] on span "Personal Property" at bounding box center [206, 302] width 367 height 29
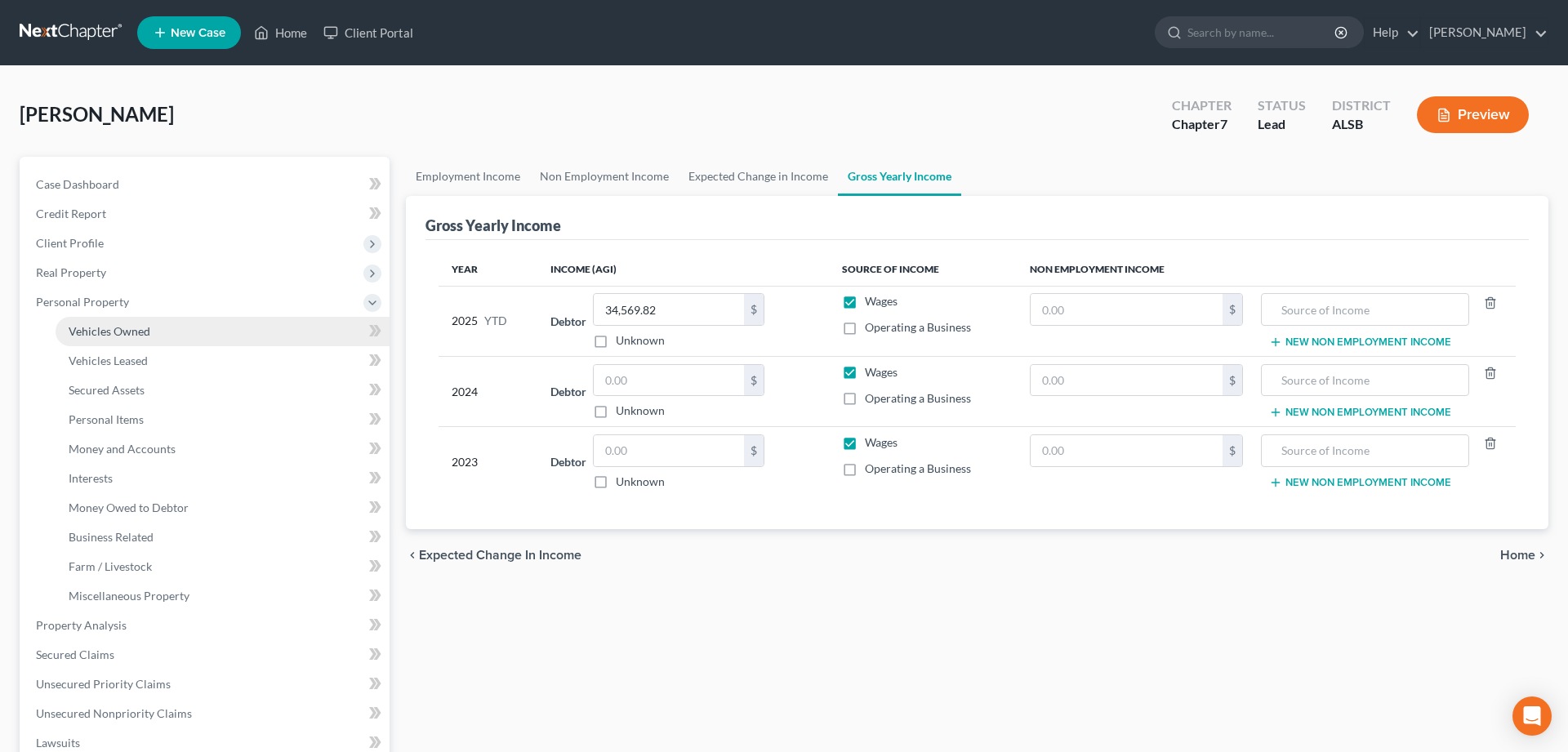
click at [110, 335] on span "Vehicles Owned" at bounding box center [109, 331] width 81 height 14
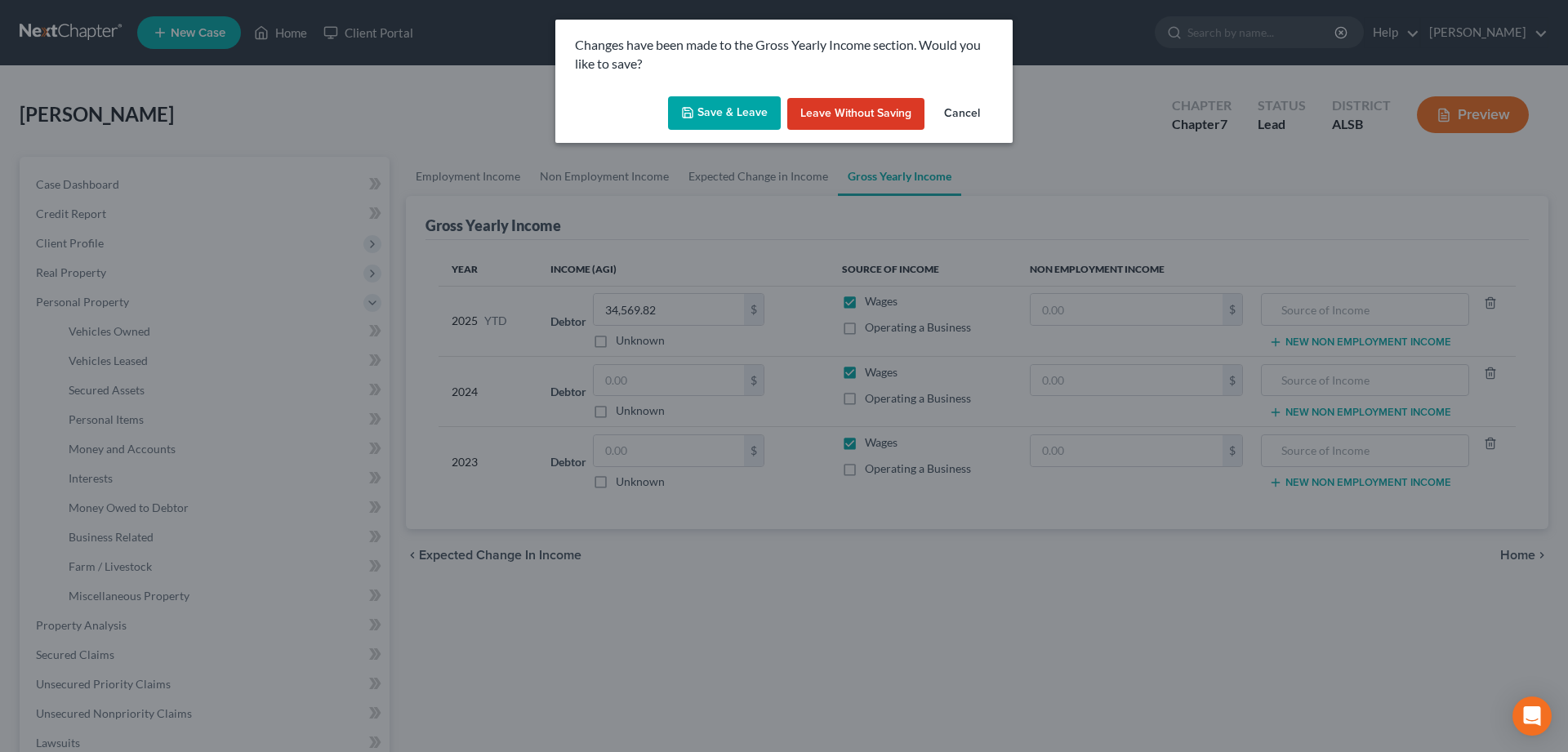
click at [727, 116] on button "Save & Leave" at bounding box center [725, 113] width 113 height 34
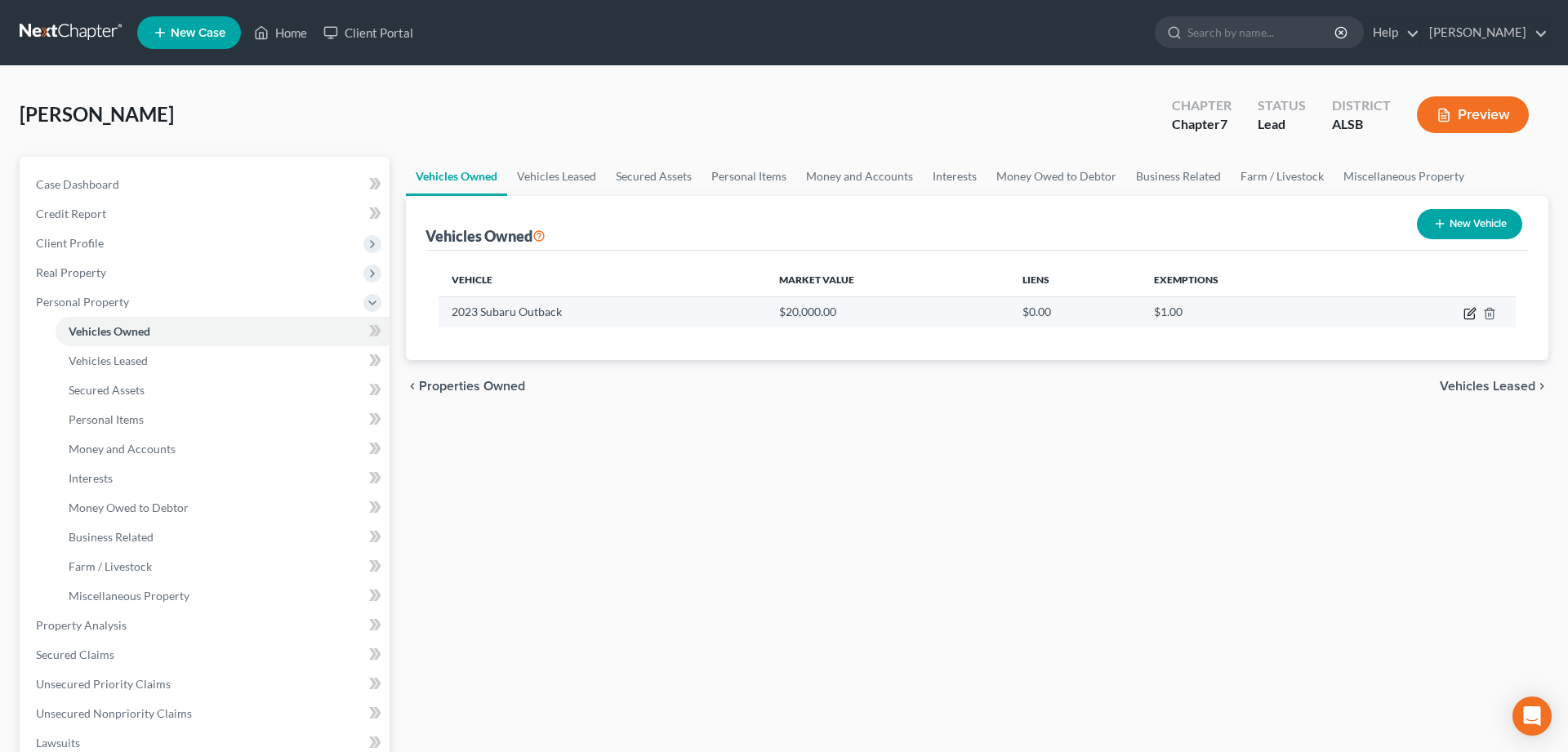
click at [1468, 313] on icon "button" at bounding box center [1470, 313] width 13 height 13
select select "0"
select select "3"
select select "2"
select select "3"
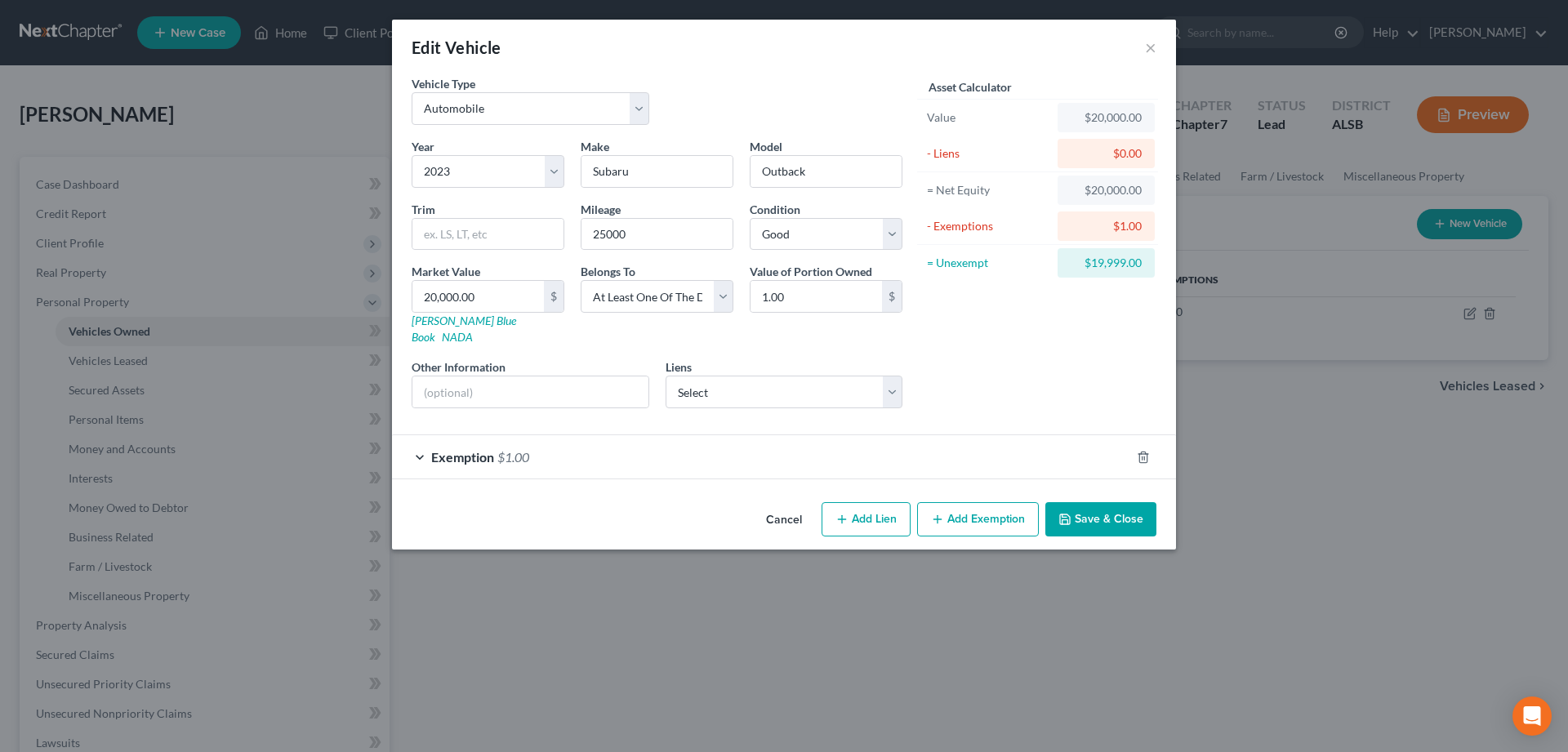
click at [775, 504] on button "Cancel" at bounding box center [784, 520] width 62 height 32
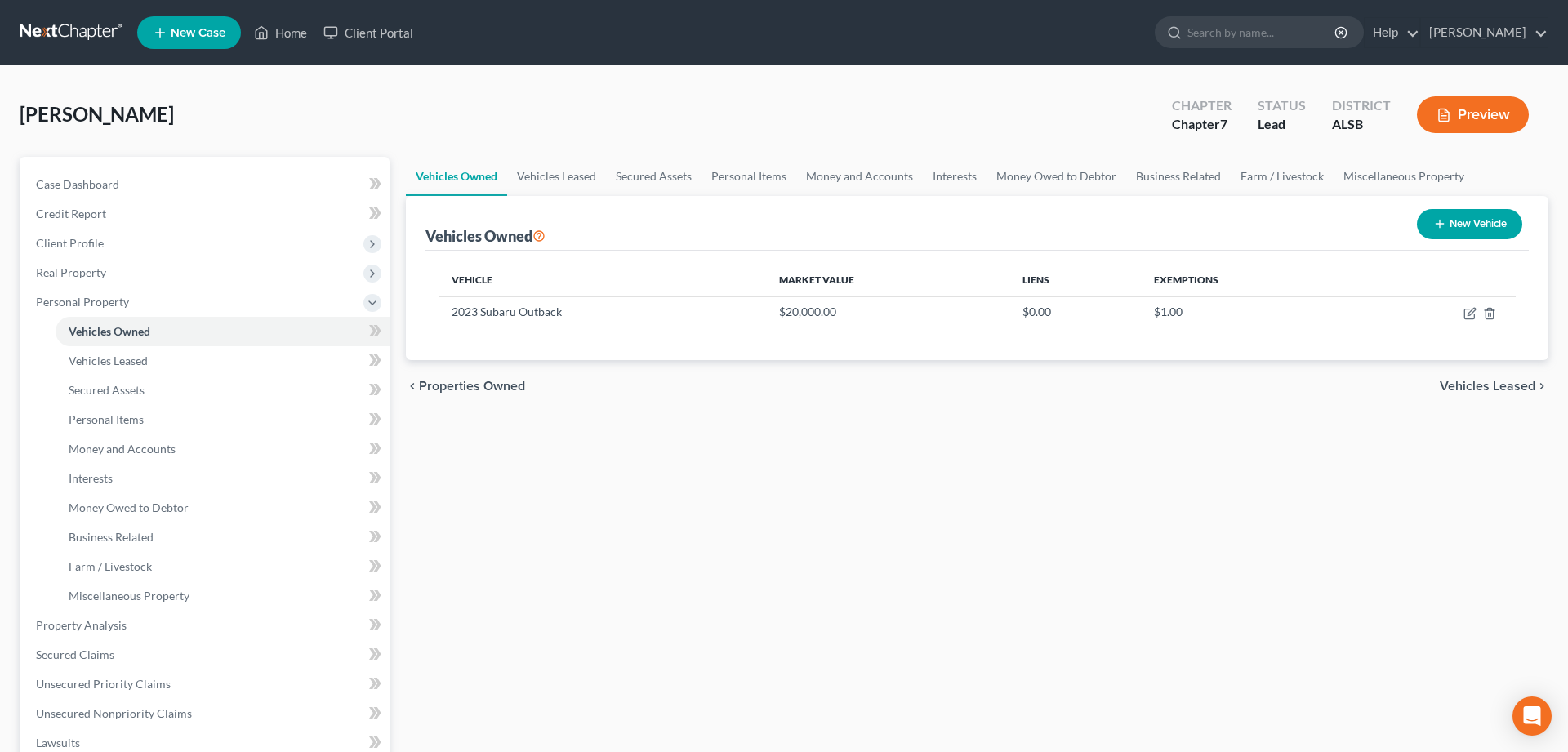
click at [1103, 519] on div "Vehicles Owned Vehicles Leased Secured Assets Personal Items Money and Accounts…" at bounding box center [977, 628] width 1158 height 943
